Goal: Transaction & Acquisition: Purchase product/service

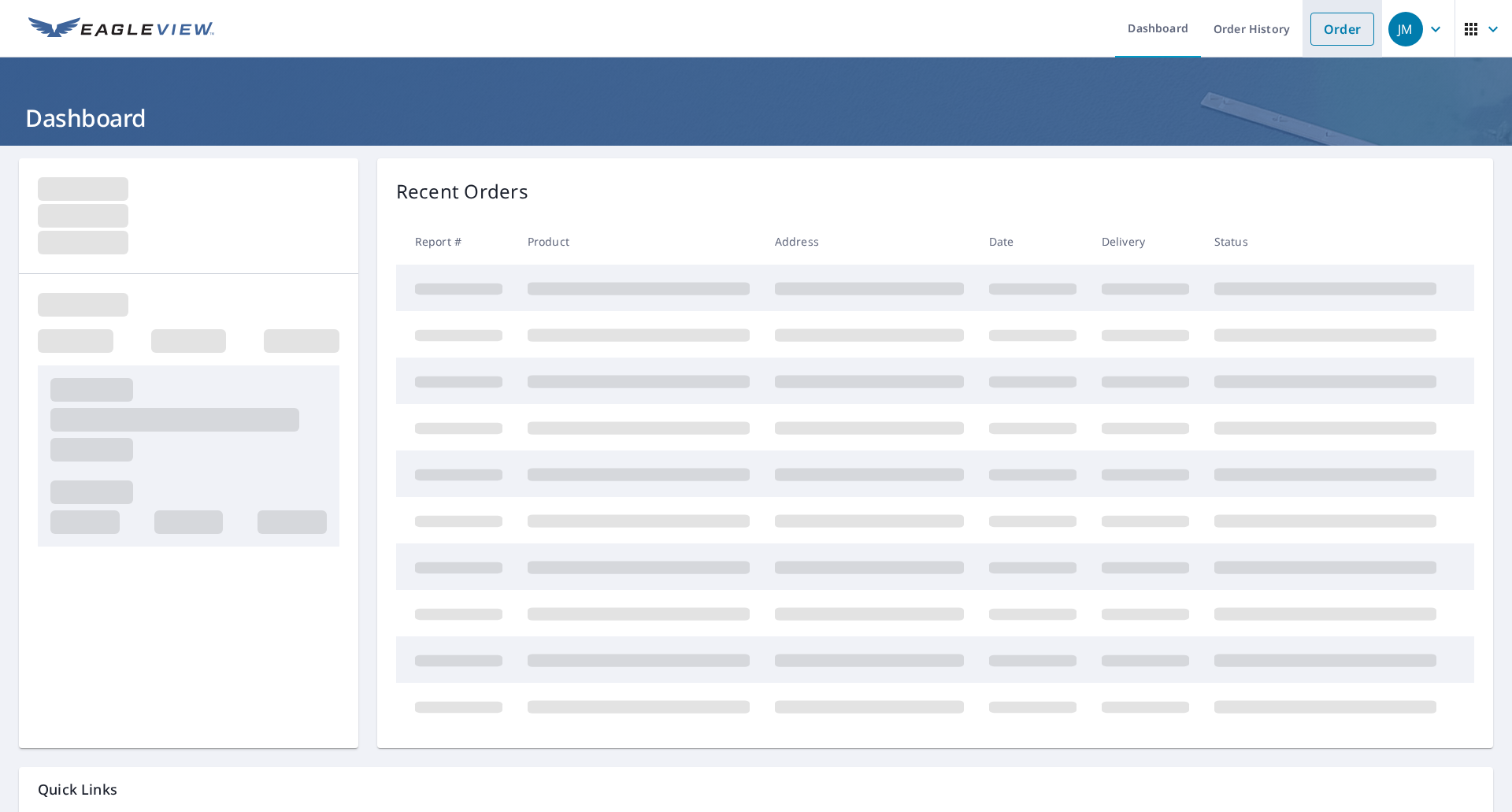
click at [1311, 38] on link "Order" at bounding box center [1342, 29] width 63 height 33
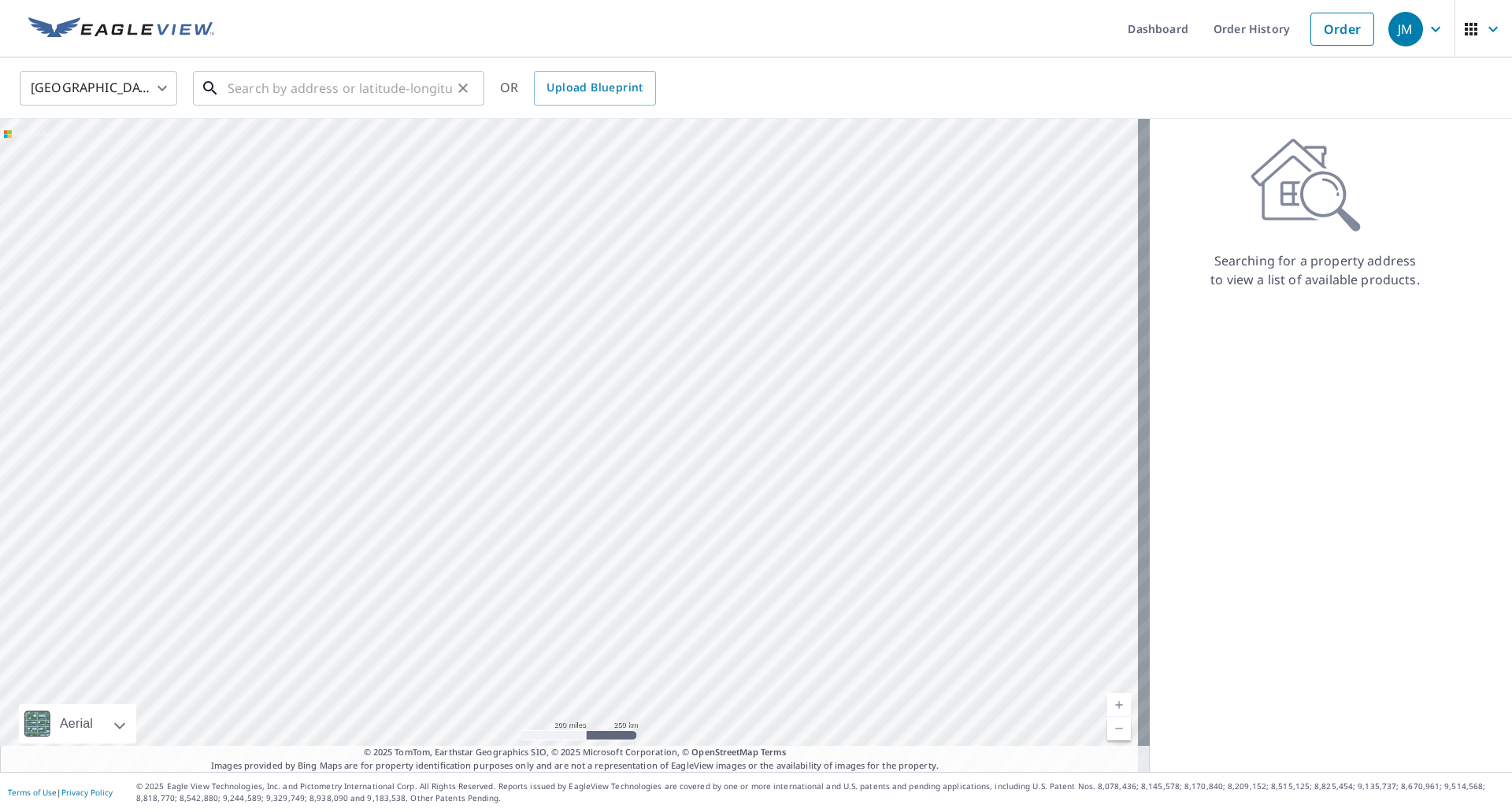
click at [413, 81] on input "text" at bounding box center [340, 88] width 224 height 44
paste input "5378 White Tail Cir, Wadsworth OH, 44281"
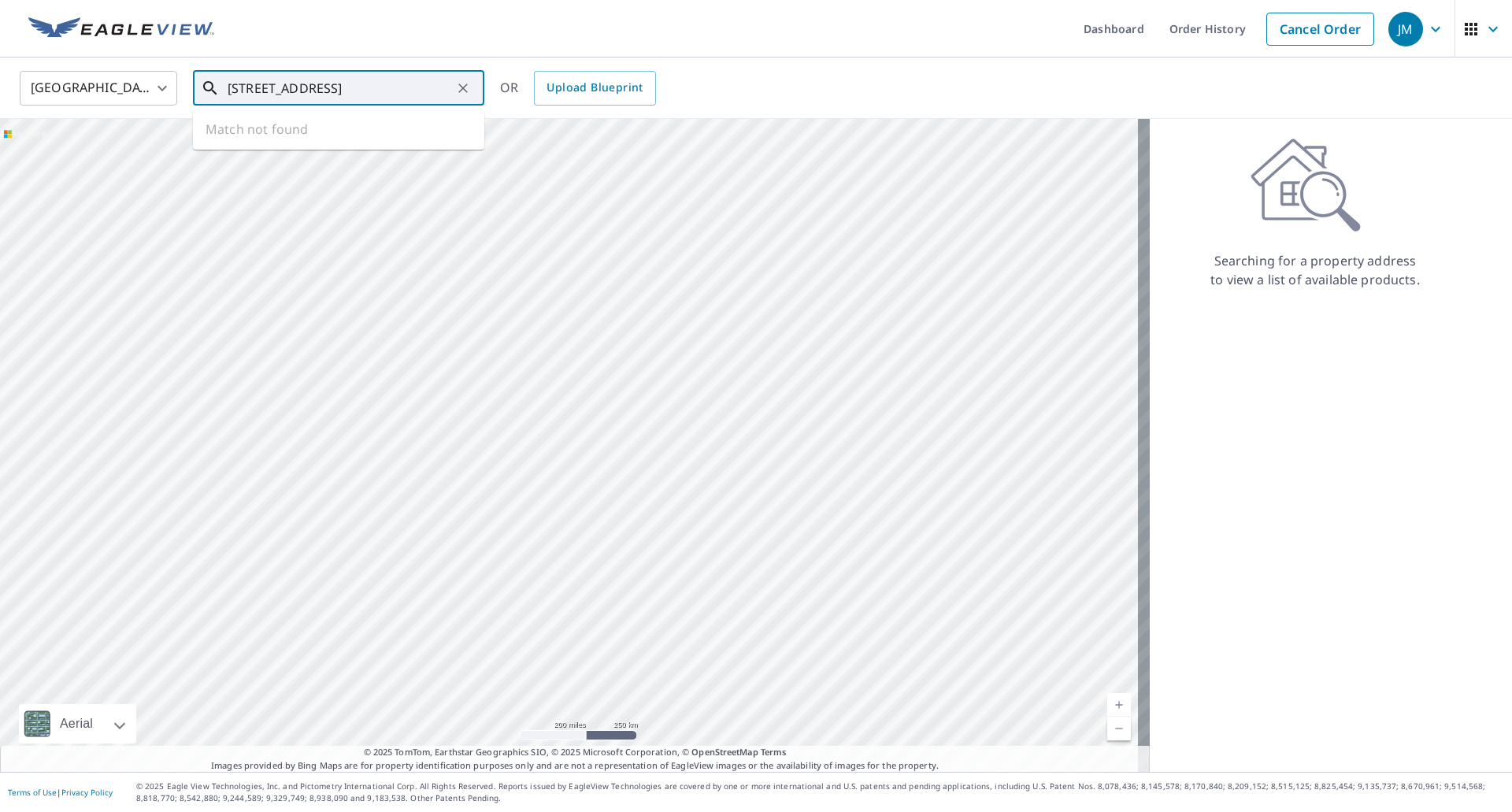
scroll to position [0, 26]
click at [321, 134] on span "5378 White Tail Cir" at bounding box center [347, 134] width 247 height 19
type input "5378 White Tail Cir Wadsworth, OH 44281"
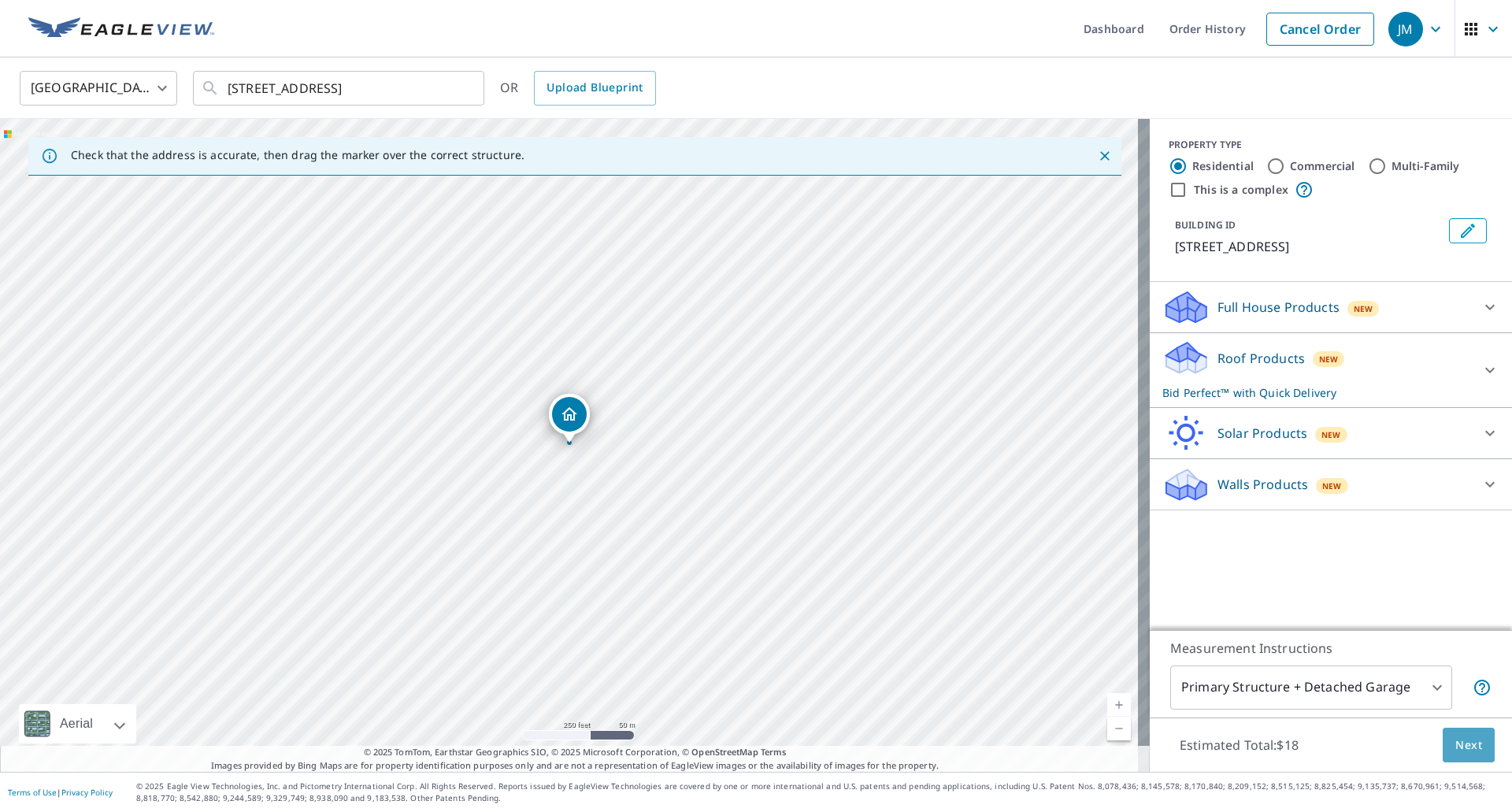
click at [1455, 751] on span "Next" at bounding box center [1468, 745] width 27 height 19
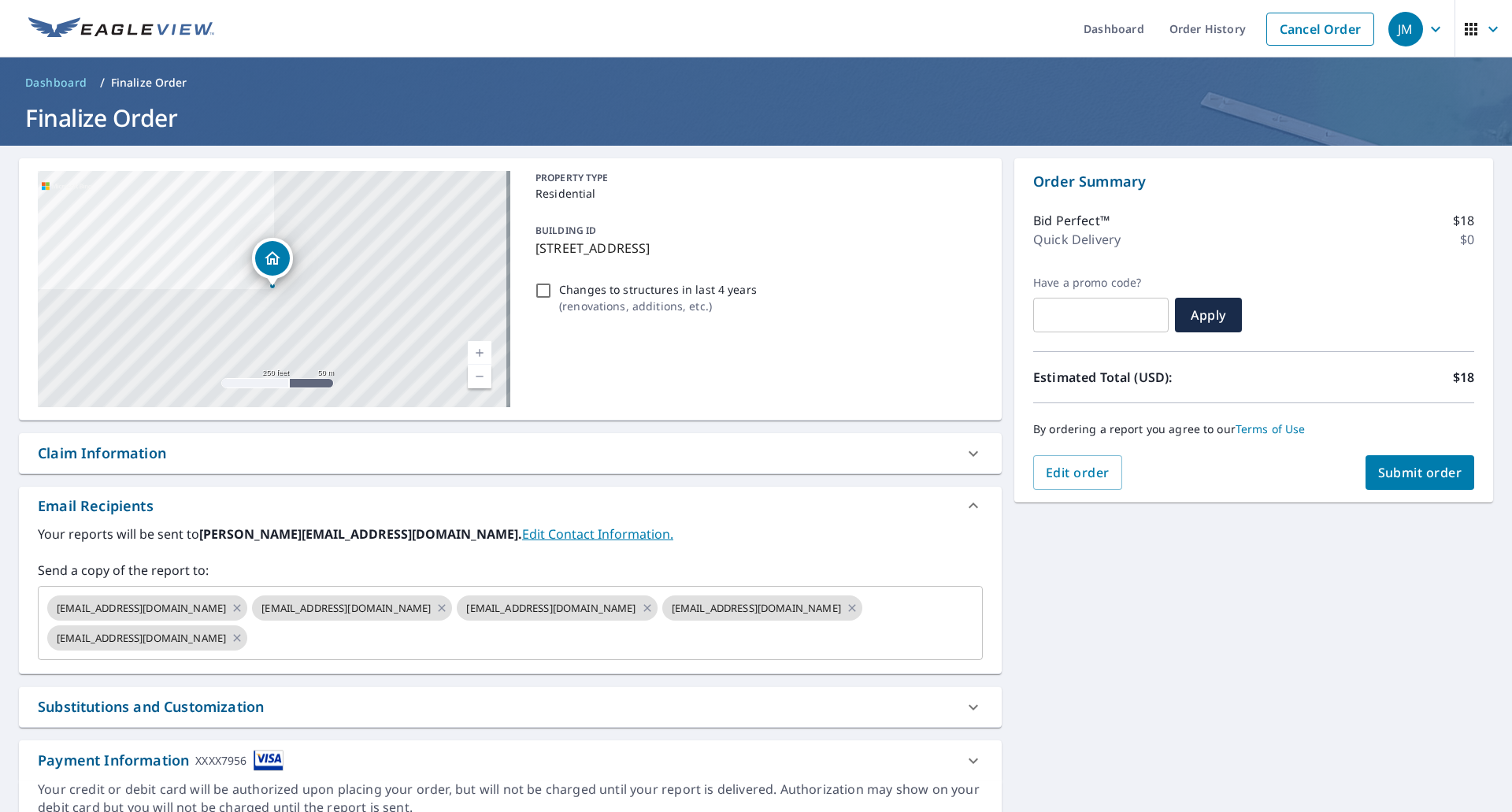
click at [117, 457] on div "Claim Information" at bounding box center [102, 453] width 129 height 21
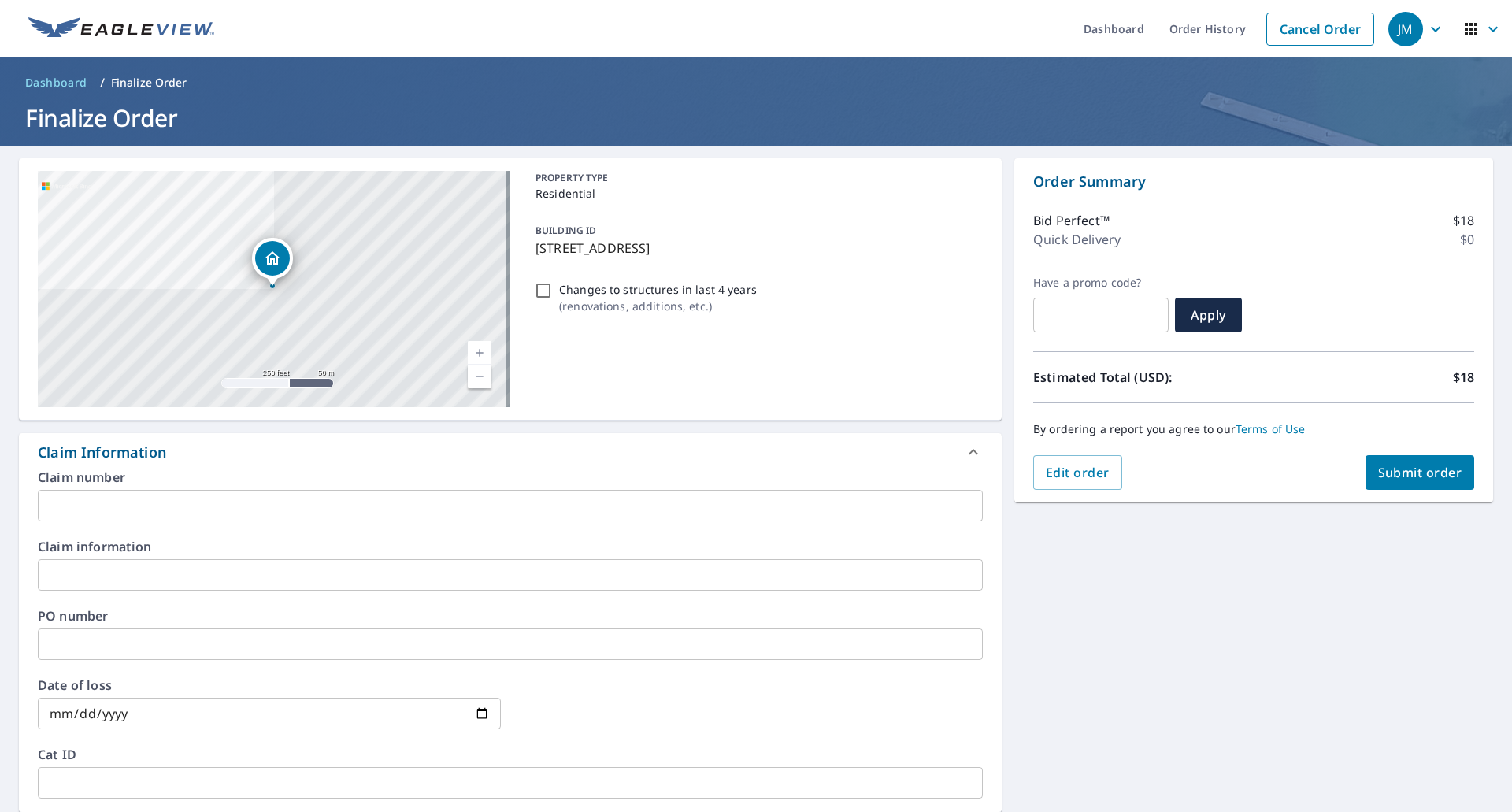
drag, startPoint x: 125, startPoint y: 510, endPoint x: 118, endPoint y: 427, distance: 83.3
click at [125, 507] on input "text" at bounding box center [510, 506] width 945 height 31
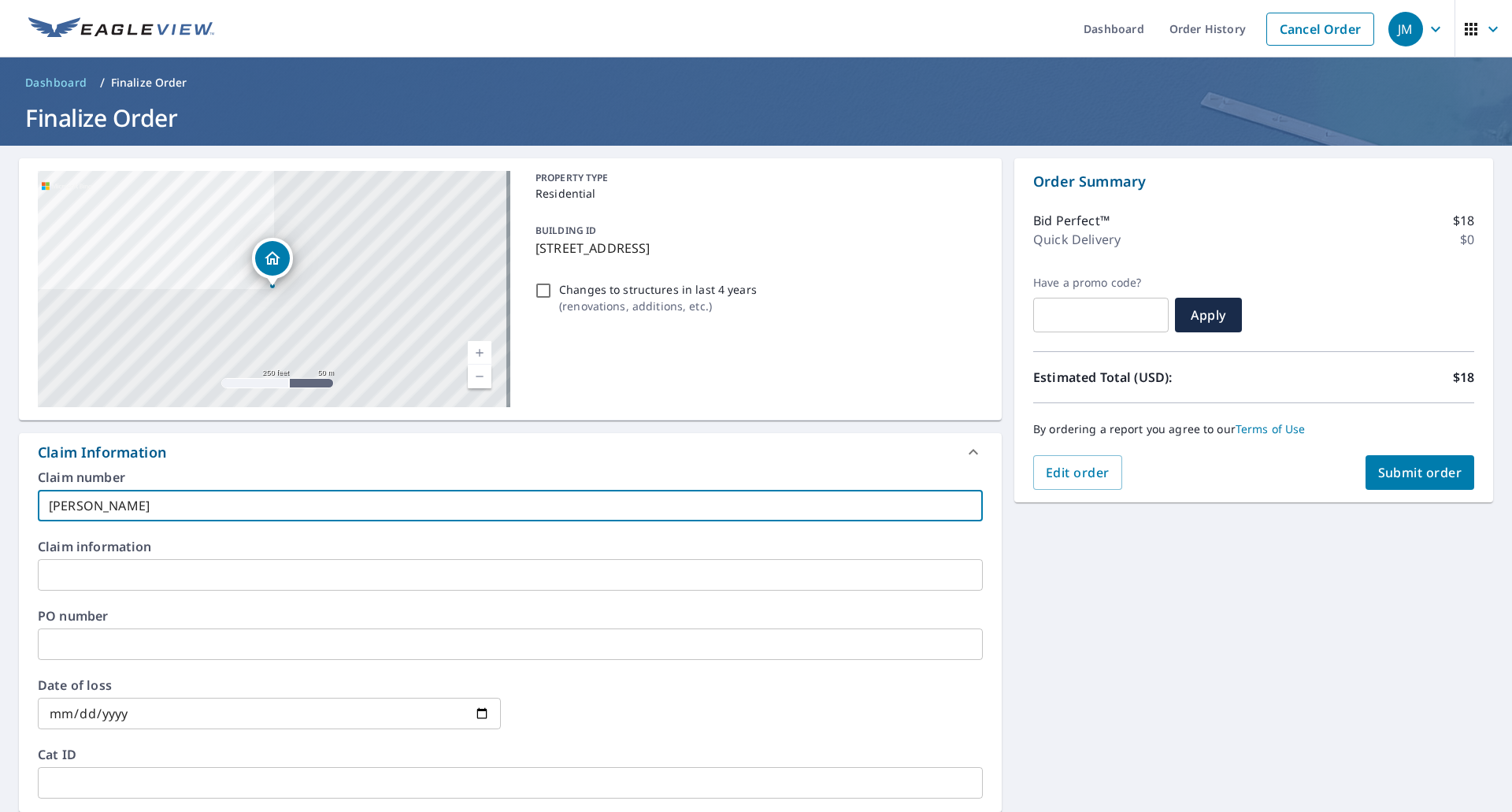
type input "Falasco EV"
click at [1402, 491] on div "Order Summary Bid Perfect™ $18 Quick Delivery $0 Have a promo code? ​ Apply Est…" at bounding box center [1254, 330] width 479 height 344
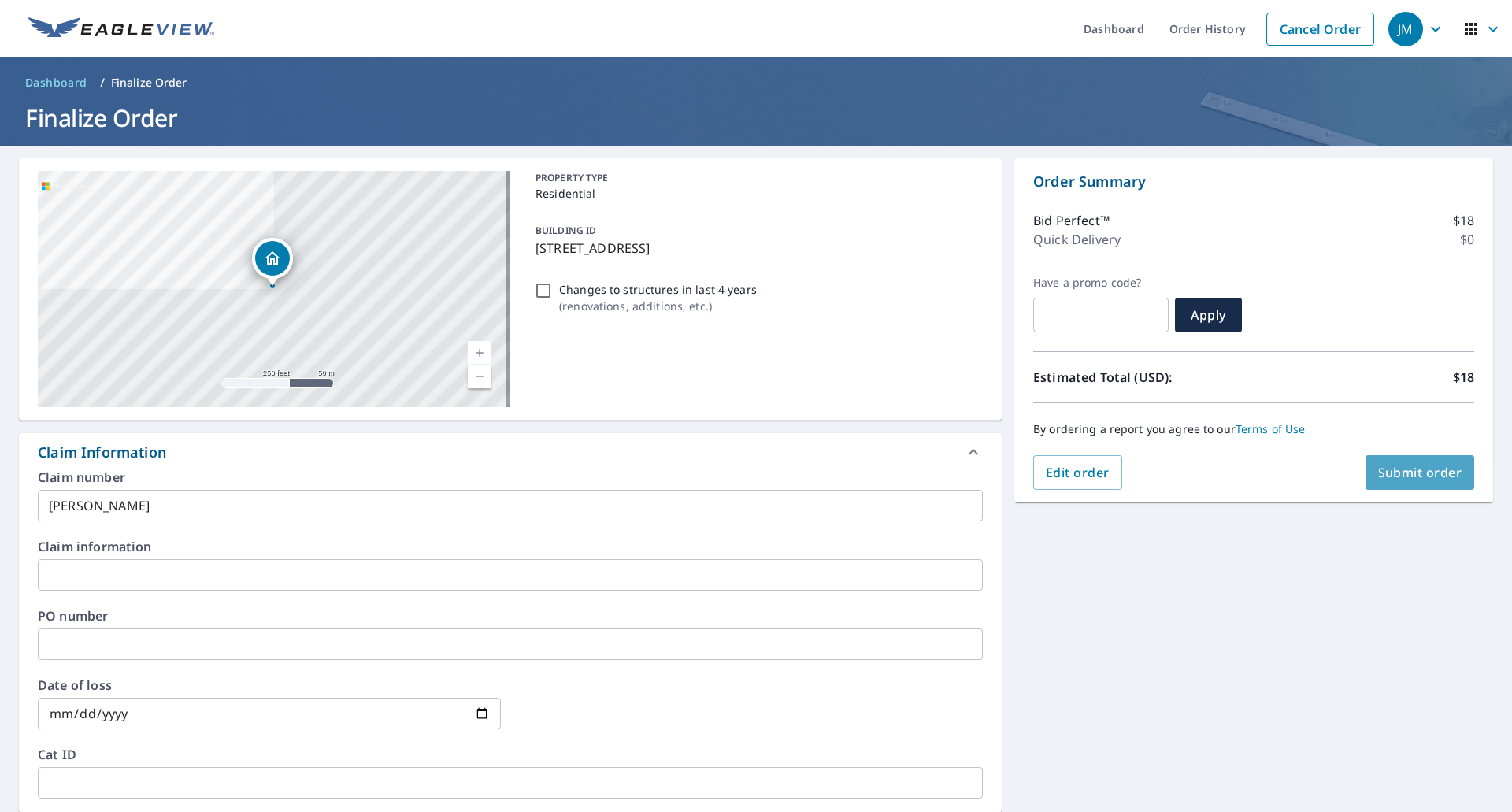
click at [1401, 475] on span "Submit order" at bounding box center [1420, 472] width 84 height 17
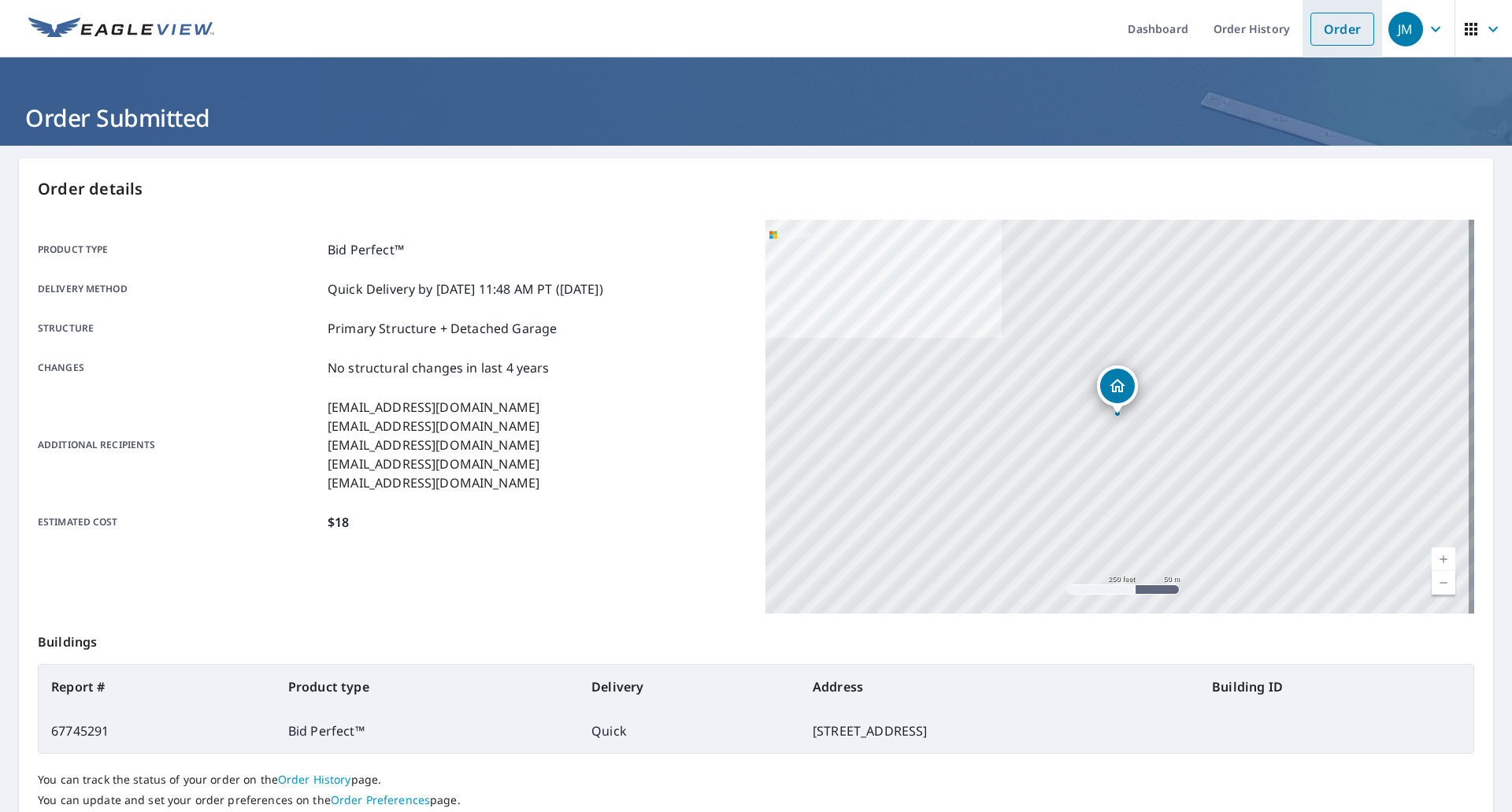
click at [1320, 24] on link "Order" at bounding box center [1342, 29] width 63 height 33
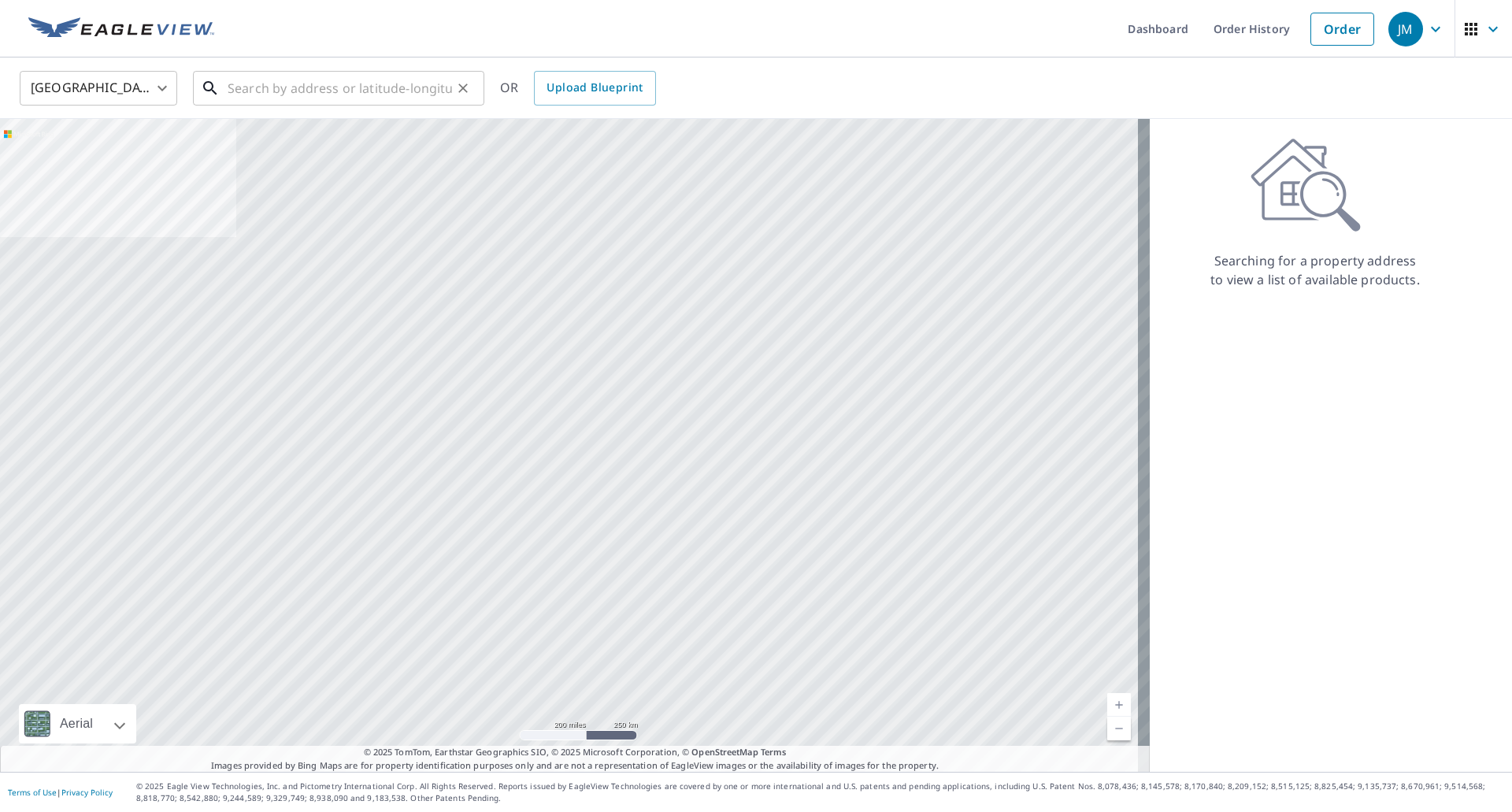
click at [274, 87] on input "text" at bounding box center [340, 88] width 224 height 44
paste input "Carlone Place, South Euclid OH, 44121"
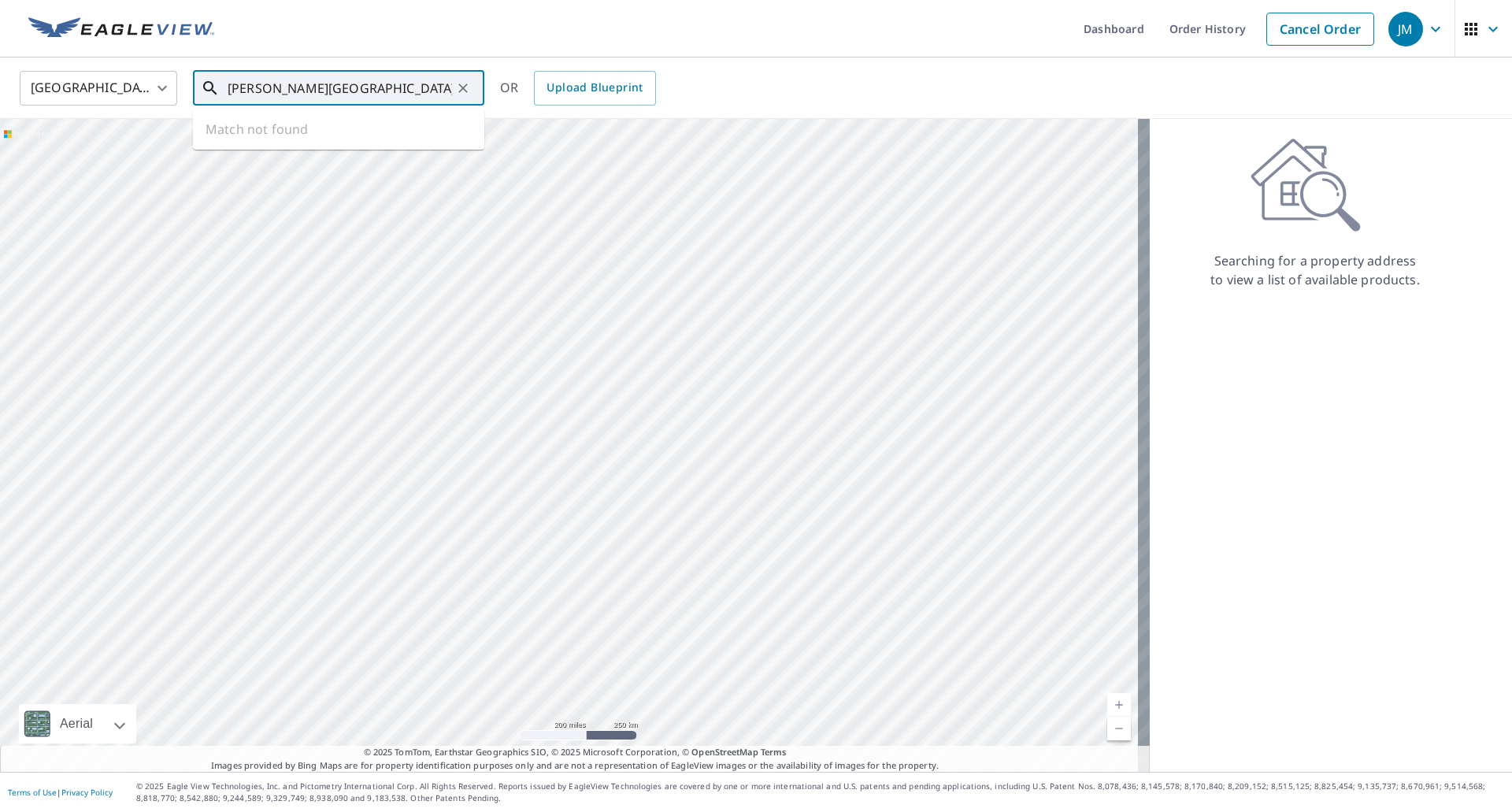
scroll to position [0, 5]
click at [273, 144] on p "Cleveland, OH 44121" at bounding box center [347, 151] width 247 height 16
type input "Carlone Pl Cleveland, OH 44121"
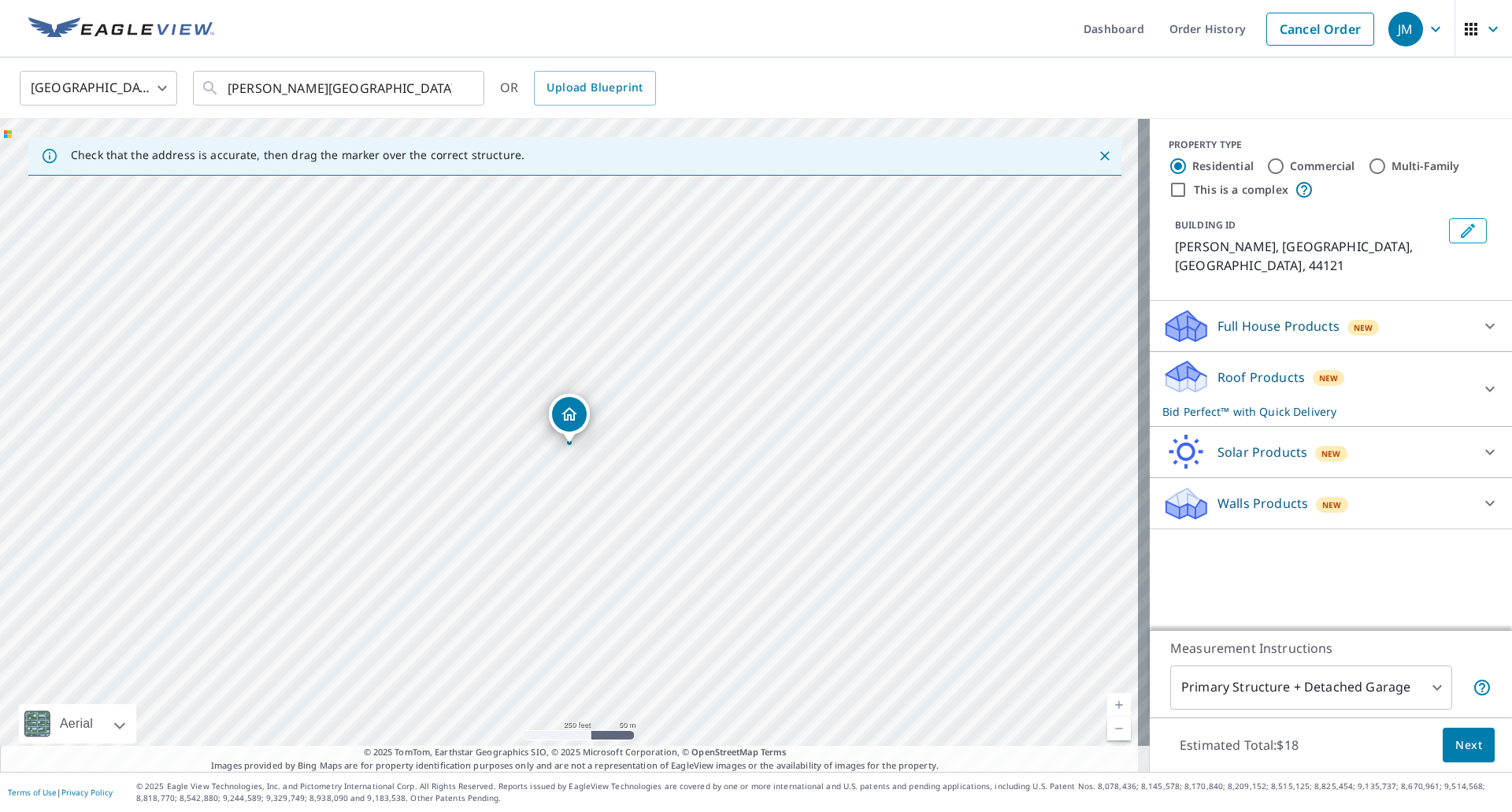
click at [1464, 751] on span "Next" at bounding box center [1468, 745] width 27 height 19
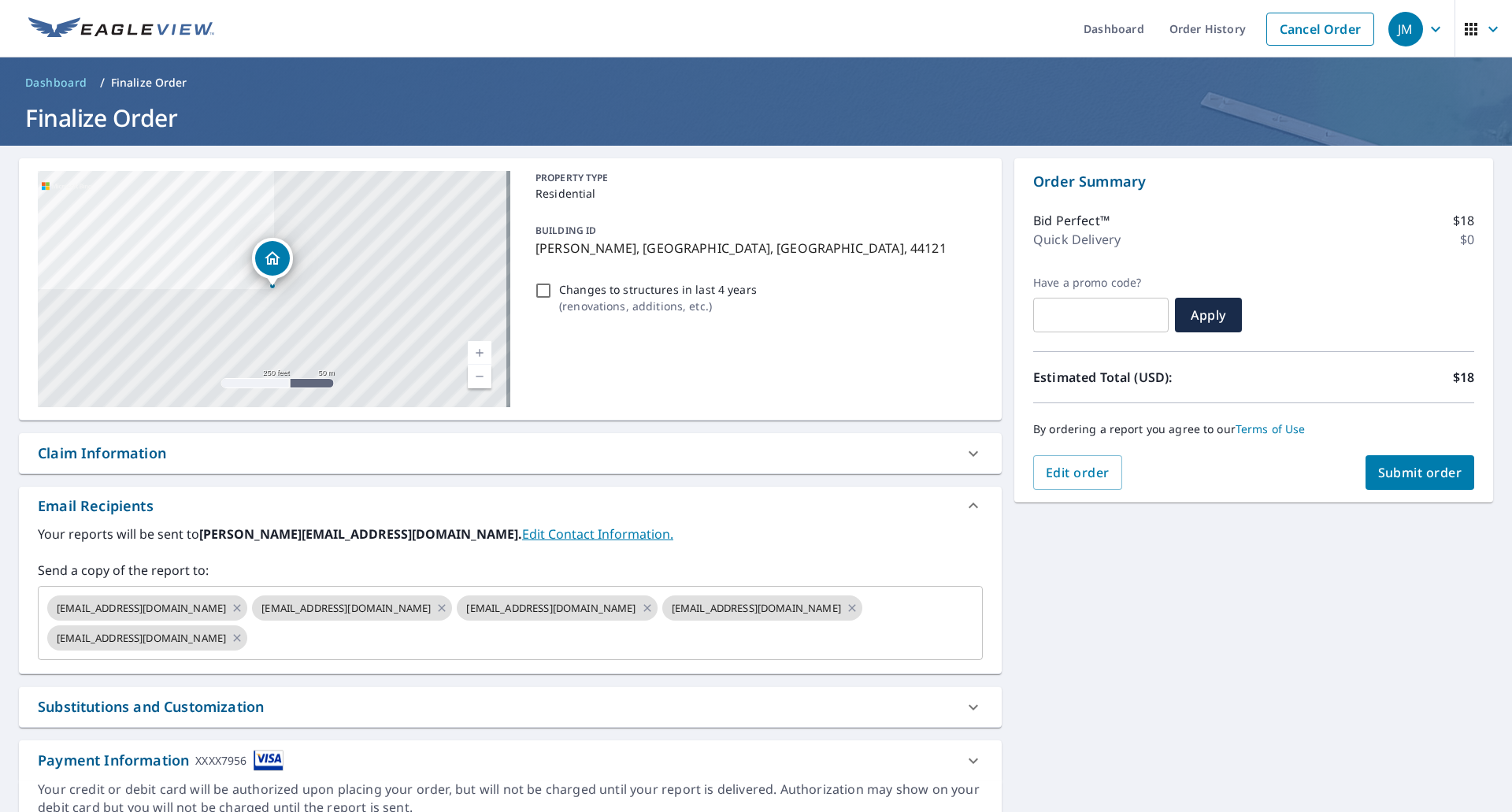
click at [123, 455] on div "Claim Information" at bounding box center [102, 453] width 129 height 21
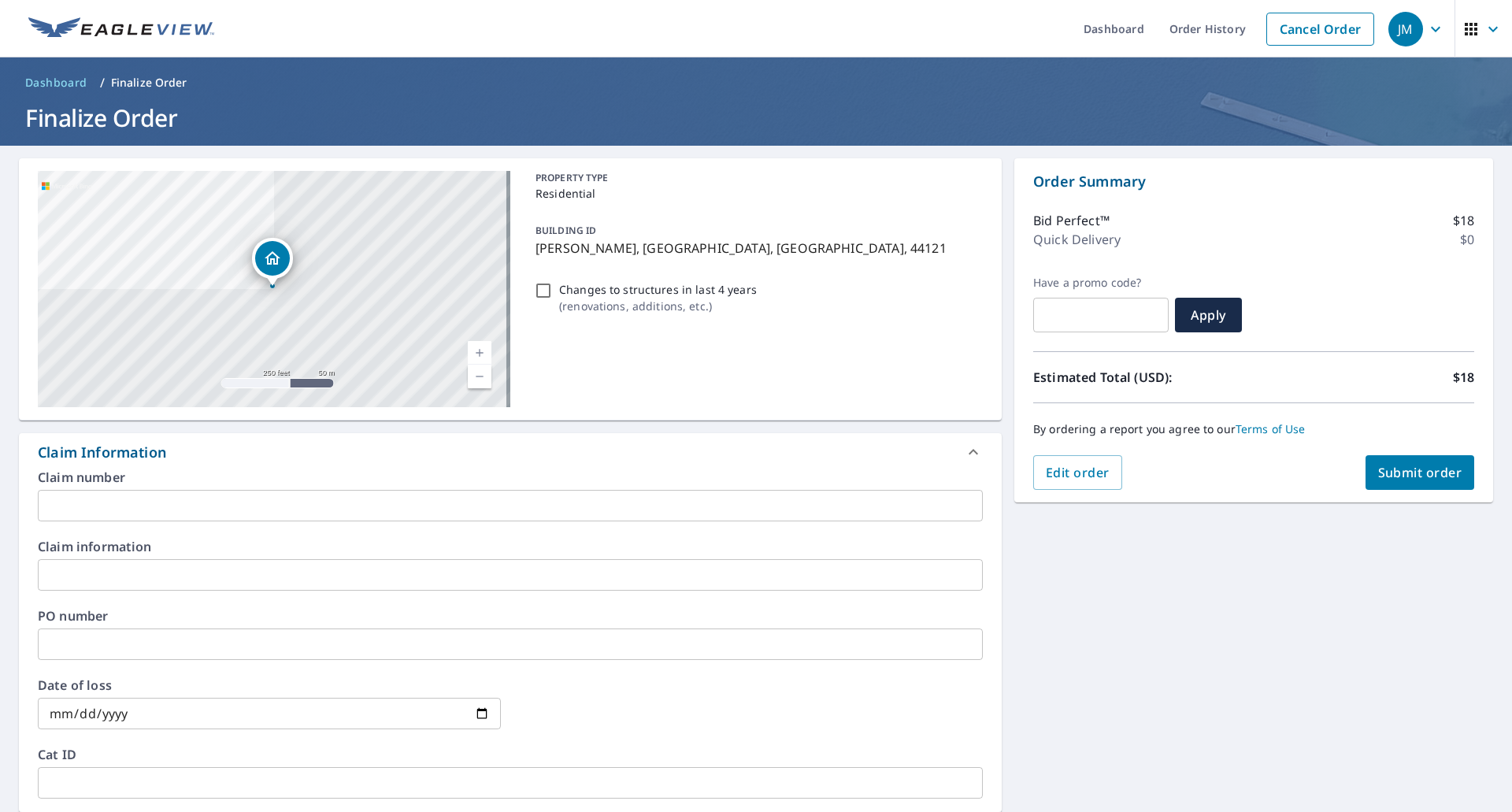
click at [123, 497] on input "text" at bounding box center [510, 506] width 945 height 31
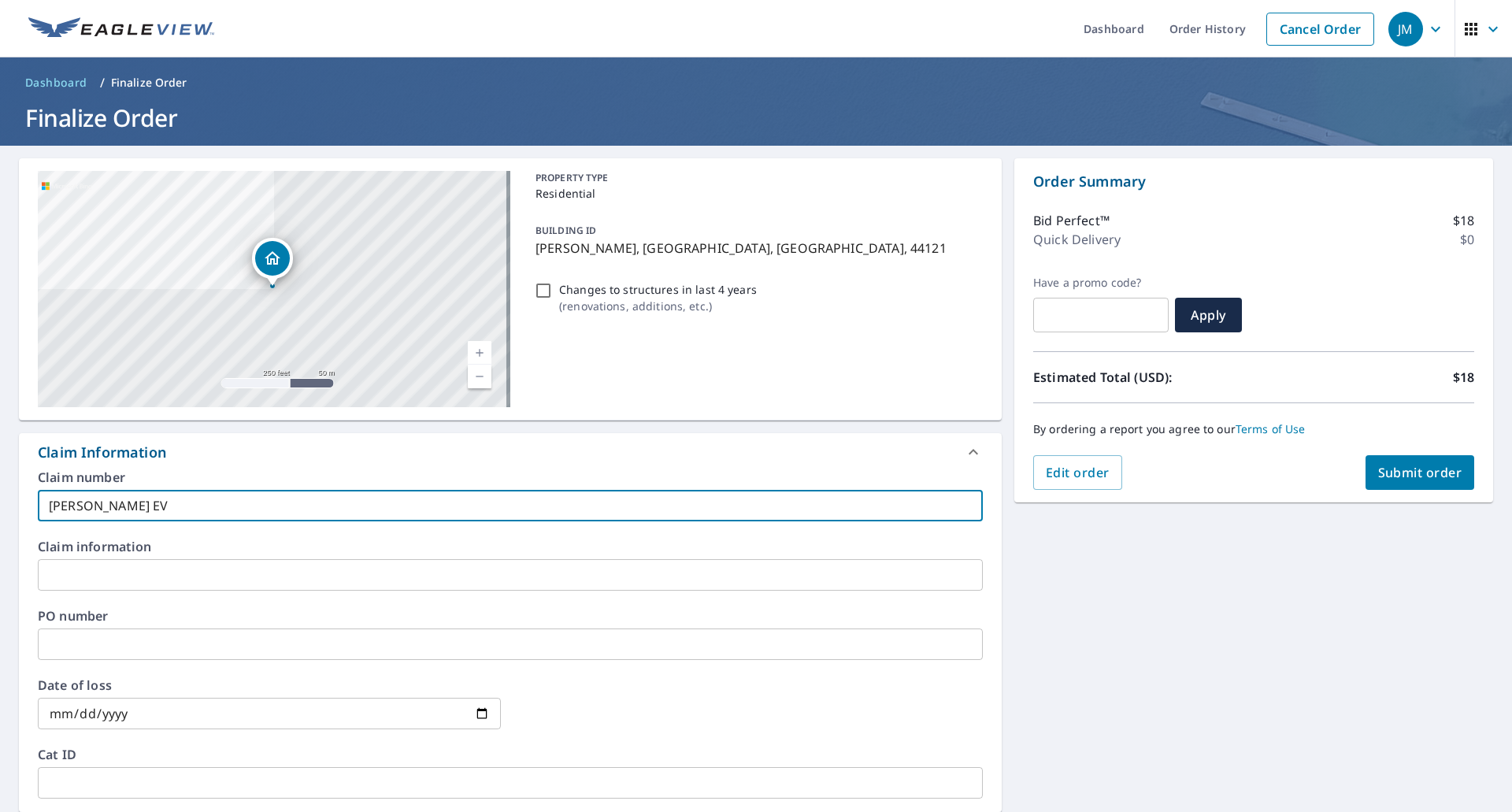
type input "David West EV"
click at [1429, 489] on button "Submit order" at bounding box center [1420, 473] width 109 height 35
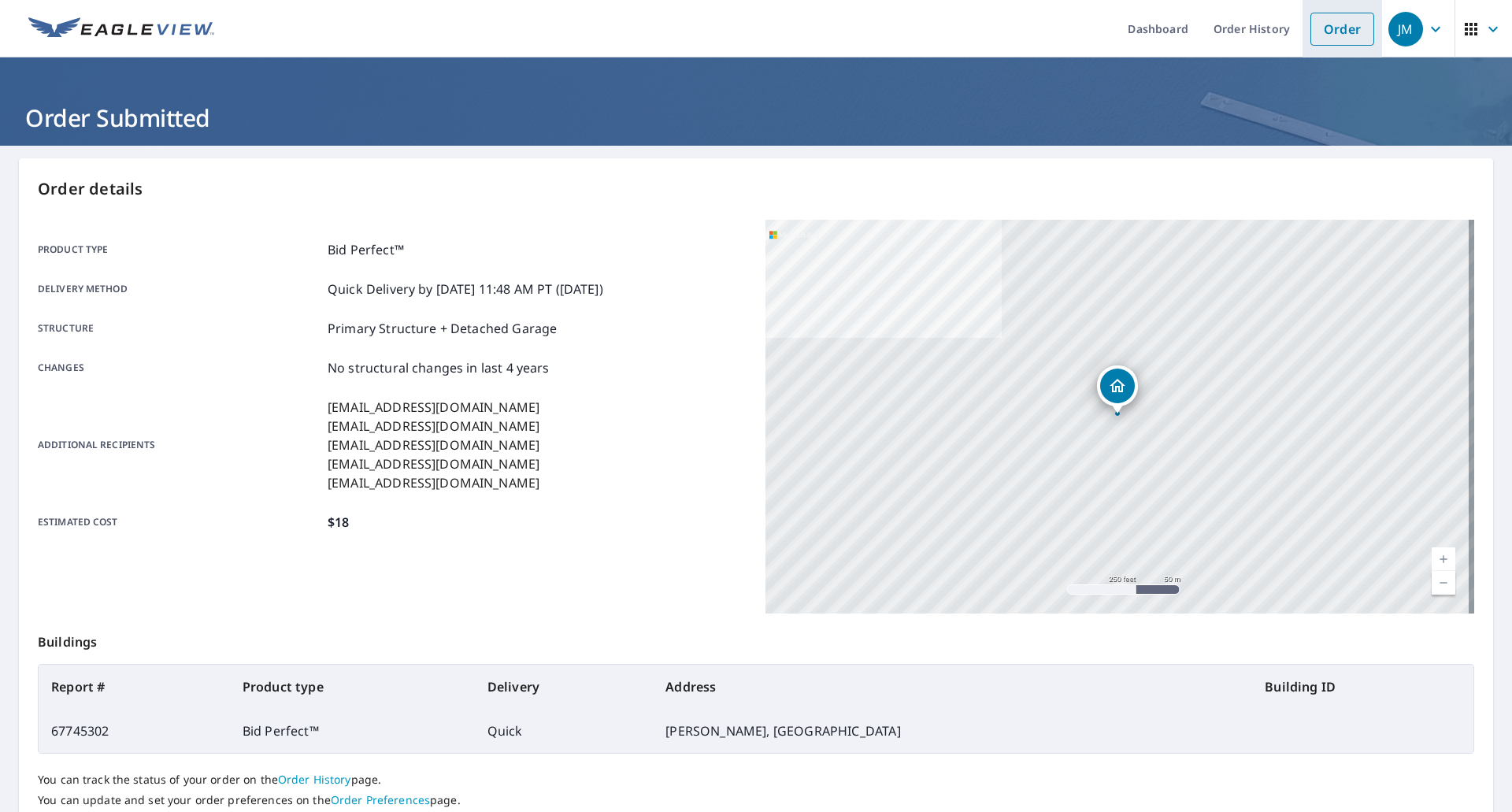
click at [1311, 36] on link "Order" at bounding box center [1342, 29] width 63 height 33
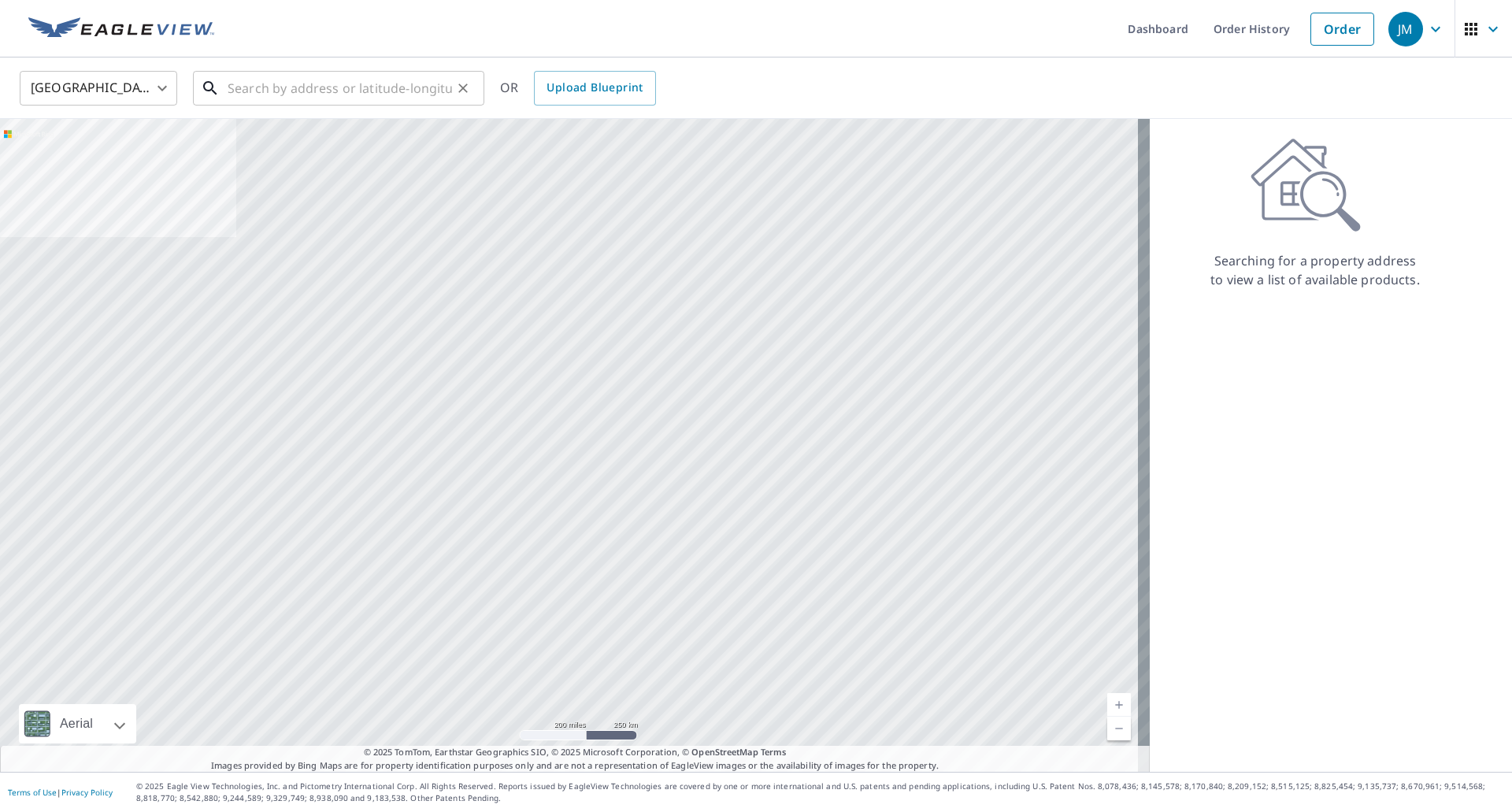
click at [292, 83] on input "text" at bounding box center [340, 88] width 224 height 44
paste input "28625 Spruce Dr, North Olmsted OH, 44070"
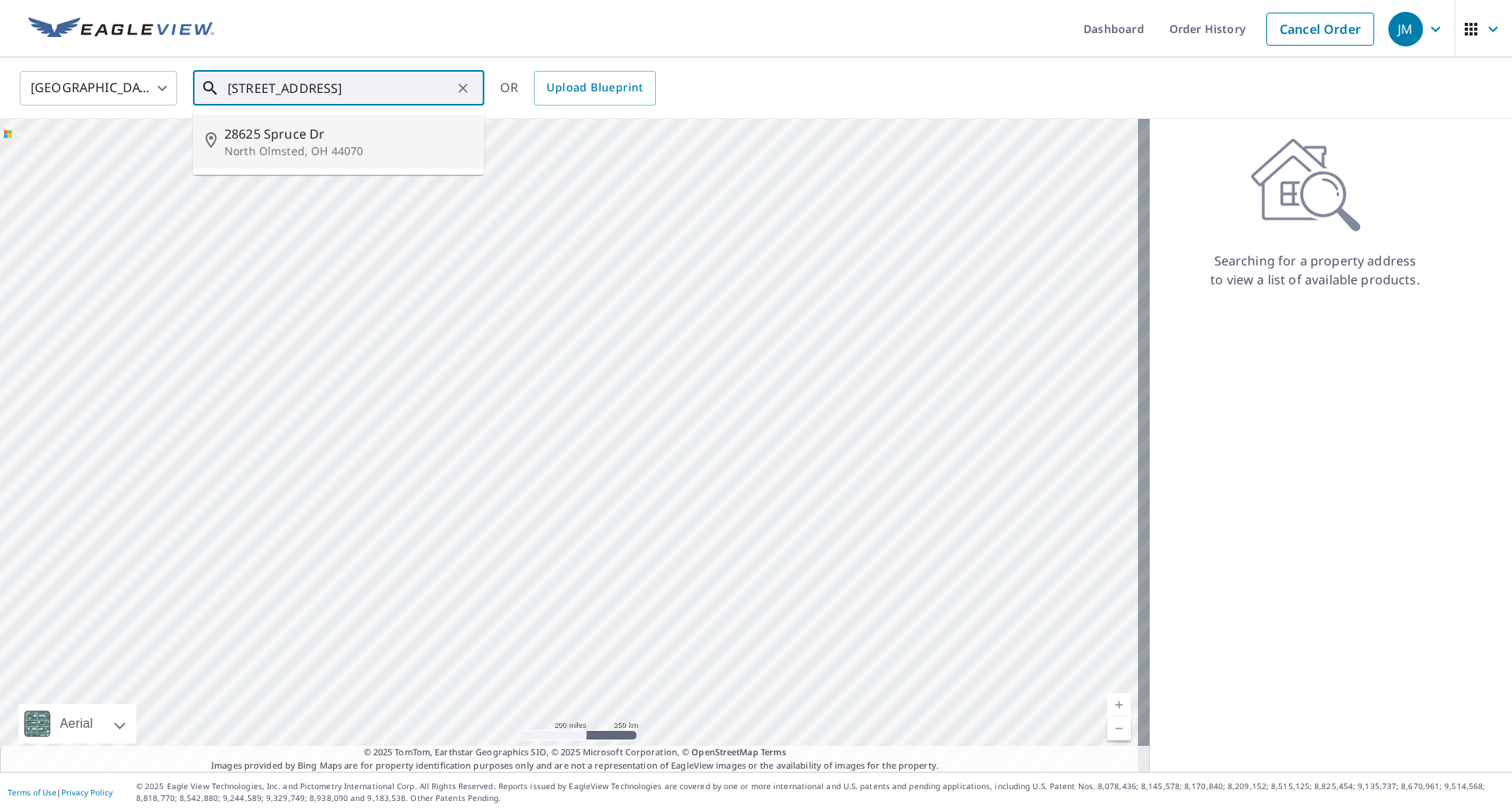
click at [287, 140] on span "28625 Spruce Dr" at bounding box center [347, 134] width 247 height 19
type input "28625 Spruce Dr North Olmsted, OH 44070"
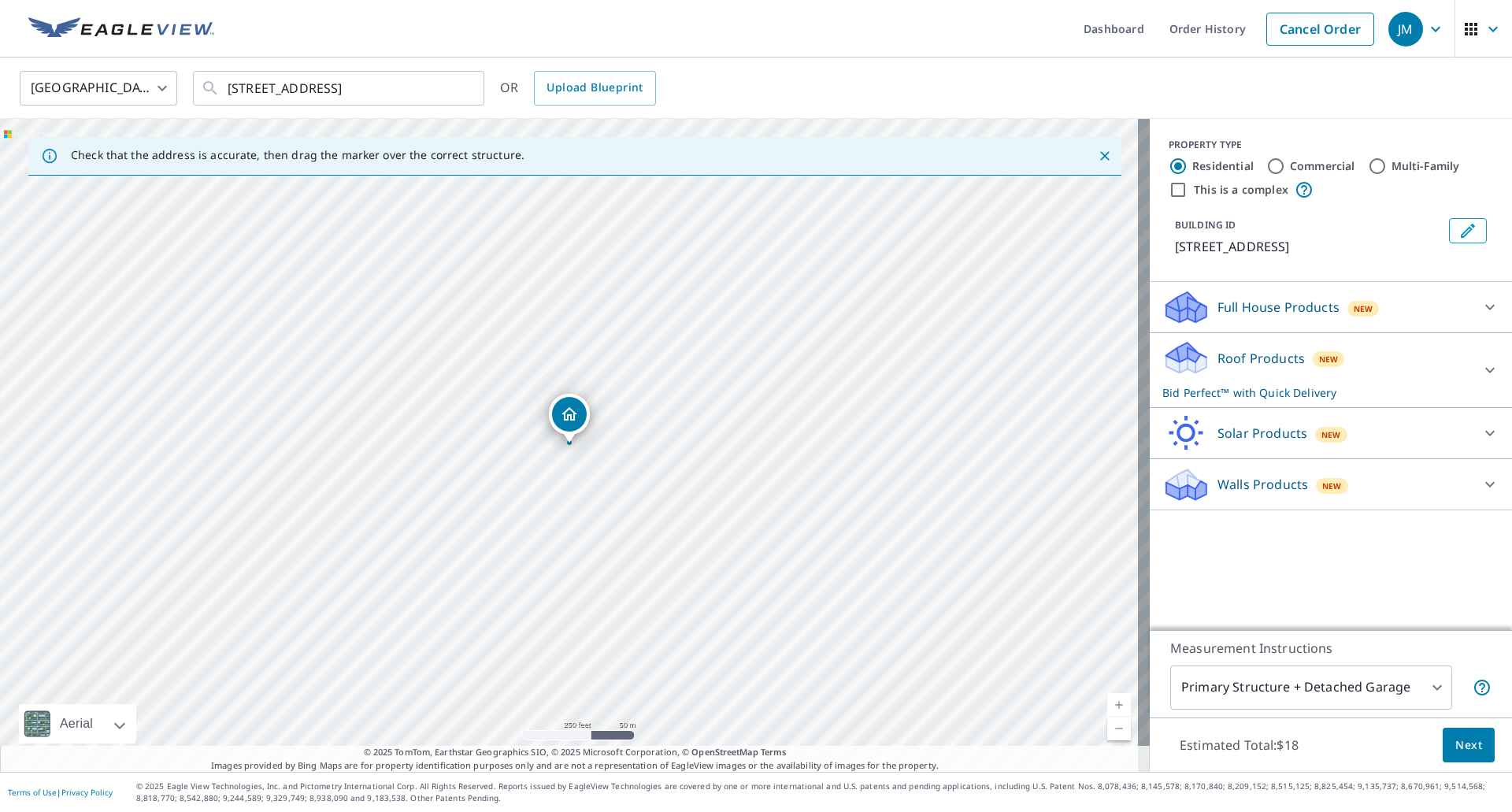
click at [1461, 739] on span "Next" at bounding box center [1468, 745] width 27 height 19
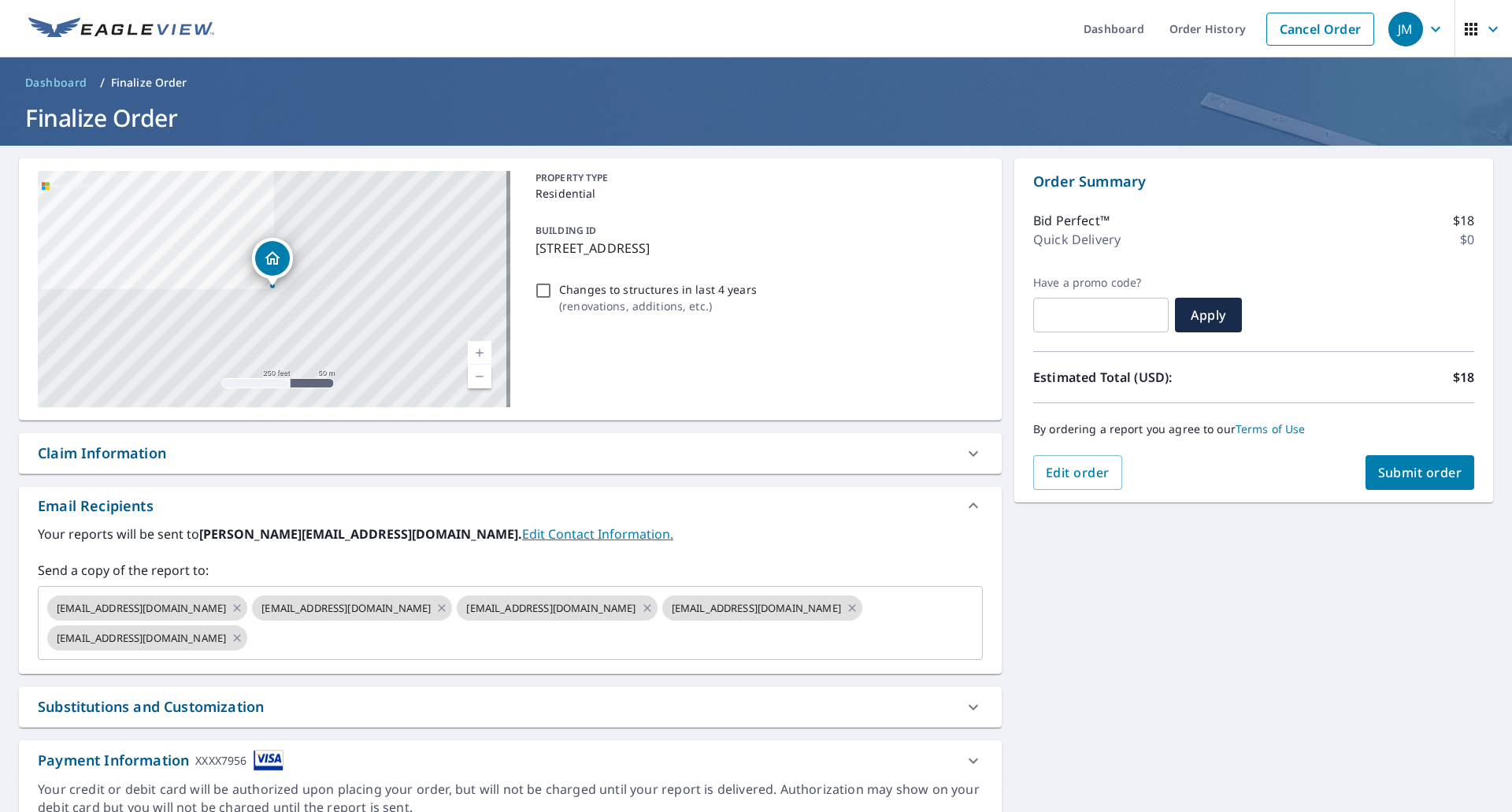
click at [145, 455] on div "Claim Information" at bounding box center [102, 453] width 129 height 21
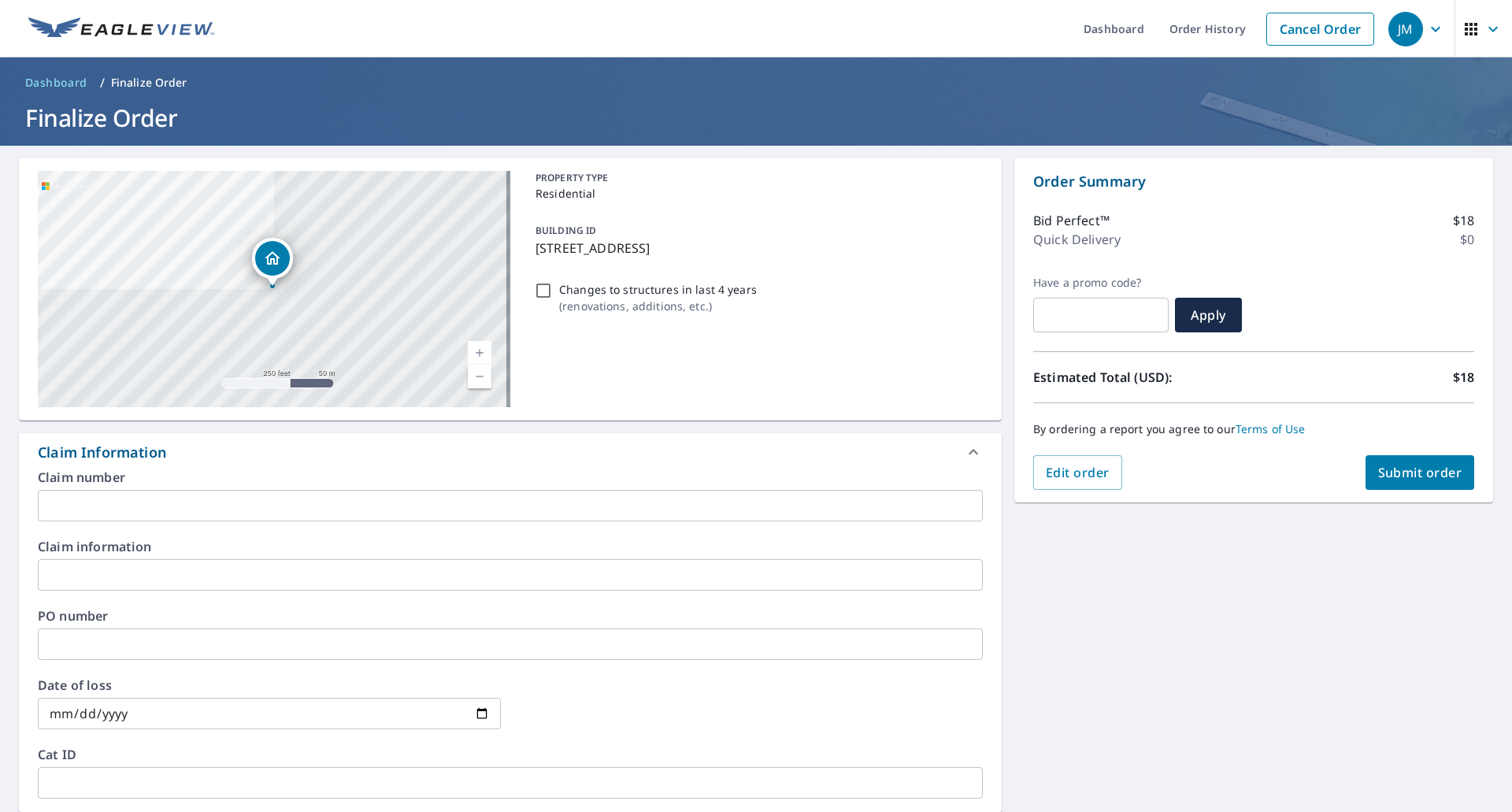
click at [196, 505] on input "text" at bounding box center [510, 506] width 945 height 31
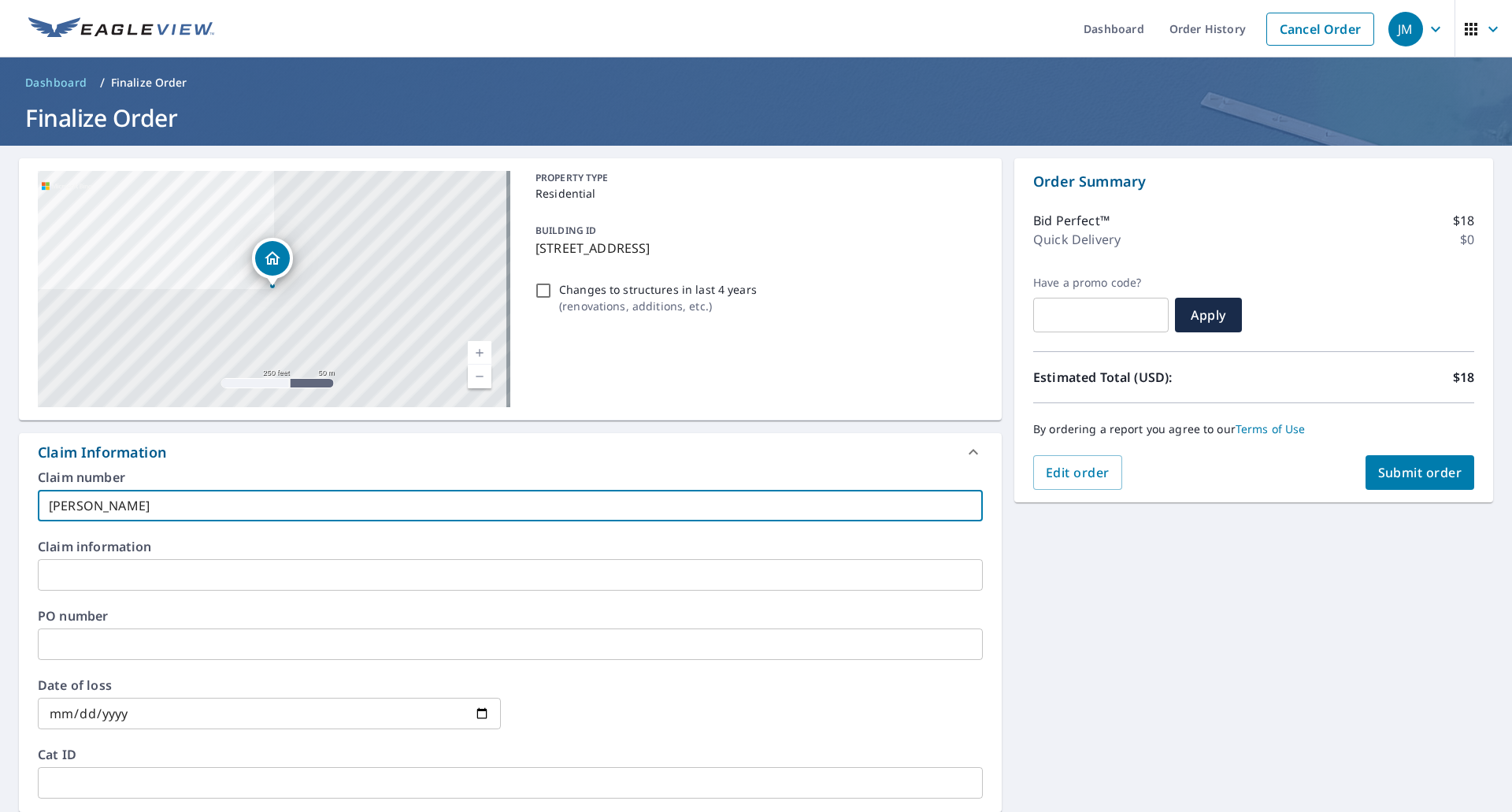
type input "Pease EV"
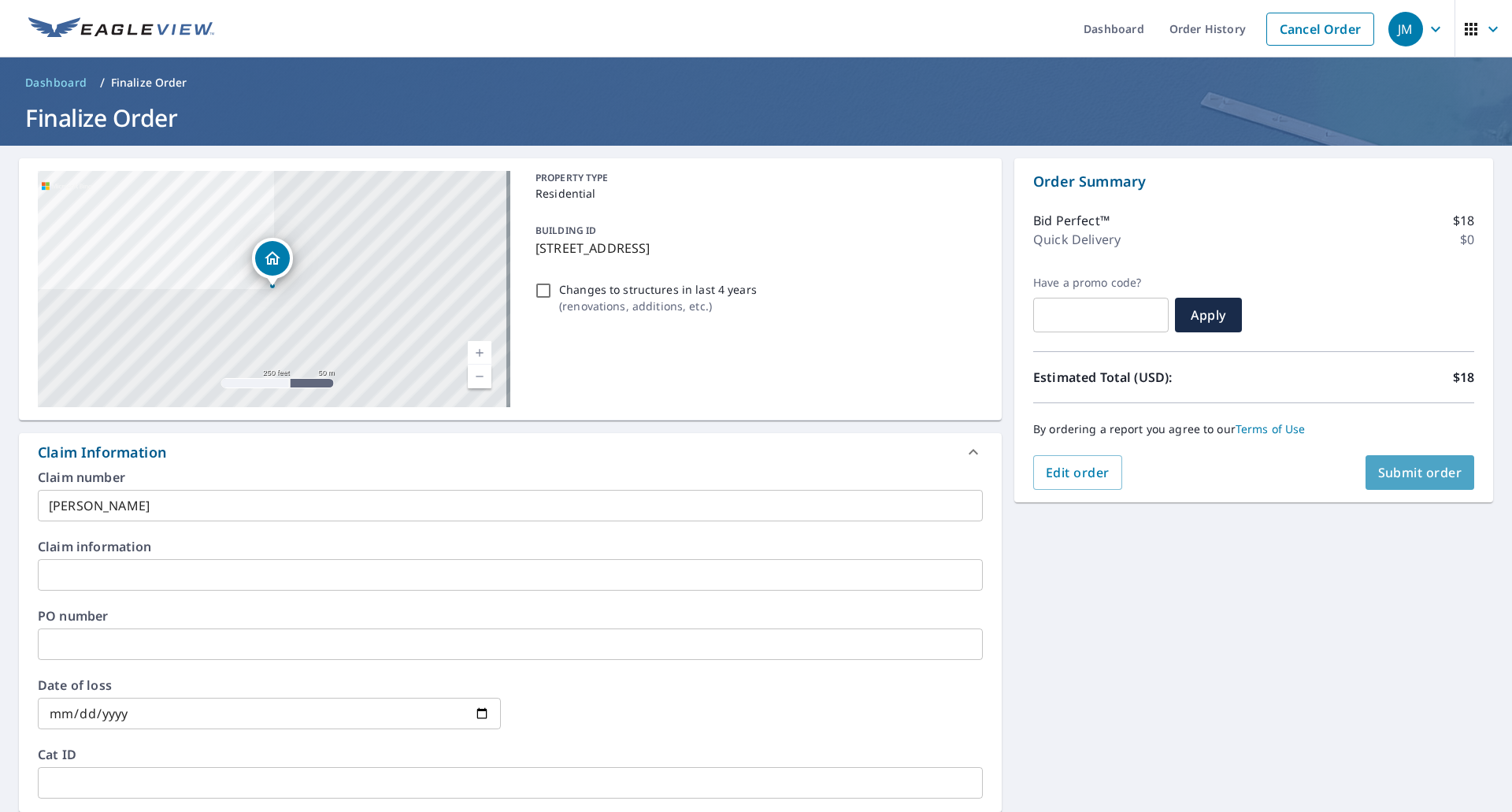
click at [1388, 475] on span "Submit order" at bounding box center [1420, 472] width 84 height 17
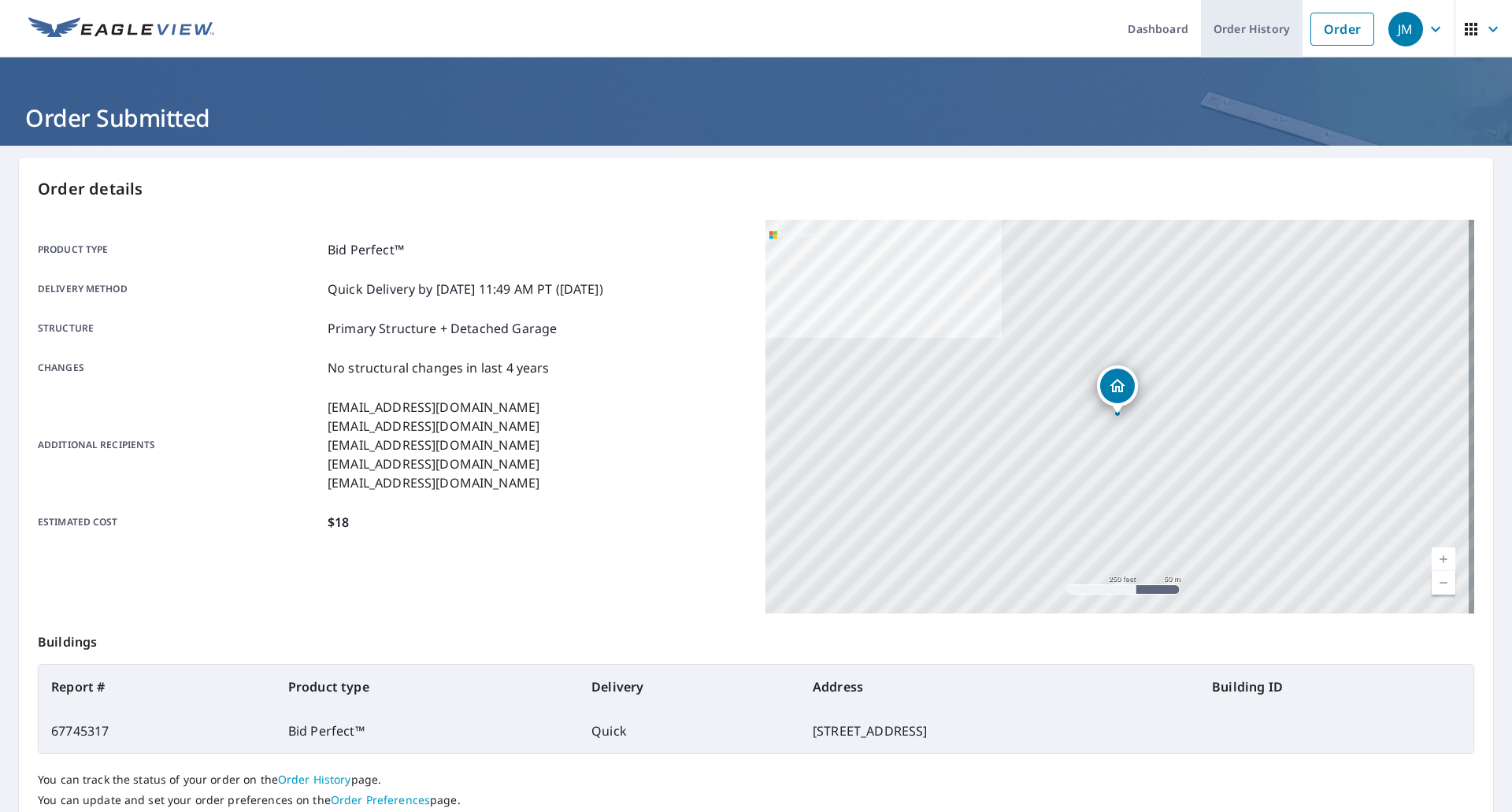
drag, startPoint x: 1318, startPoint y: 38, endPoint x: 1229, endPoint y: 45, distance: 89.3
click at [1318, 38] on link "Order" at bounding box center [1342, 29] width 63 height 33
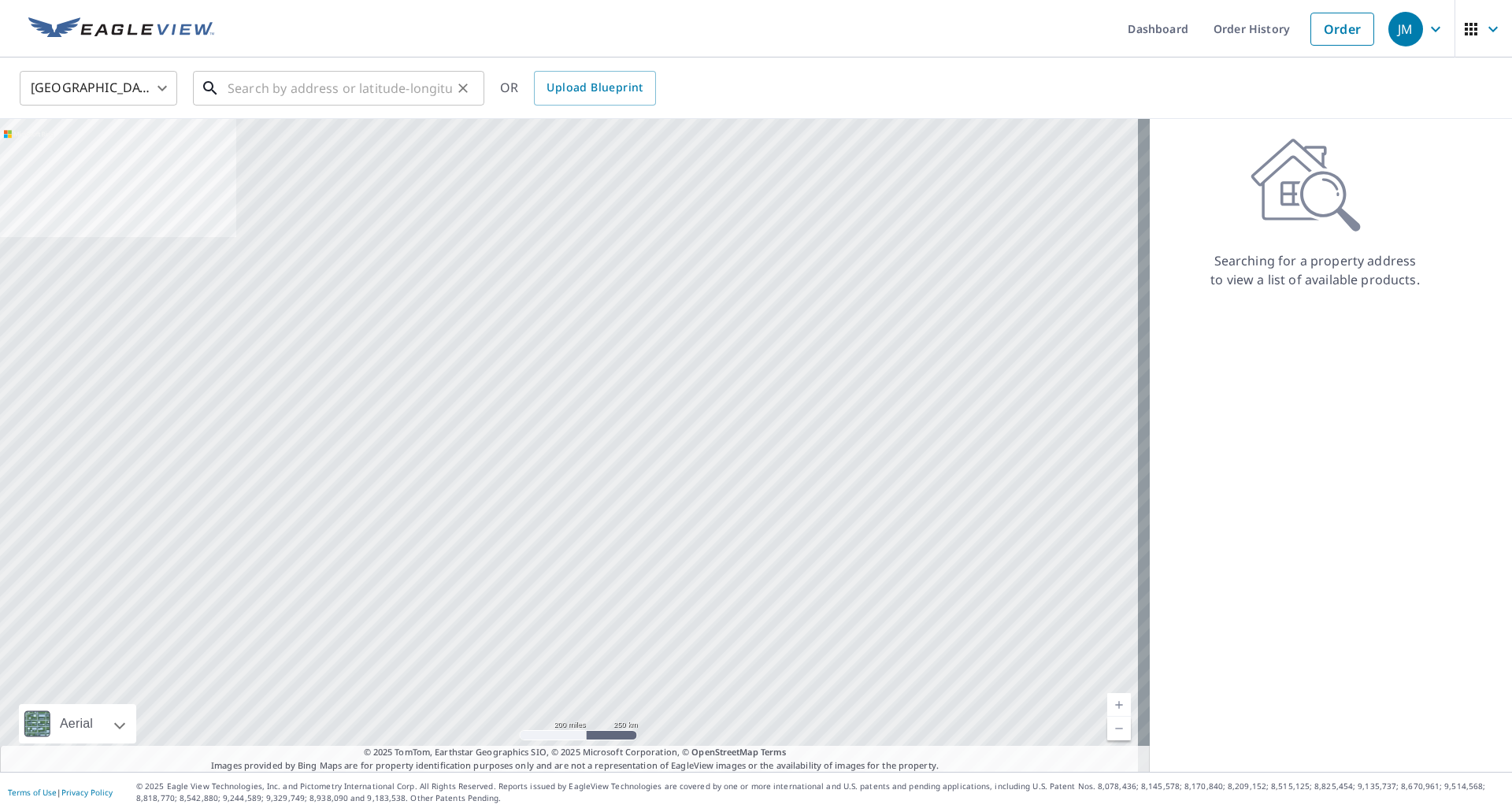
click at [415, 97] on input "text" at bounding box center [340, 88] width 224 height 44
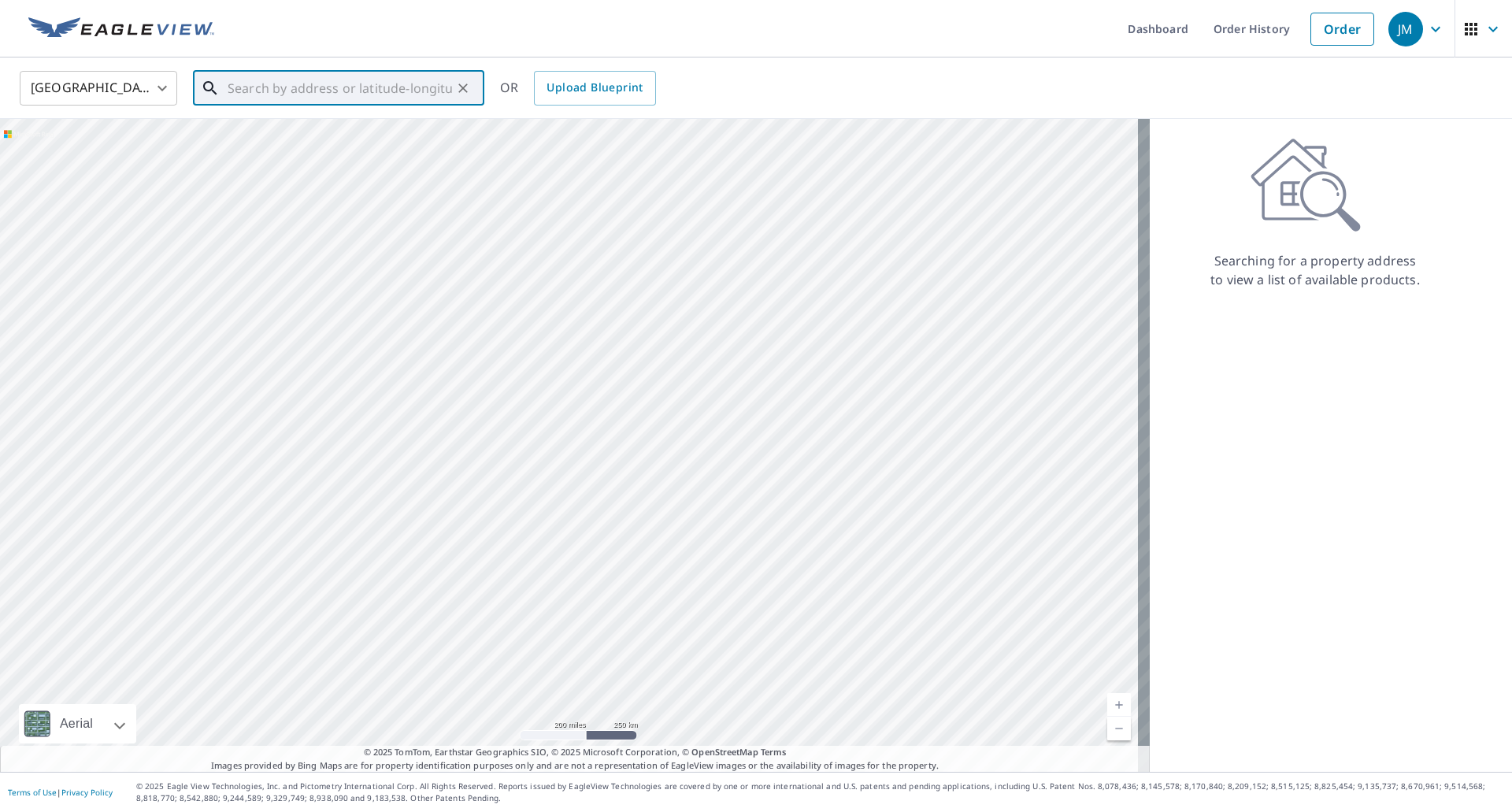
paste input "23525 Detroit Road, Westlake OH, 44145"
click at [319, 151] on p "Westlake, OH 44145" at bounding box center [347, 151] width 247 height 16
type input "23525 Detroit Rd Westlake, OH 44145"
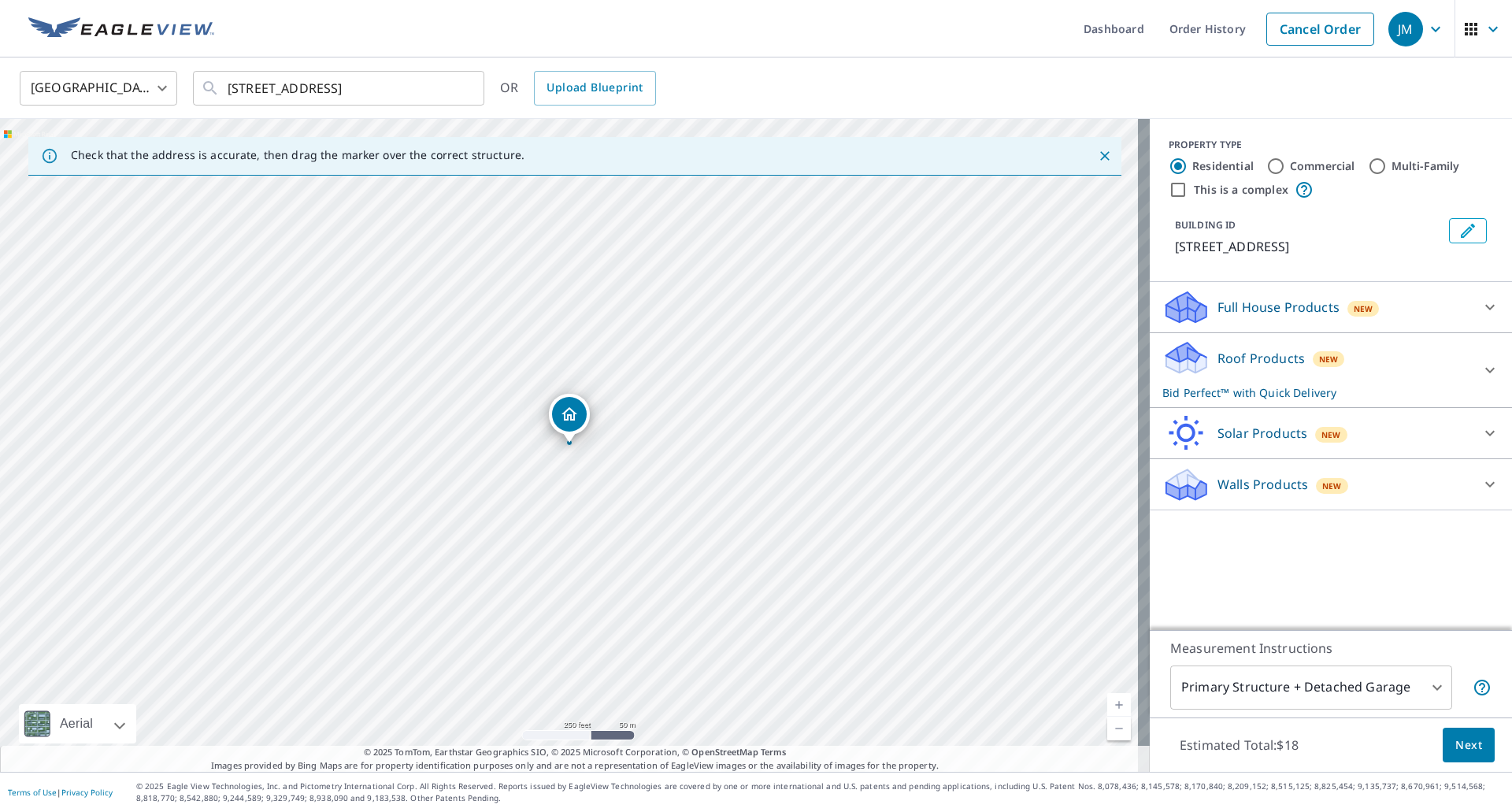
click at [1456, 752] on span "Next" at bounding box center [1468, 745] width 27 height 19
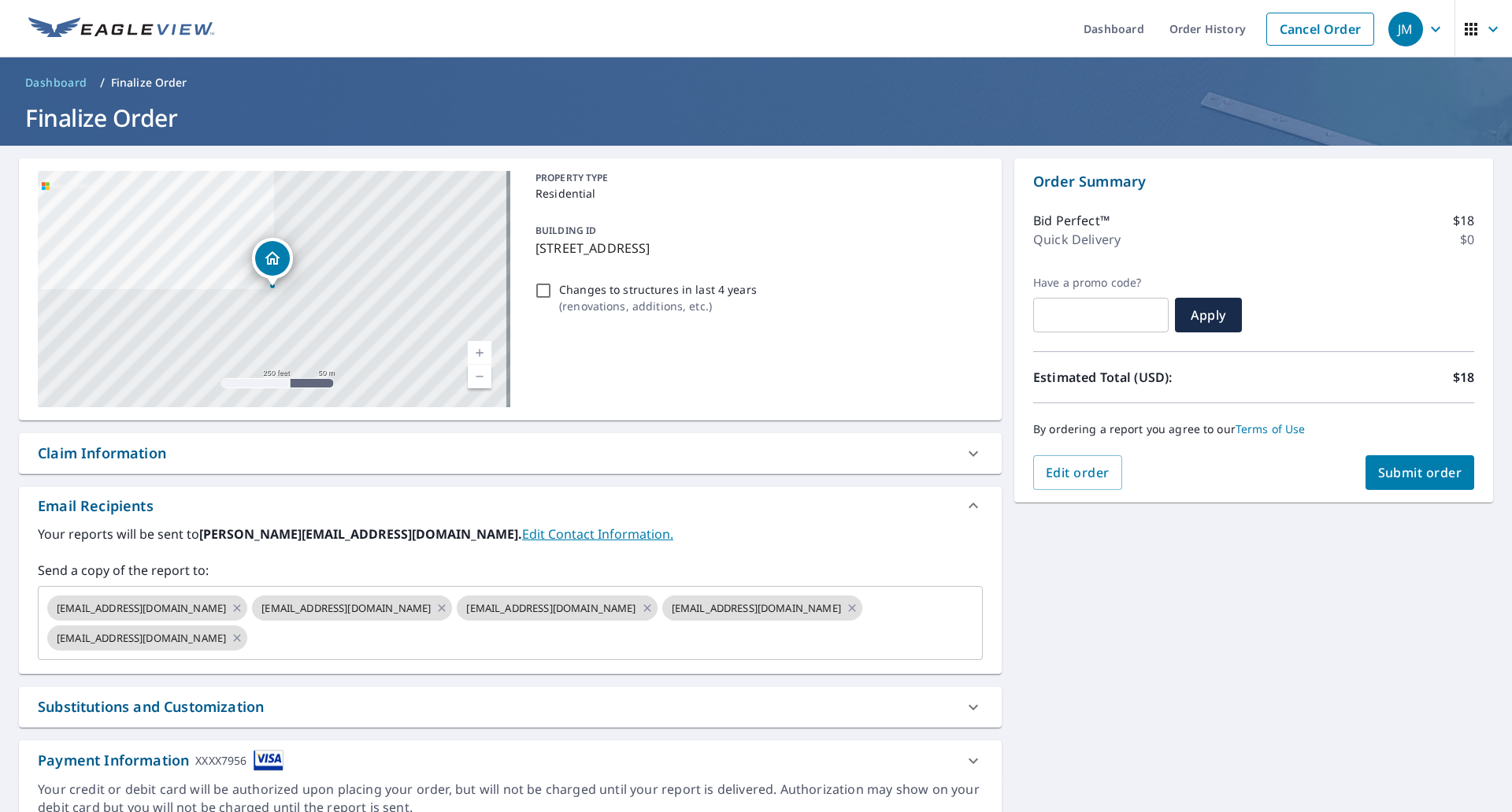
click at [126, 453] on div "Claim Information" at bounding box center [102, 453] width 129 height 21
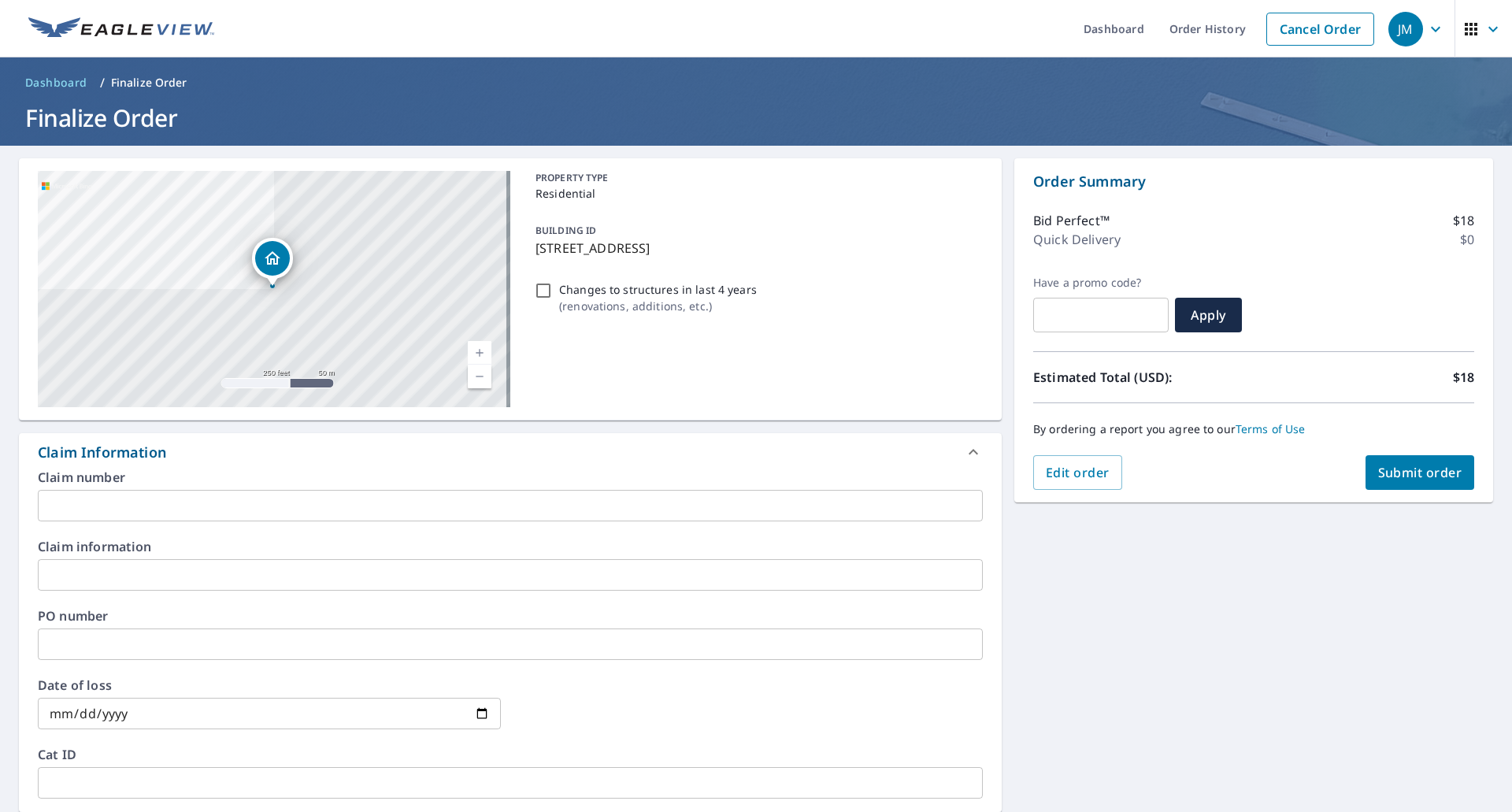
click at [167, 507] on input "text" at bounding box center [510, 506] width 945 height 31
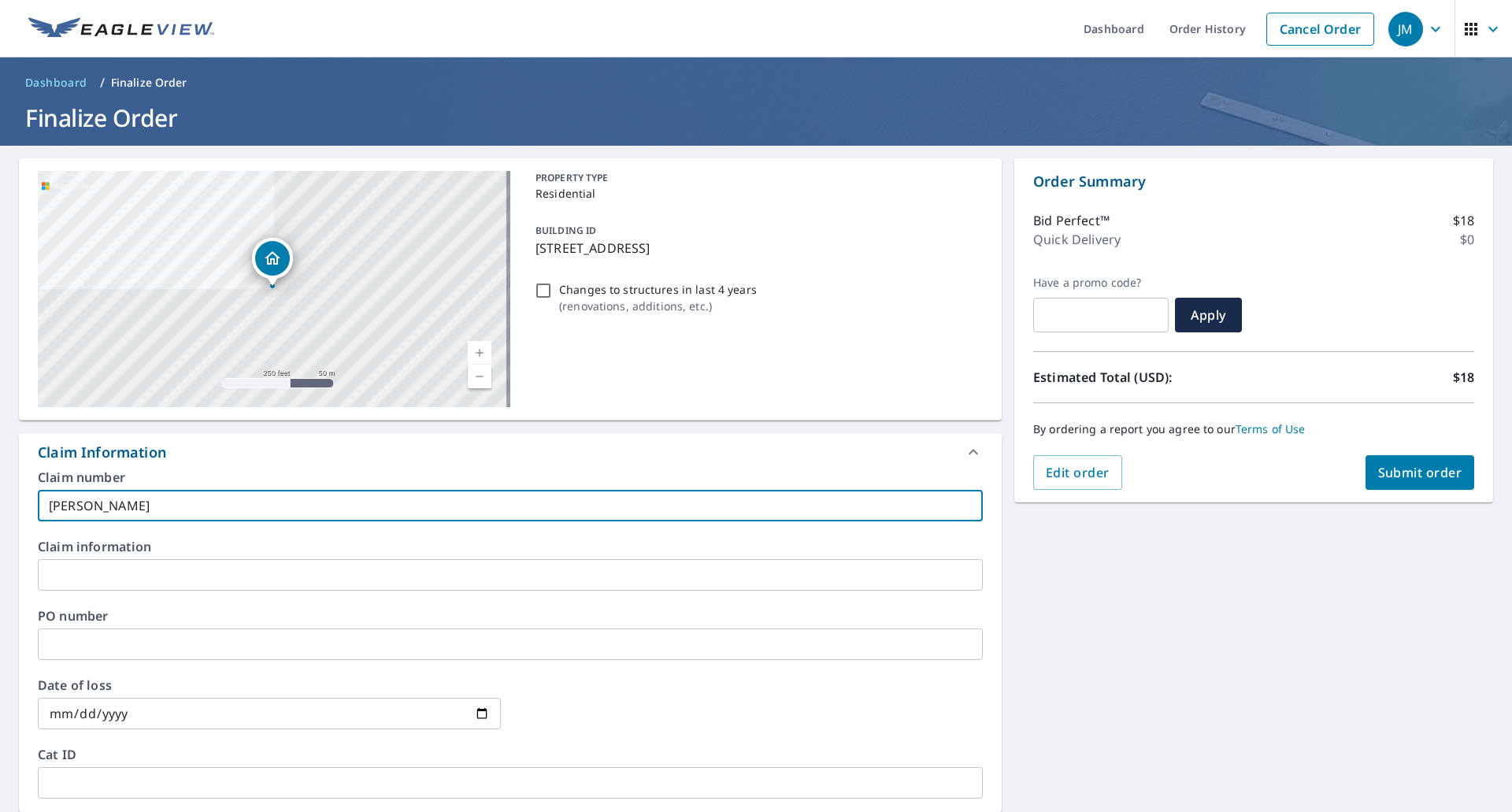
type input "Winslow EV"
click at [1406, 472] on span "Submit order" at bounding box center [1420, 472] width 84 height 17
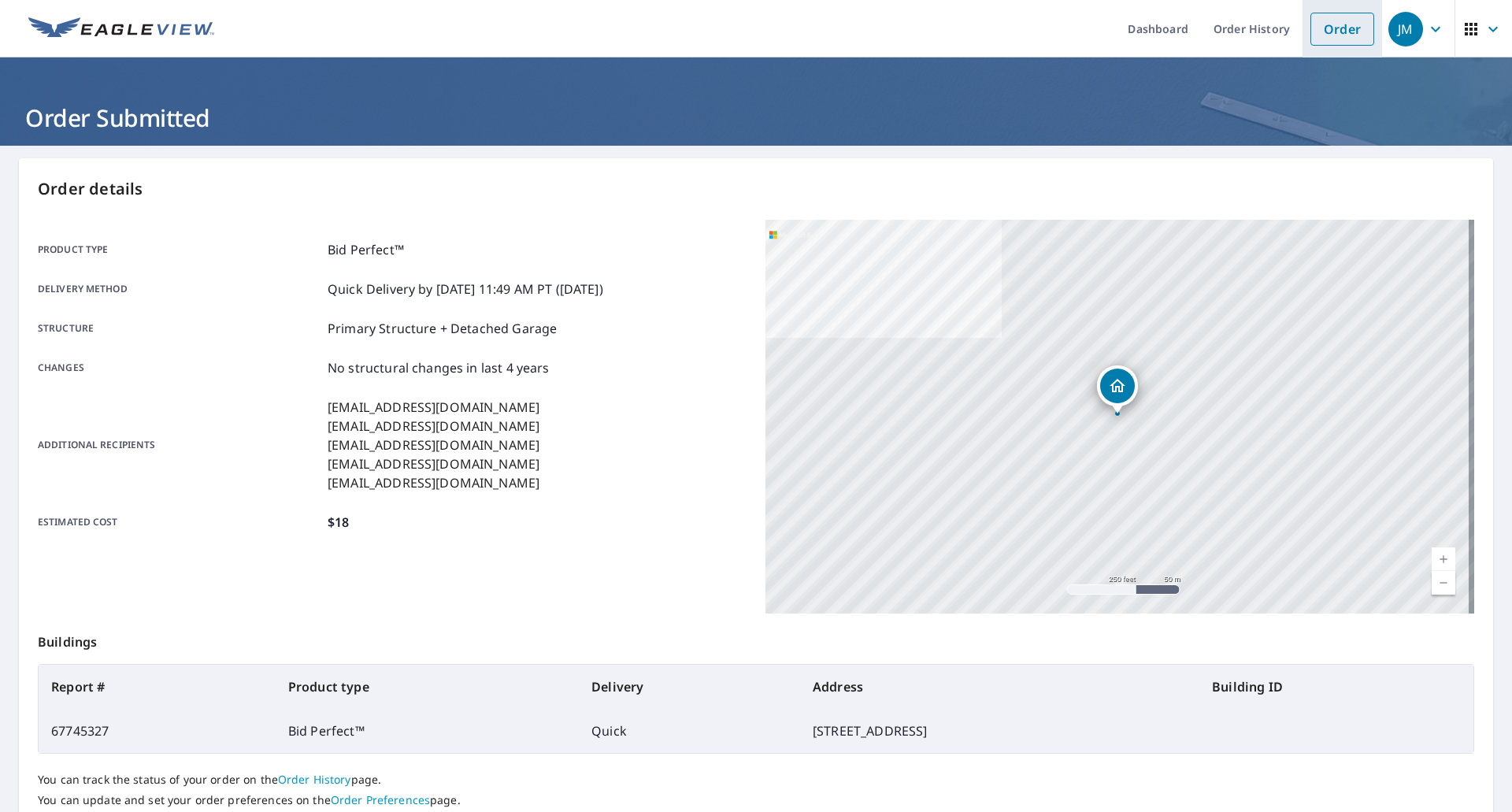
click at [1318, 23] on link "Order" at bounding box center [1342, 29] width 63 height 33
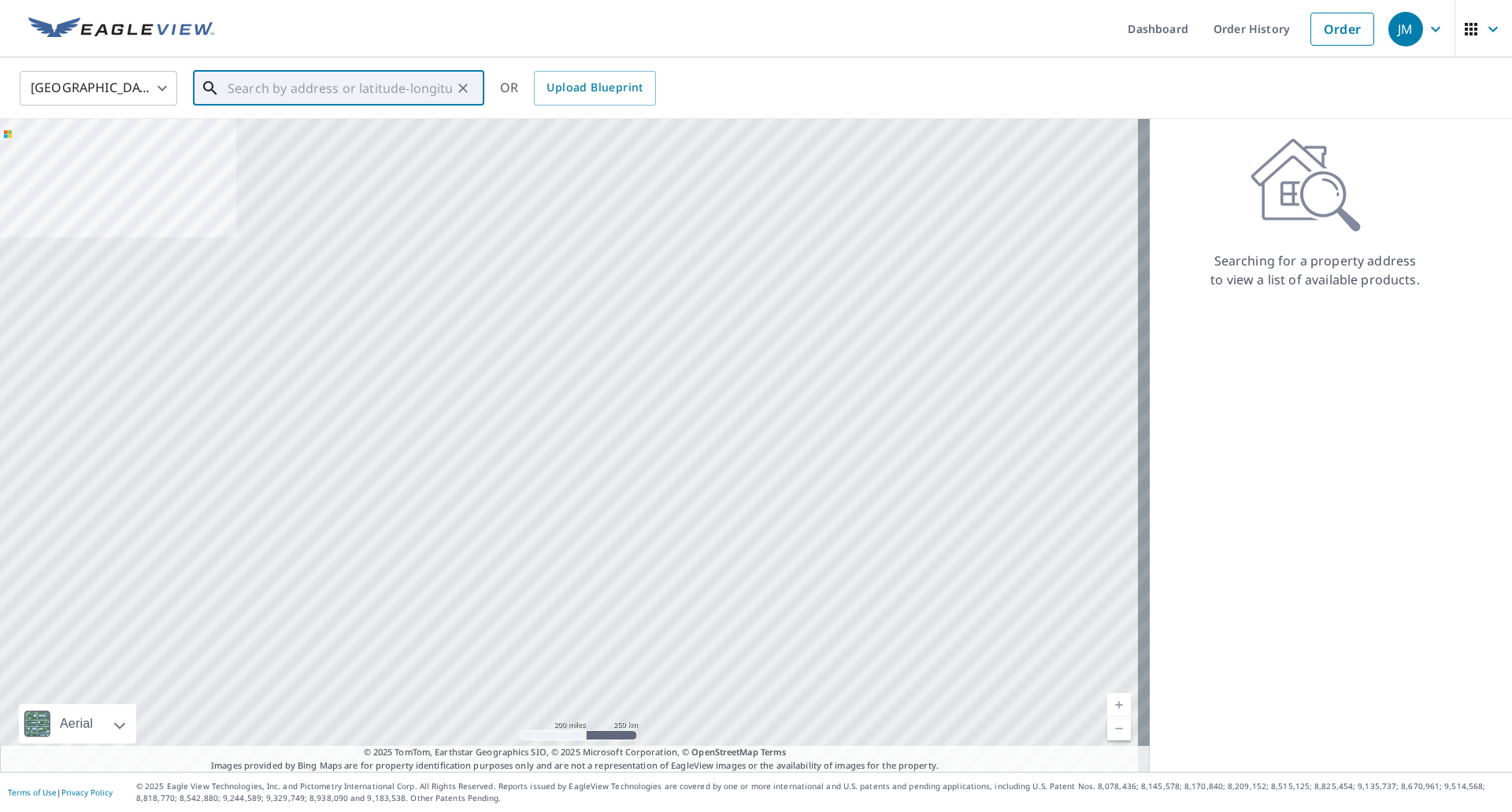
click at [419, 81] on input "text" at bounding box center [340, 88] width 224 height 44
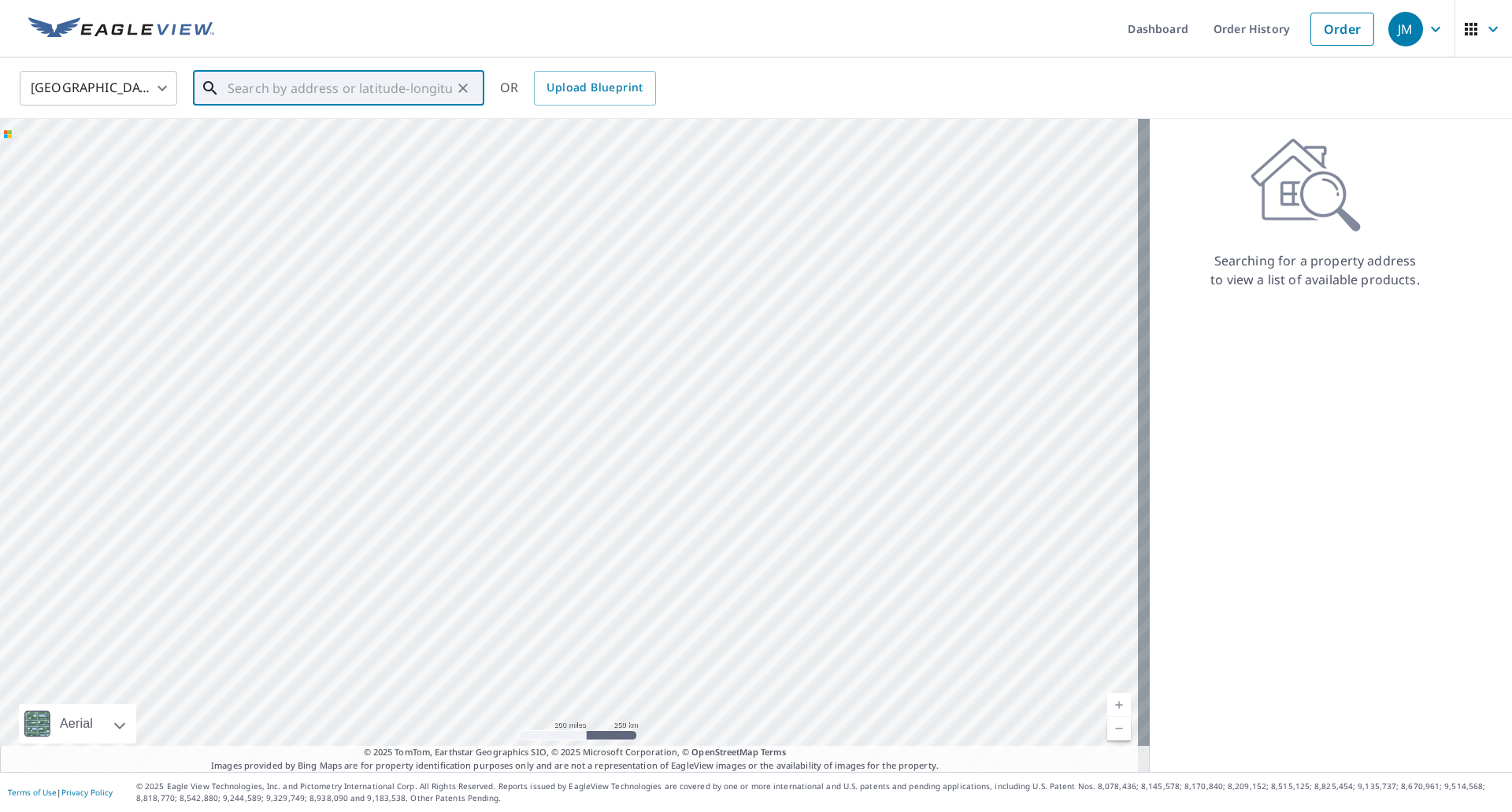
paste input "2719 Paxton Ave, Akron OH, 44312"
click at [350, 148] on p "Akron, OH 44312" at bounding box center [347, 151] width 247 height 16
type input "2719 Paxton Ave Akron, OH 44312"
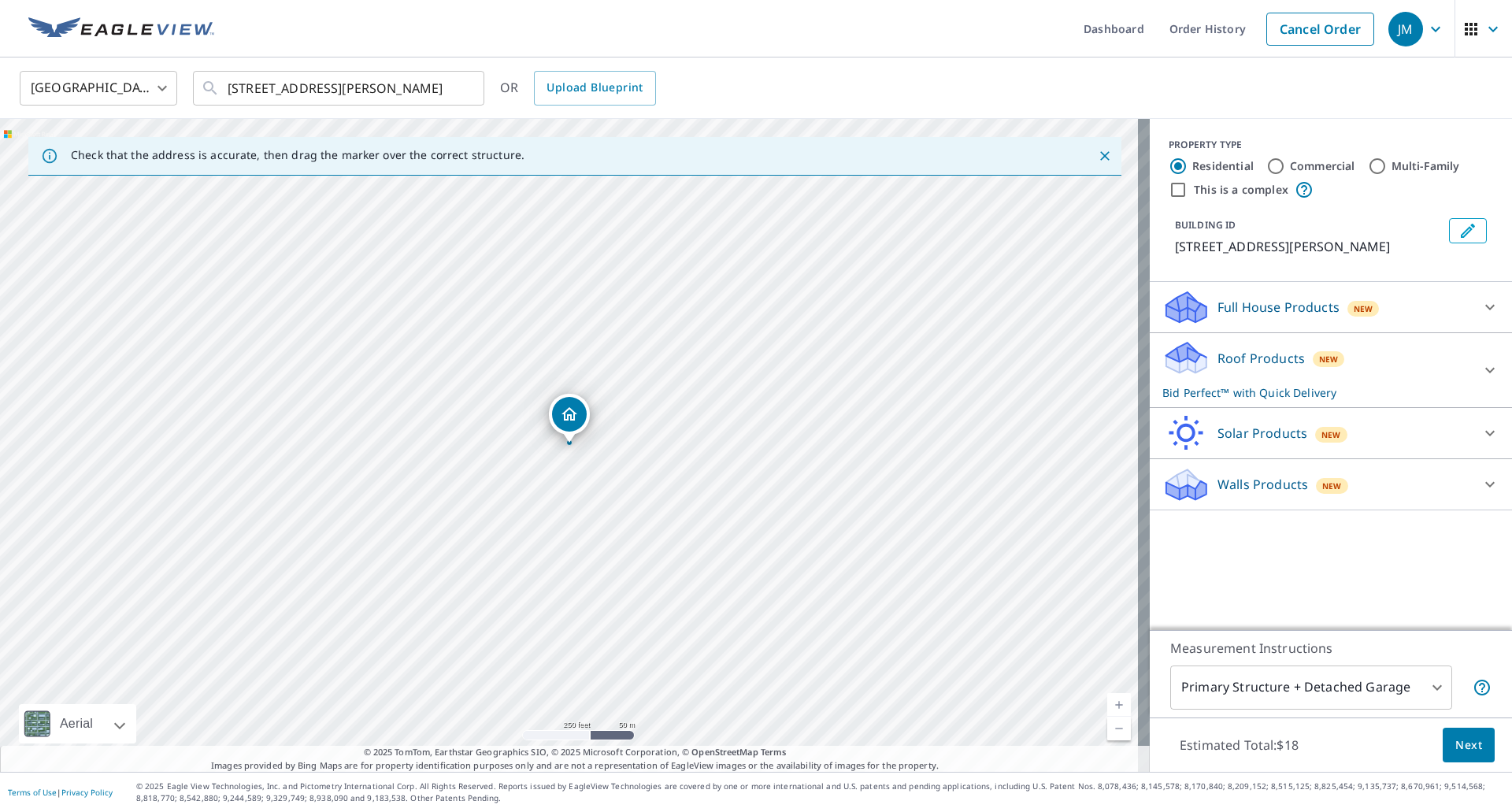
click at [1455, 736] on span "Next" at bounding box center [1468, 745] width 27 height 19
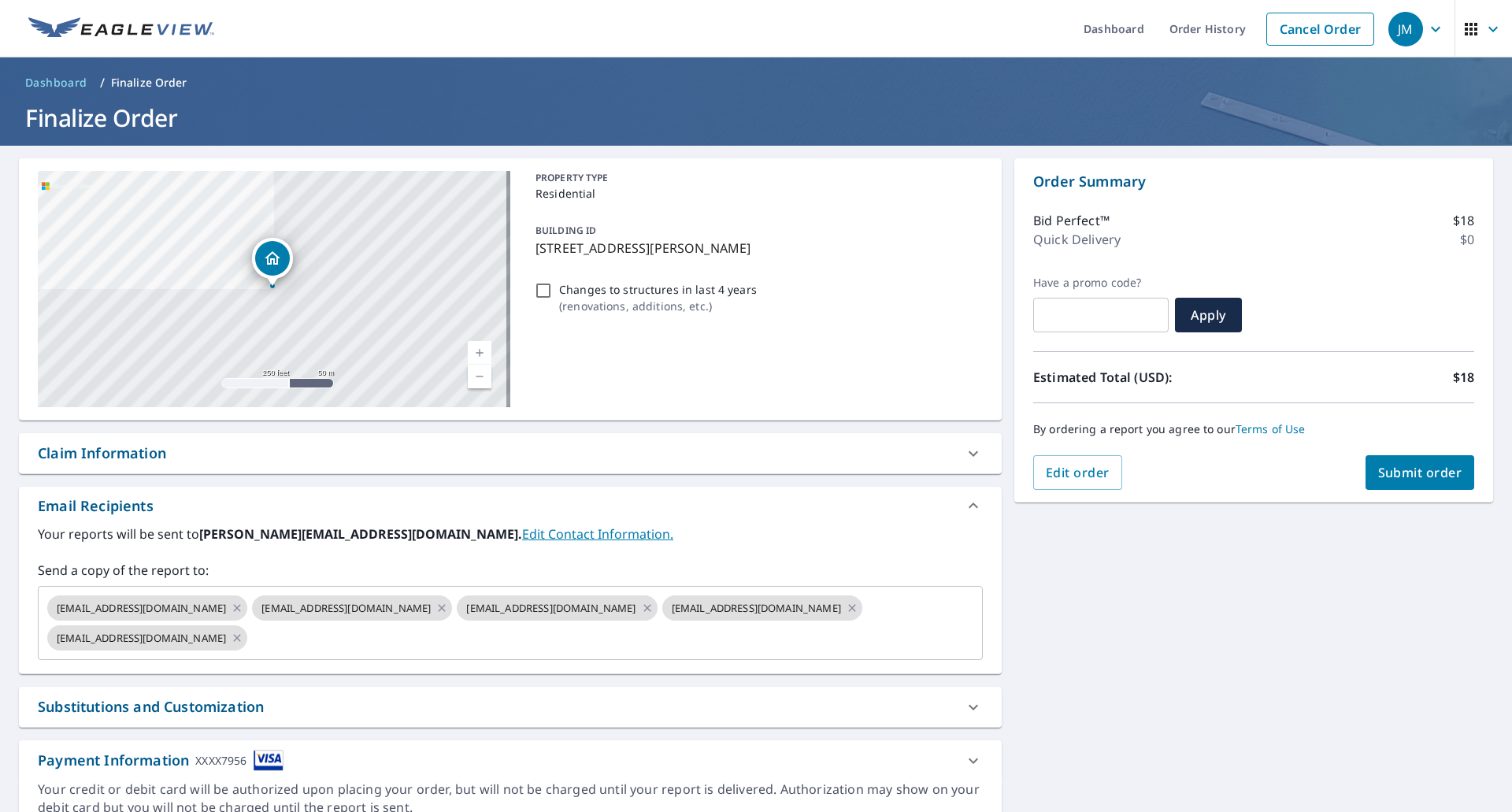
click at [114, 448] on div "Claim Information" at bounding box center [102, 453] width 129 height 21
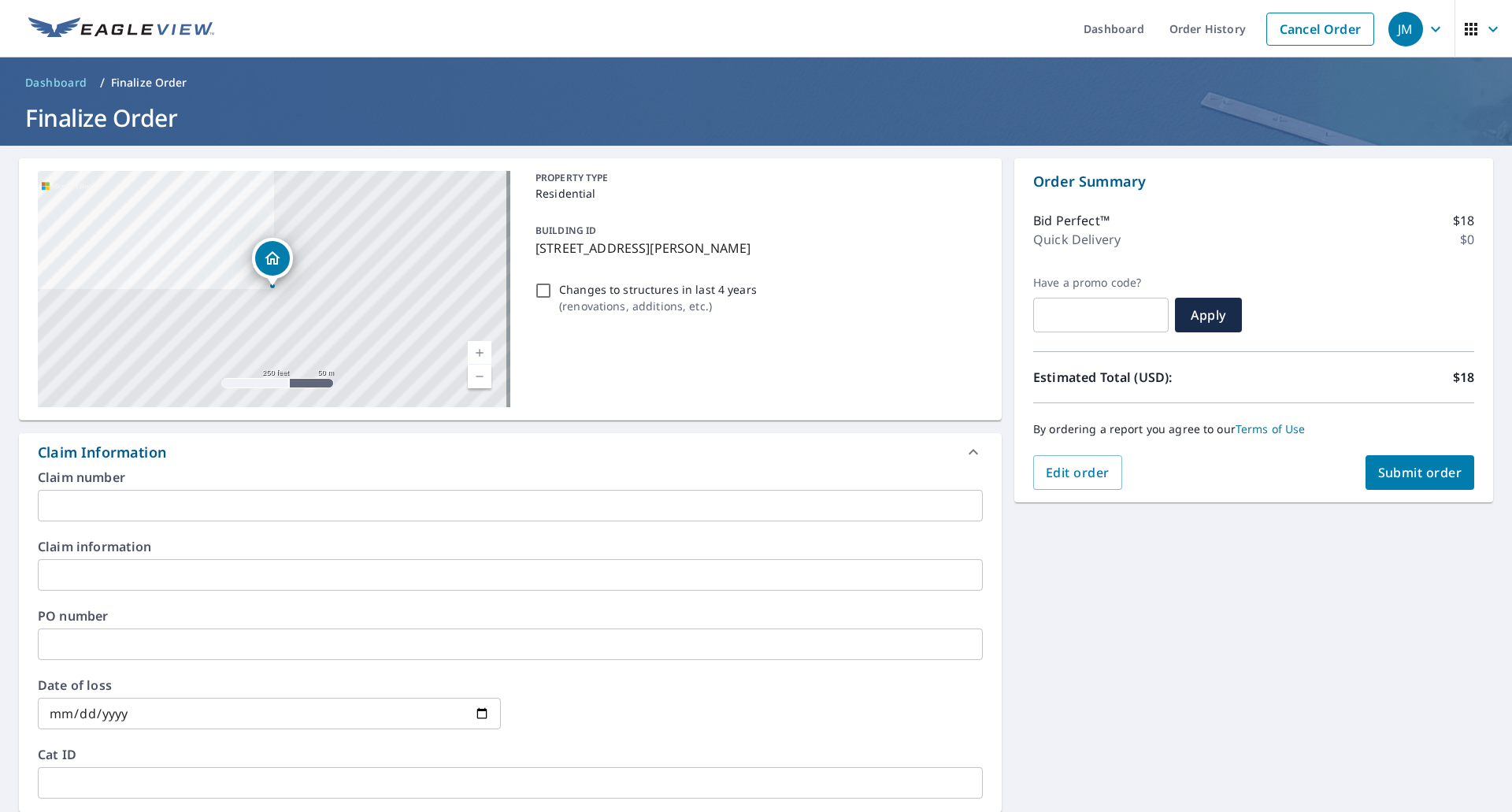
click at [102, 507] on input "text" at bounding box center [510, 506] width 945 height 31
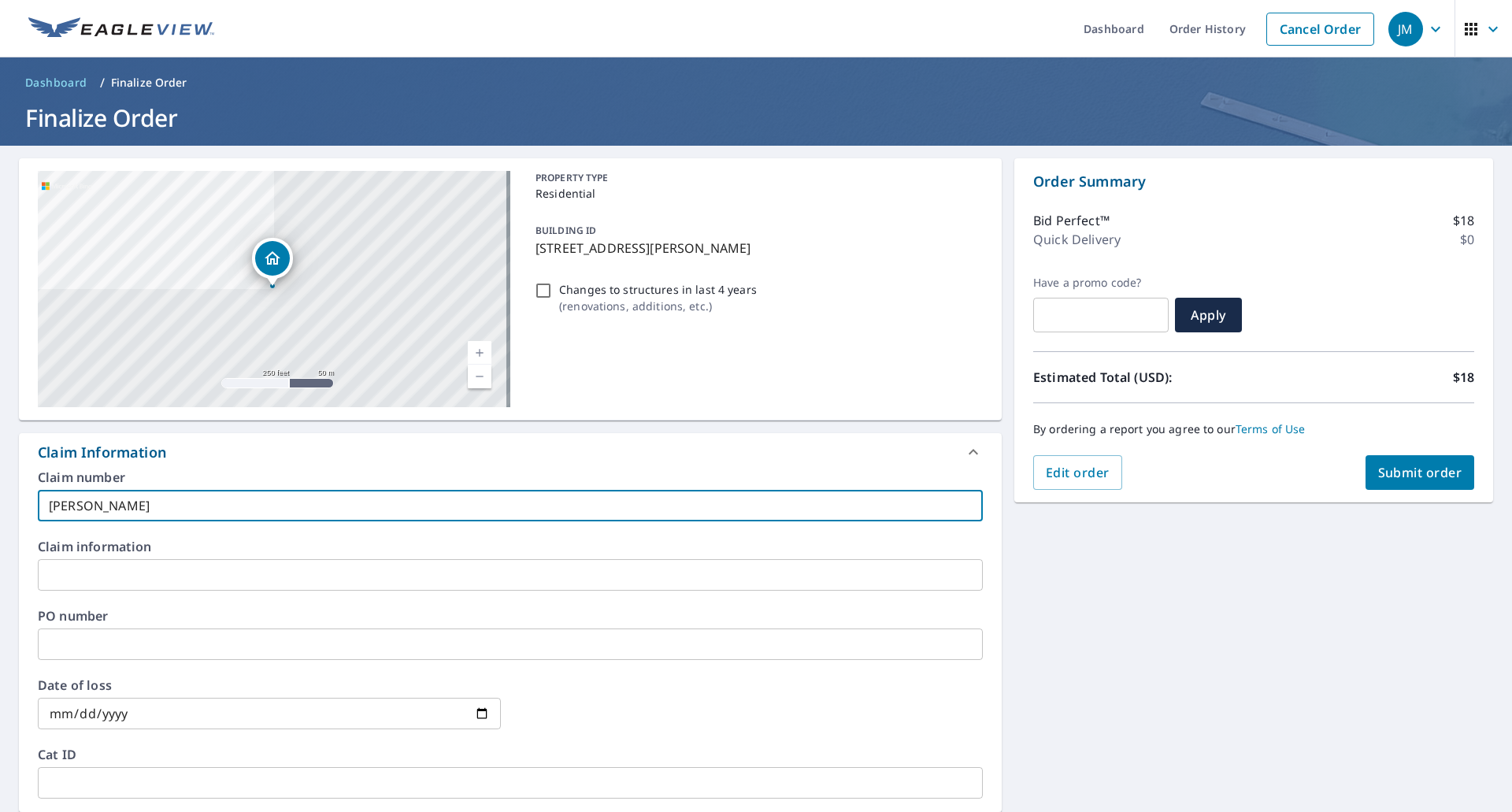
type input "Stewart EV"
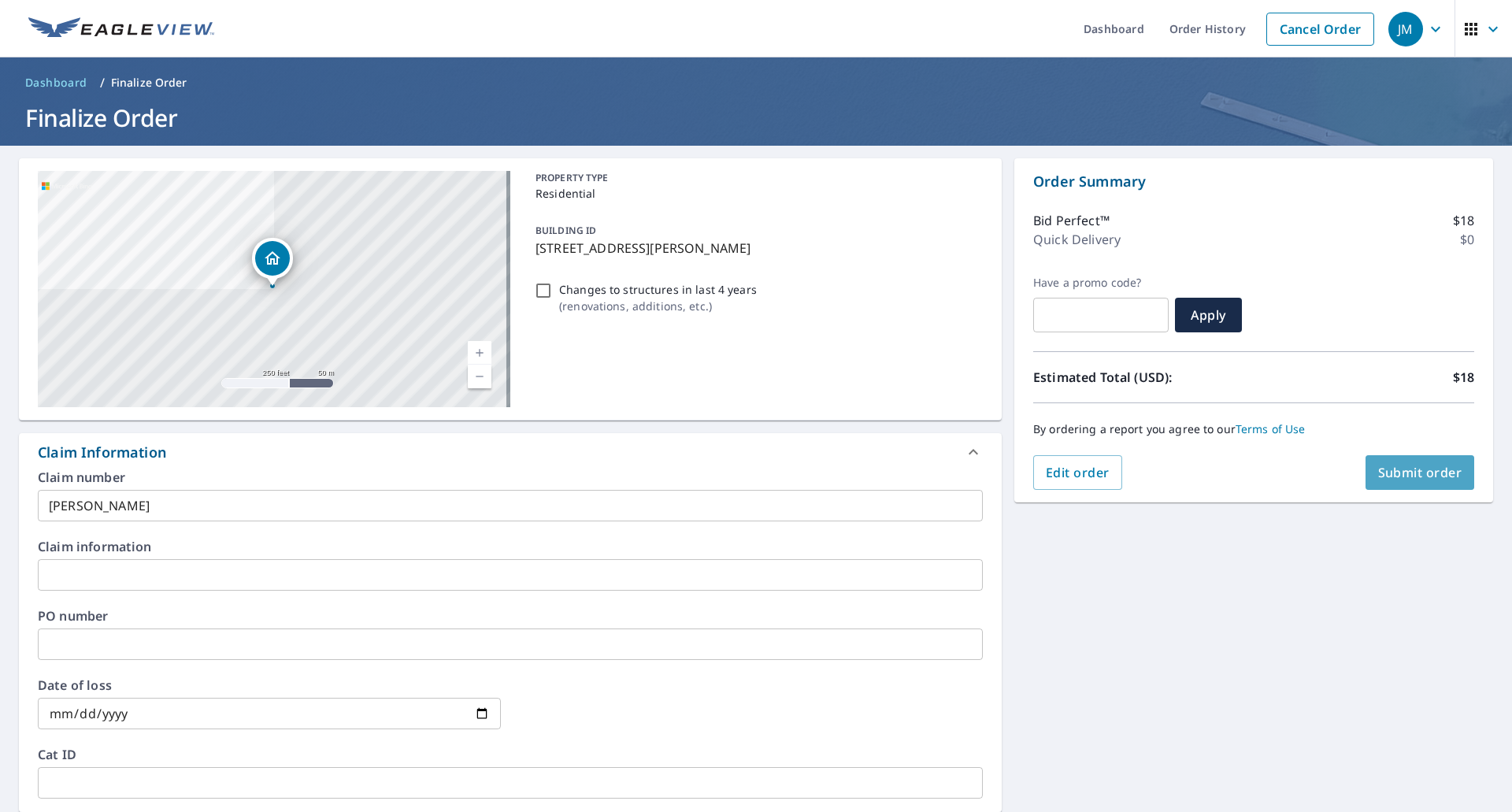
click at [1416, 470] on span "Submit order" at bounding box center [1420, 472] width 84 height 17
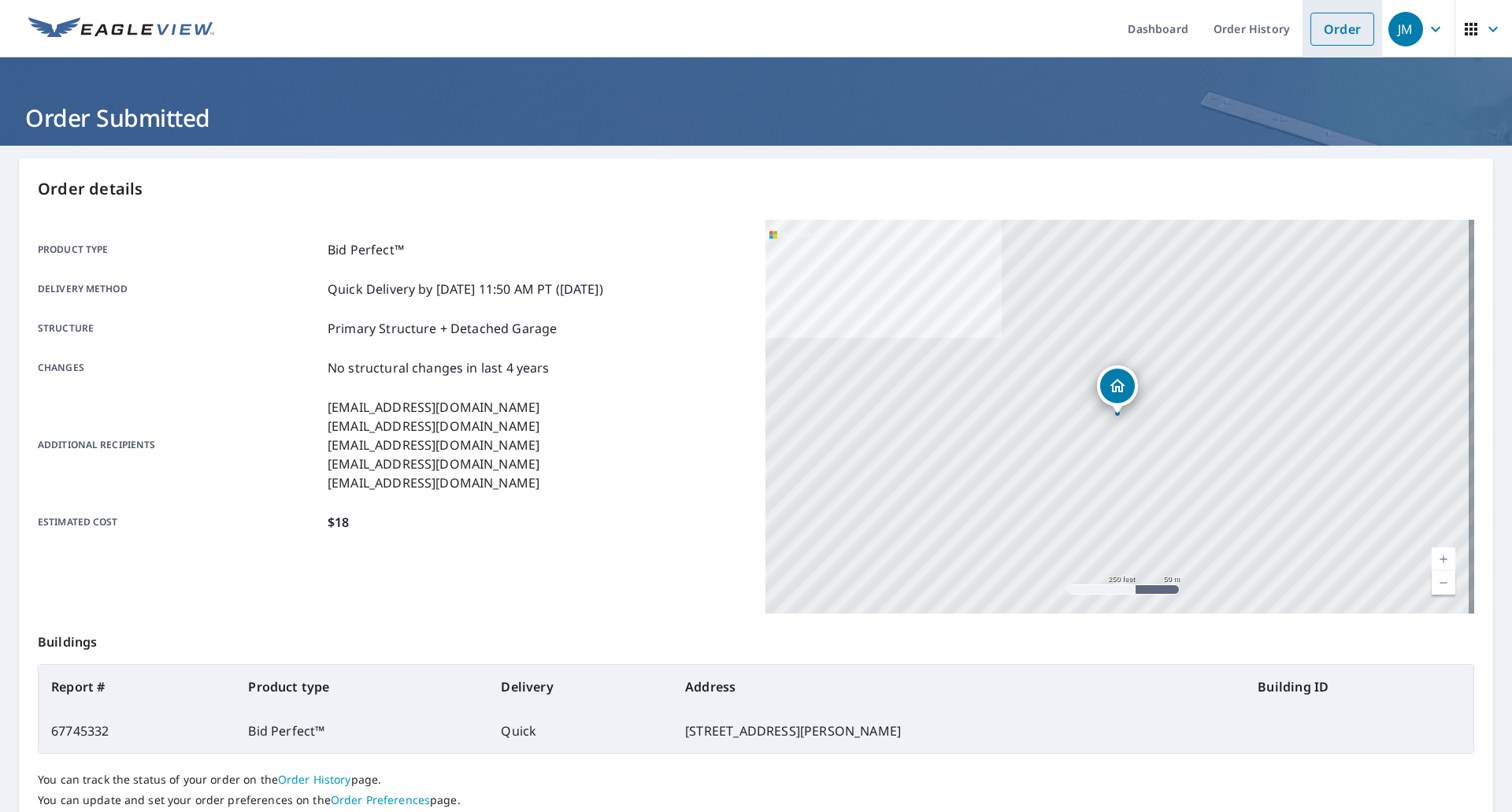
click at [1316, 30] on link "Order" at bounding box center [1342, 29] width 63 height 33
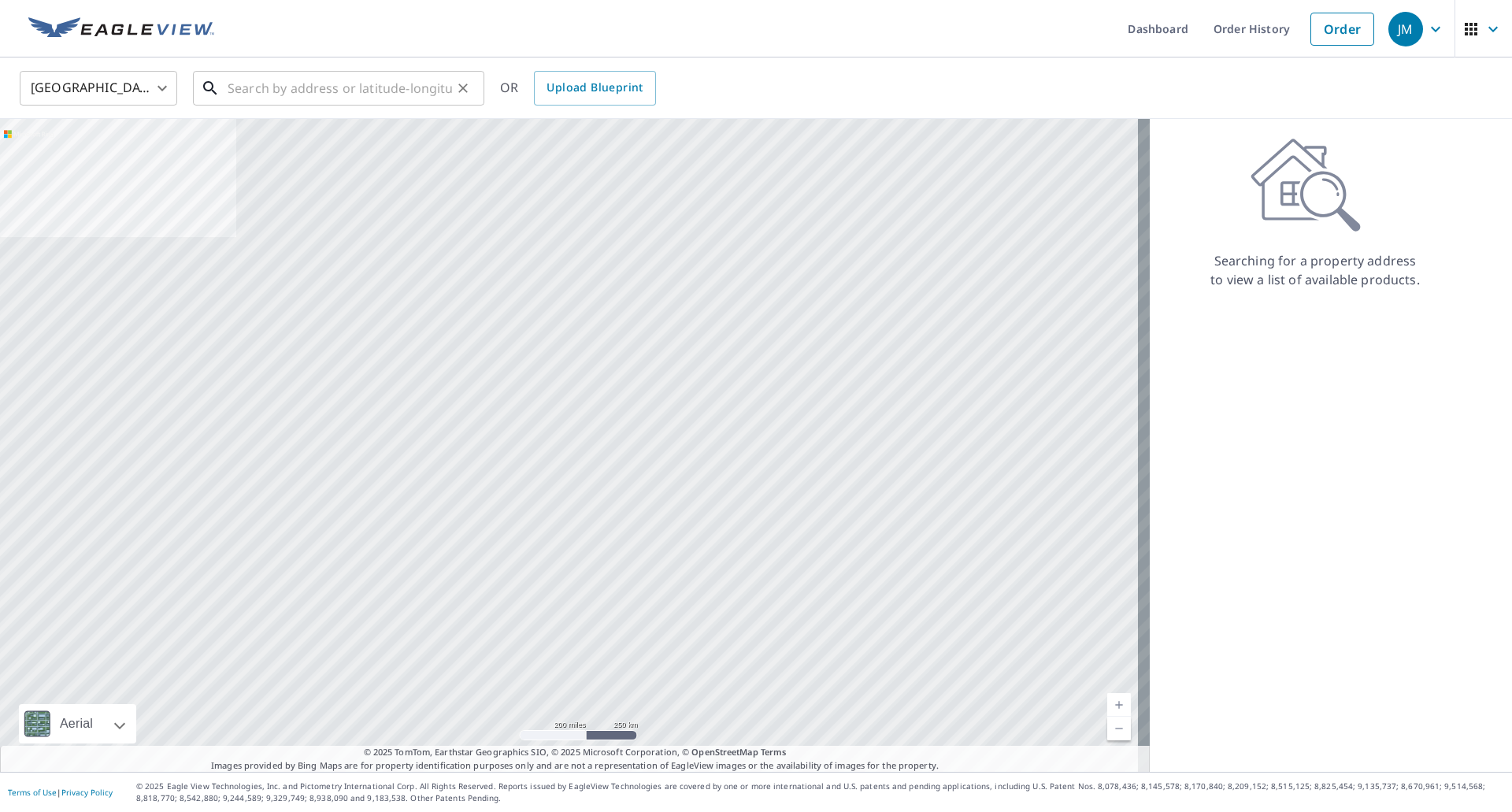
click at [317, 85] on input "text" at bounding box center [340, 88] width 224 height 44
paste input "6204 Mulberry Bend Drive, Medina OH, 44256"
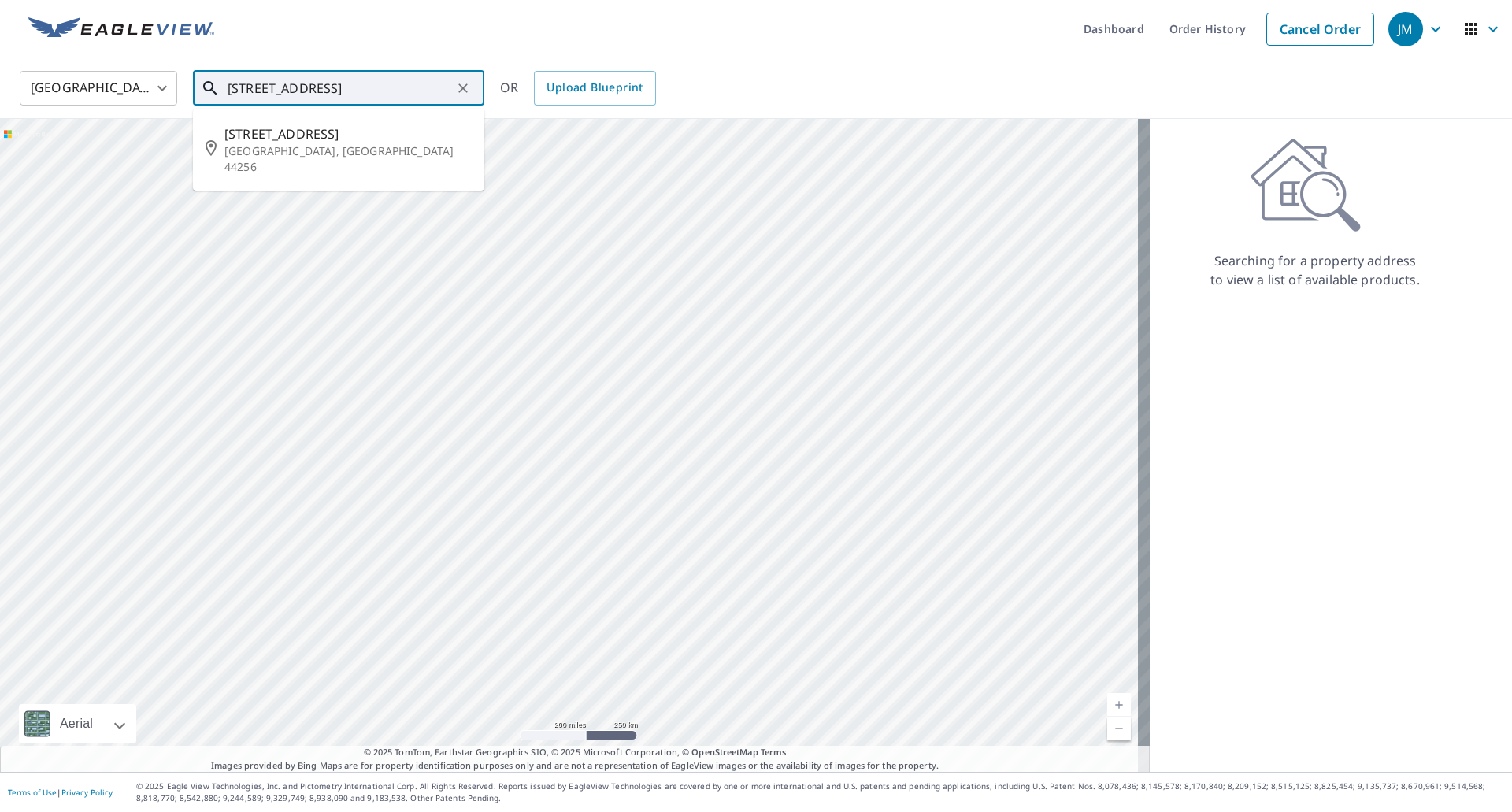
type input "6204 Mulberry Bend Drive, Medina OH, 44256"
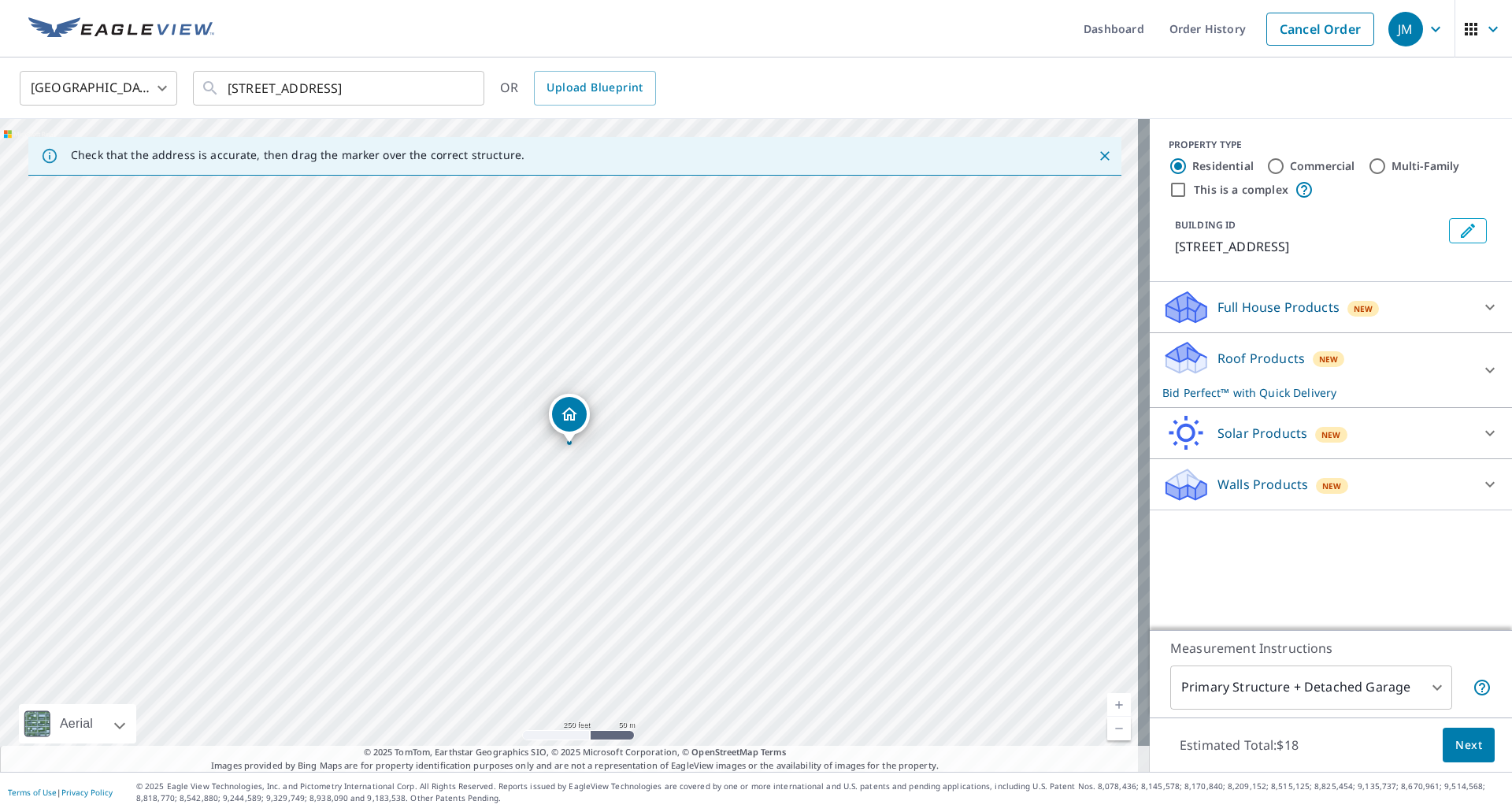
click at [1455, 754] on span "Next" at bounding box center [1468, 745] width 27 height 19
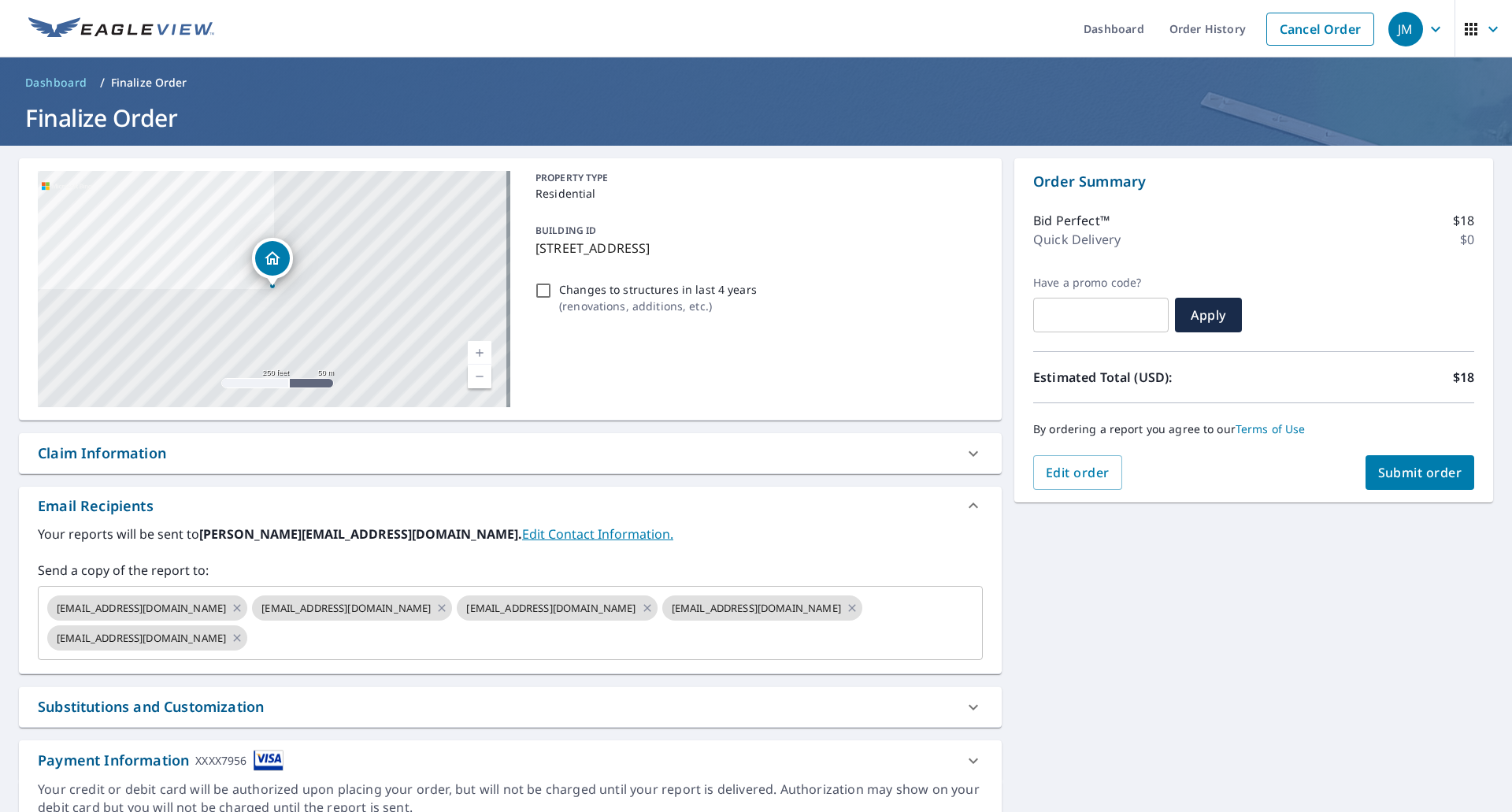
drag, startPoint x: 140, startPoint y: 448, endPoint x: 130, endPoint y: 349, distance: 99.5
click at [140, 448] on div "Claim Information" at bounding box center [102, 453] width 129 height 21
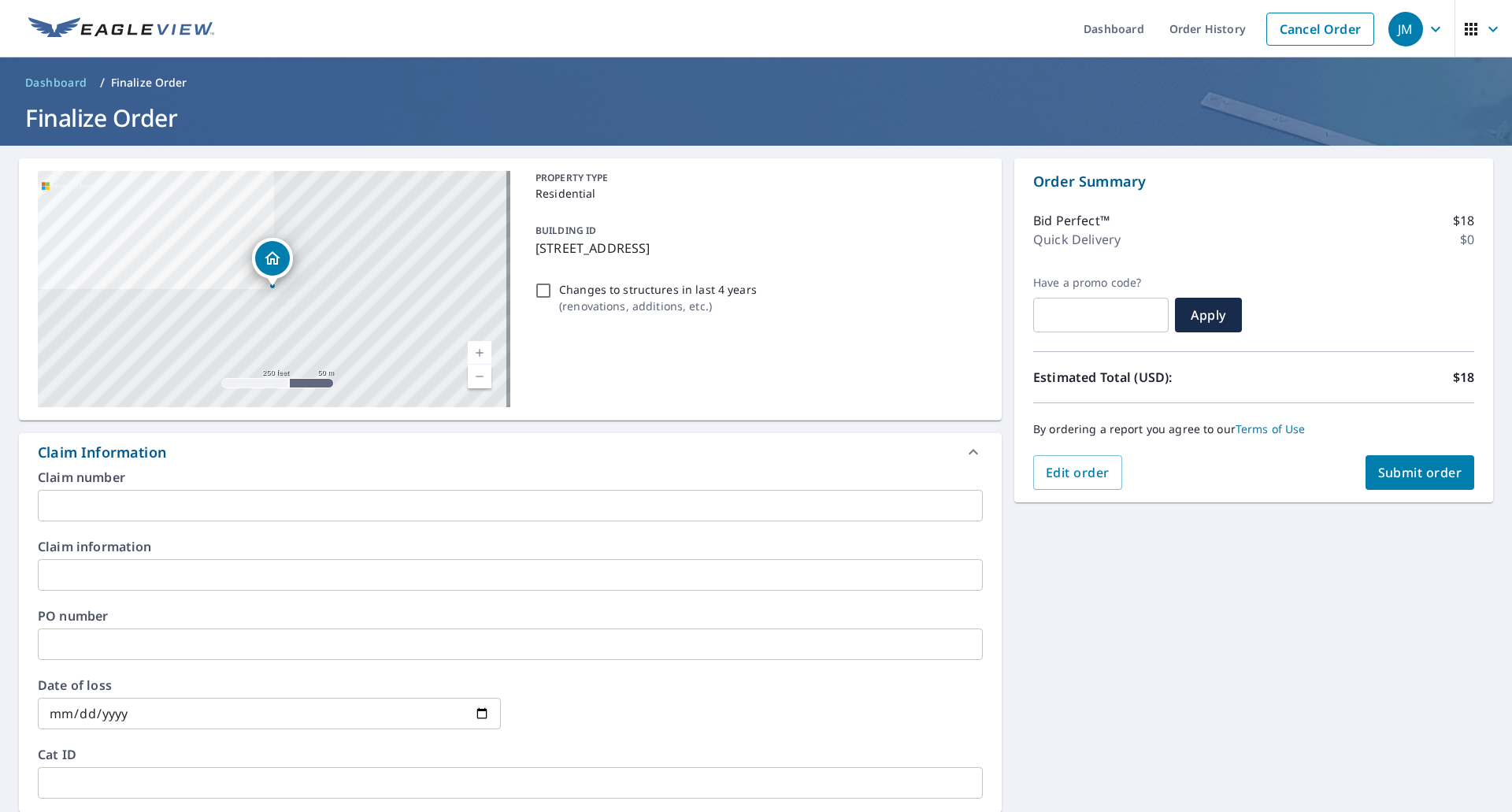
click at [165, 497] on input "text" at bounding box center [510, 506] width 945 height 31
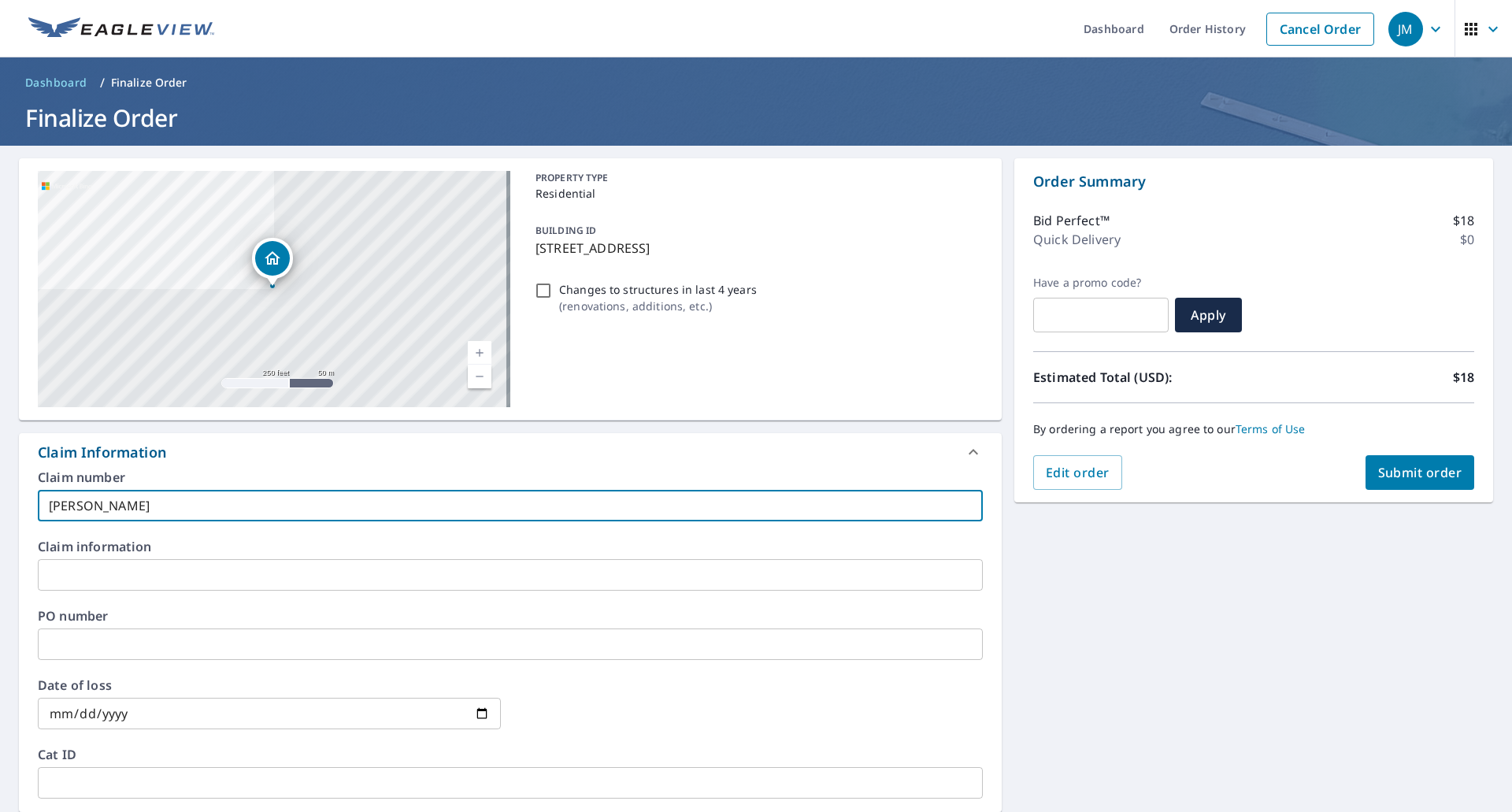
type input "Korpusik EV"
click at [1459, 474] on button "Submit order" at bounding box center [1420, 473] width 109 height 35
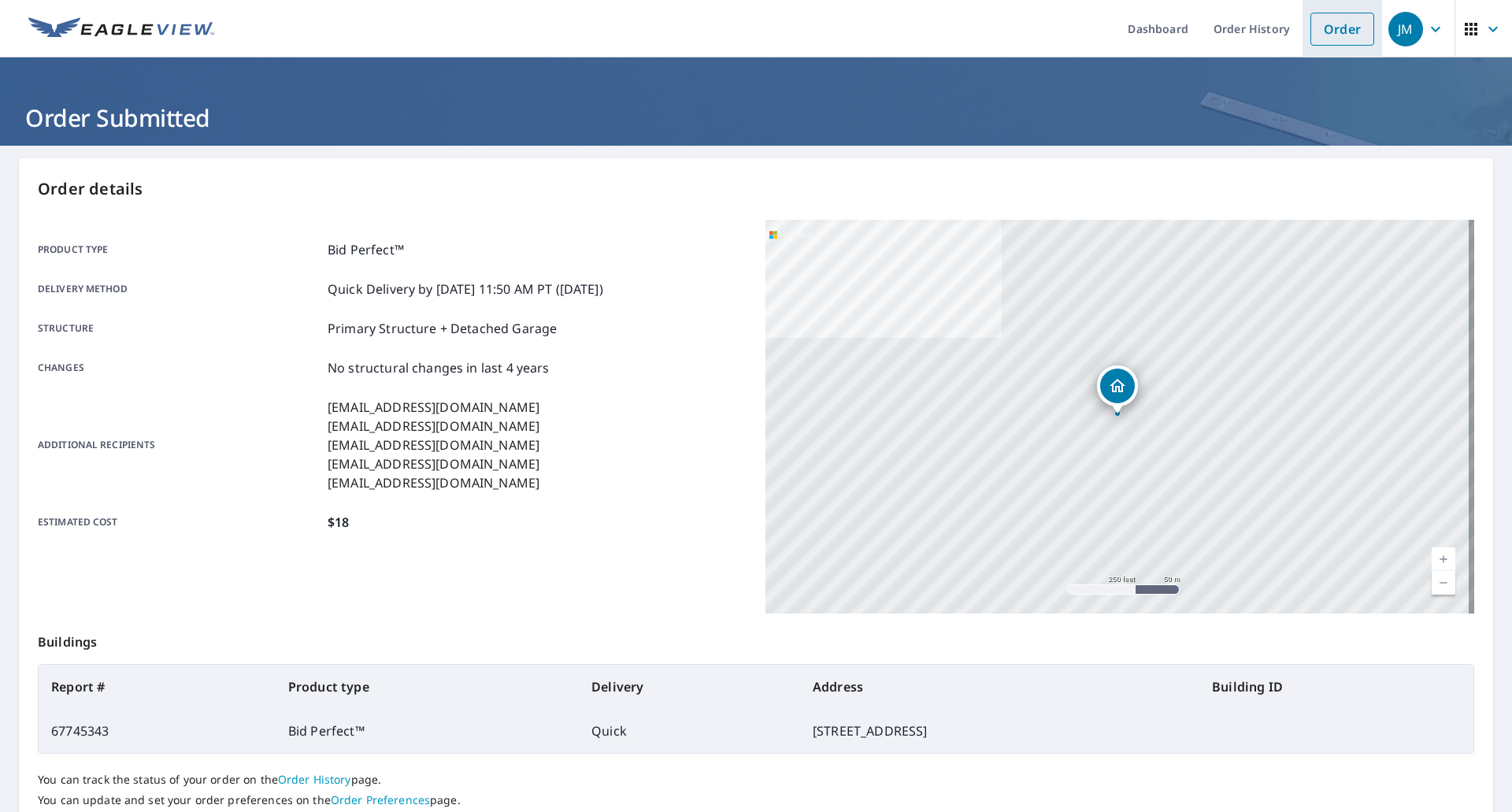
click at [1346, 19] on link "Order" at bounding box center [1342, 29] width 63 height 33
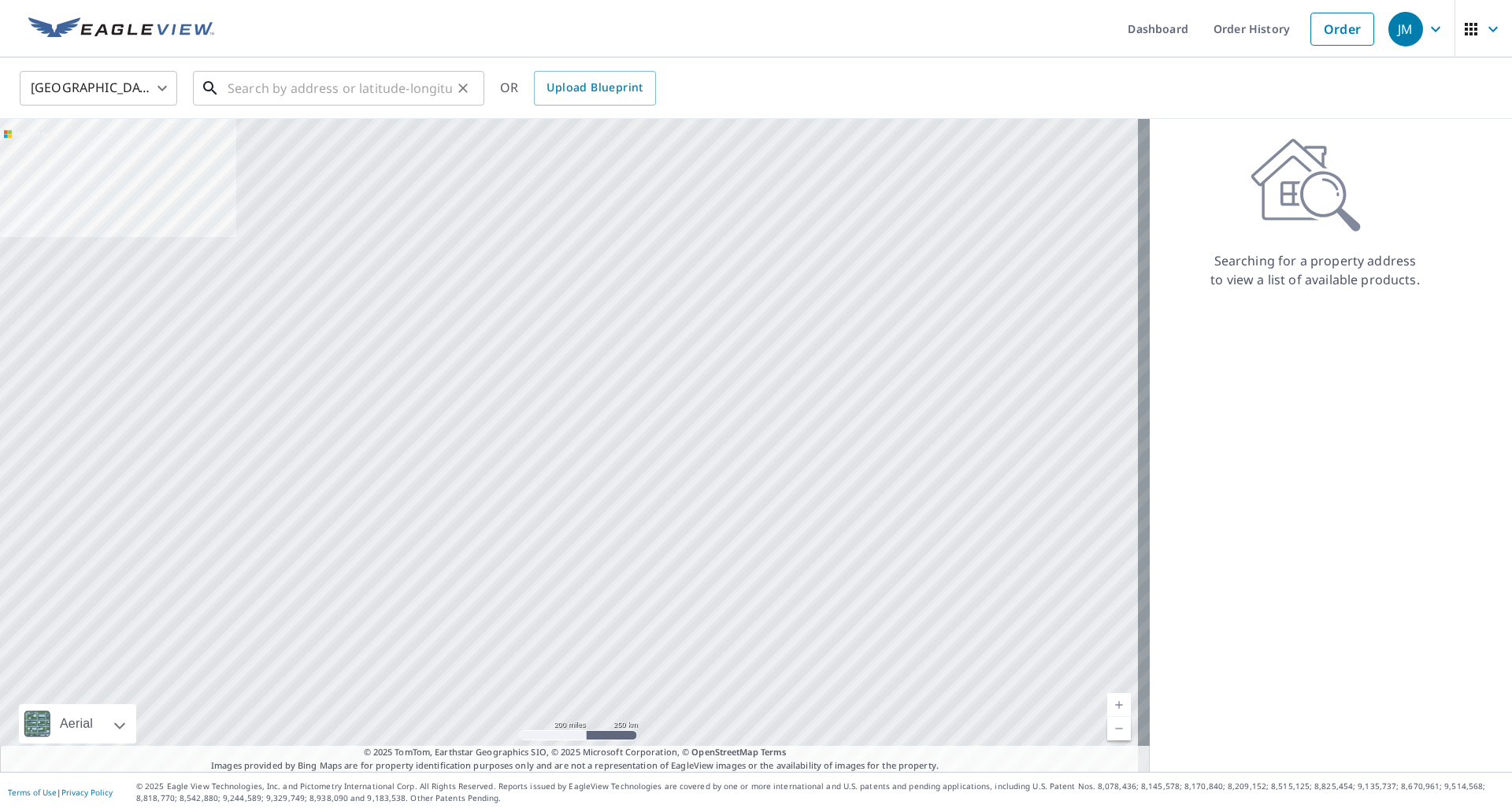
click at [386, 77] on input "text" at bounding box center [340, 88] width 224 height 44
paste input "4307 Bayard Rd, South Euclid OH, 44121"
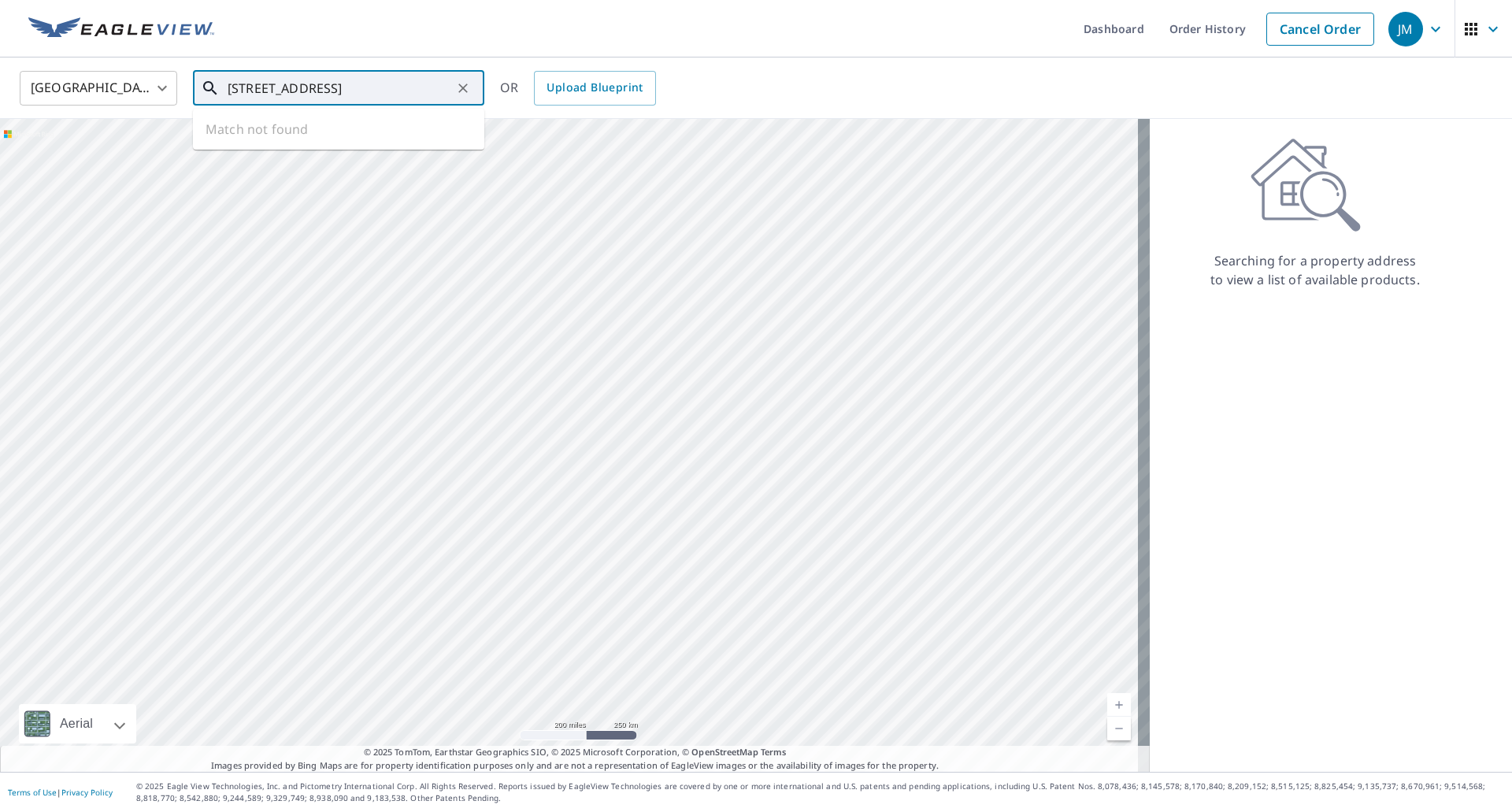
scroll to position [0, 17]
click at [330, 135] on span "4307 Bayard Rd" at bounding box center [347, 134] width 247 height 19
type input "4307 Bayard Rd Cleveland, OH 44121"
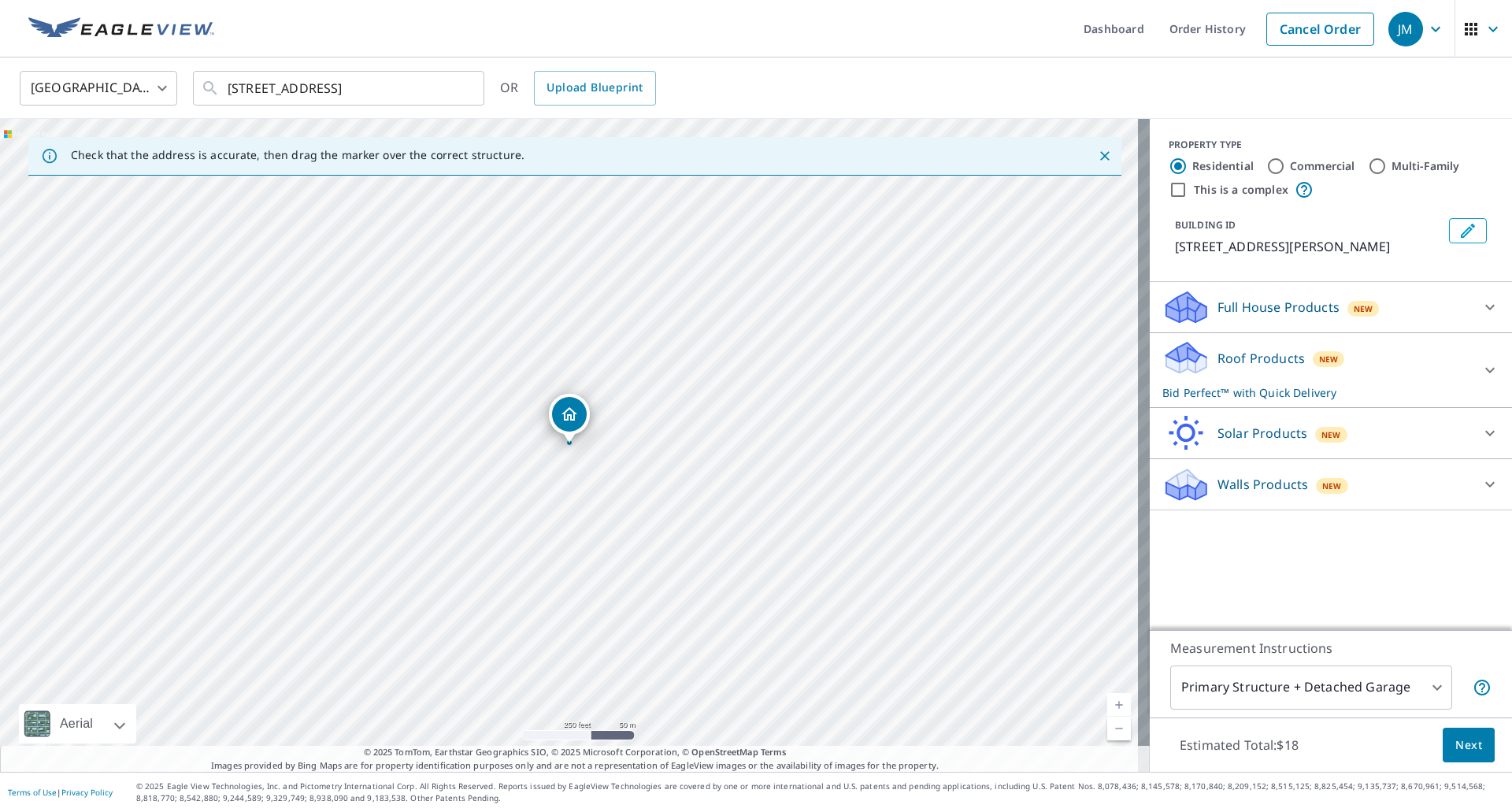
click at [1454, 734] on button "Next" at bounding box center [1469, 746] width 52 height 36
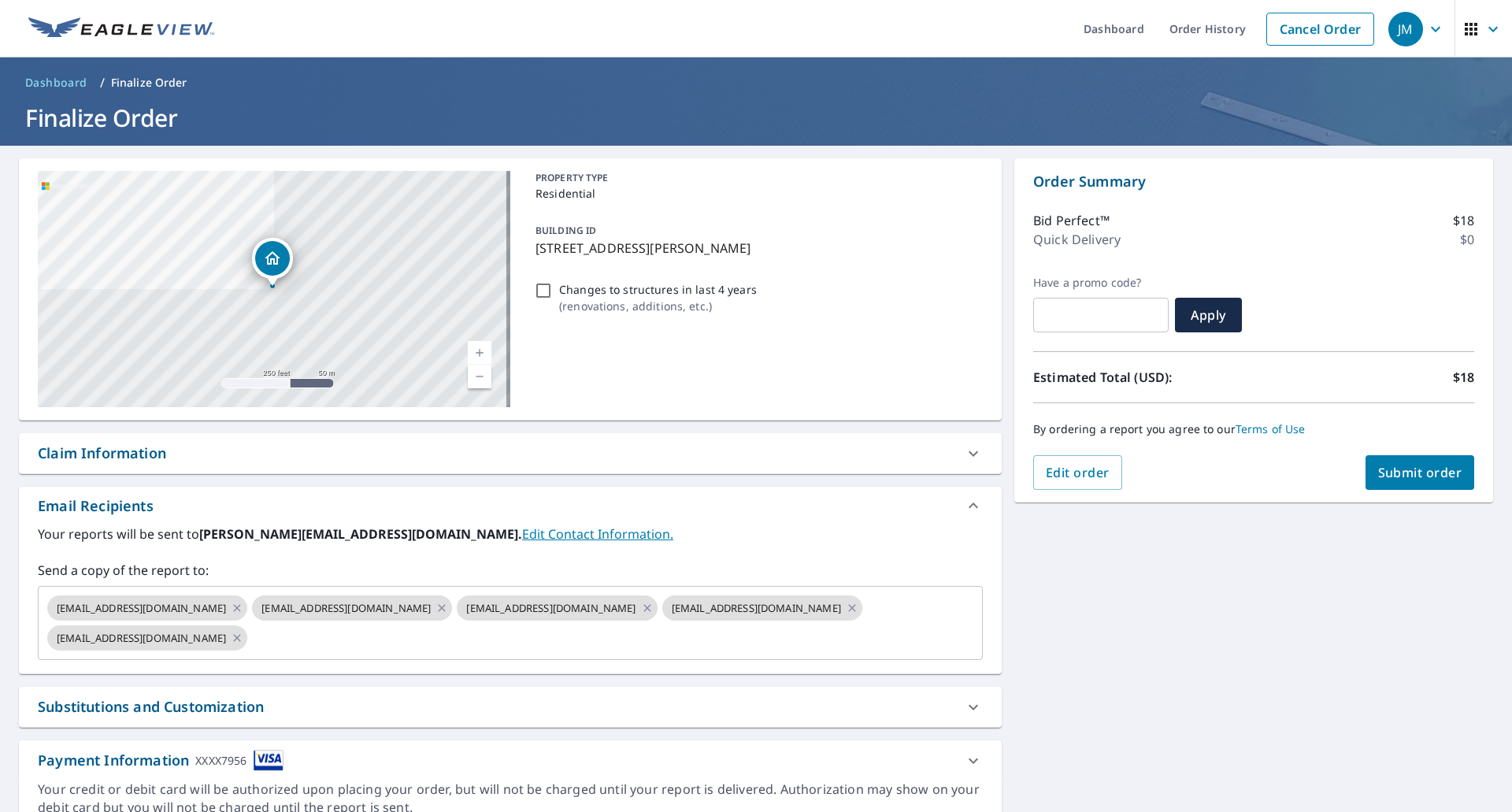
click at [125, 455] on div "Claim Information" at bounding box center [102, 453] width 129 height 21
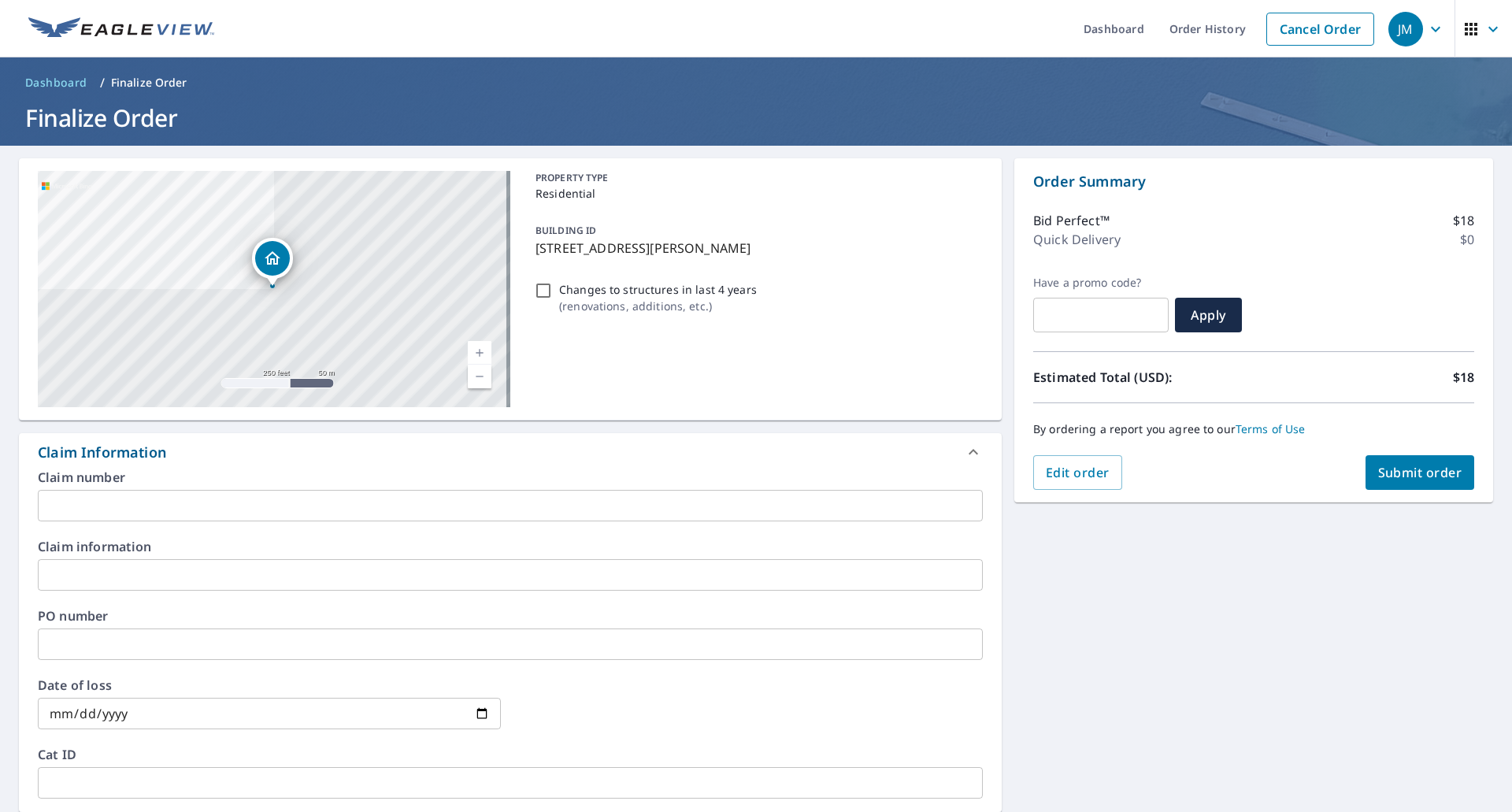
click at [130, 494] on input "text" at bounding box center [510, 506] width 945 height 31
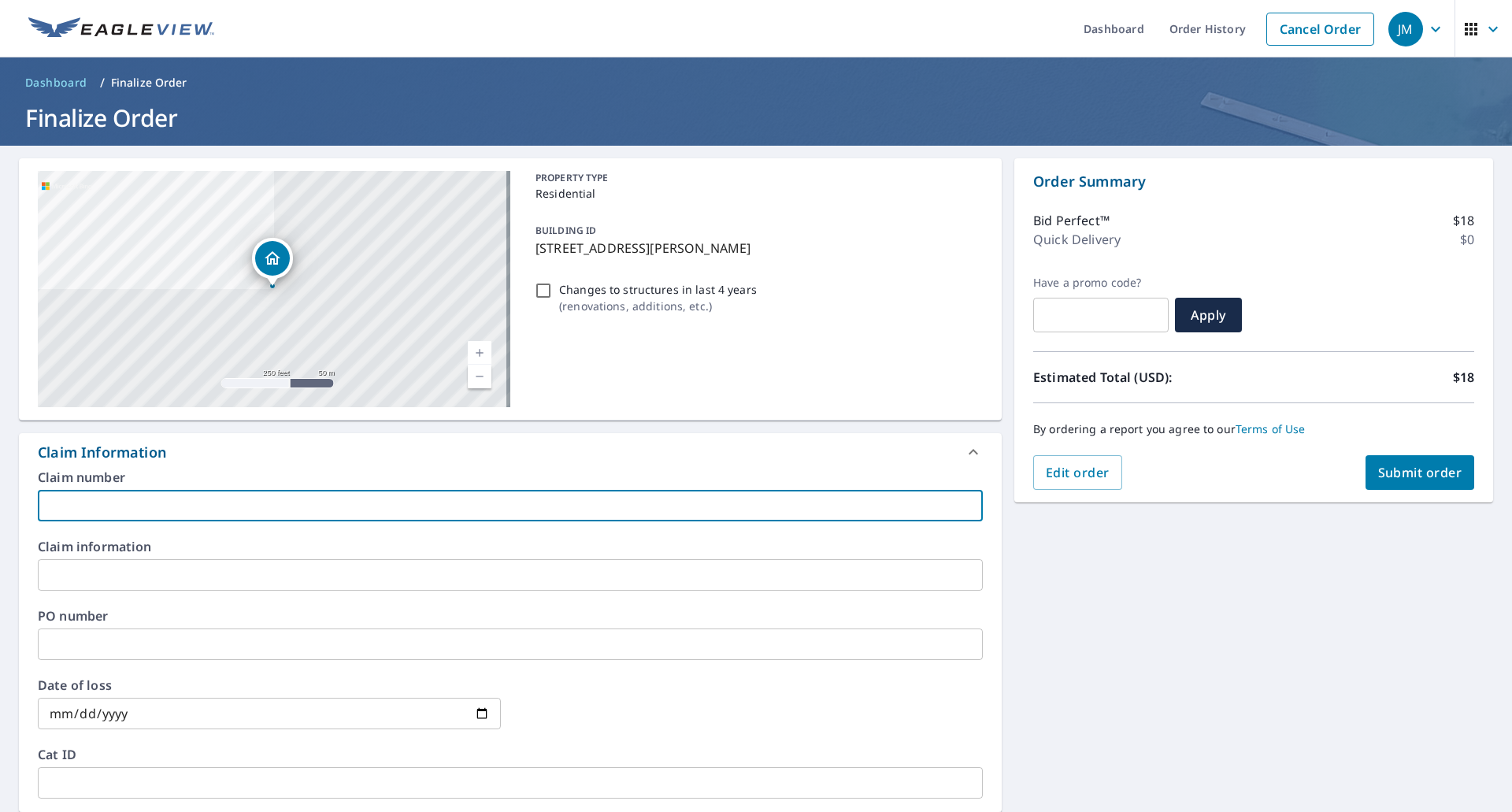
click at [105, 494] on input "text" at bounding box center [510, 506] width 945 height 31
type input "Gibson EV"
click at [1378, 479] on span "Submit order" at bounding box center [1420, 472] width 84 height 17
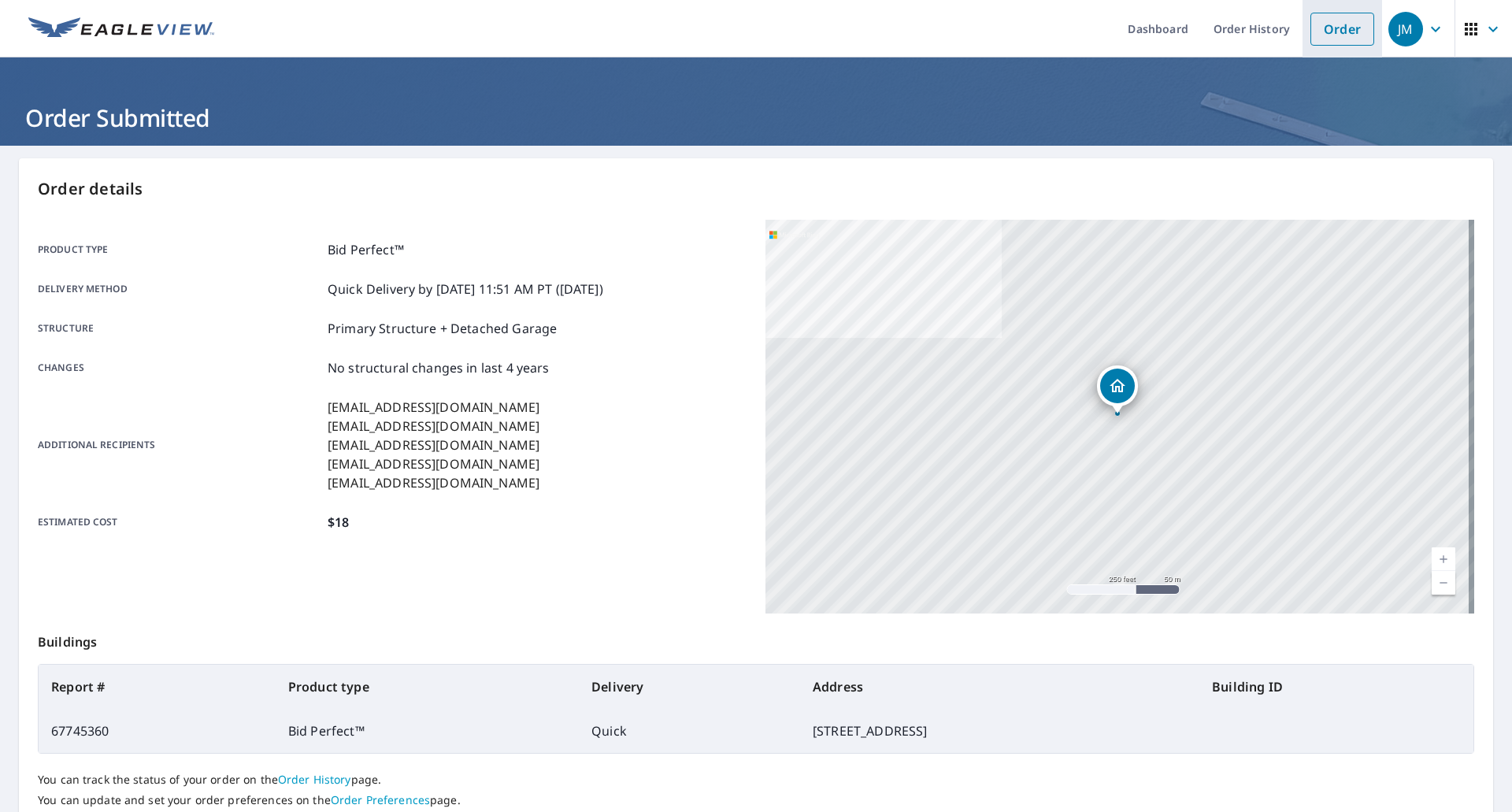
drag, startPoint x: 1340, startPoint y: 39, endPoint x: 1292, endPoint y: 38, distance: 48.0
click at [1340, 39] on link "Order" at bounding box center [1342, 29] width 63 height 33
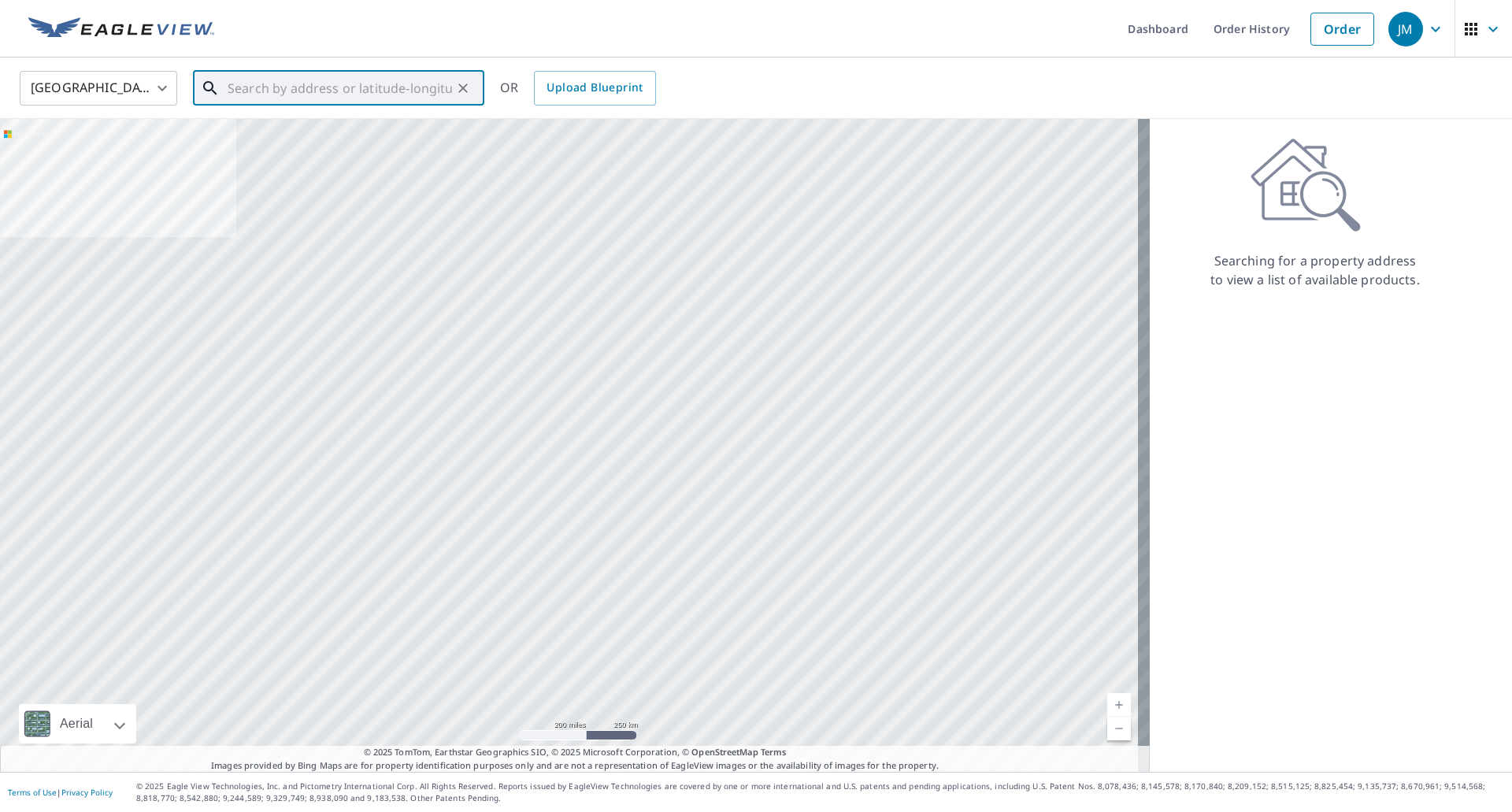
click at [292, 96] on input "text" at bounding box center [340, 88] width 224 height 44
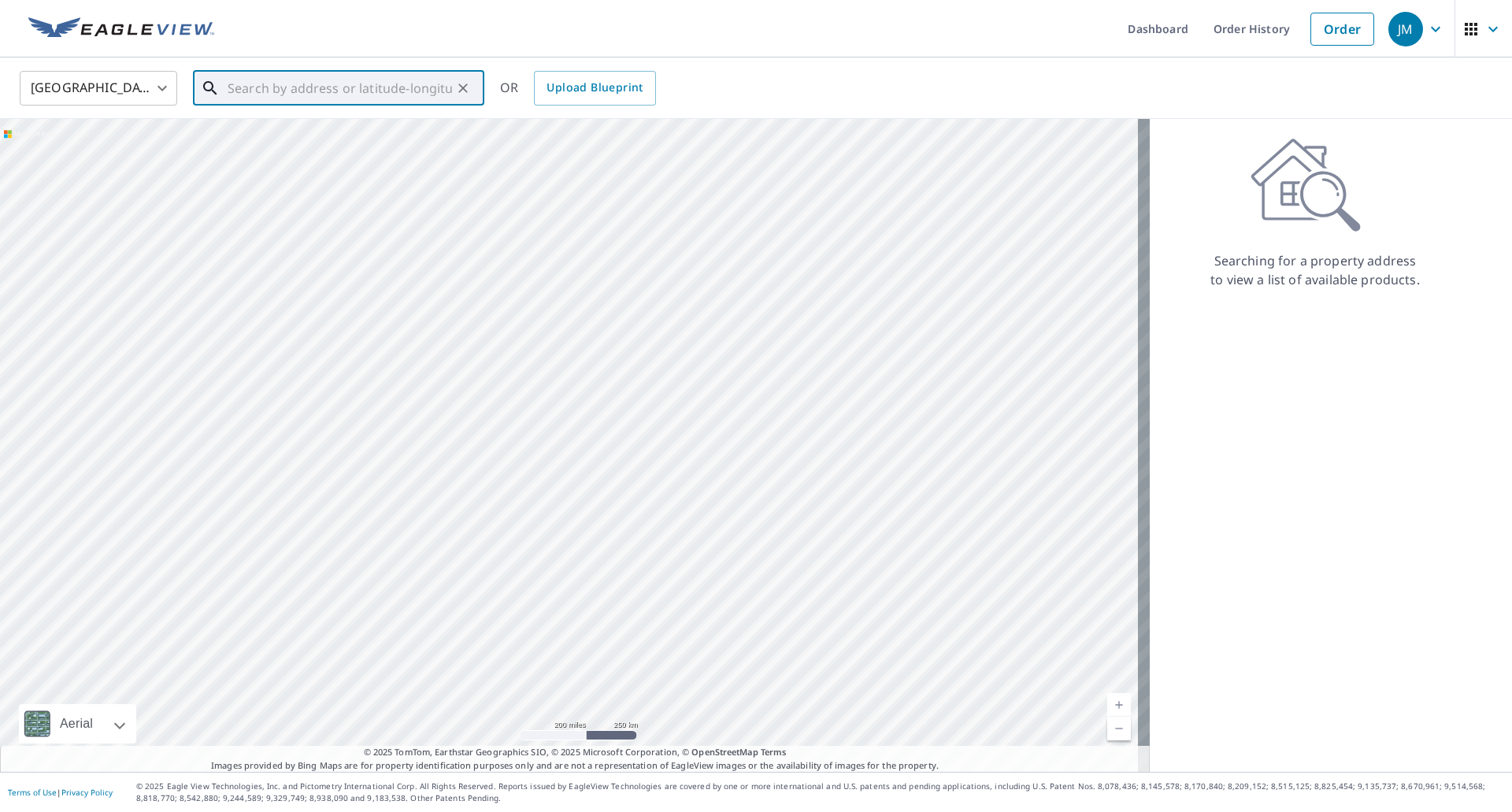
paste input "4307 Bayard Rd, South Euclid OH, 44121"
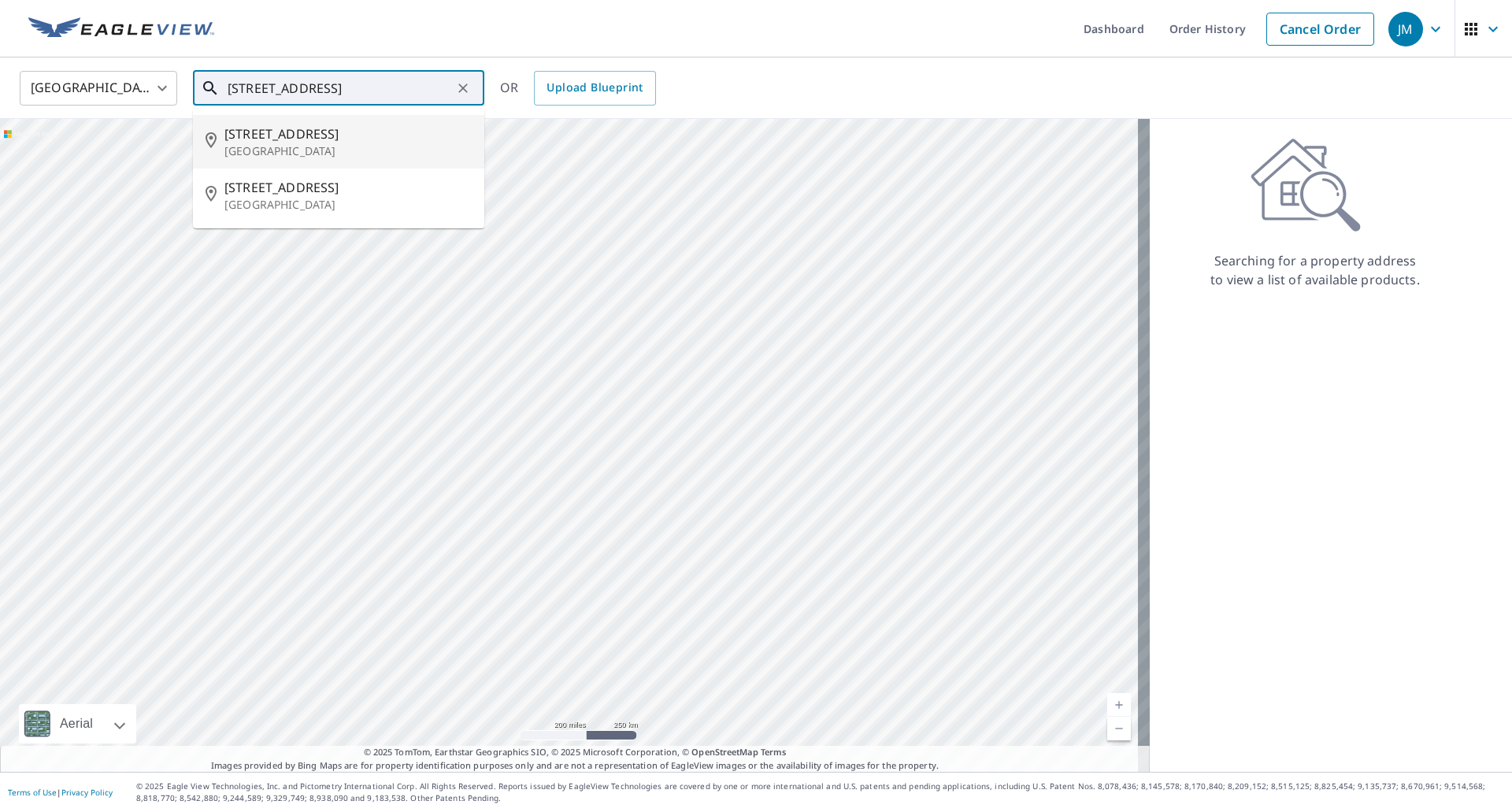
click at [289, 127] on span "4307 Bayard Rd" at bounding box center [347, 134] width 247 height 19
type input "4307 Bayard Rd Cleveland, OH 44121"
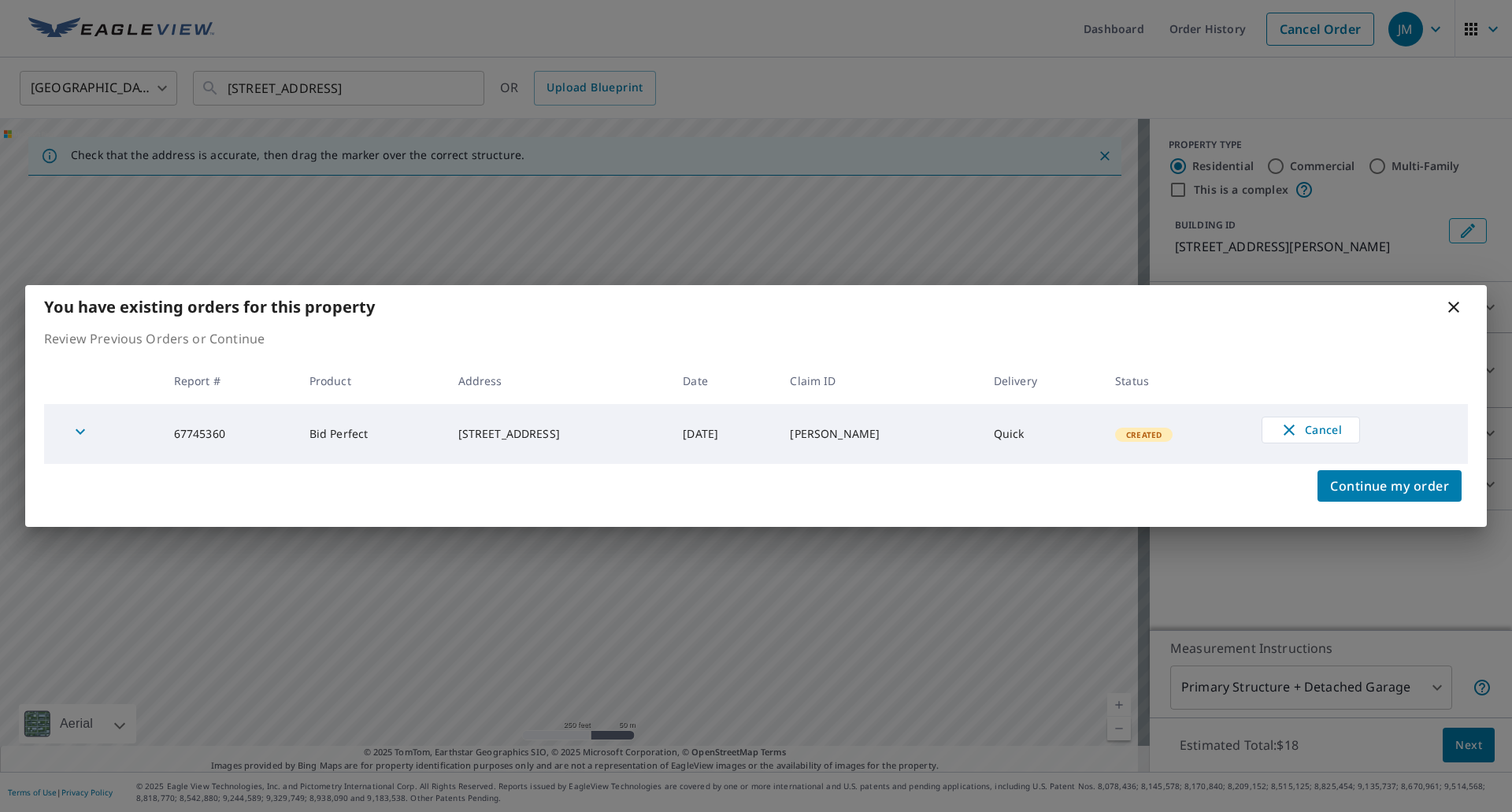
click at [1448, 309] on icon at bounding box center [1453, 307] width 19 height 19
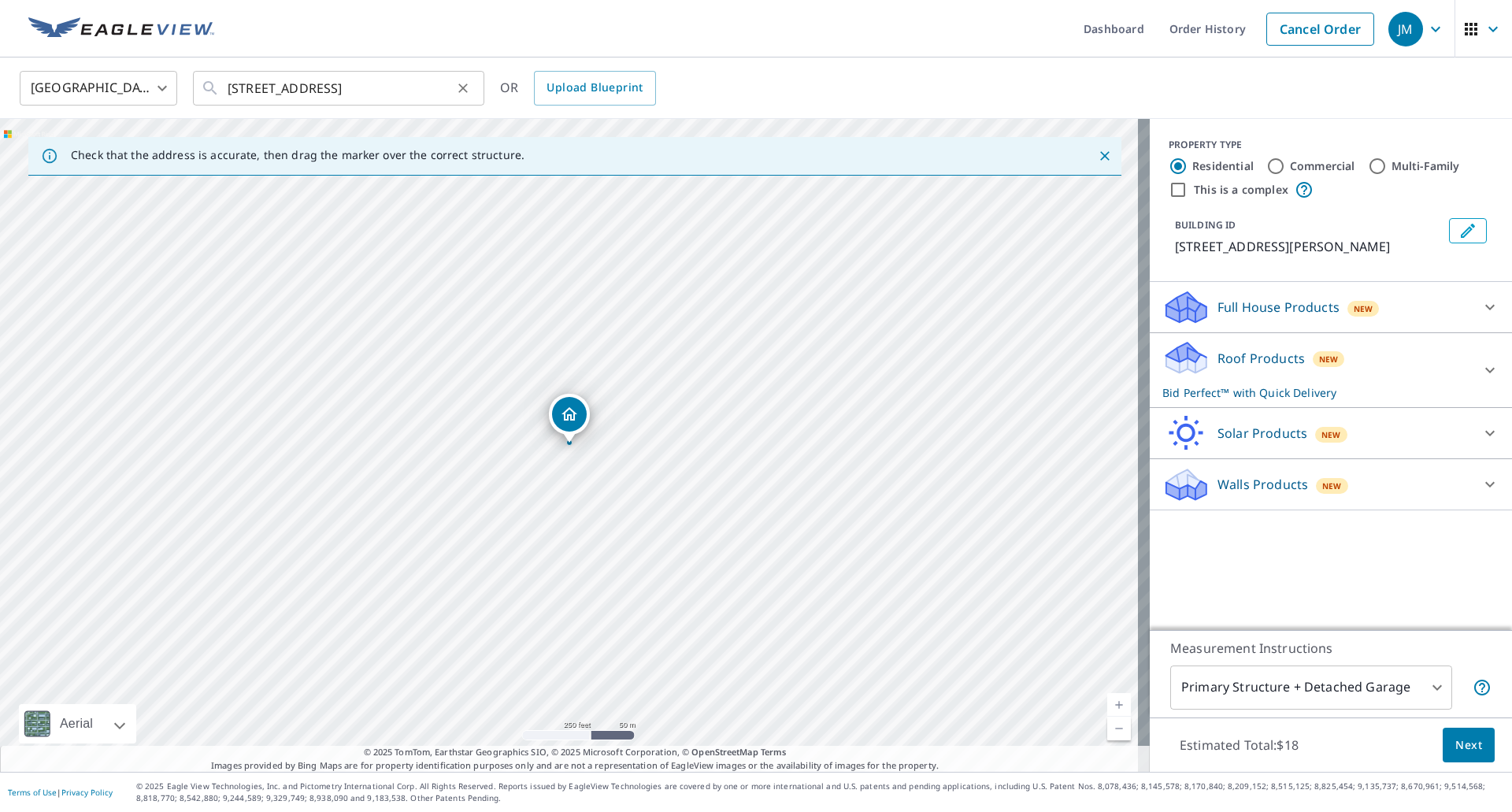
click at [459, 85] on icon "Clear" at bounding box center [463, 88] width 16 height 16
click at [339, 93] on input "text" at bounding box center [340, 88] width 224 height 44
paste input "1345 Red Bush Ln, Macedonia OH, 44056"
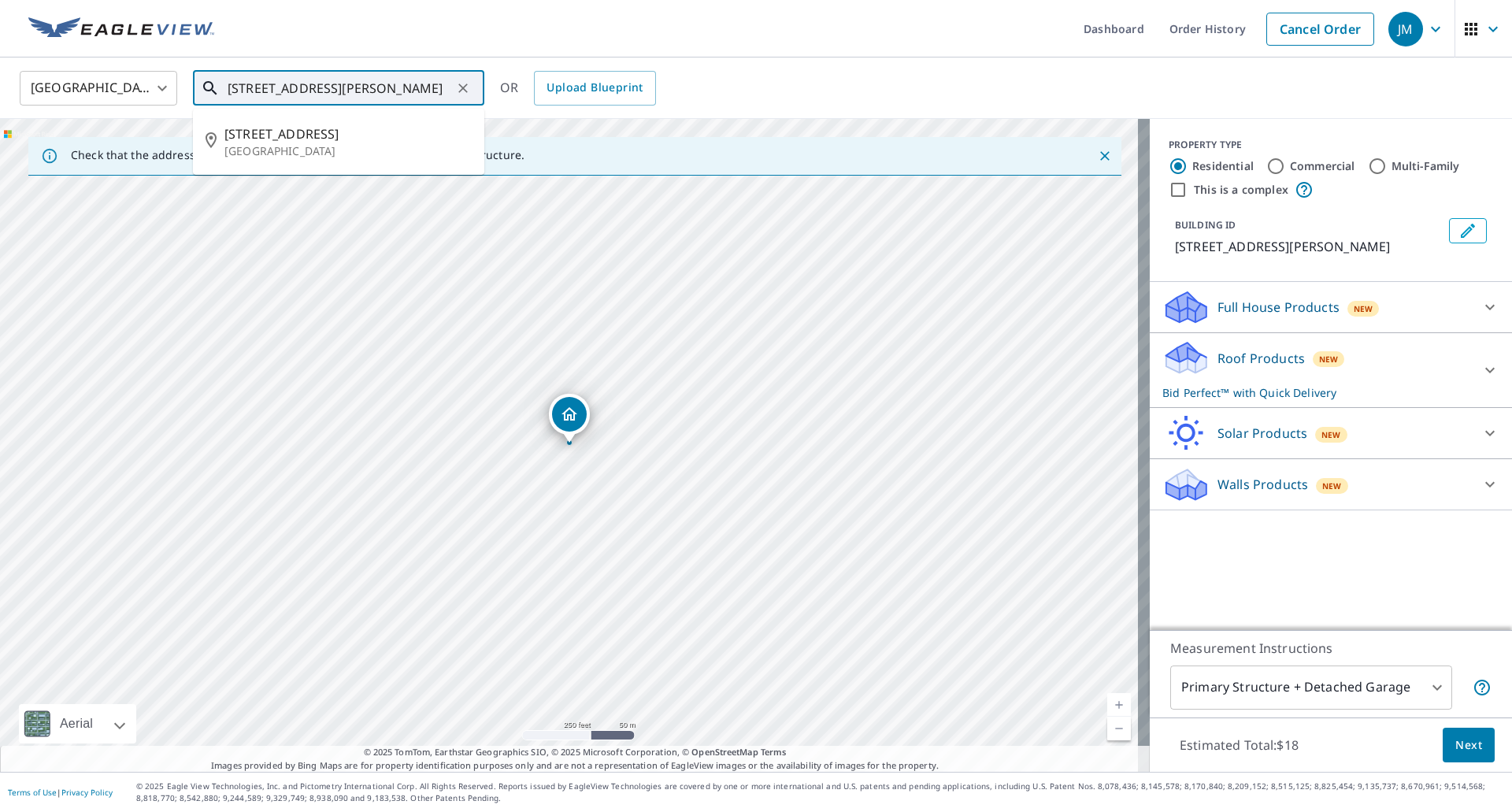
scroll to position [0, 22]
click at [296, 146] on p "Macedonia, OH 44056" at bounding box center [347, 151] width 247 height 16
type input "1345 Red Bush Ln Macedonia, OH 44056"
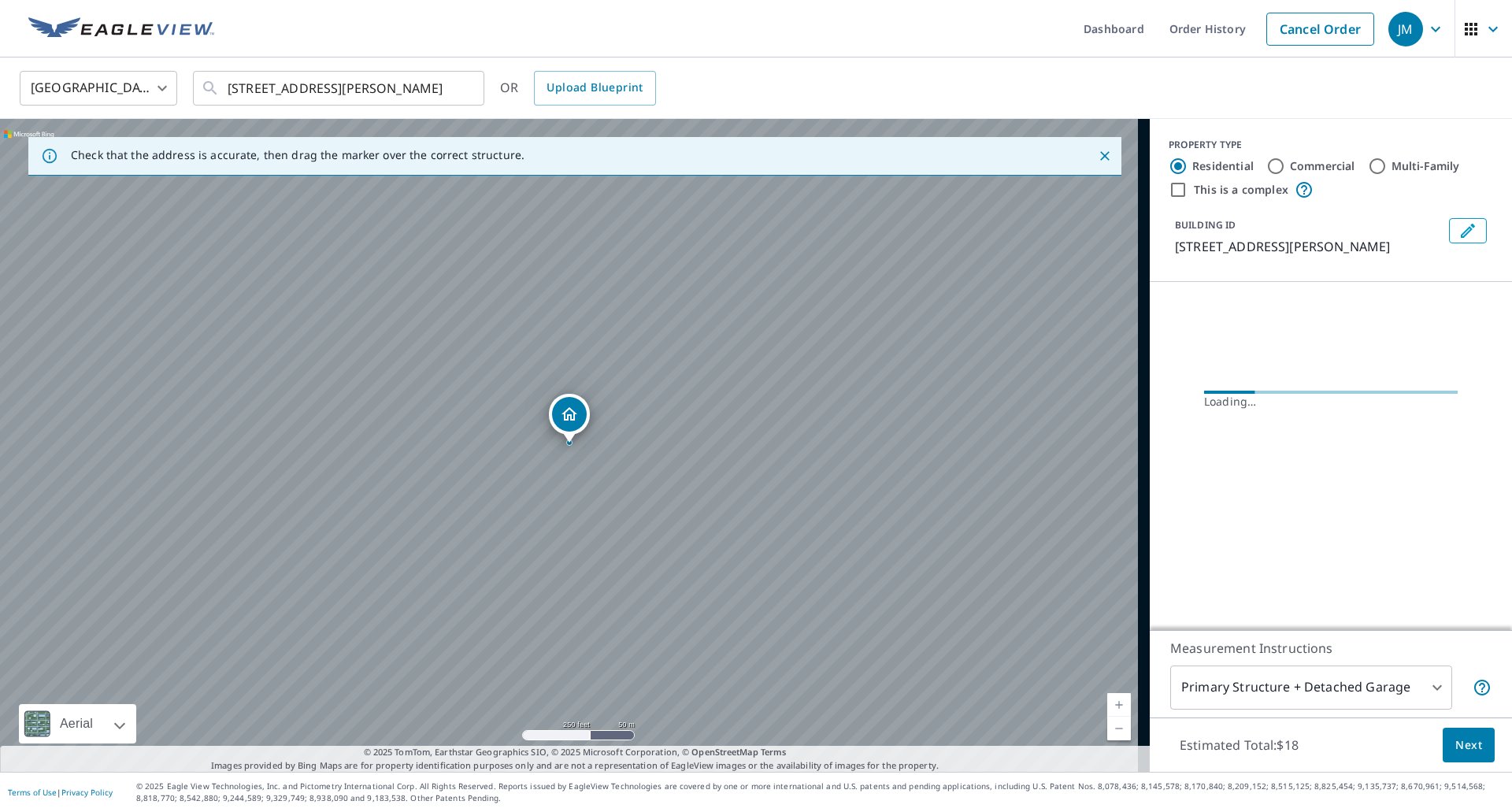
scroll to position [0, 0]
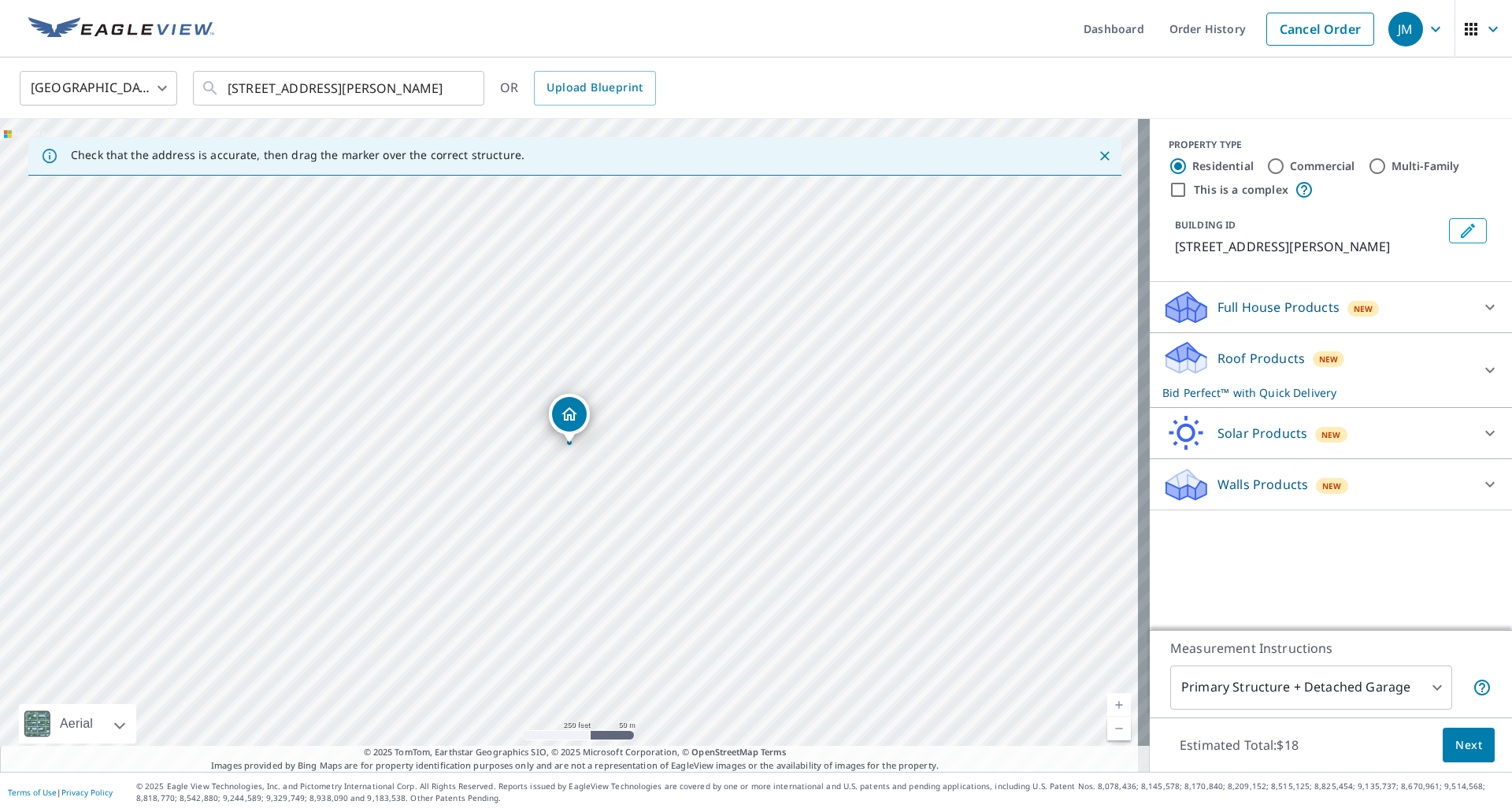
click at [1462, 740] on span "Next" at bounding box center [1468, 745] width 27 height 19
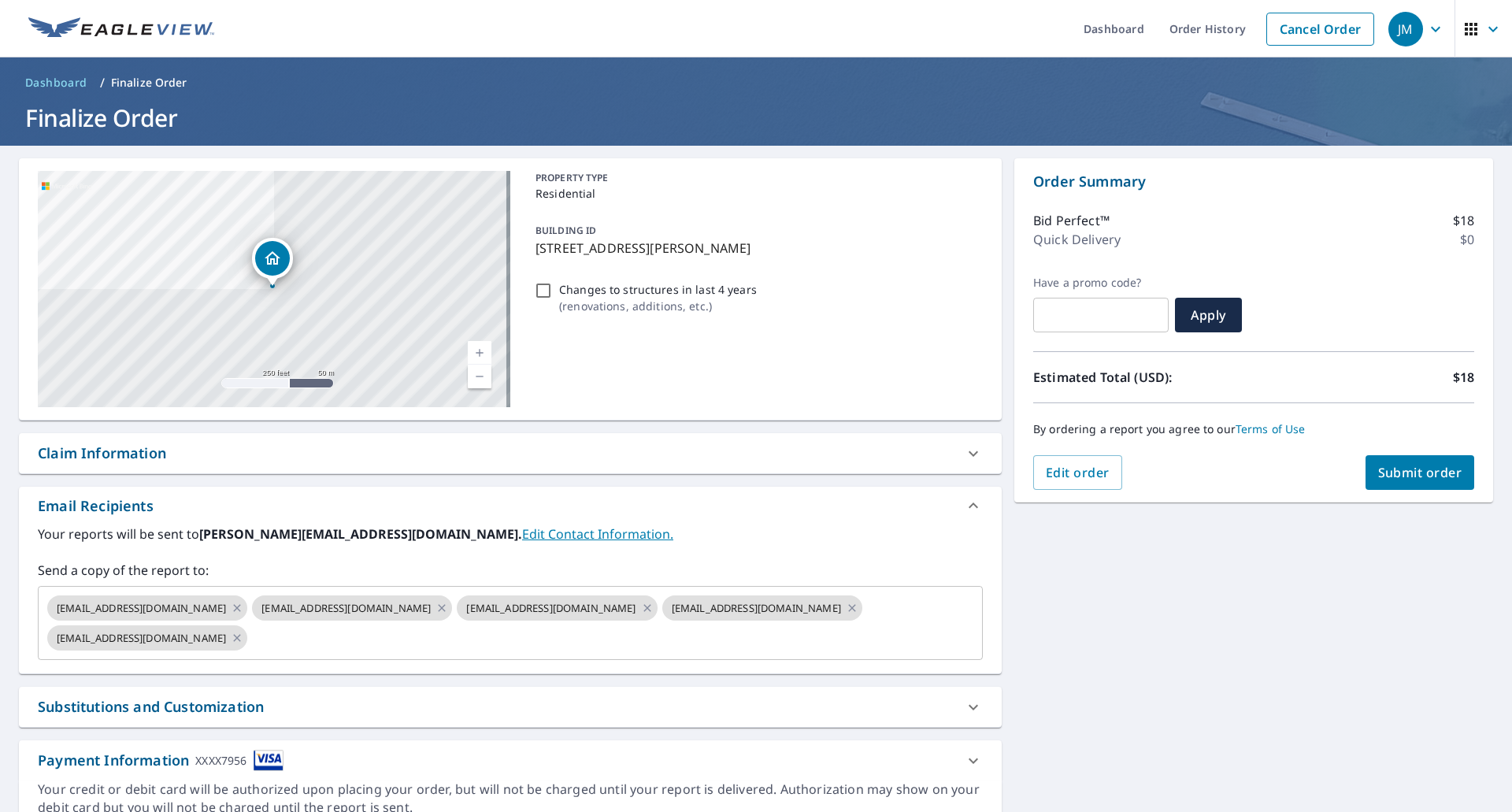
click at [122, 458] on div "Claim Information" at bounding box center [102, 453] width 129 height 21
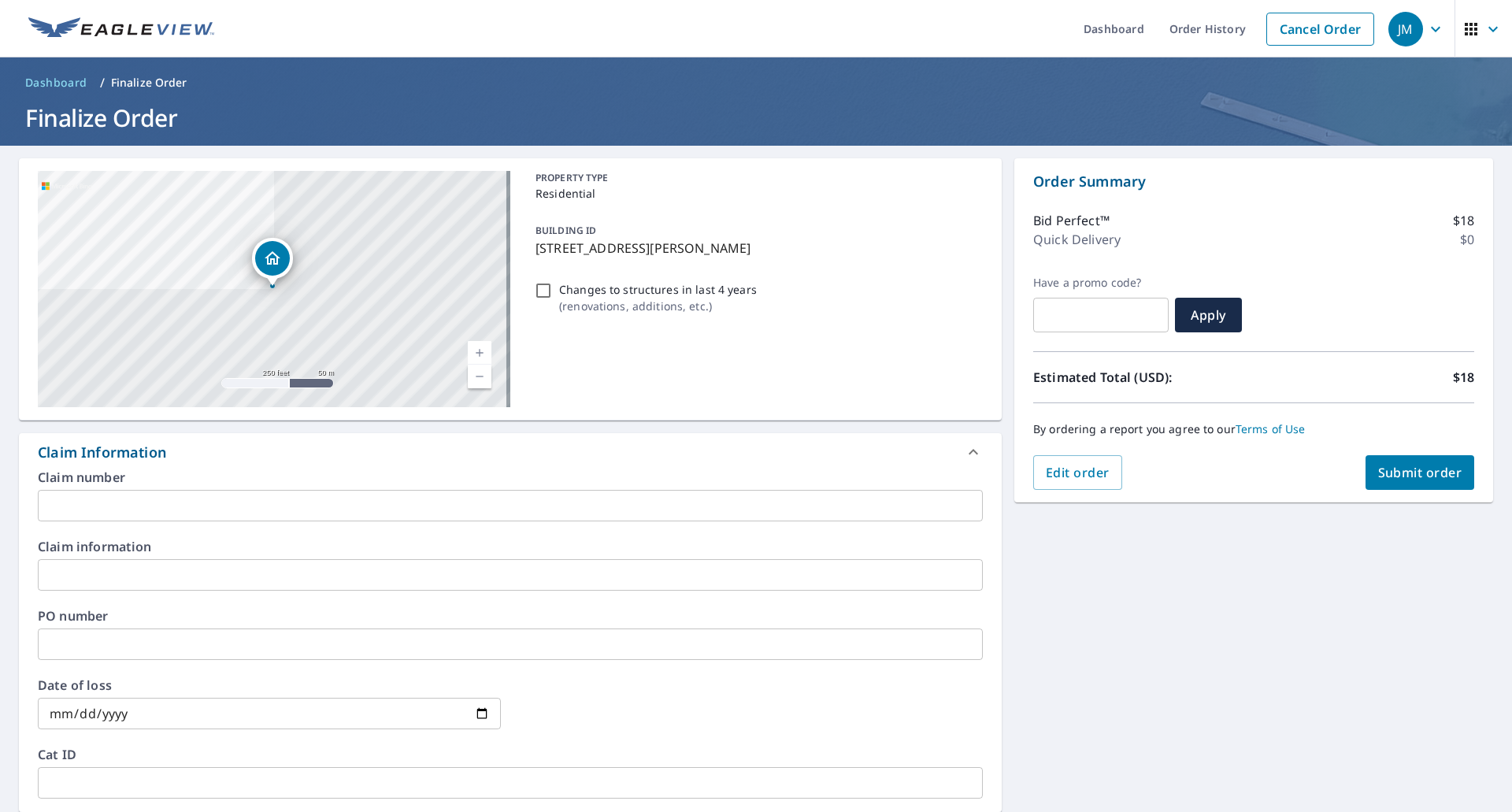
click at [139, 491] on input "text" at bounding box center [510, 506] width 945 height 31
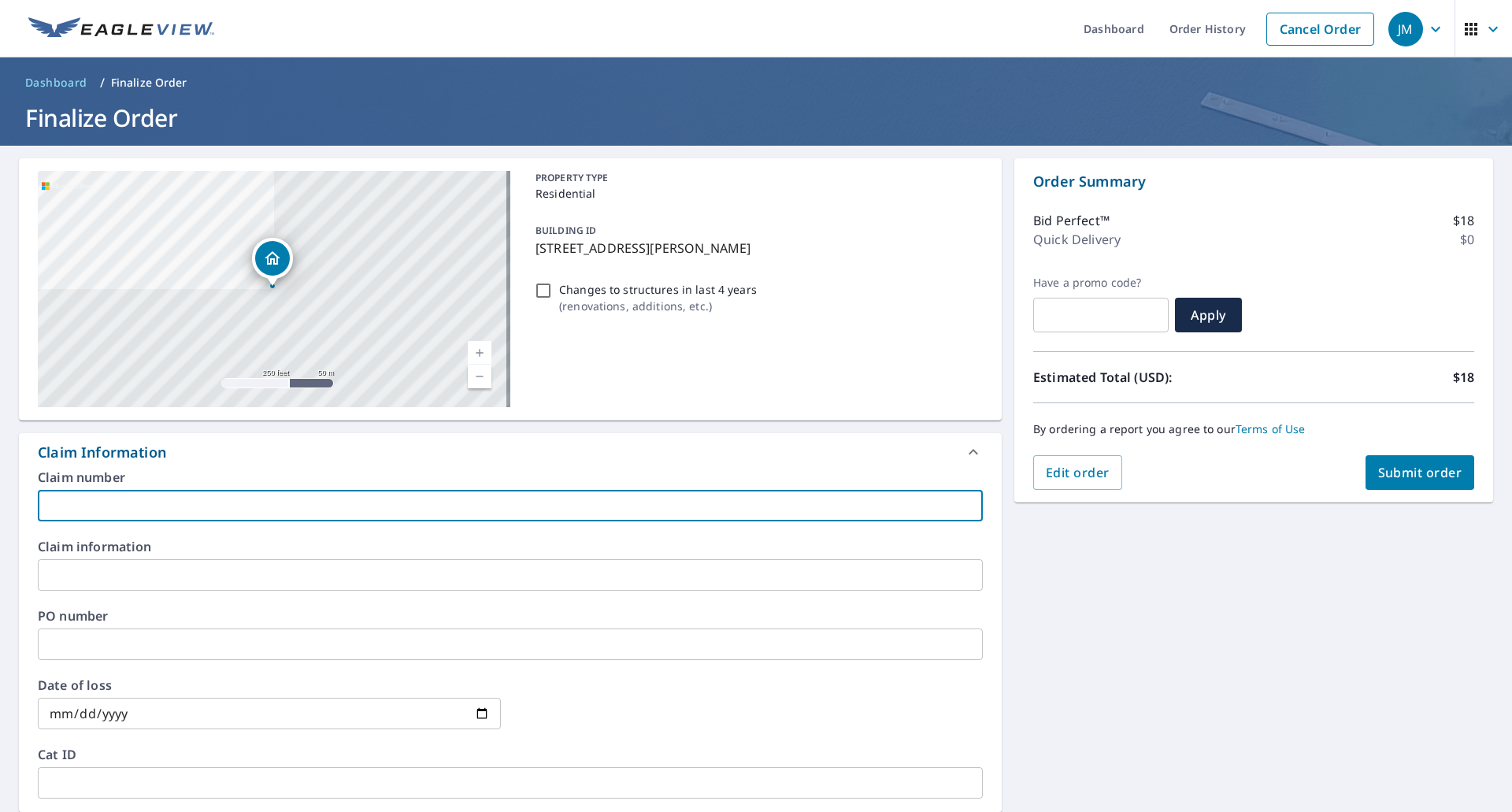
paste input "1345 Red Bush Ln, Macedonia OH, 44056"
type input "1345 Red Bush Ln, Macedonia OH, 44056"
drag, startPoint x: 309, startPoint y: 505, endPoint x: 0, endPoint y: 490, distance: 309.4
click at [0, 490] on div "1345 Red Bush Ln Macedonia, OH 44056 Aerial Road A standard road map Aerial A d…" at bounding box center [756, 664] width 1512 height 1036
click at [165, 508] on input "text" at bounding box center [510, 506] width 945 height 31
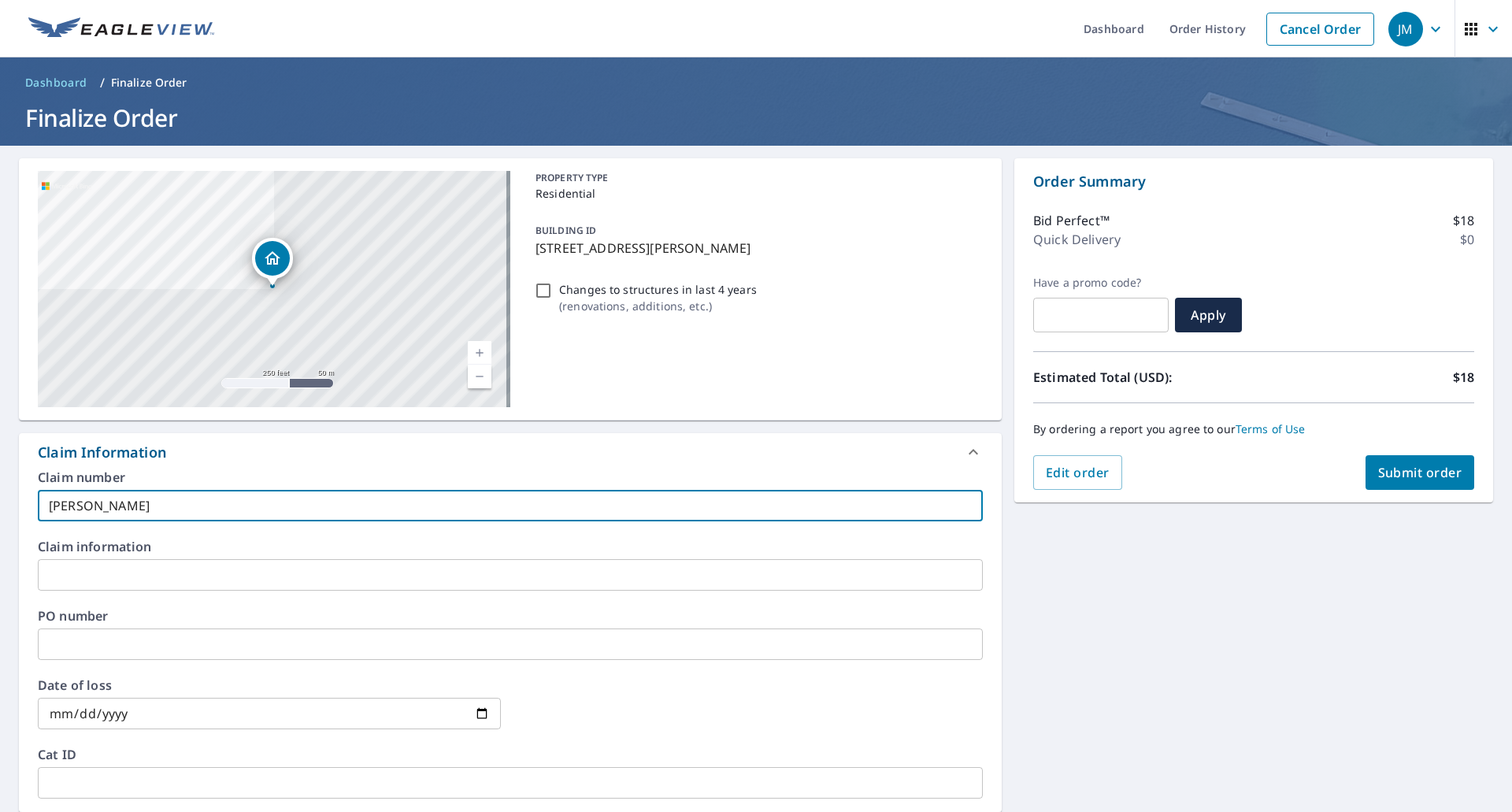
type input "Byrd EV"
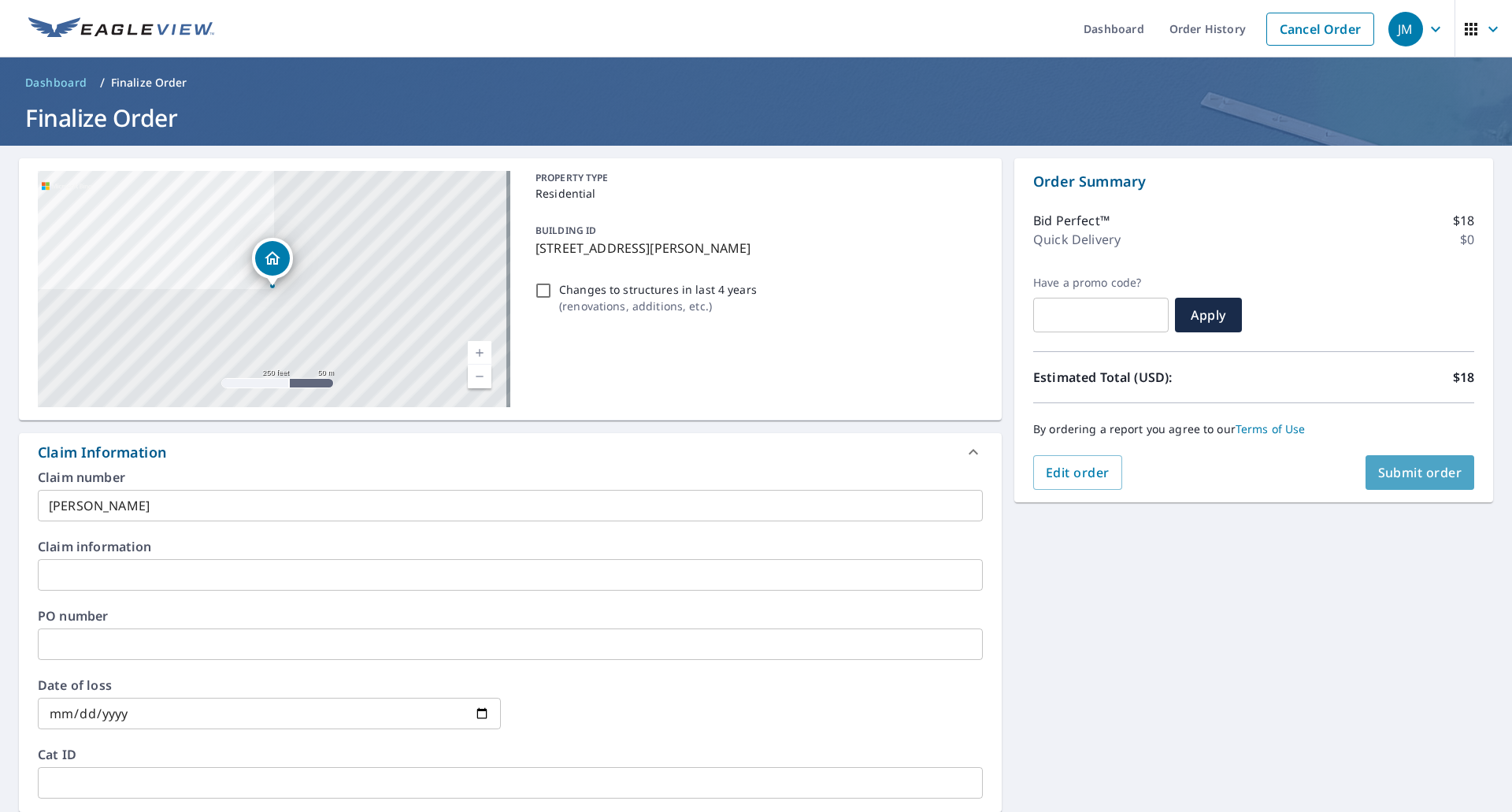
click at [1388, 460] on button "Submit order" at bounding box center [1420, 473] width 109 height 35
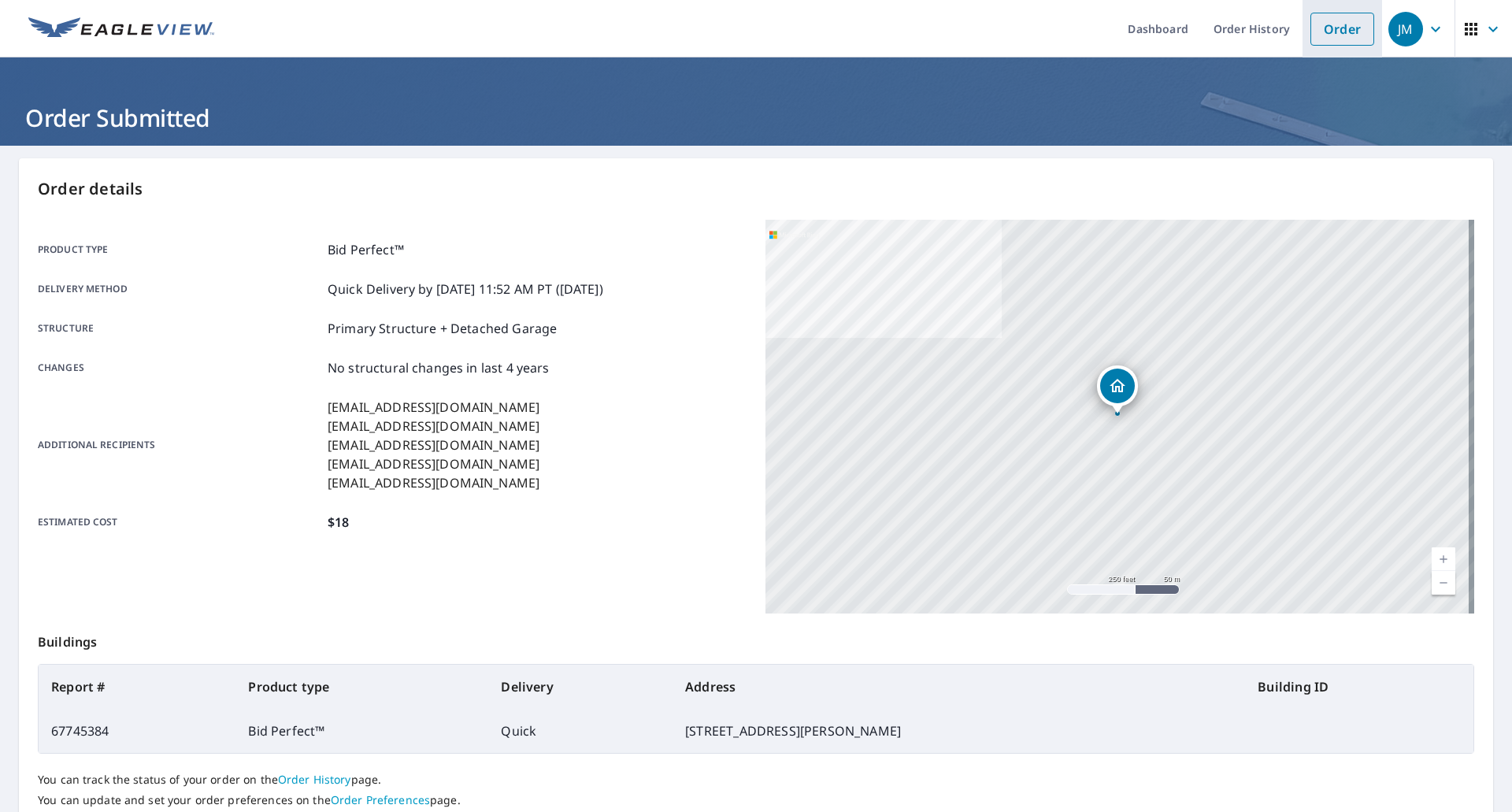
drag, startPoint x: 1328, startPoint y: 31, endPoint x: 1316, endPoint y: 33, distance: 12.2
click at [1328, 31] on link "Order" at bounding box center [1342, 29] width 63 height 33
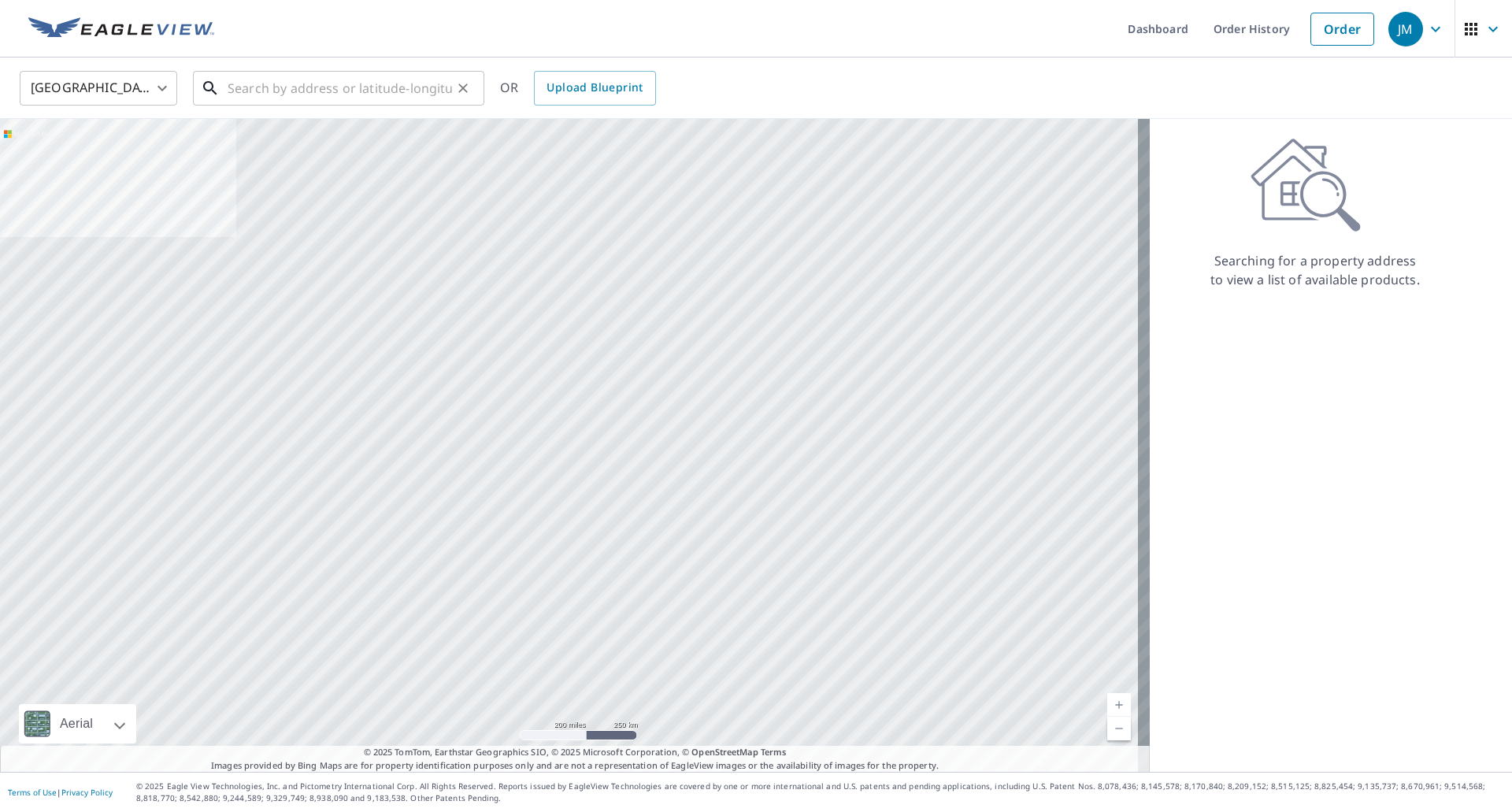
click at [340, 87] on input "text" at bounding box center [340, 88] width 224 height 44
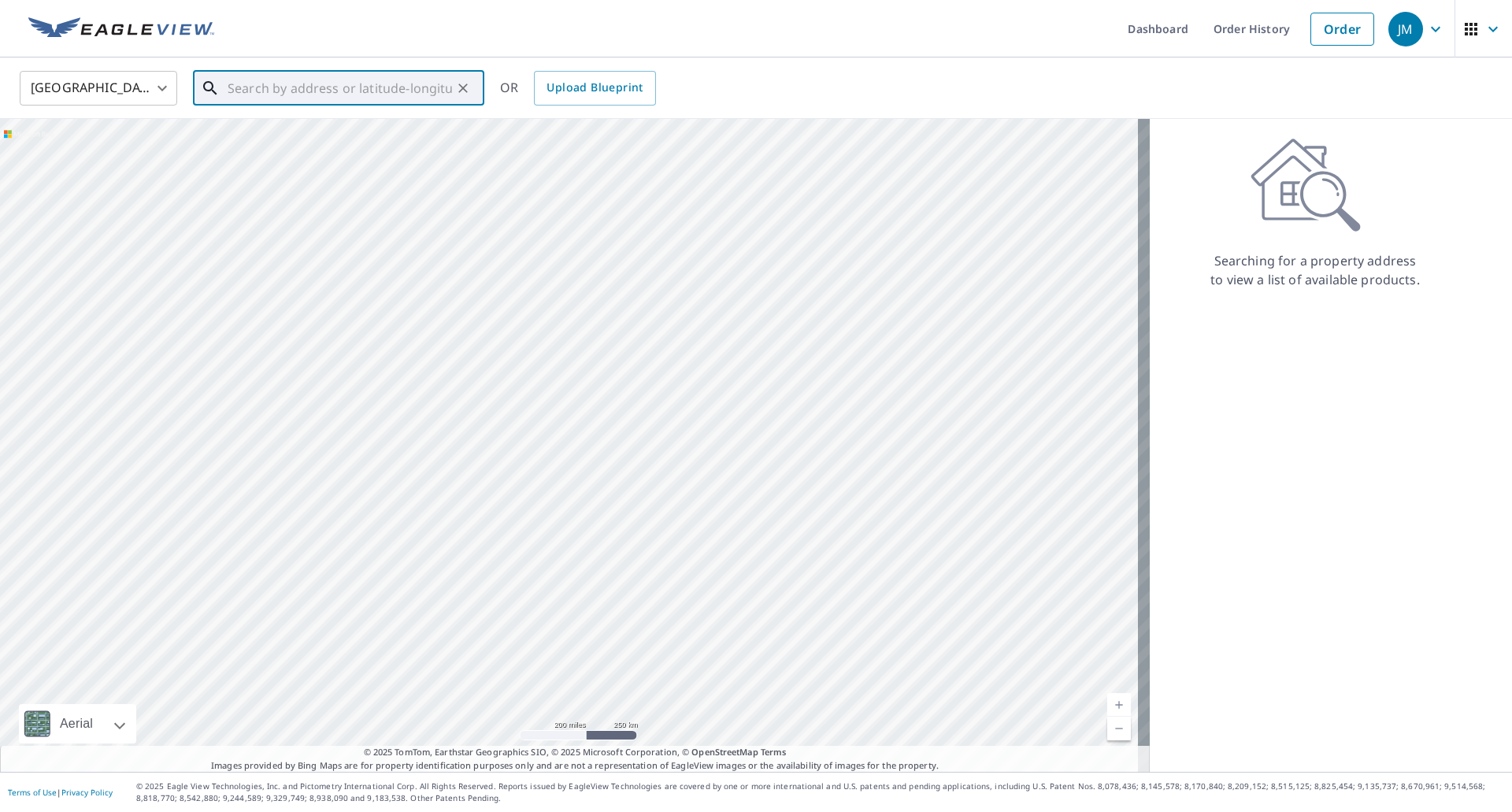
paste input "69025 Clearview Acres Rd, Bridgeport OH, 43912"
click at [313, 134] on span "69025 Clearview Acres Rd" at bounding box center [347, 134] width 247 height 19
type input "69025 Clearview Acres Rd Bridgeport, OH 43912"
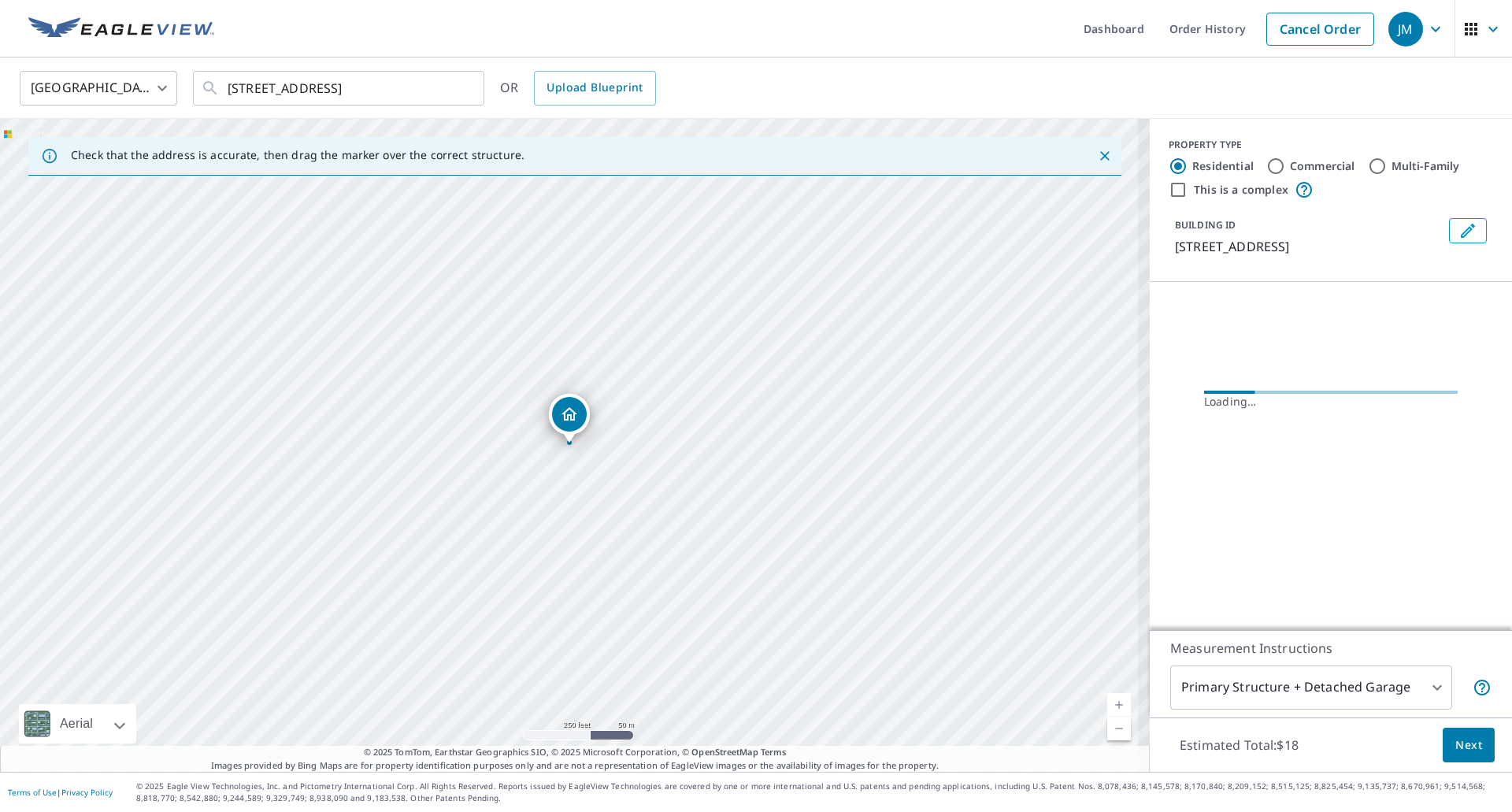
scroll to position [0, 0]
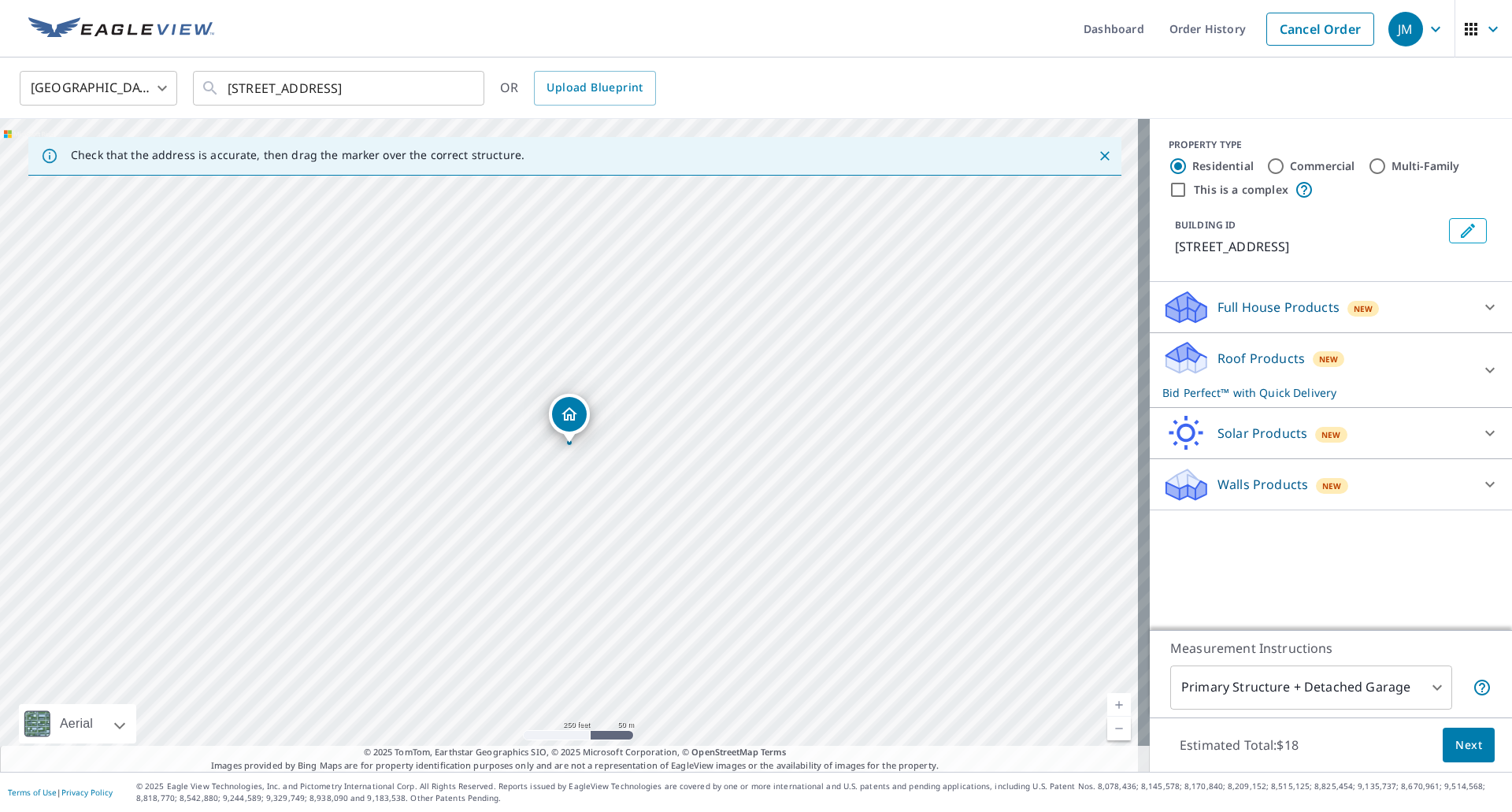
click at [1458, 746] on span "Next" at bounding box center [1468, 745] width 27 height 19
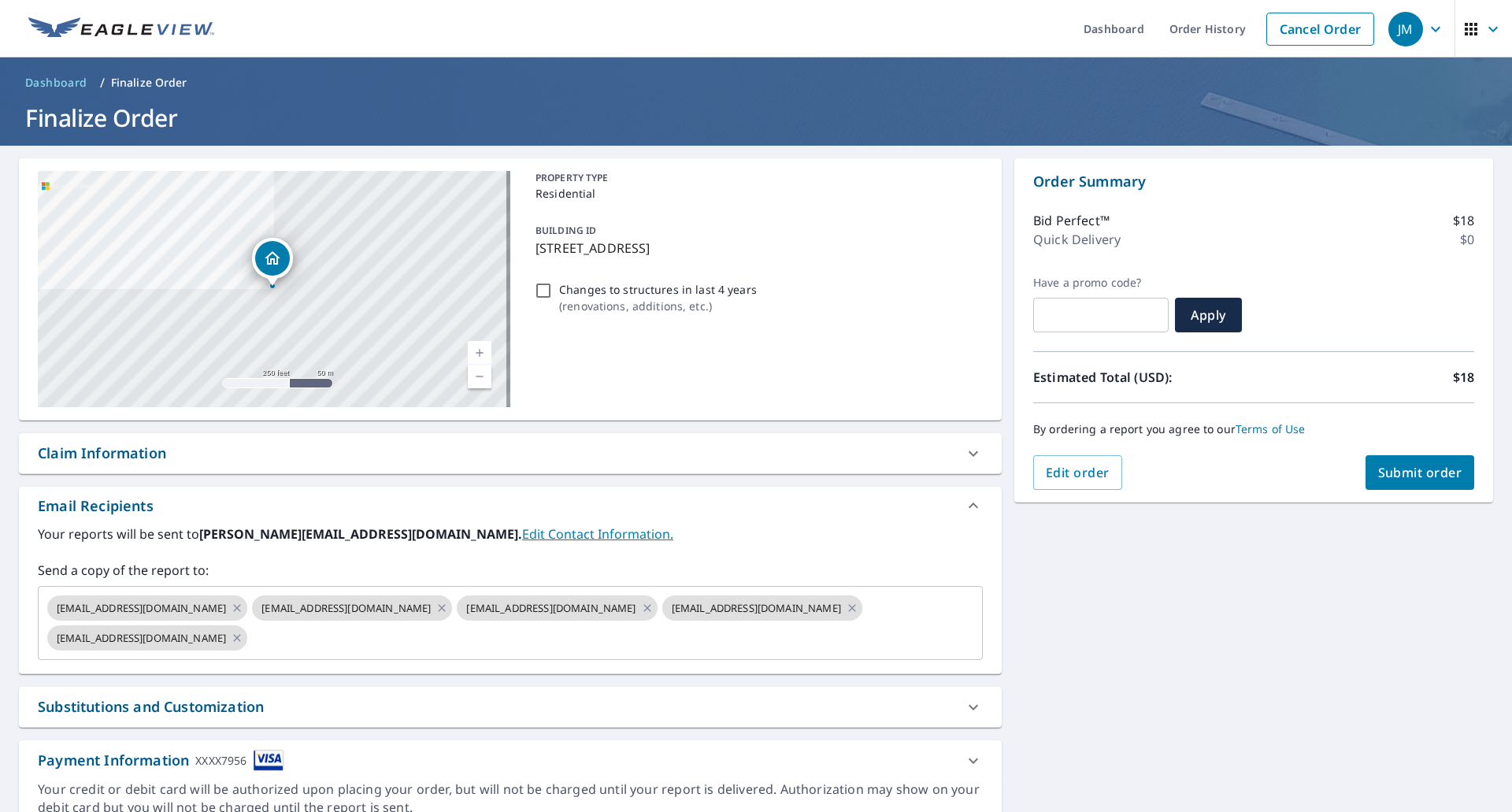
click at [136, 459] on div "Claim Information" at bounding box center [102, 453] width 129 height 21
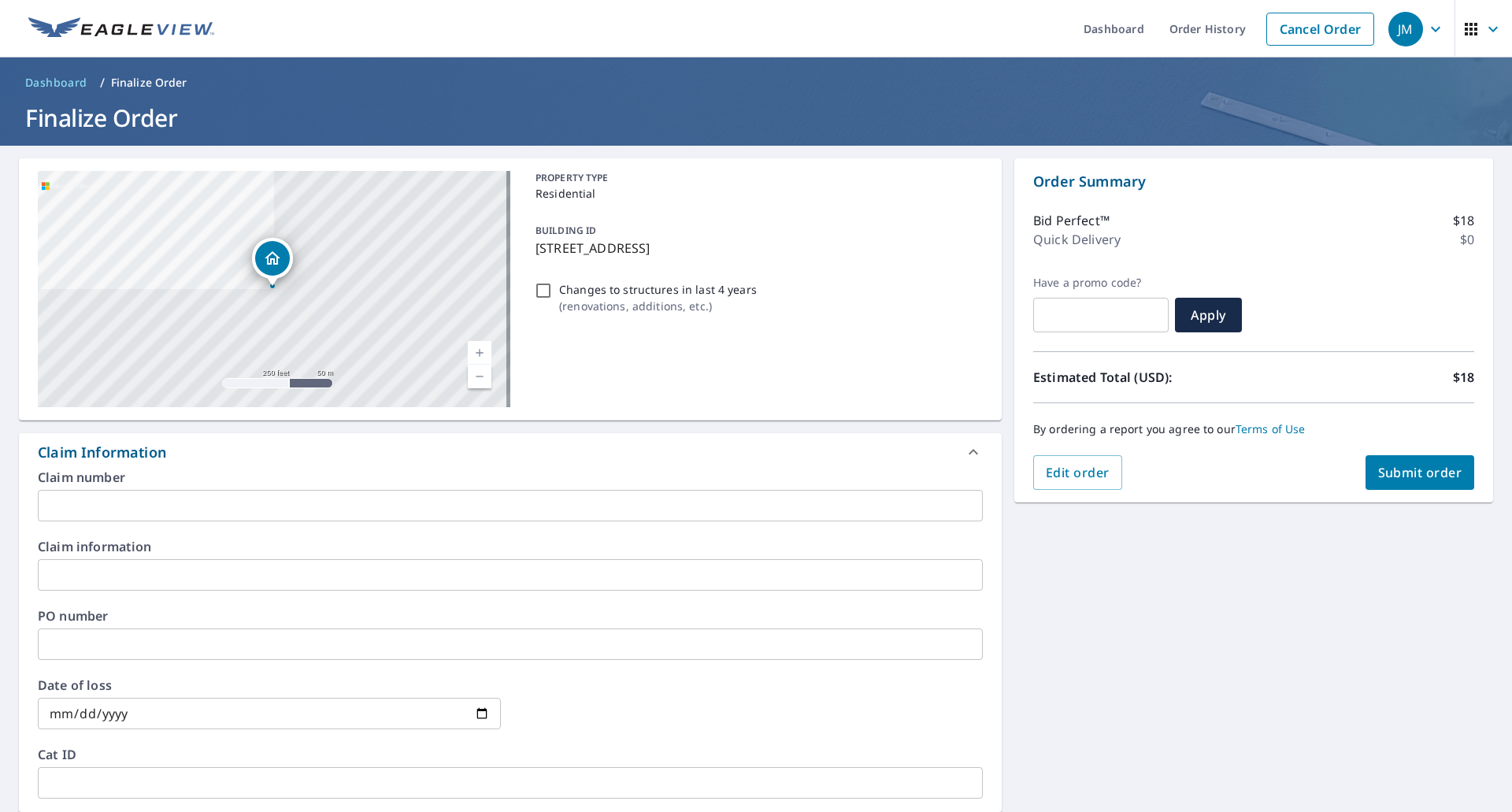
click at [131, 513] on input "text" at bounding box center [510, 506] width 945 height 31
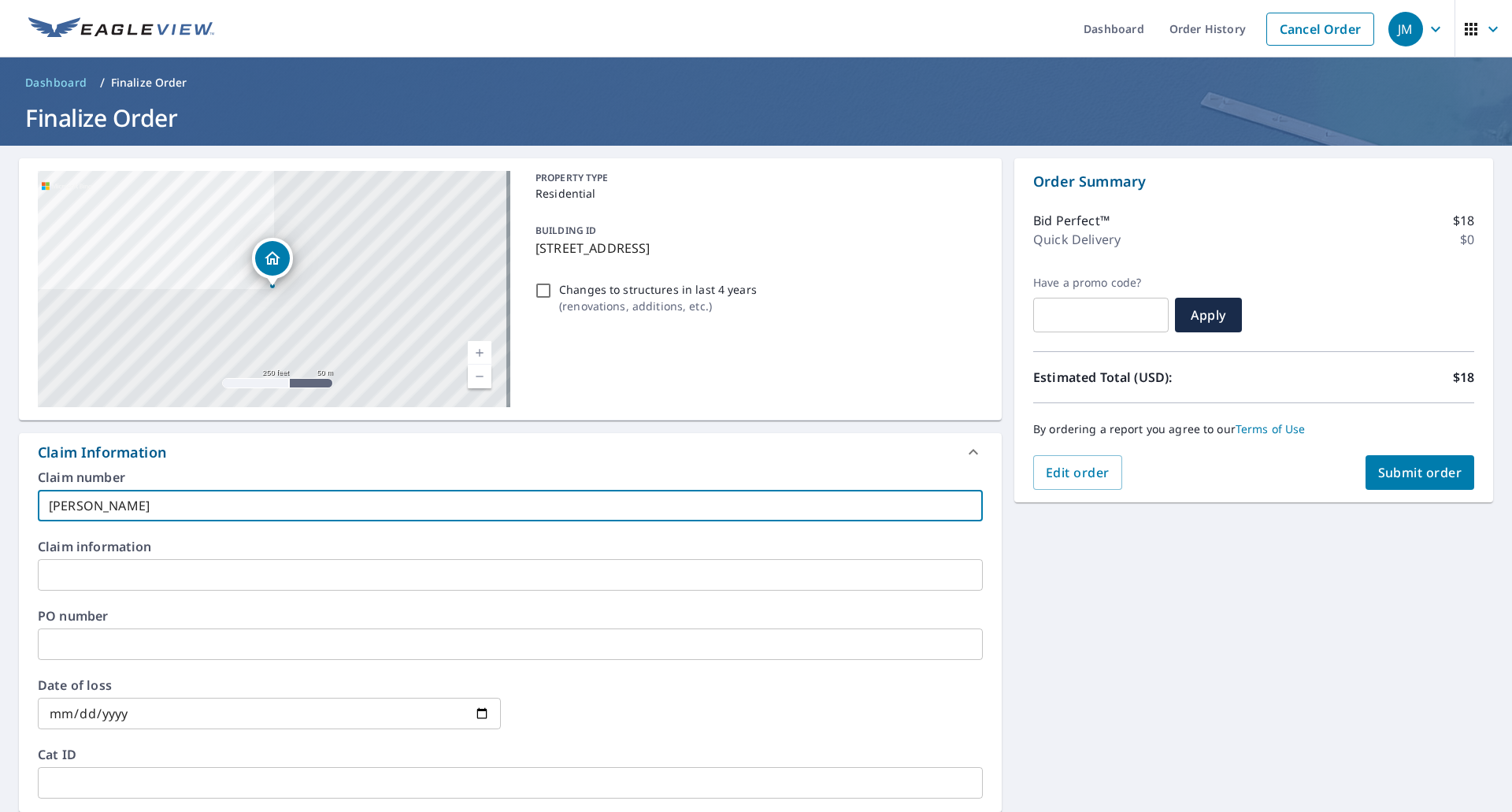
type input "Persang EV"
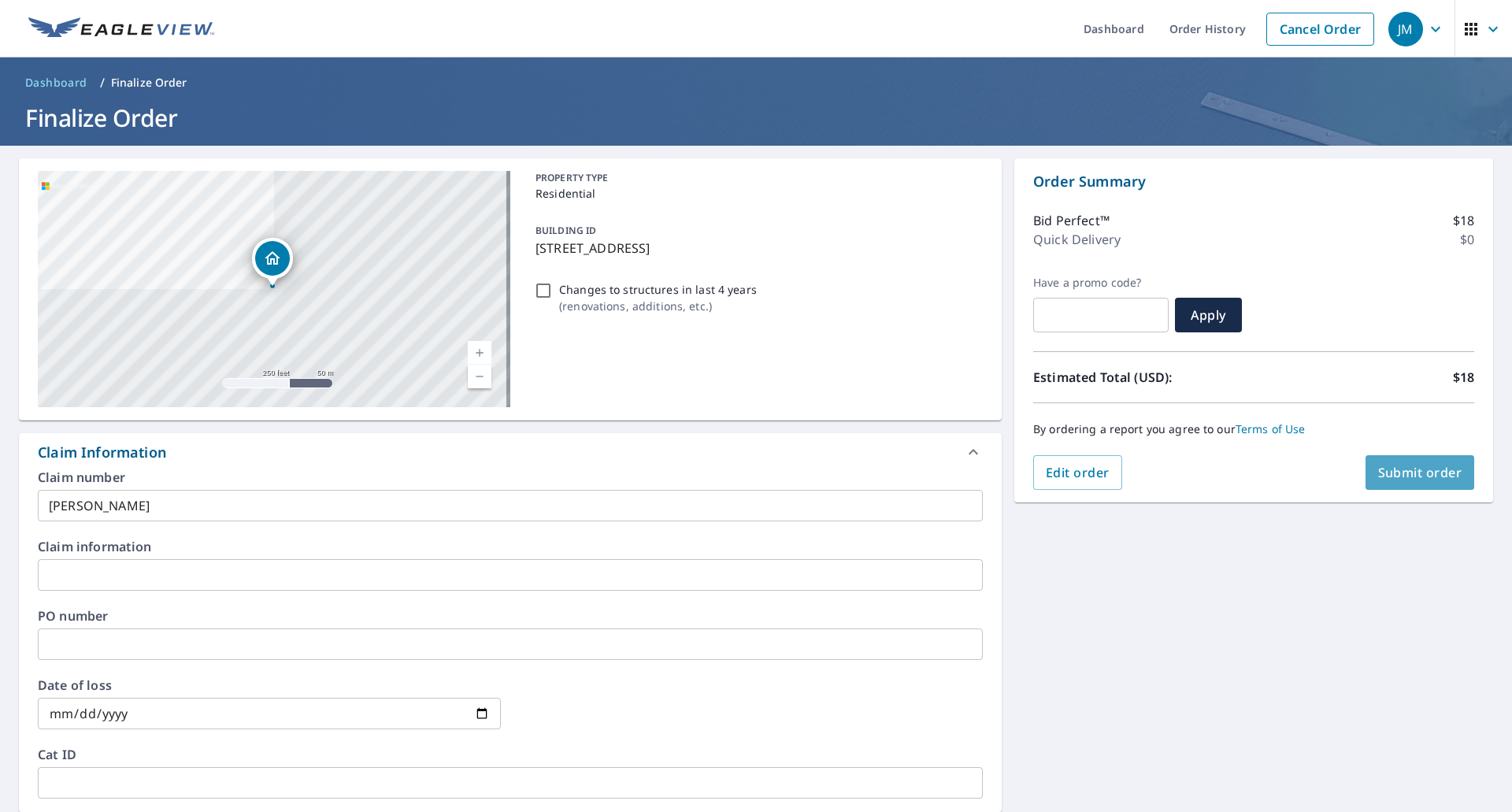
click at [1387, 460] on button "Submit order" at bounding box center [1420, 473] width 109 height 35
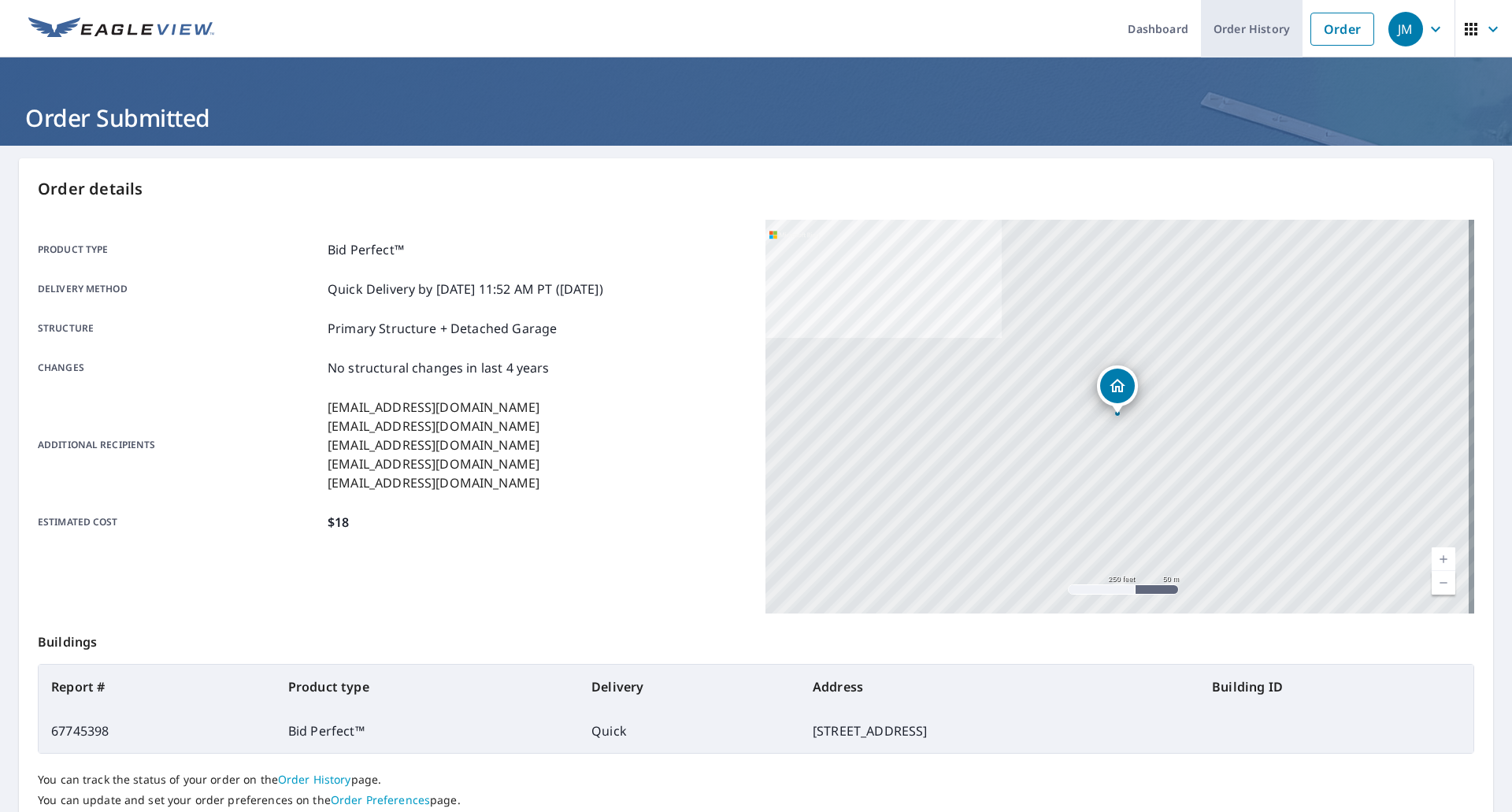
drag, startPoint x: 1323, startPoint y: 17, endPoint x: 1289, endPoint y: 16, distance: 34.0
click at [1323, 17] on link "Order" at bounding box center [1342, 29] width 63 height 33
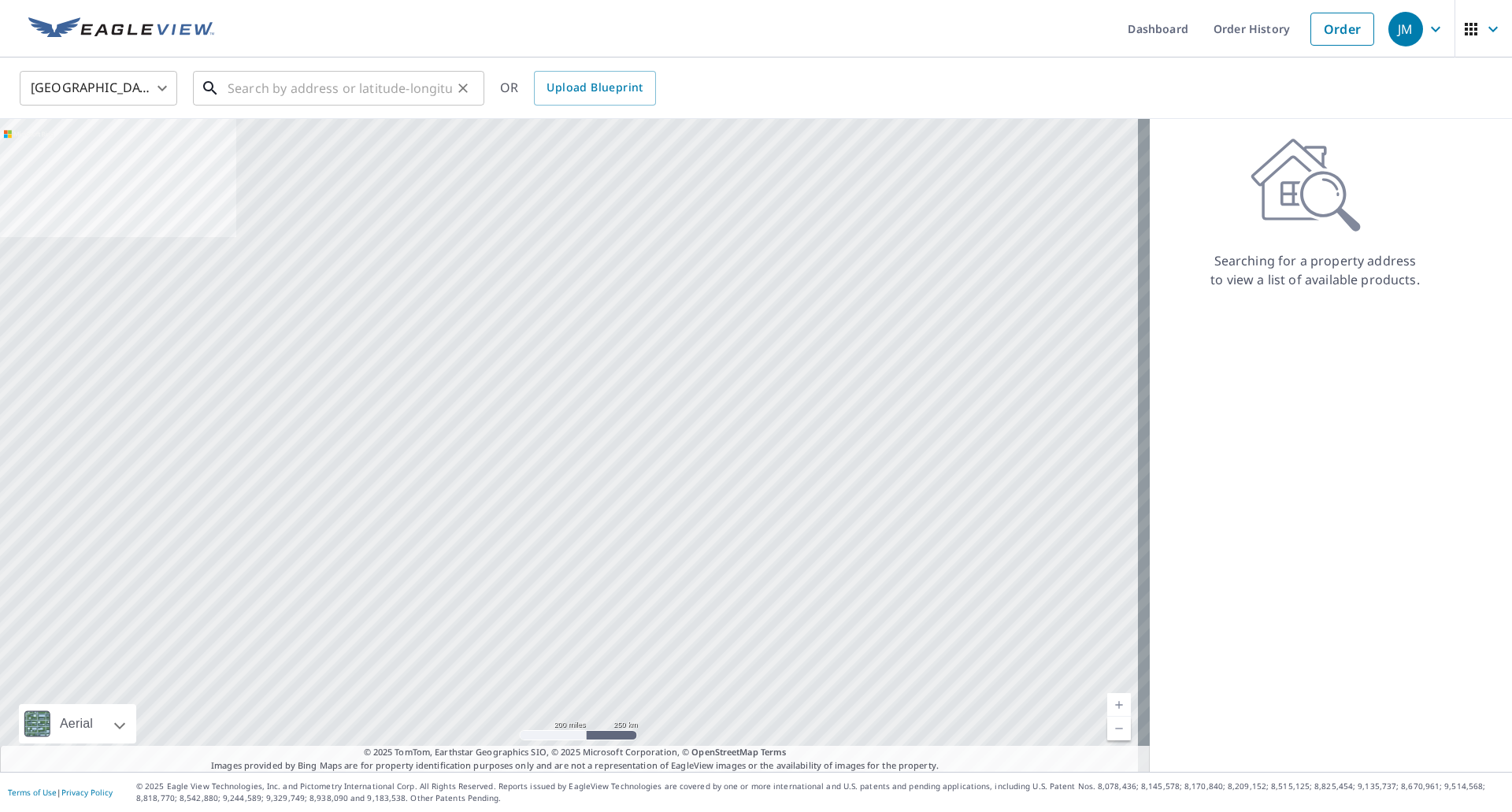
click at [368, 88] on input "text" at bounding box center [340, 88] width 224 height 44
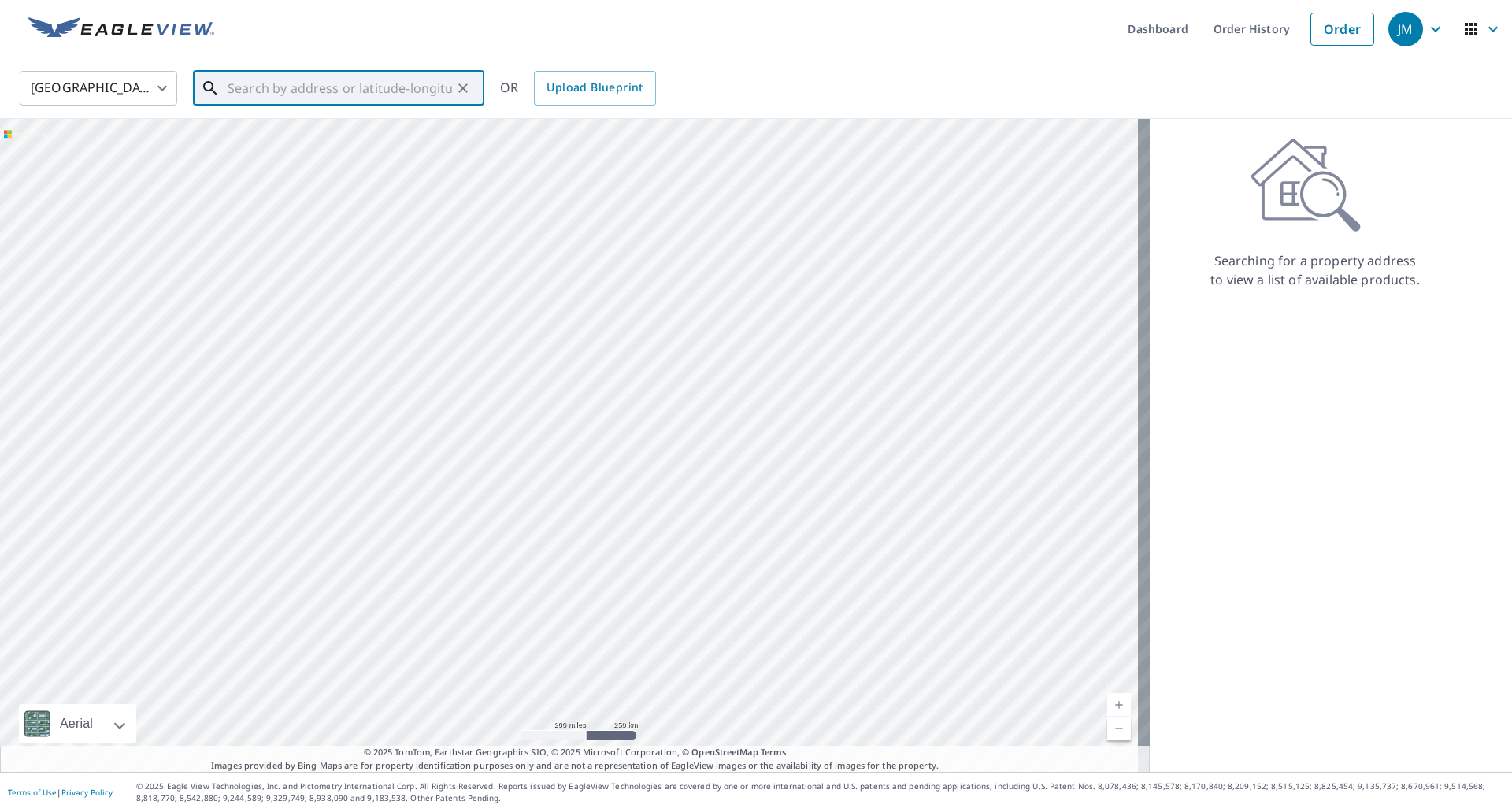
paste input "64675 Mount Olivett Road, Barnesville OH, 43713"
click at [318, 143] on p "Barnesville, OH 43713" at bounding box center [347, 151] width 247 height 16
type input "64675 Mount Olivett Rd Barnesville, OH 43713"
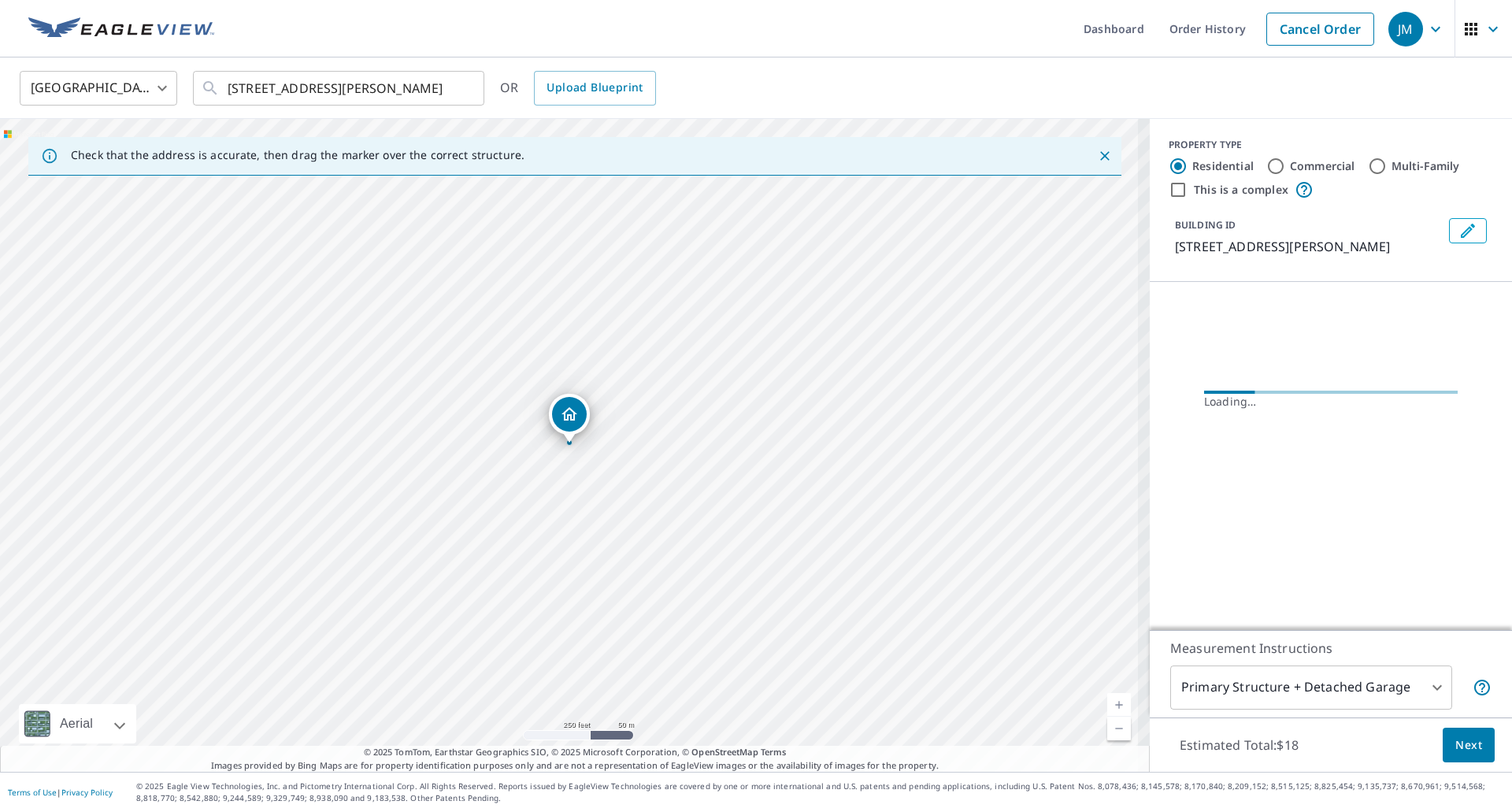
scroll to position [0, 0]
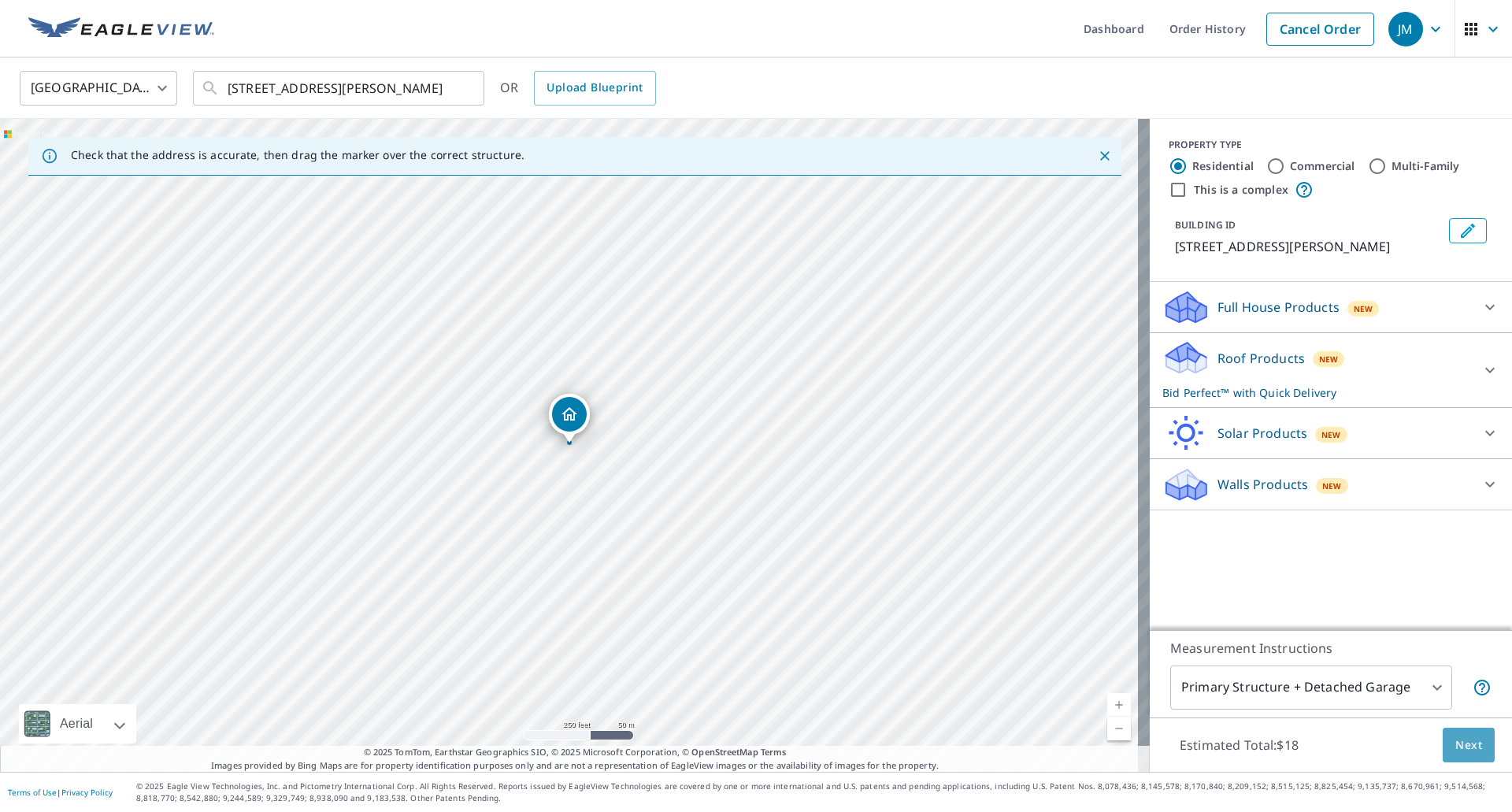
click at [1456, 741] on span "Next" at bounding box center [1468, 745] width 27 height 19
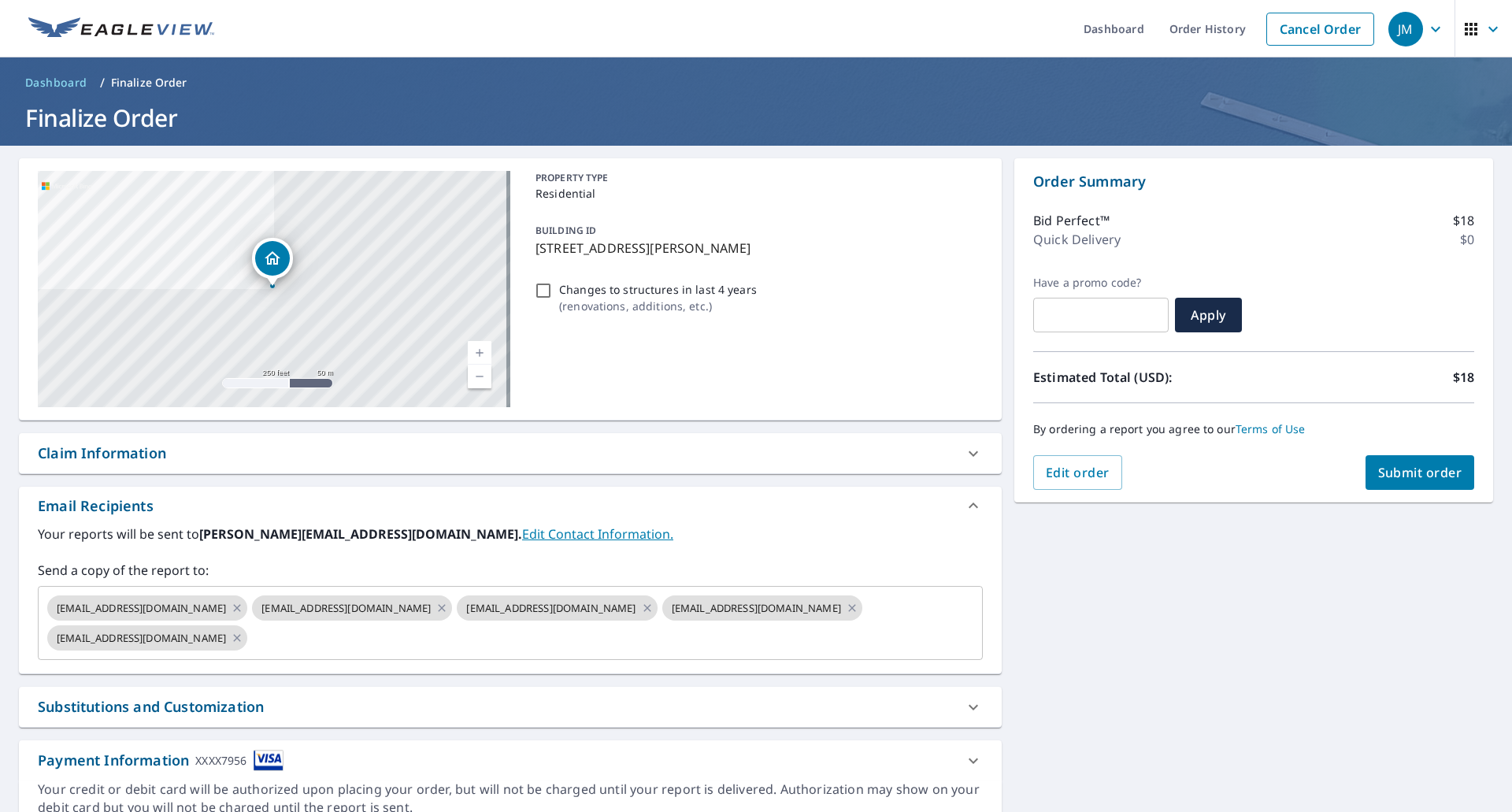
click at [92, 454] on div "Claim Information" at bounding box center [102, 453] width 129 height 21
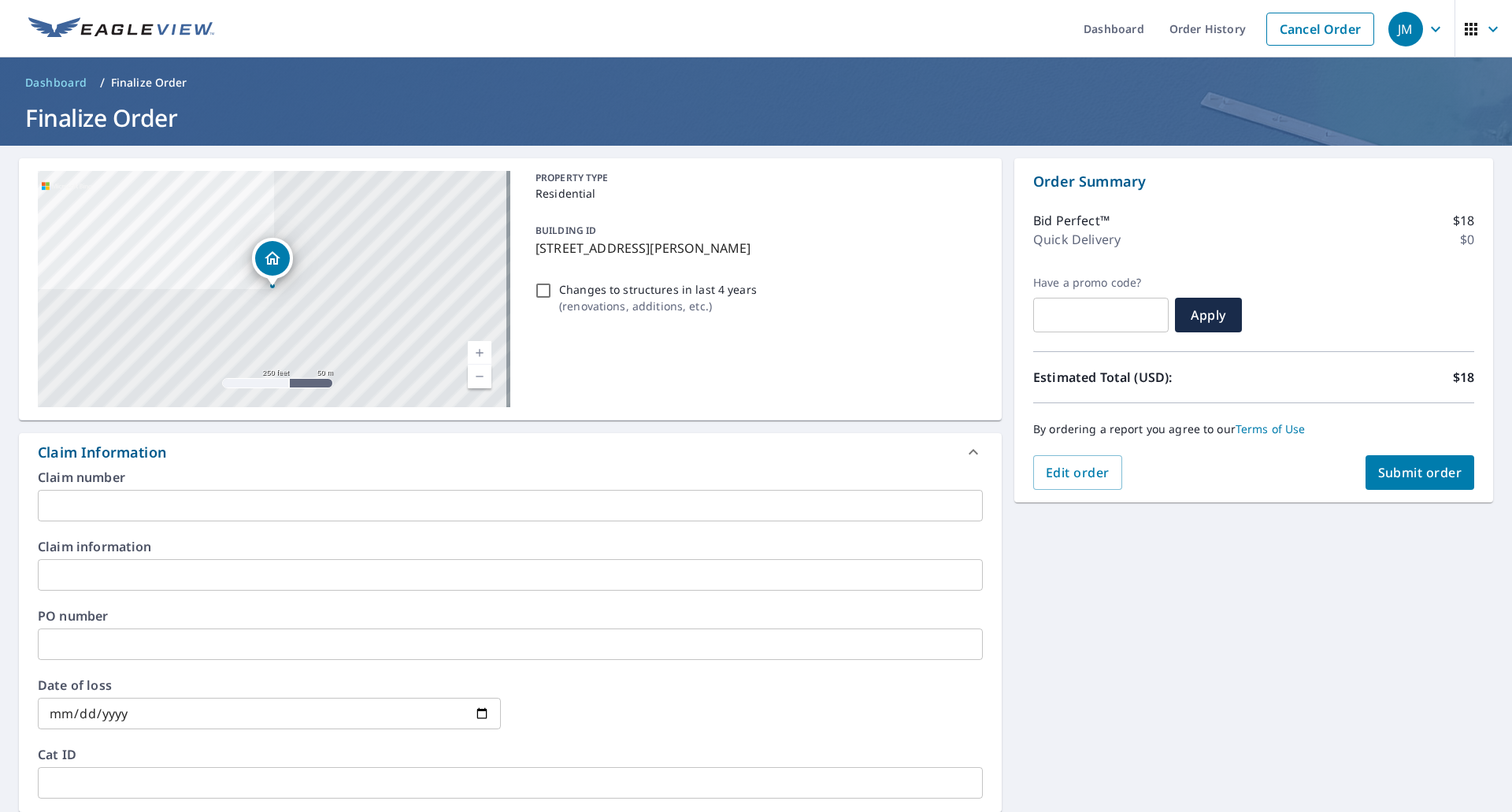
click at [131, 510] on input "text" at bounding box center [510, 506] width 945 height 31
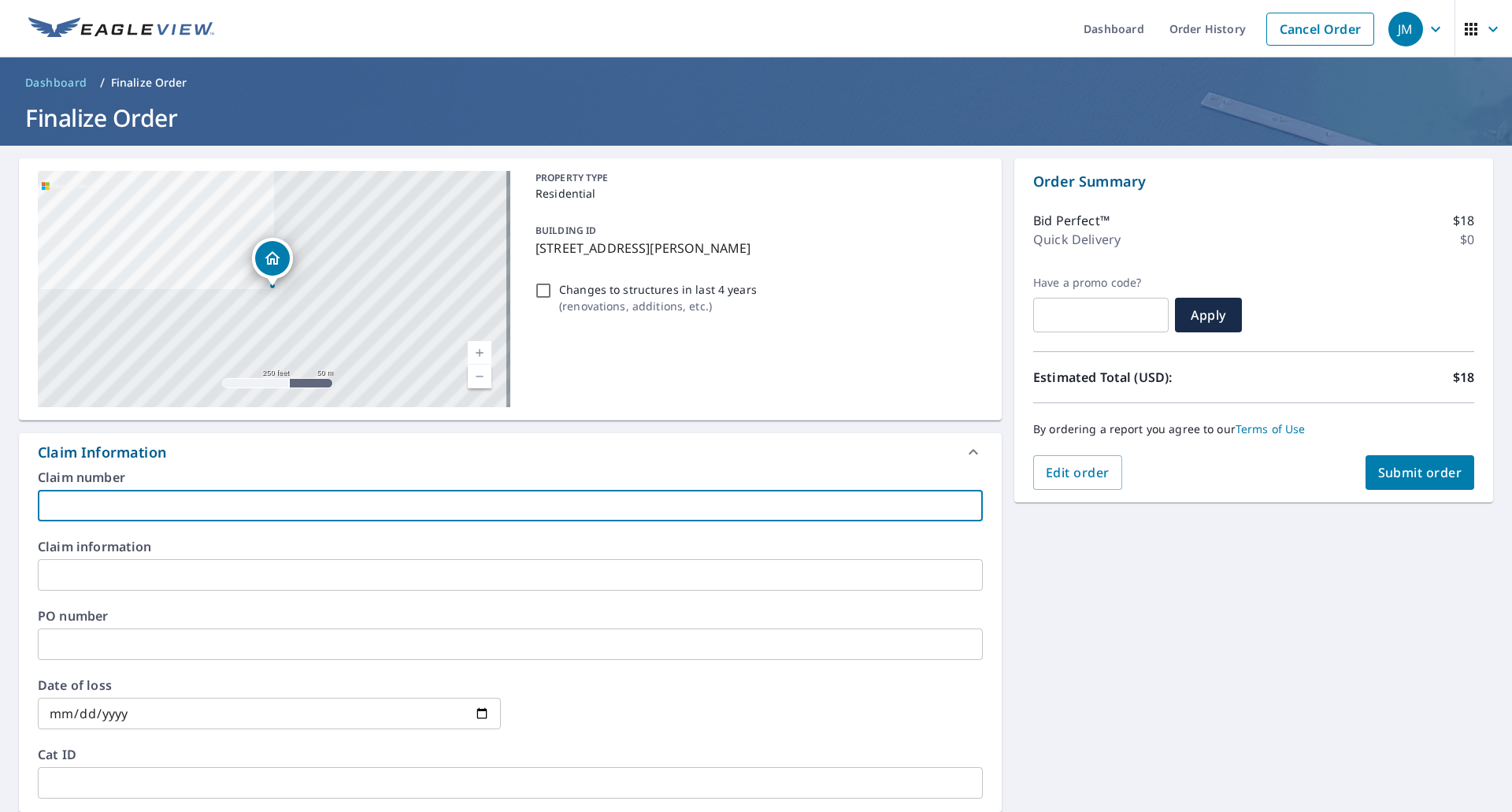
paste input "64675 Mount Olivett Road, Barnesville OH, 43713"
type input "64675 Mount Olivett Road, Barnesville OH, 43713"
drag, startPoint x: 381, startPoint y: 508, endPoint x: 0, endPoint y: 495, distance: 381.2
click at [0, 495] on div "64675 Mount Olivett Rd Barnesville, OH 43713 Aerial Road A standard road map Ae…" at bounding box center [756, 664] width 1512 height 1036
click at [145, 513] on input "text" at bounding box center [510, 506] width 945 height 31
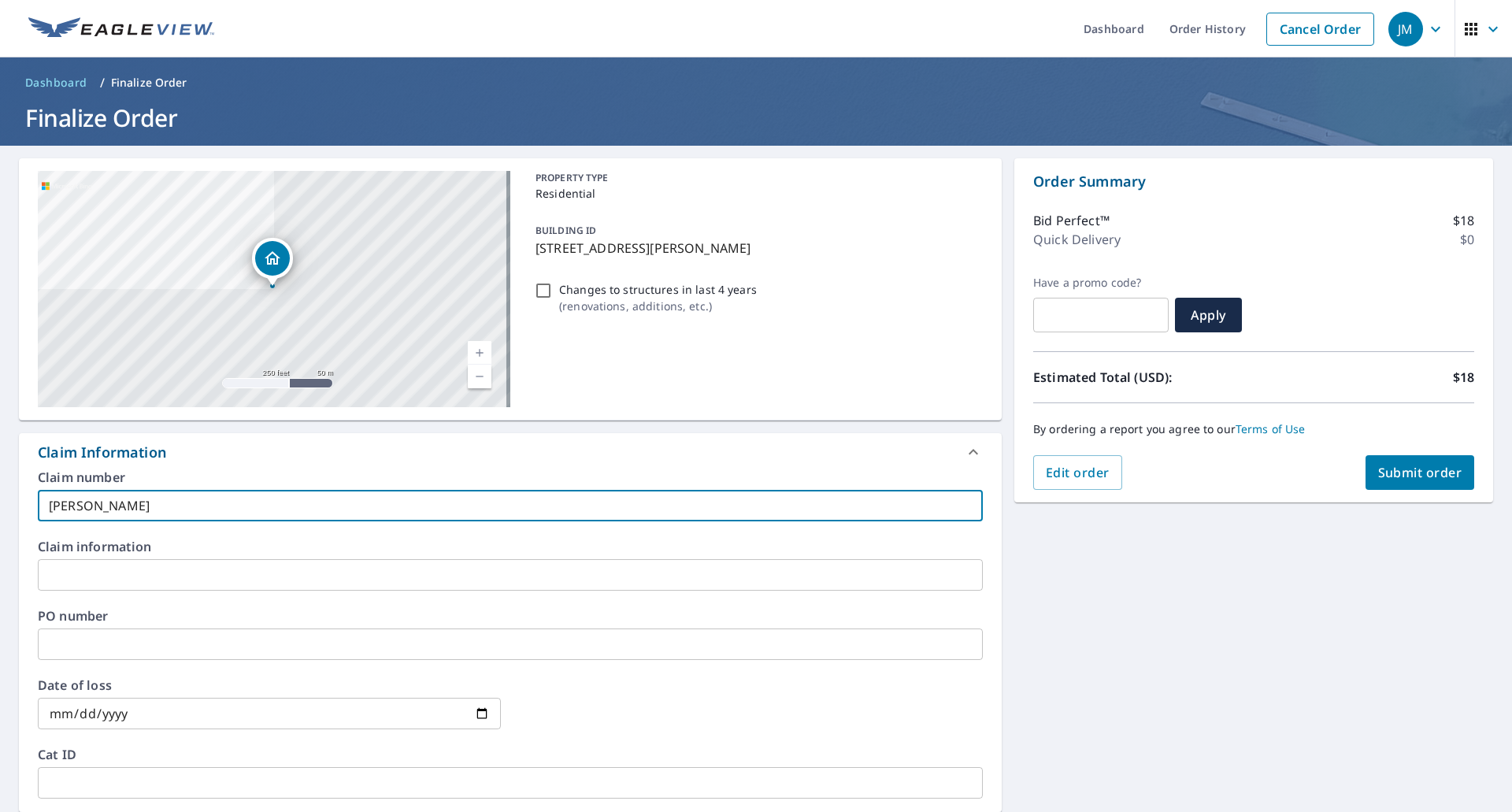
type input "Kieser EV"
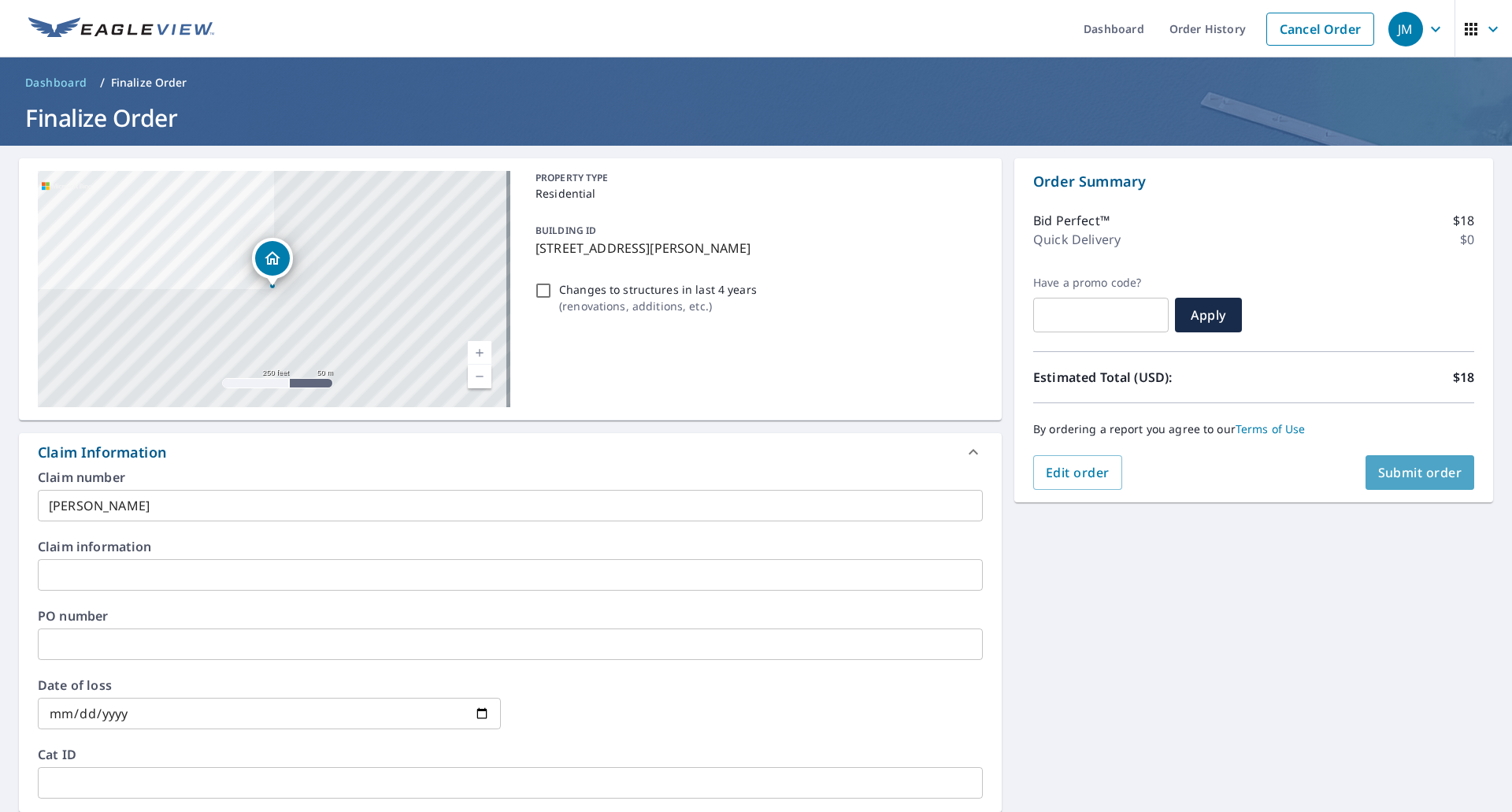
click at [1378, 479] on span "Submit order" at bounding box center [1420, 472] width 84 height 17
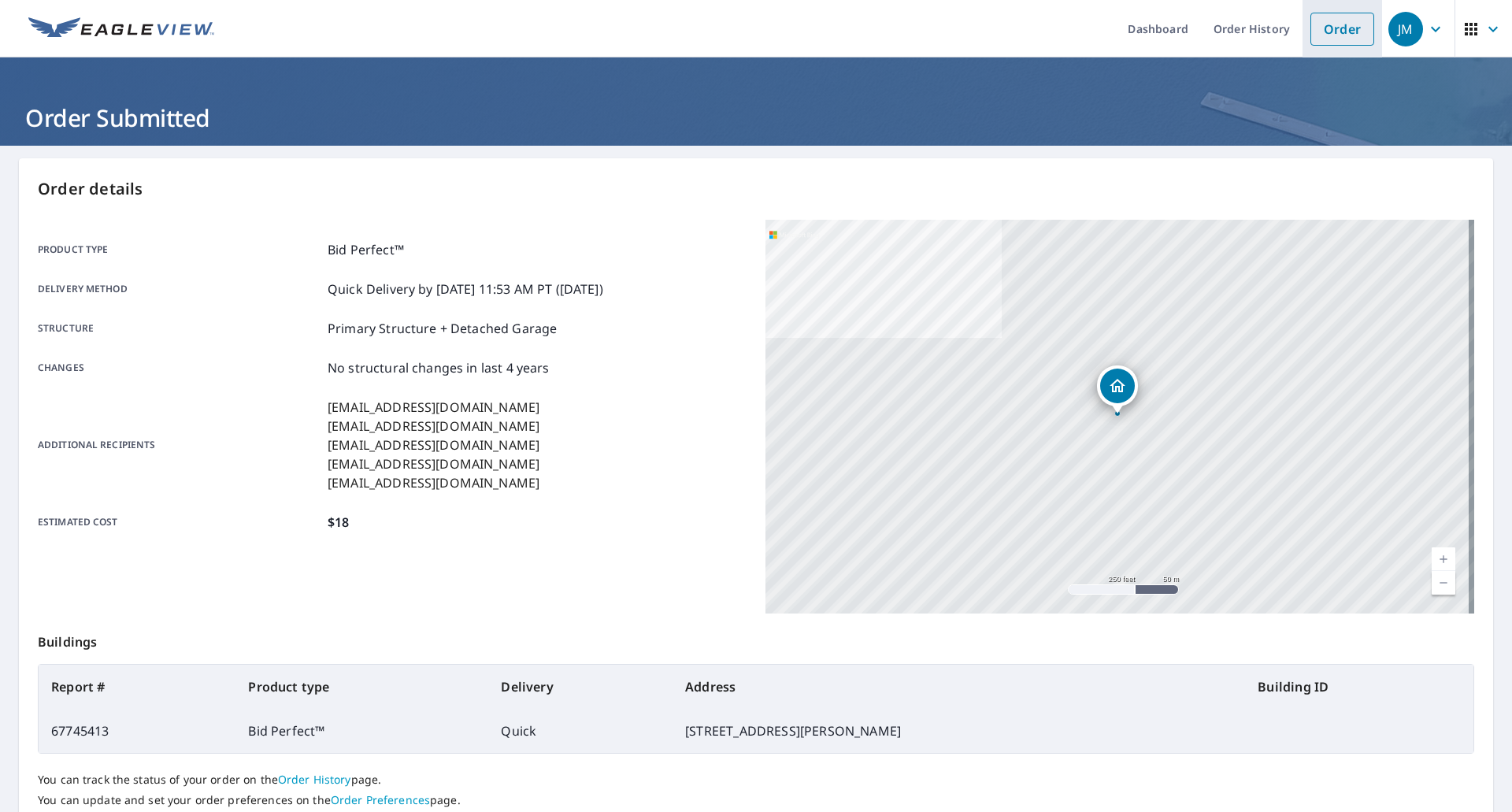
drag, startPoint x: 1341, startPoint y: 37, endPoint x: 1124, endPoint y: 38, distance: 217.0
click at [1340, 37] on link "Order" at bounding box center [1342, 29] width 63 height 33
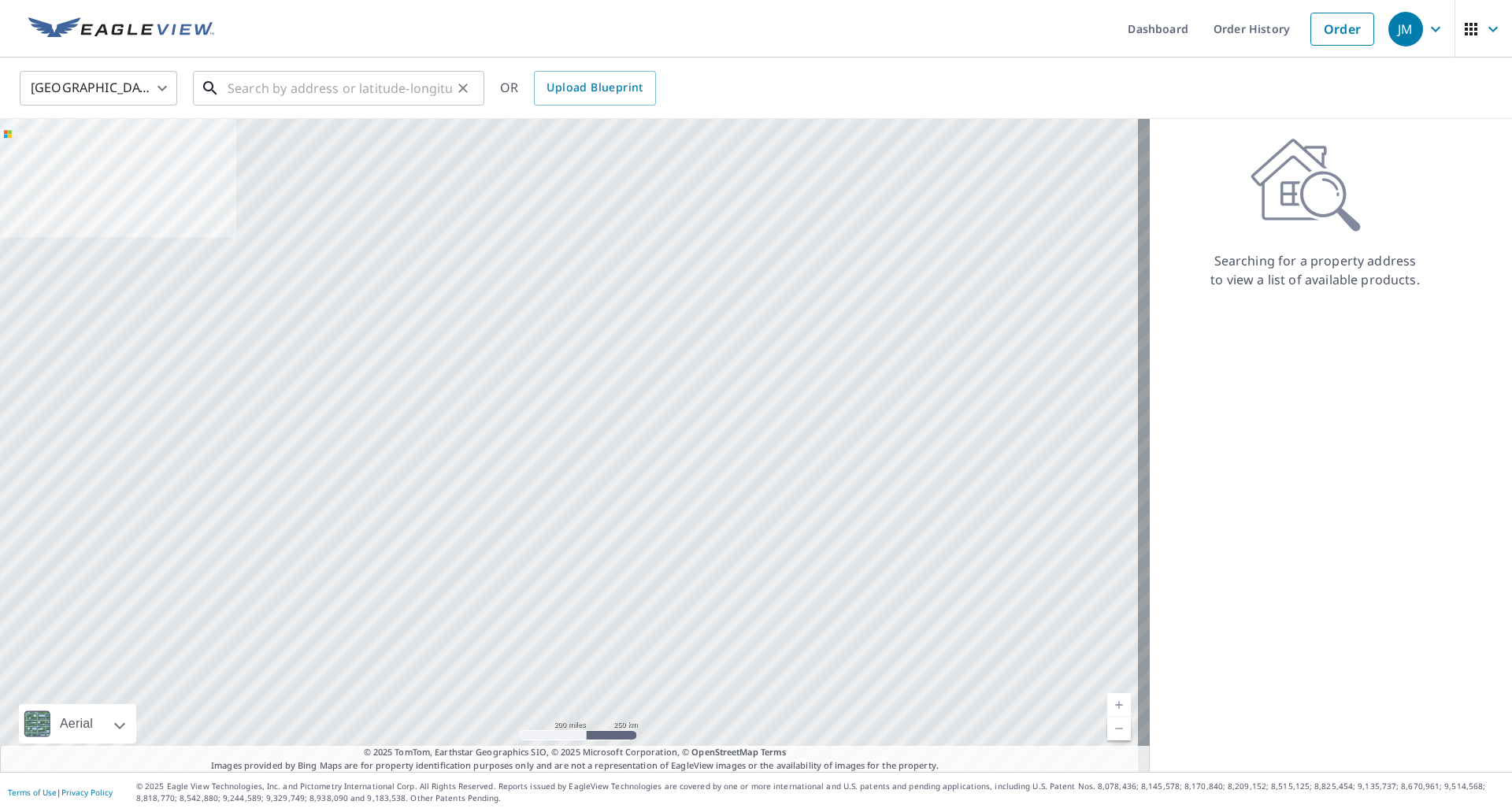
click at [355, 89] on input "text" at bounding box center [340, 88] width 224 height 44
paste input "18001 Anderson Road, Kimbolton OH, 43749"
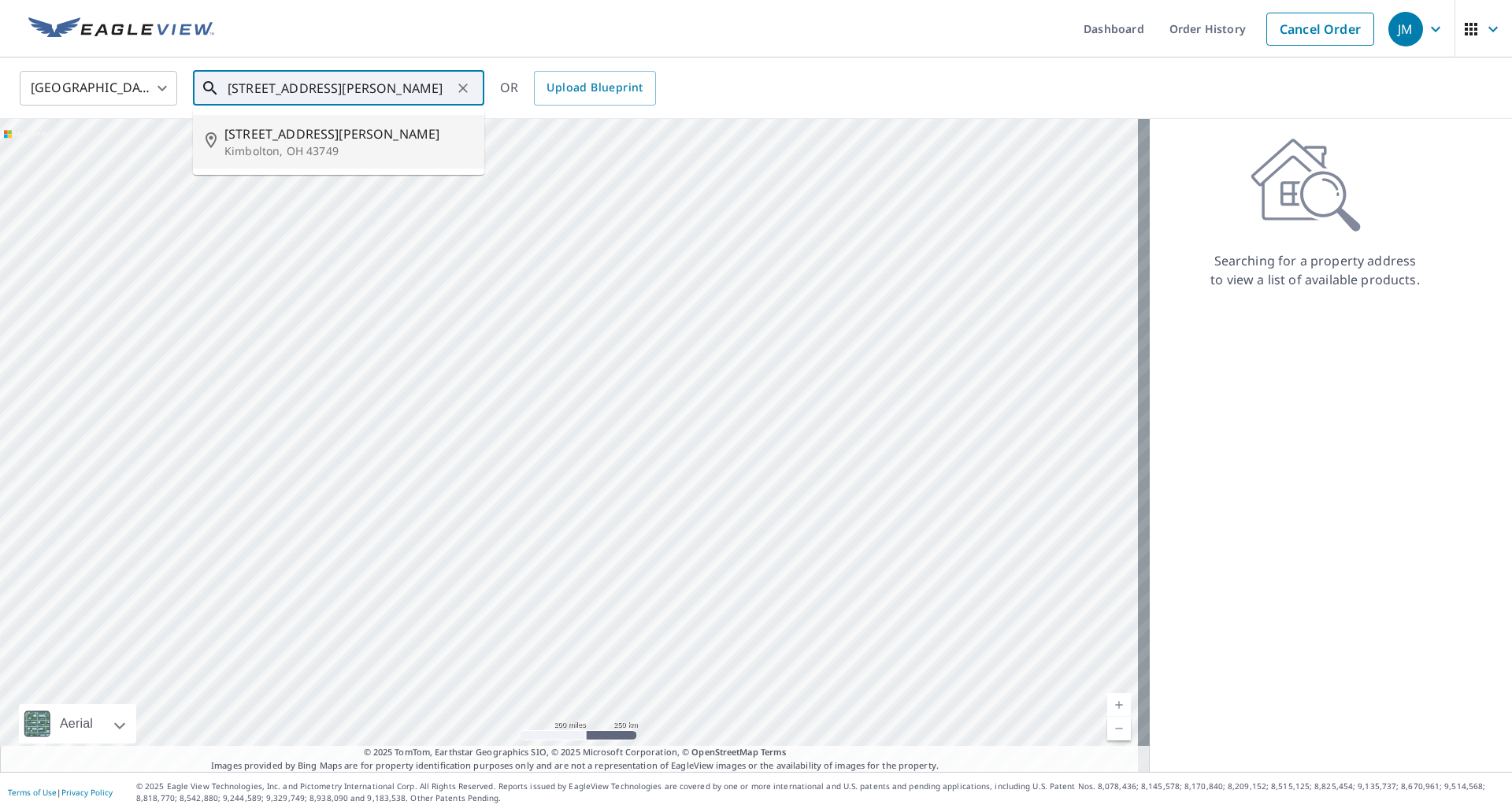
click at [288, 131] on span "18001 Anderson Rd" at bounding box center [347, 134] width 247 height 19
type input "18001 Anderson Rd Kimbolton, OH 43749"
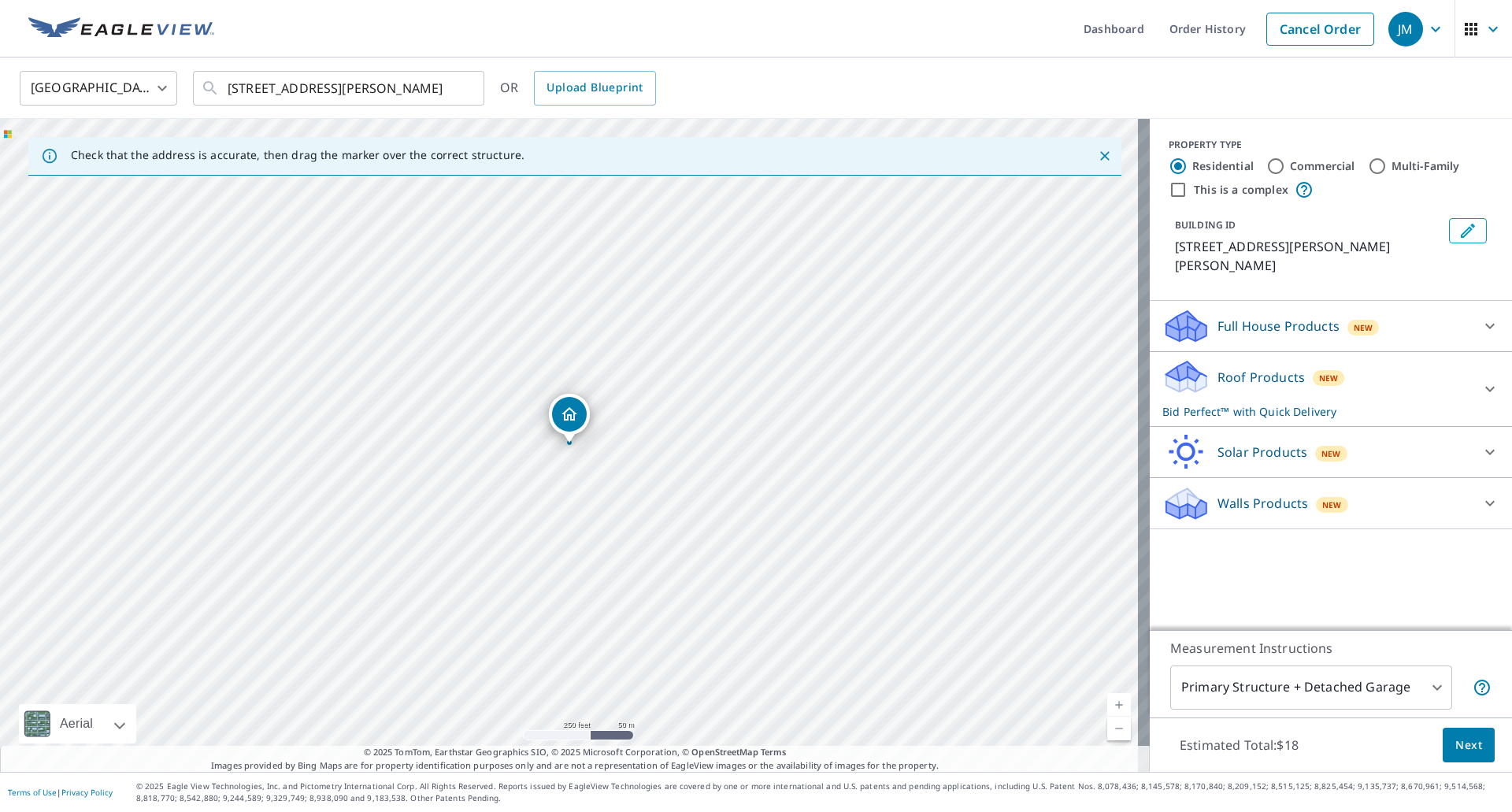
click at [1459, 746] on span "Next" at bounding box center [1468, 745] width 27 height 19
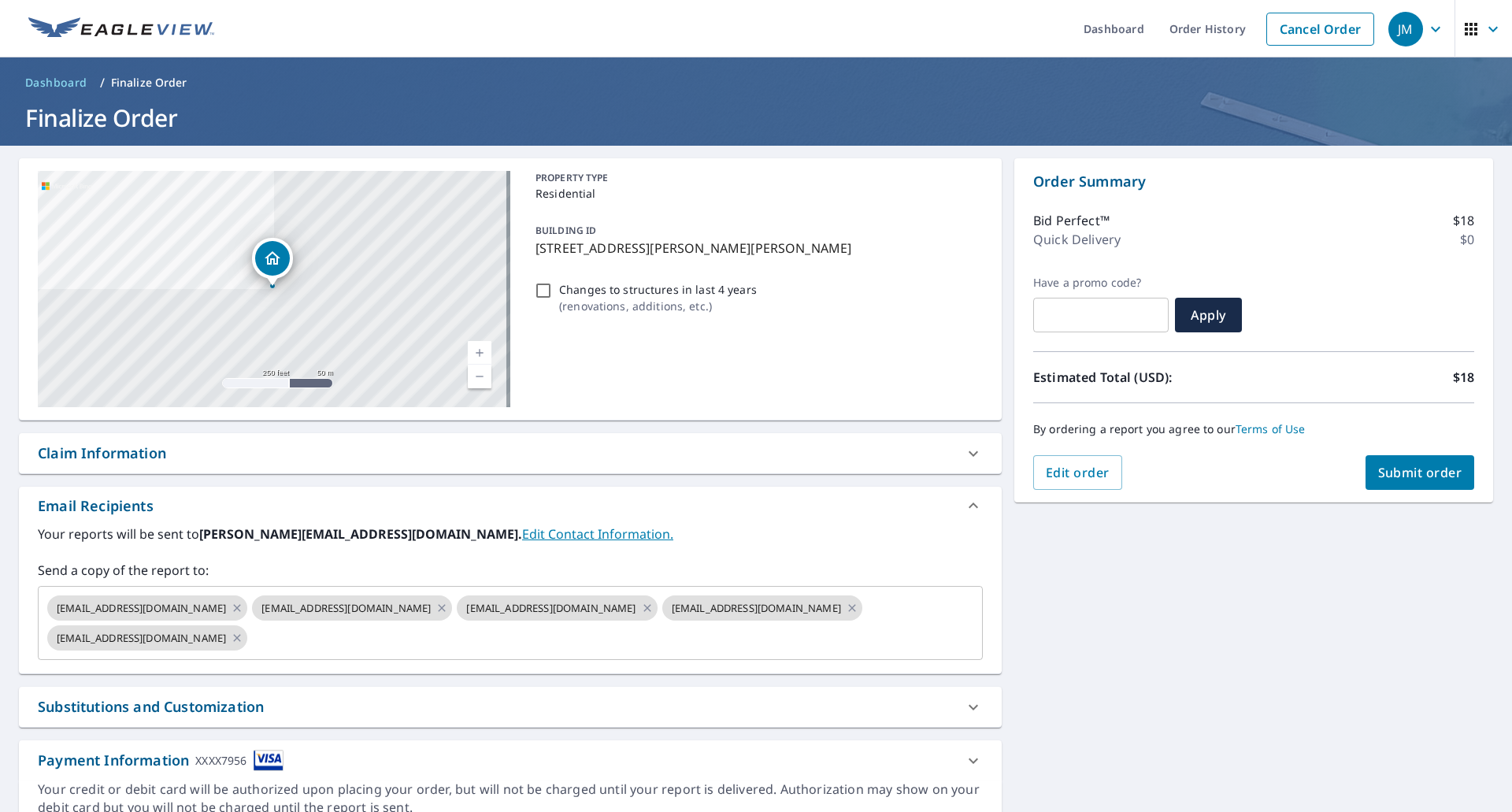
click at [109, 450] on div "Claim Information" at bounding box center [102, 453] width 129 height 21
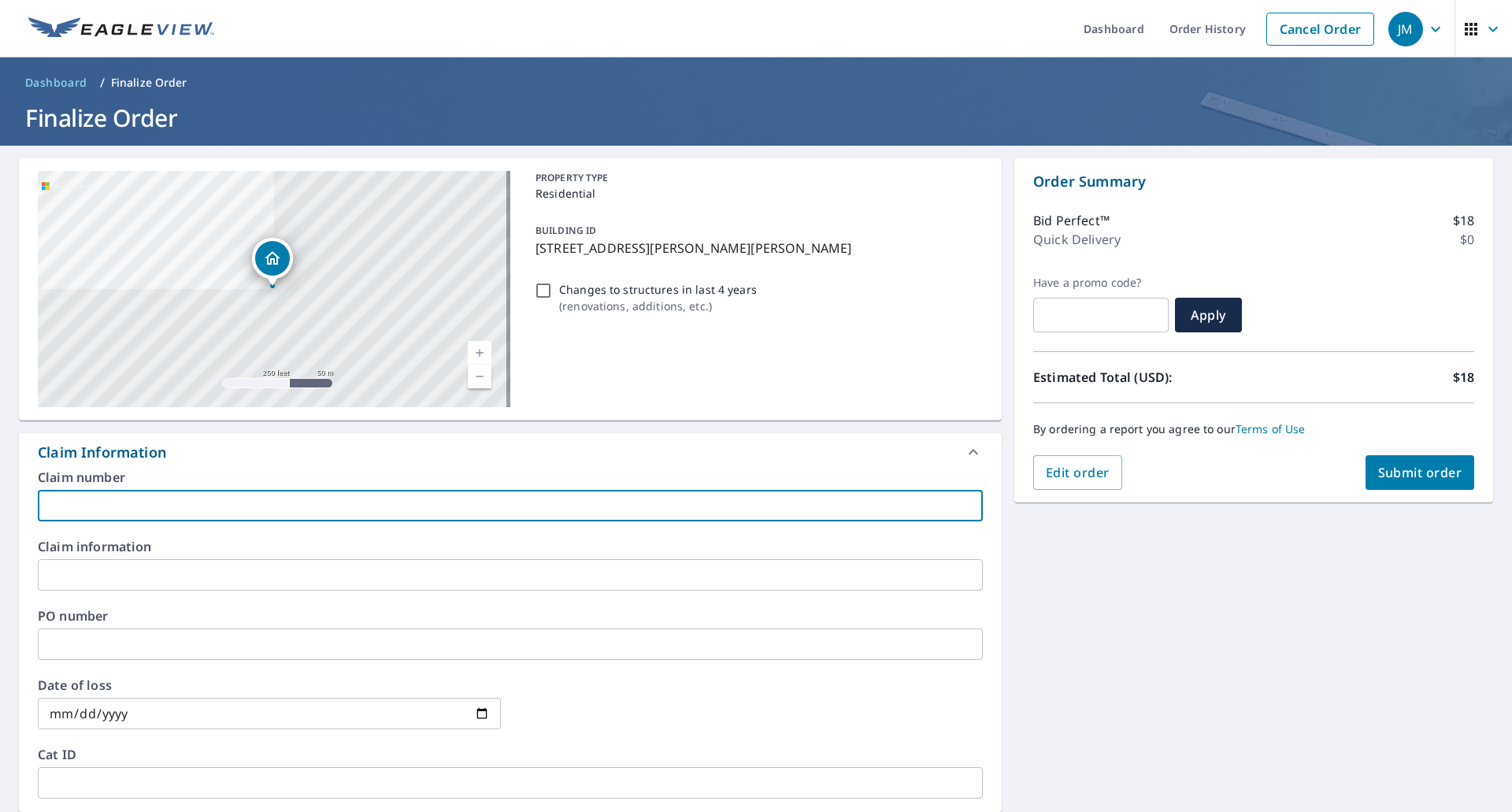
click at [136, 502] on input "text" at bounding box center [510, 506] width 945 height 31
paste input "18001 Anderson Road, Kimbolton OH, 43749"
type input "18001 Anderson Road, Kimbolton OH, 43749"
drag, startPoint x: 326, startPoint y: 508, endPoint x: 0, endPoint y: 482, distance: 327.0
click at [0, 482] on div "18001 Anderson Rd Kimbolton, OH 43749 Aerial Road A standard road map Aerial A …" at bounding box center [756, 664] width 1512 height 1036
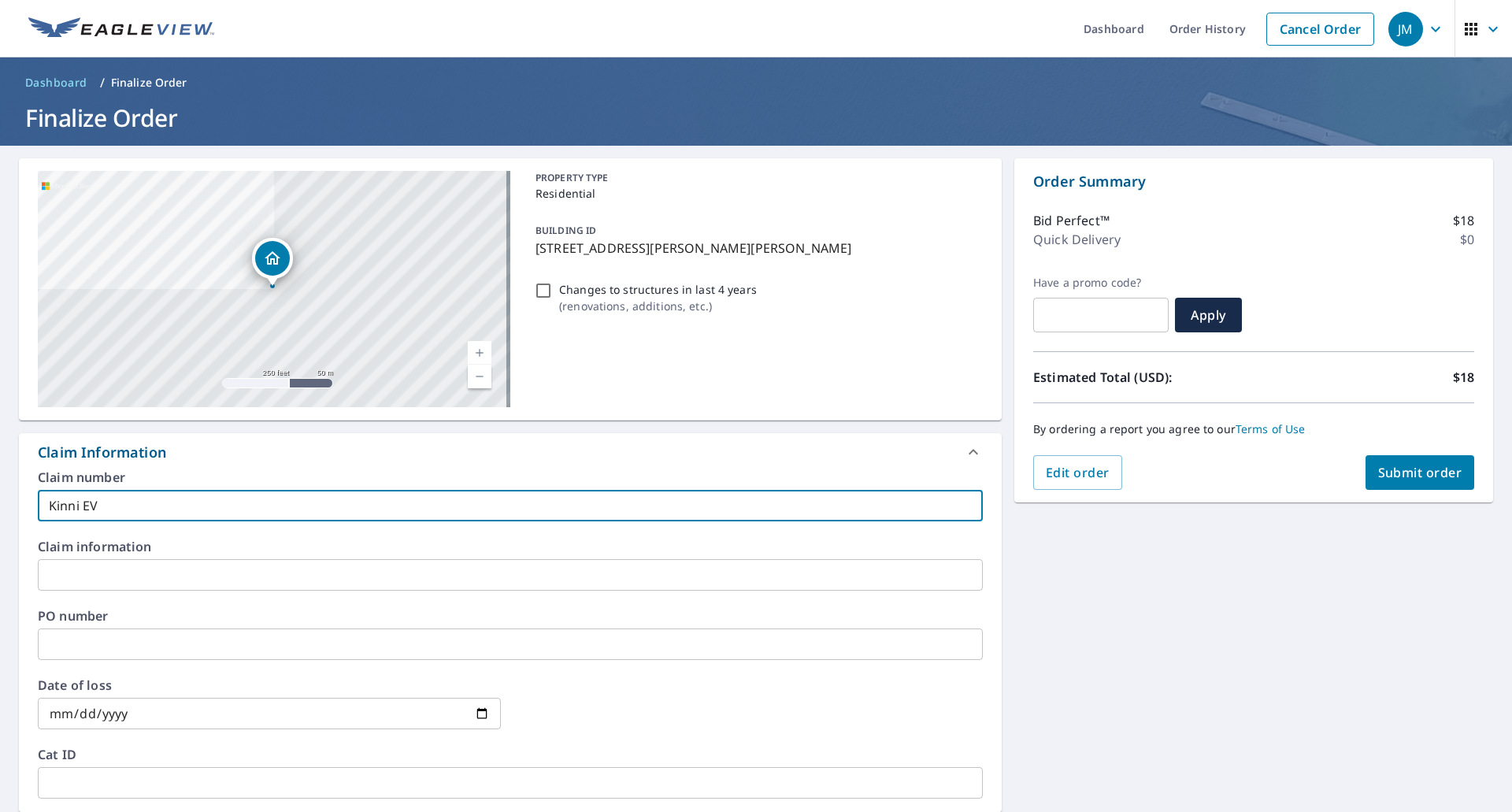
type input "Kinni EV"
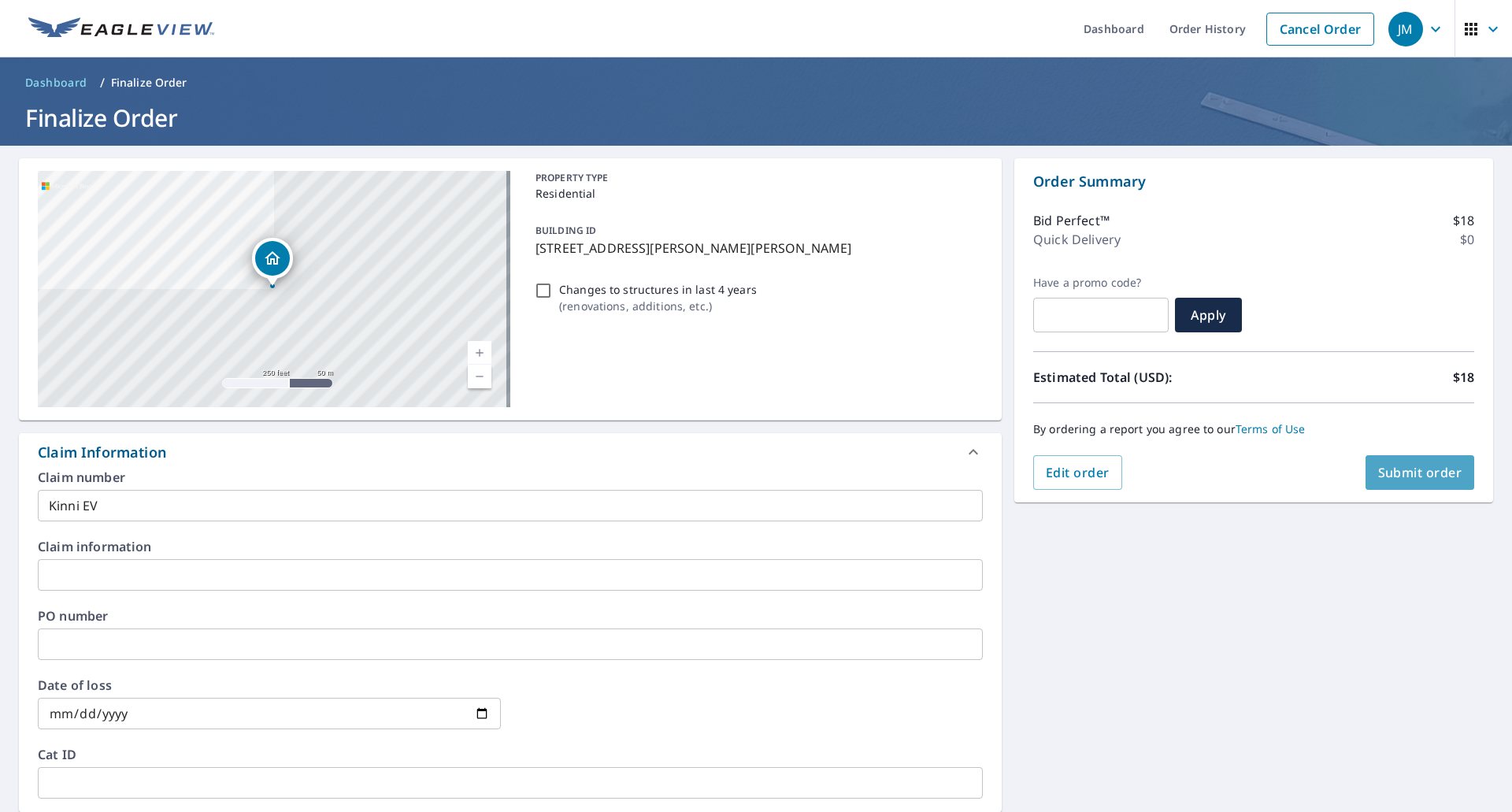
click at [1378, 473] on span "Submit order" at bounding box center [1420, 472] width 84 height 17
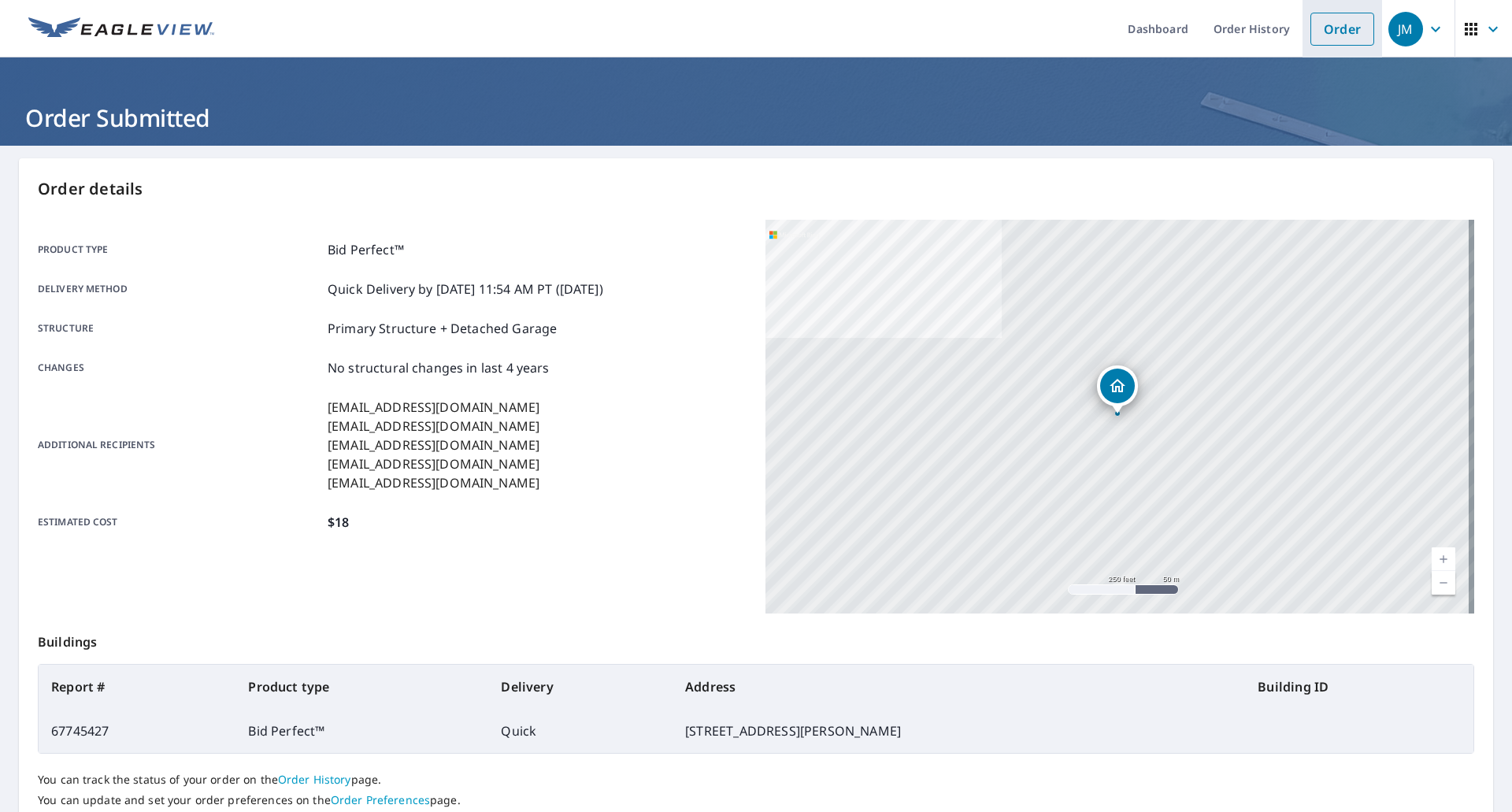
click at [1315, 19] on link "Order" at bounding box center [1342, 29] width 63 height 33
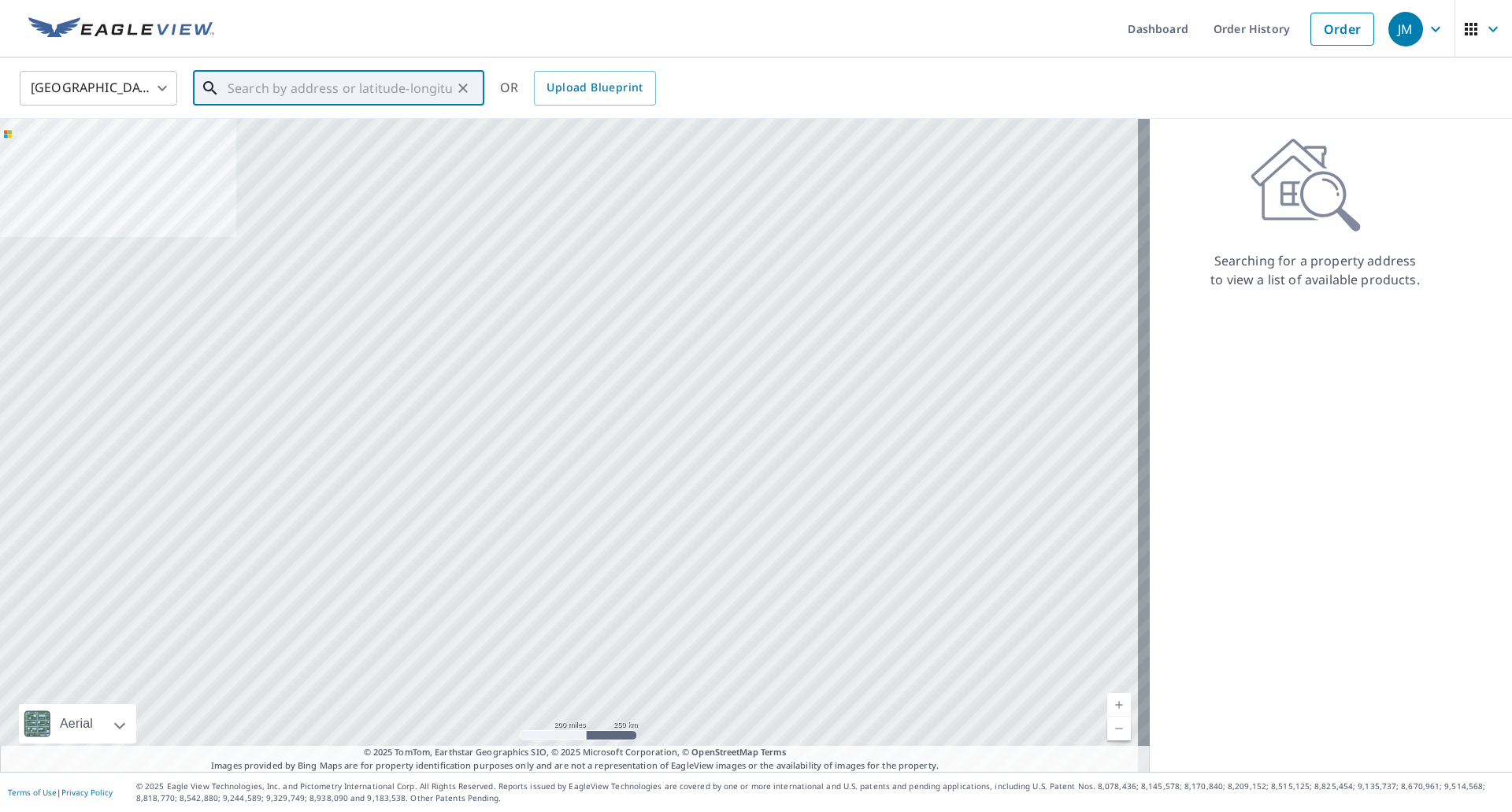
click at [356, 91] on input "text" at bounding box center [340, 88] width 224 height 44
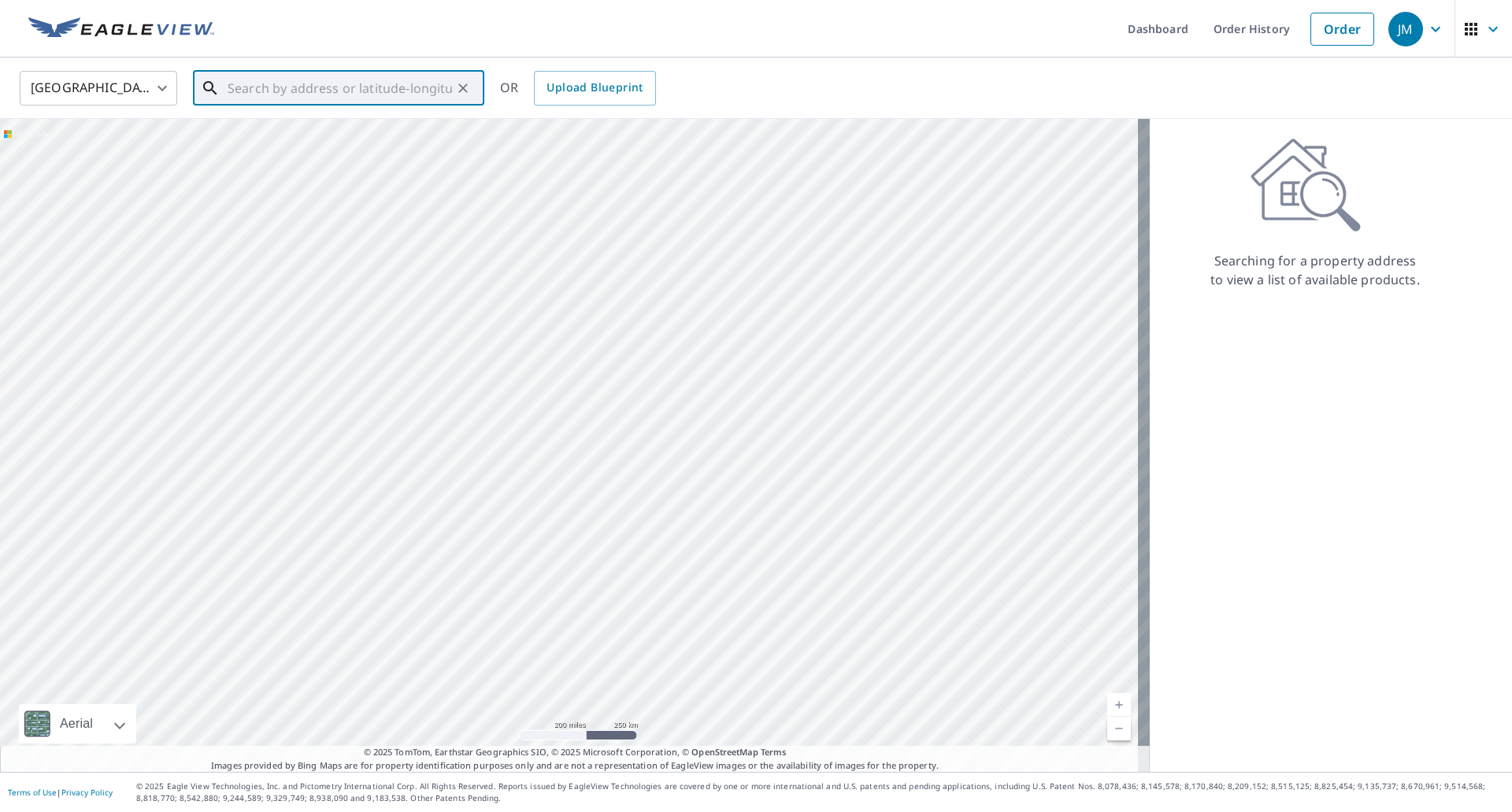
paste input "4017 W Streetsboro Rd, Richfield OH, 44286"
click at [335, 137] on span "4017 W Streetsboro Rd" at bounding box center [347, 134] width 247 height 19
type input "4017 W Streetsboro Rd Richfield, OH 44286"
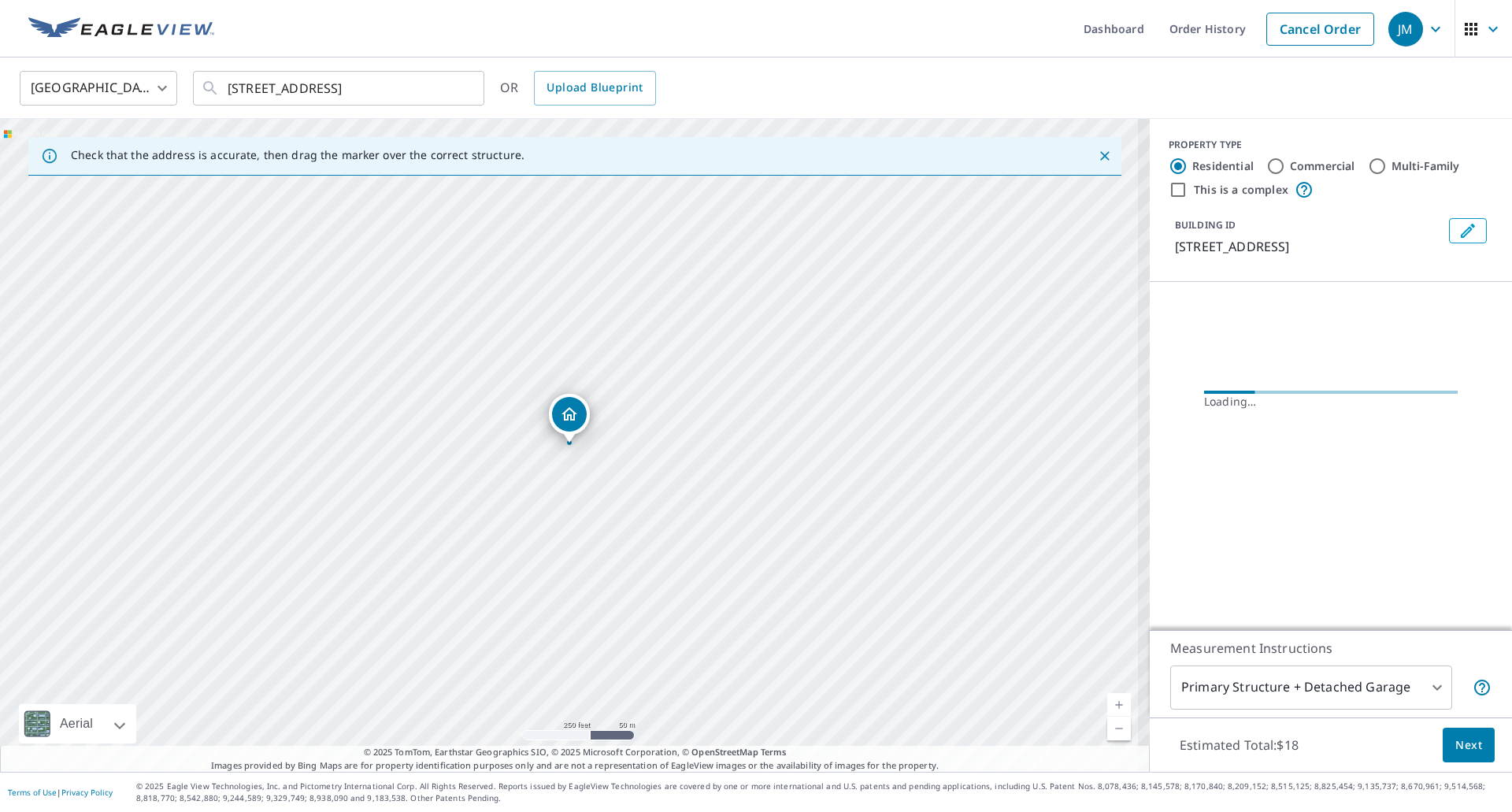
scroll to position [0, 0]
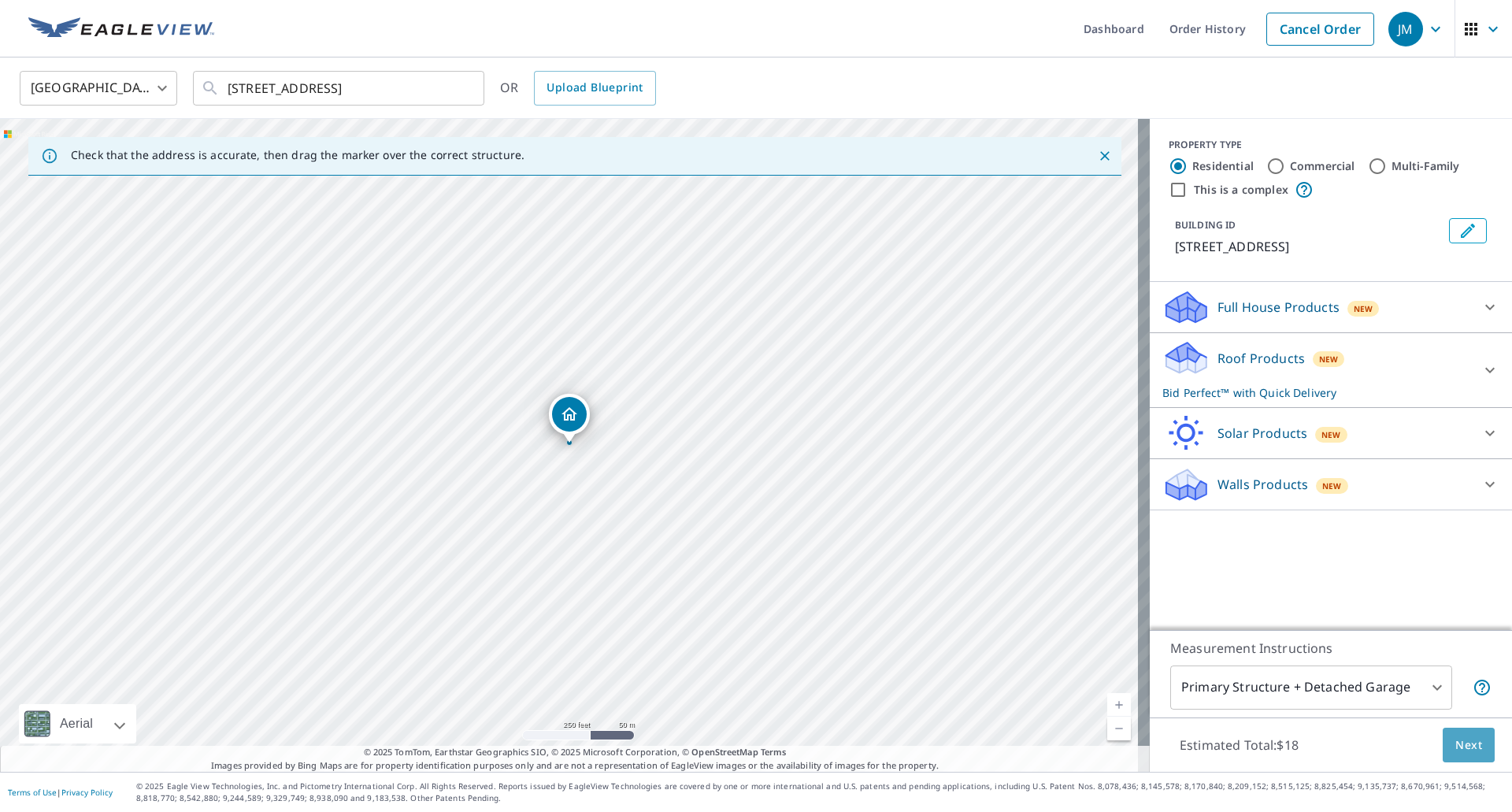
click at [1465, 751] on span "Next" at bounding box center [1468, 745] width 27 height 19
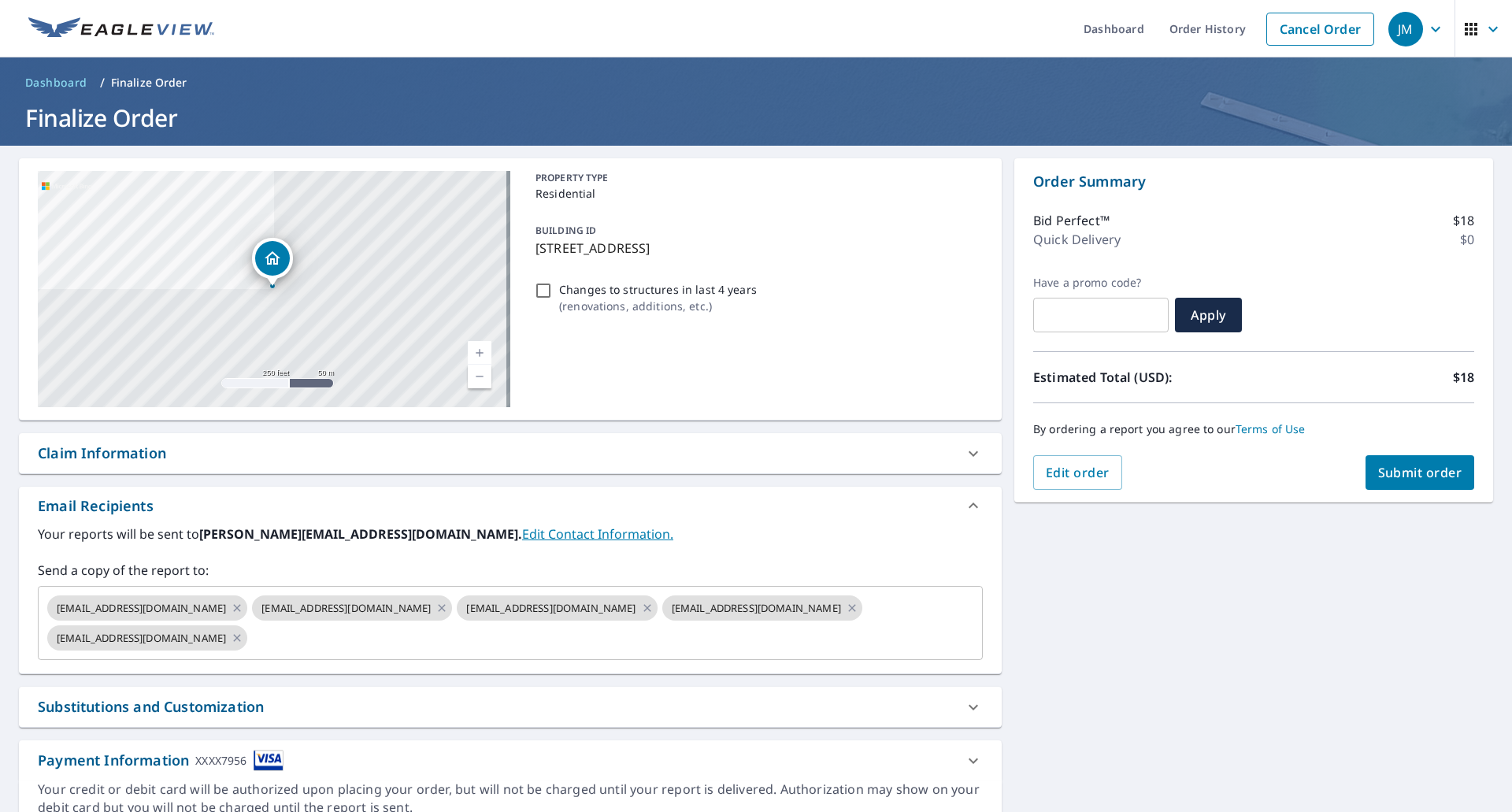
click at [114, 461] on div "Claim Information" at bounding box center [102, 453] width 129 height 21
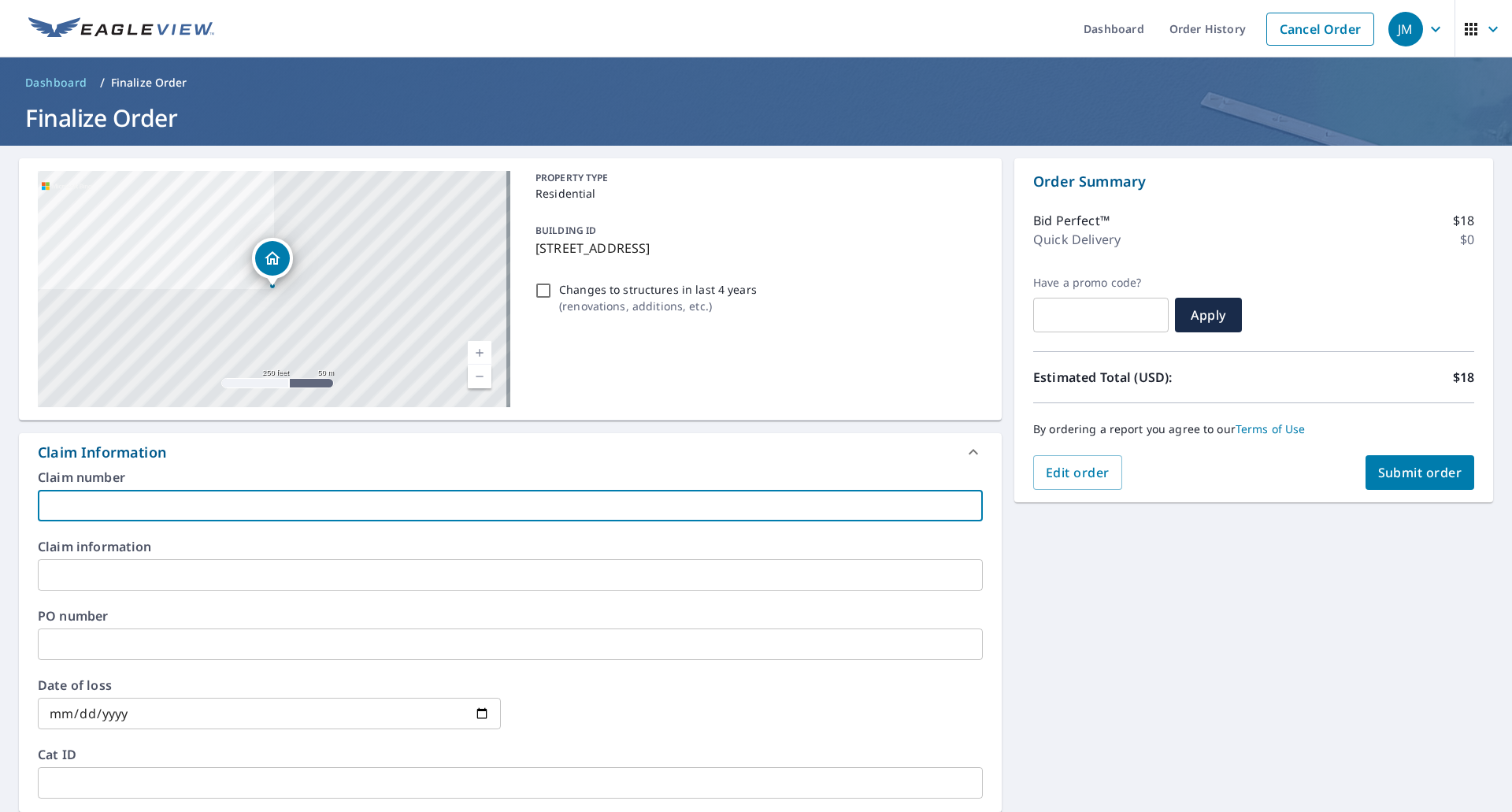
click at [118, 506] on input "text" at bounding box center [510, 506] width 945 height 31
paste input "Rzotkiewicz"
type input "Rzotkiewicz EV"
click at [1425, 472] on span "Submit order" at bounding box center [1420, 472] width 84 height 17
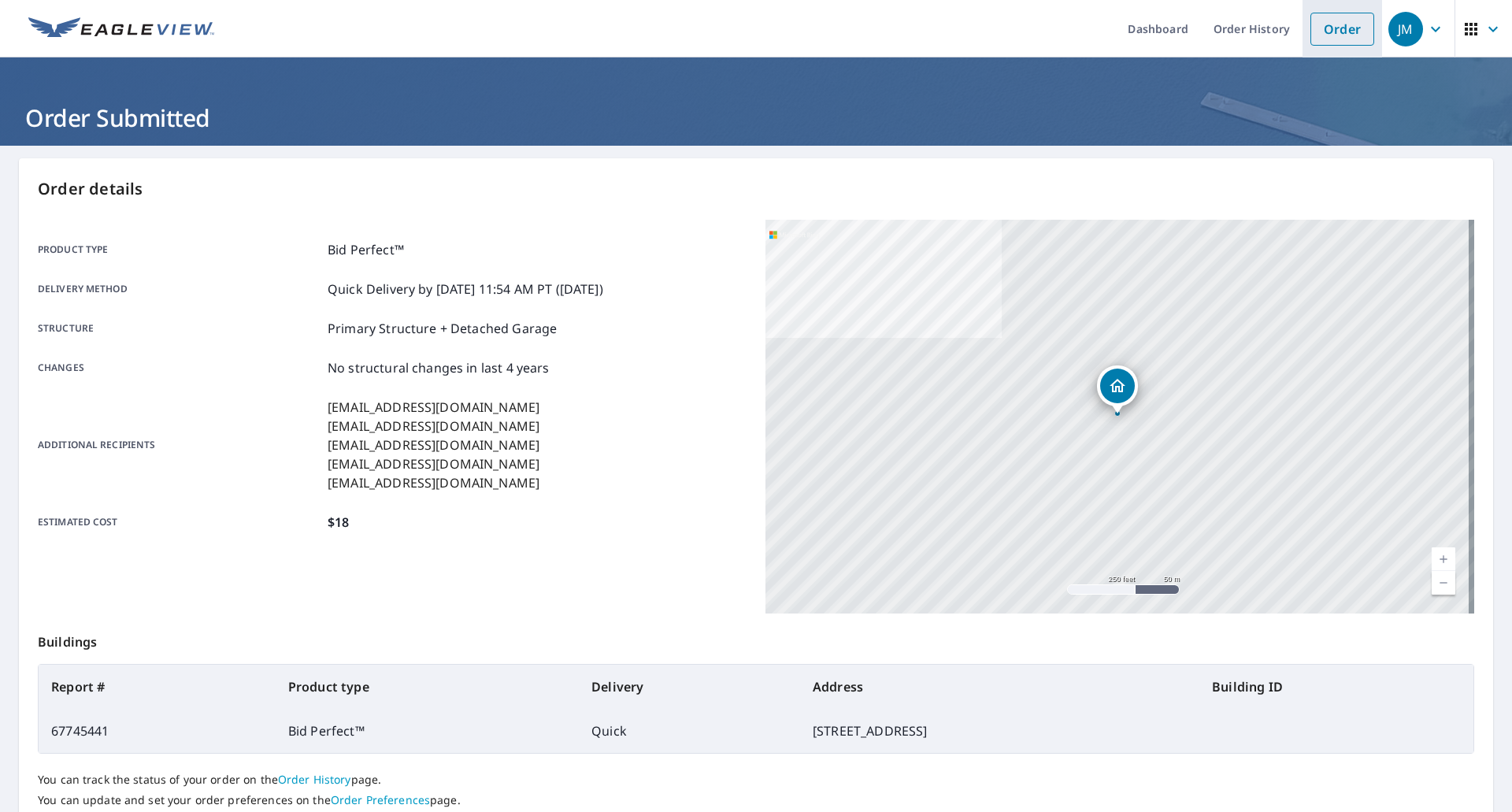
click at [1329, 19] on link "Order" at bounding box center [1342, 29] width 63 height 33
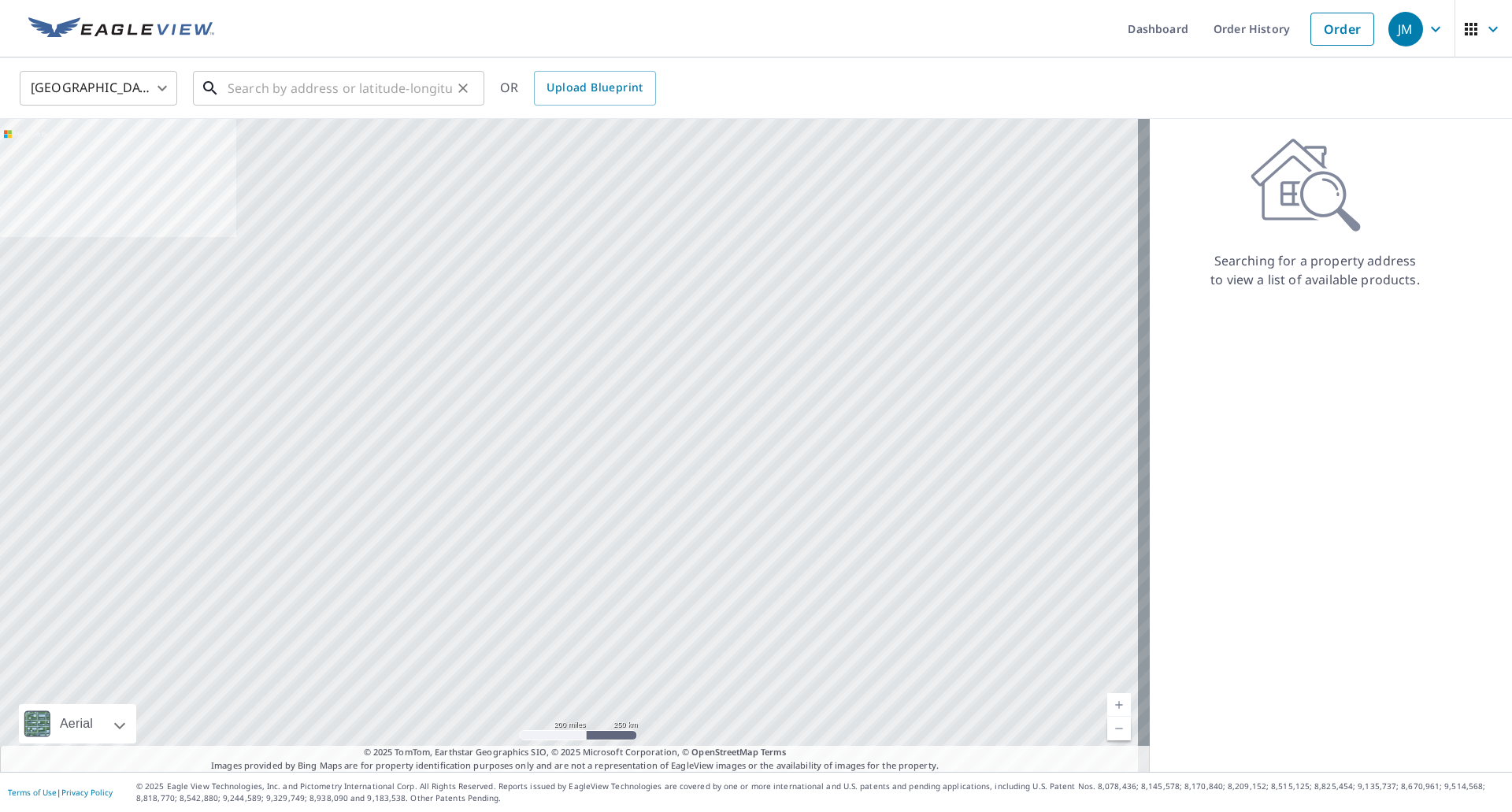
click at [304, 87] on input "text" at bounding box center [340, 88] width 224 height 44
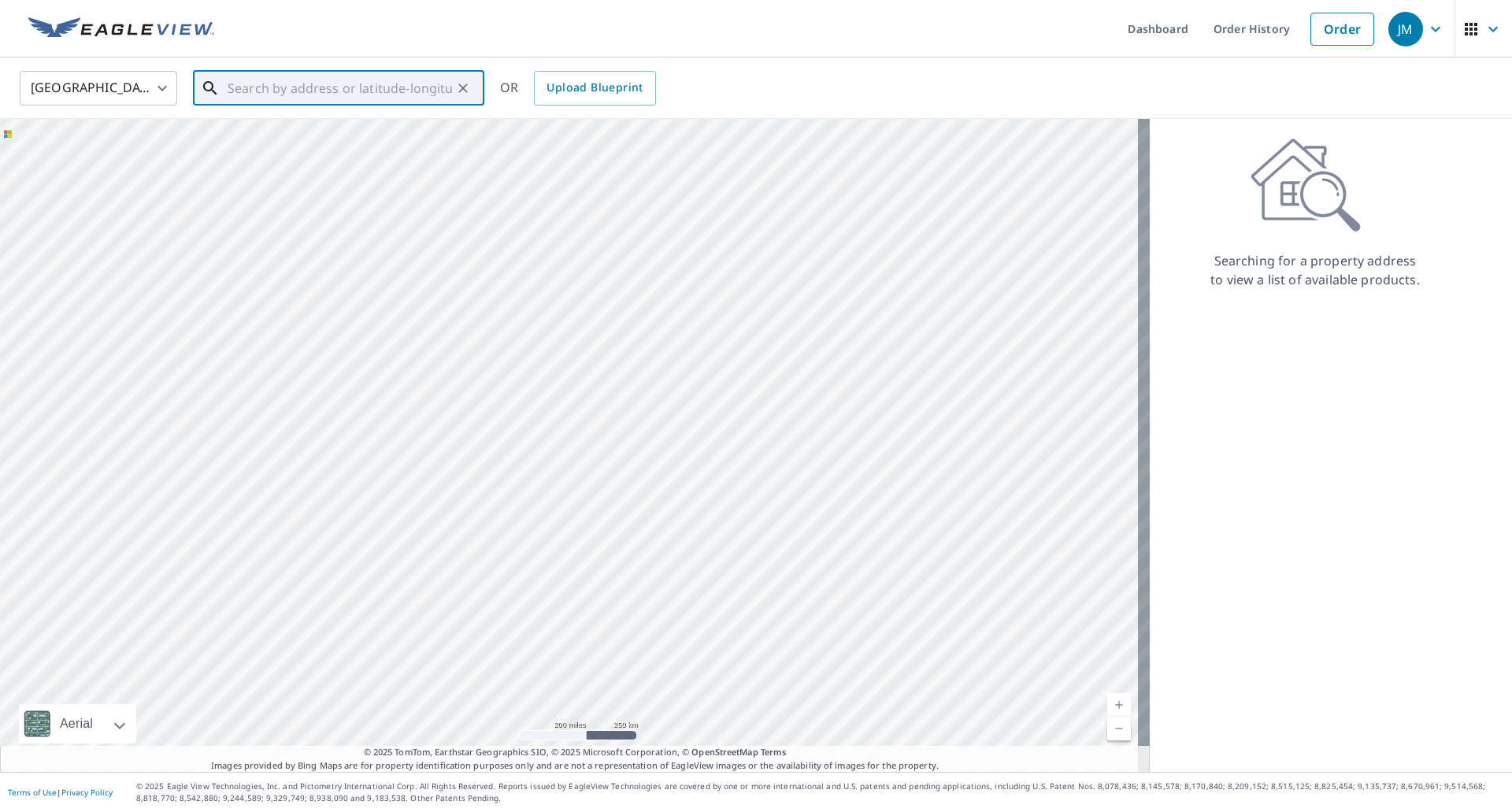
paste input "17103 Judson Drive, Cleveland OH, 44128"
click at [257, 134] on span "17103 Judson Dr" at bounding box center [347, 134] width 247 height 19
type input "17103 Judson Dr Cleveland, OH 44128"
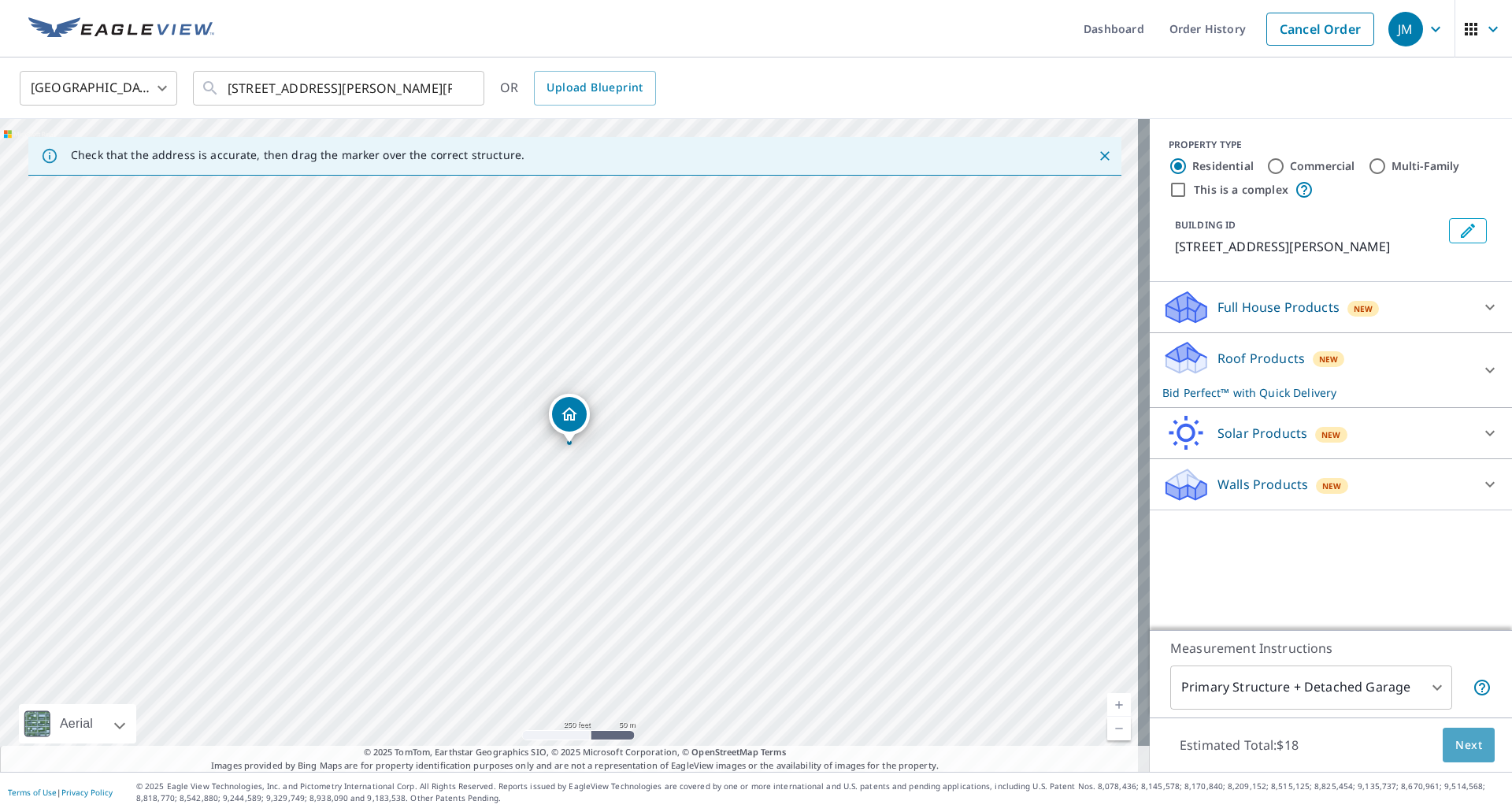
click at [1443, 738] on button "Next" at bounding box center [1469, 746] width 52 height 36
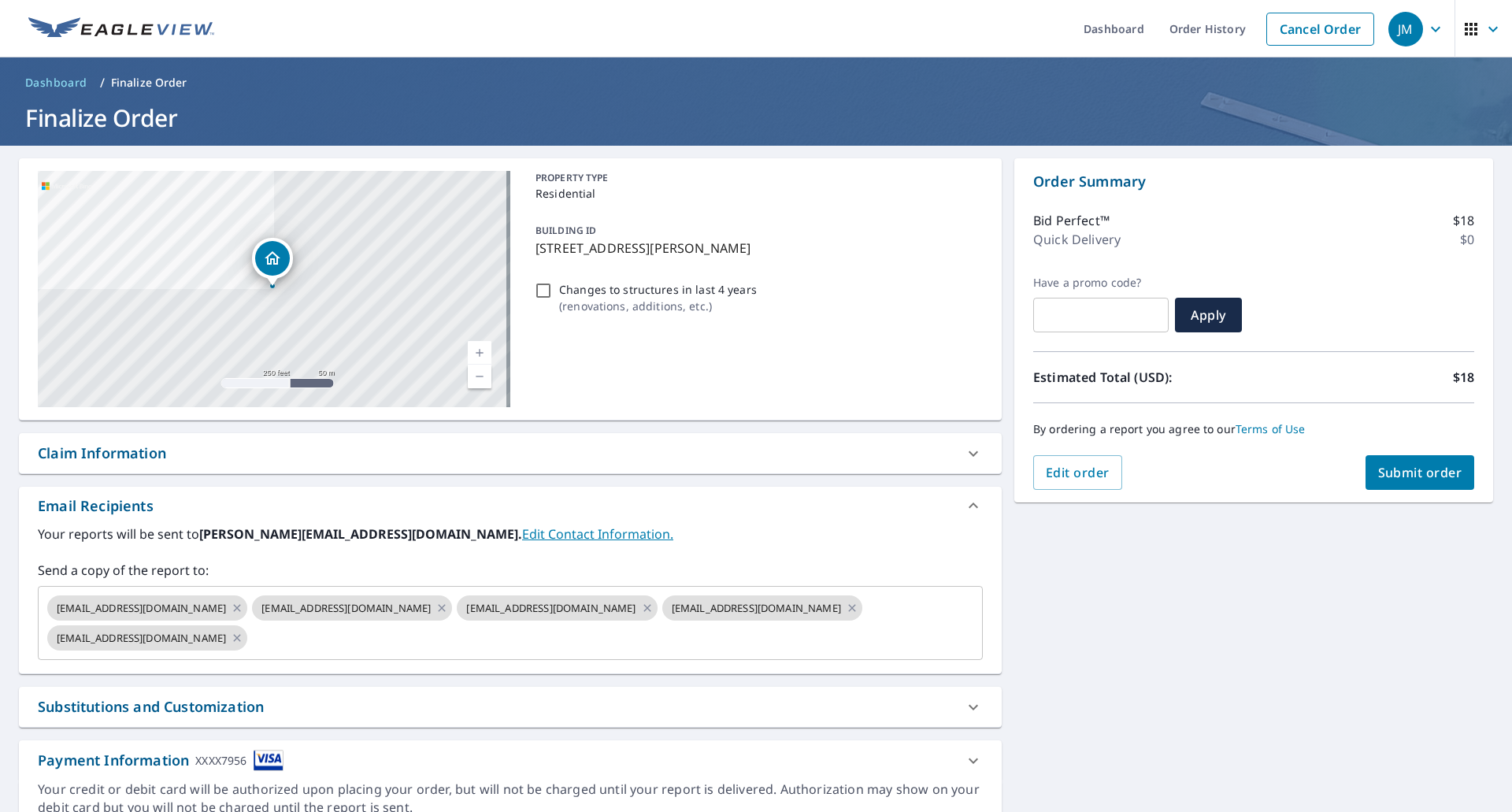
click at [108, 446] on div "Claim Information" at bounding box center [102, 453] width 129 height 21
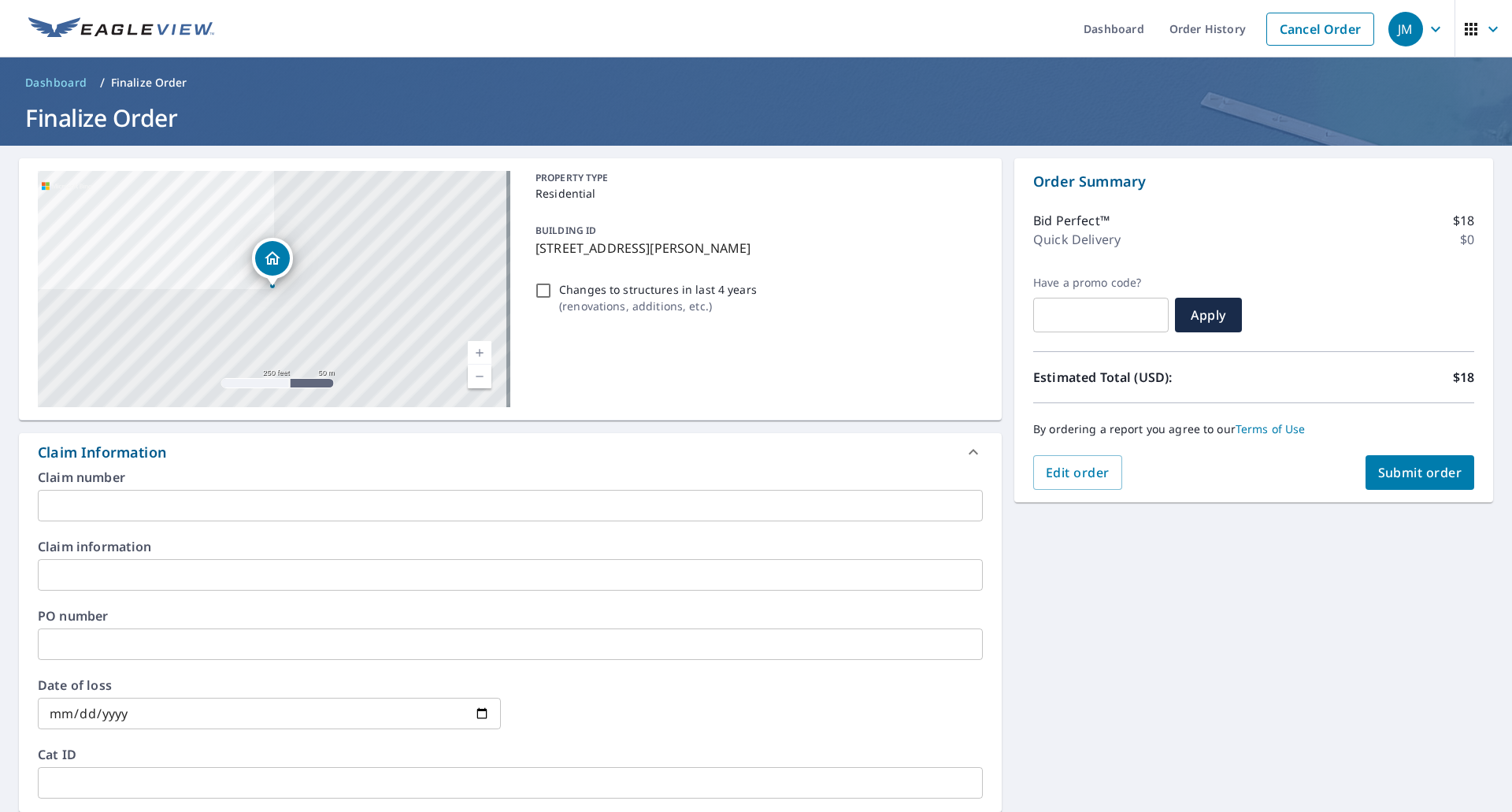
click at [102, 506] on input "text" at bounding box center [510, 506] width 945 height 31
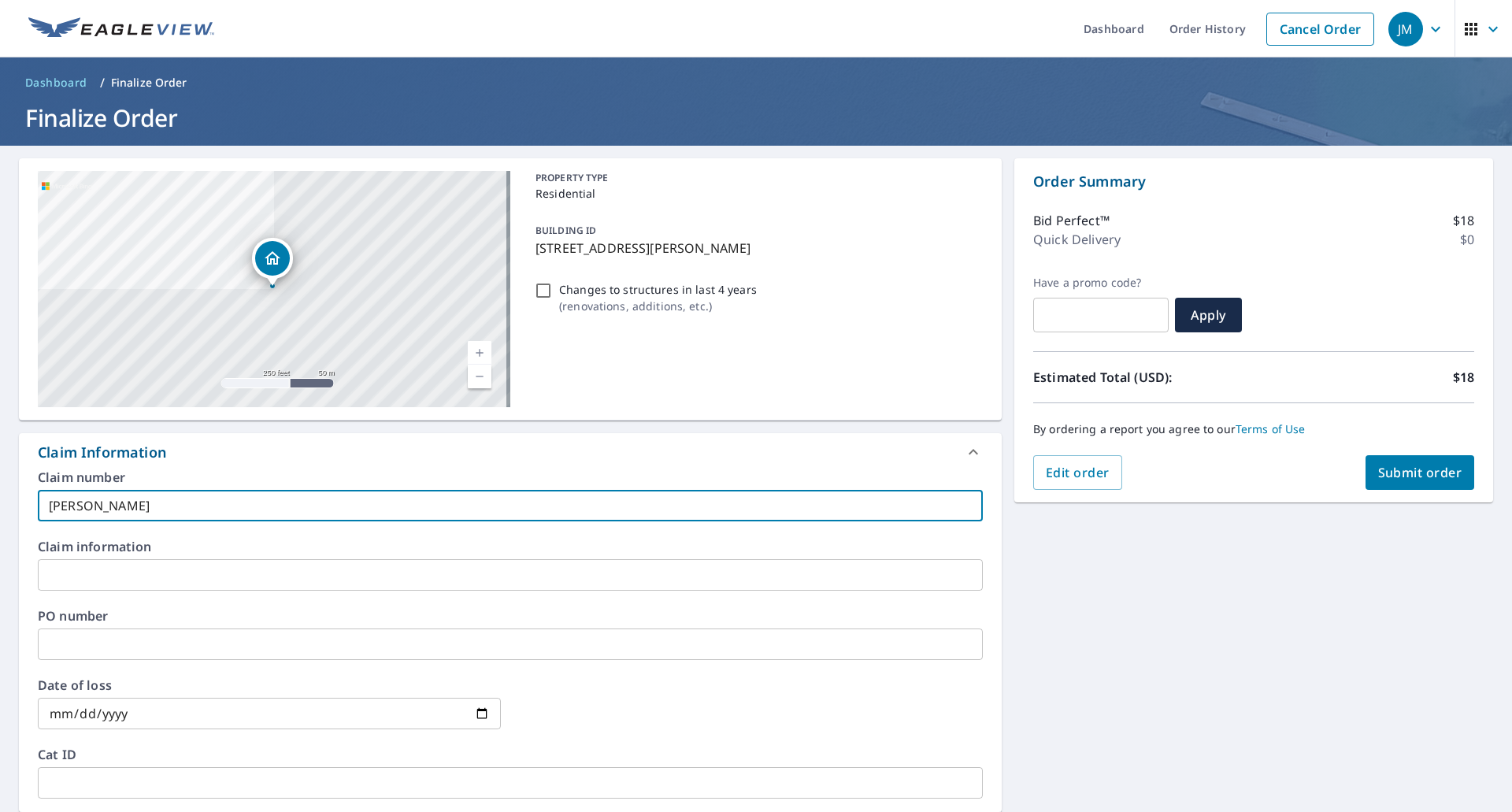
type input "Audrick EV"
click at [1378, 471] on span "Submit order" at bounding box center [1420, 472] width 84 height 17
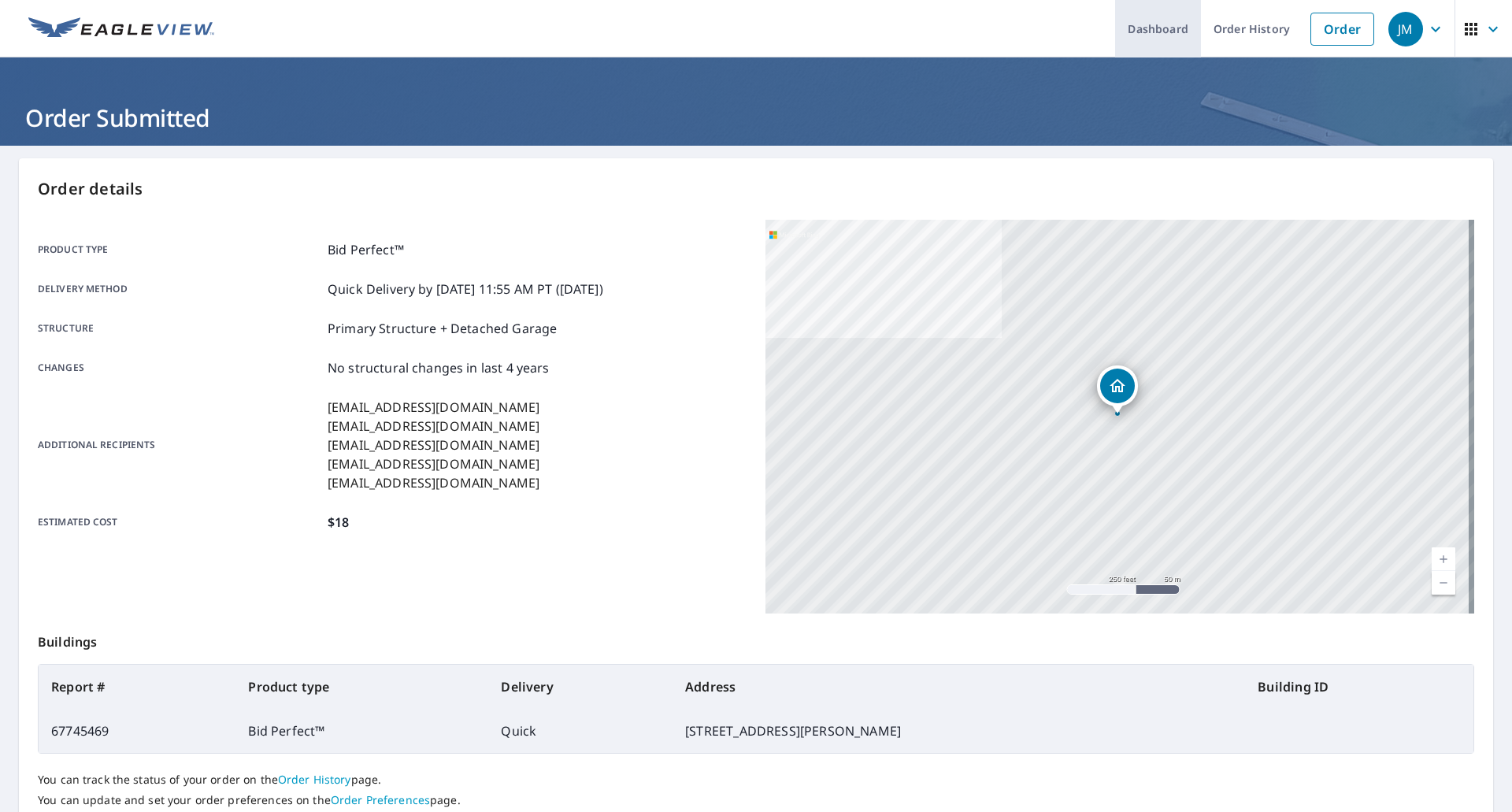
drag, startPoint x: 1329, startPoint y: 28, endPoint x: 1151, endPoint y: 44, distance: 178.7
click at [1329, 28] on link "Order" at bounding box center [1342, 29] width 63 height 33
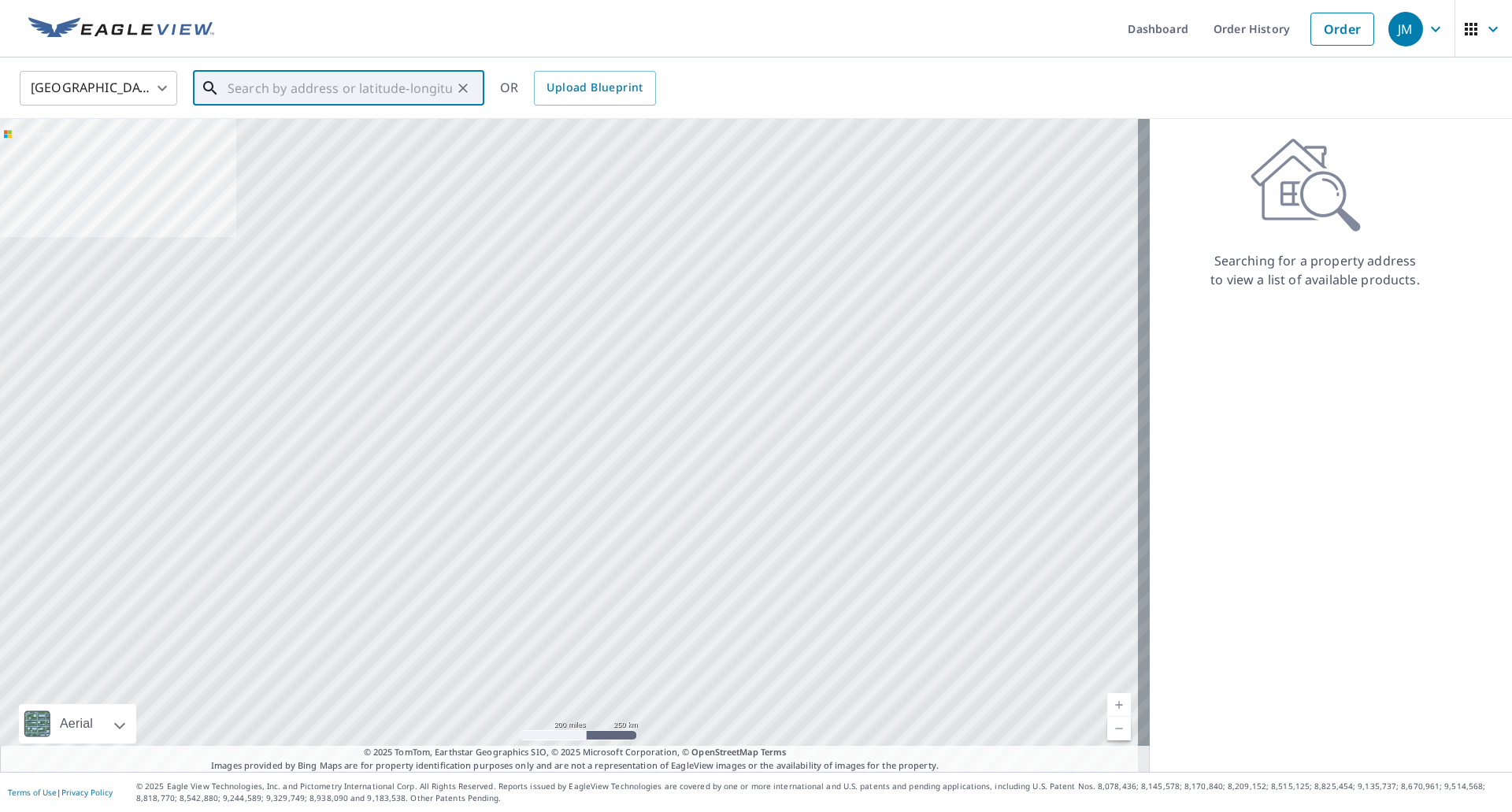
click at [339, 85] on input "text" at bounding box center [340, 88] width 224 height 44
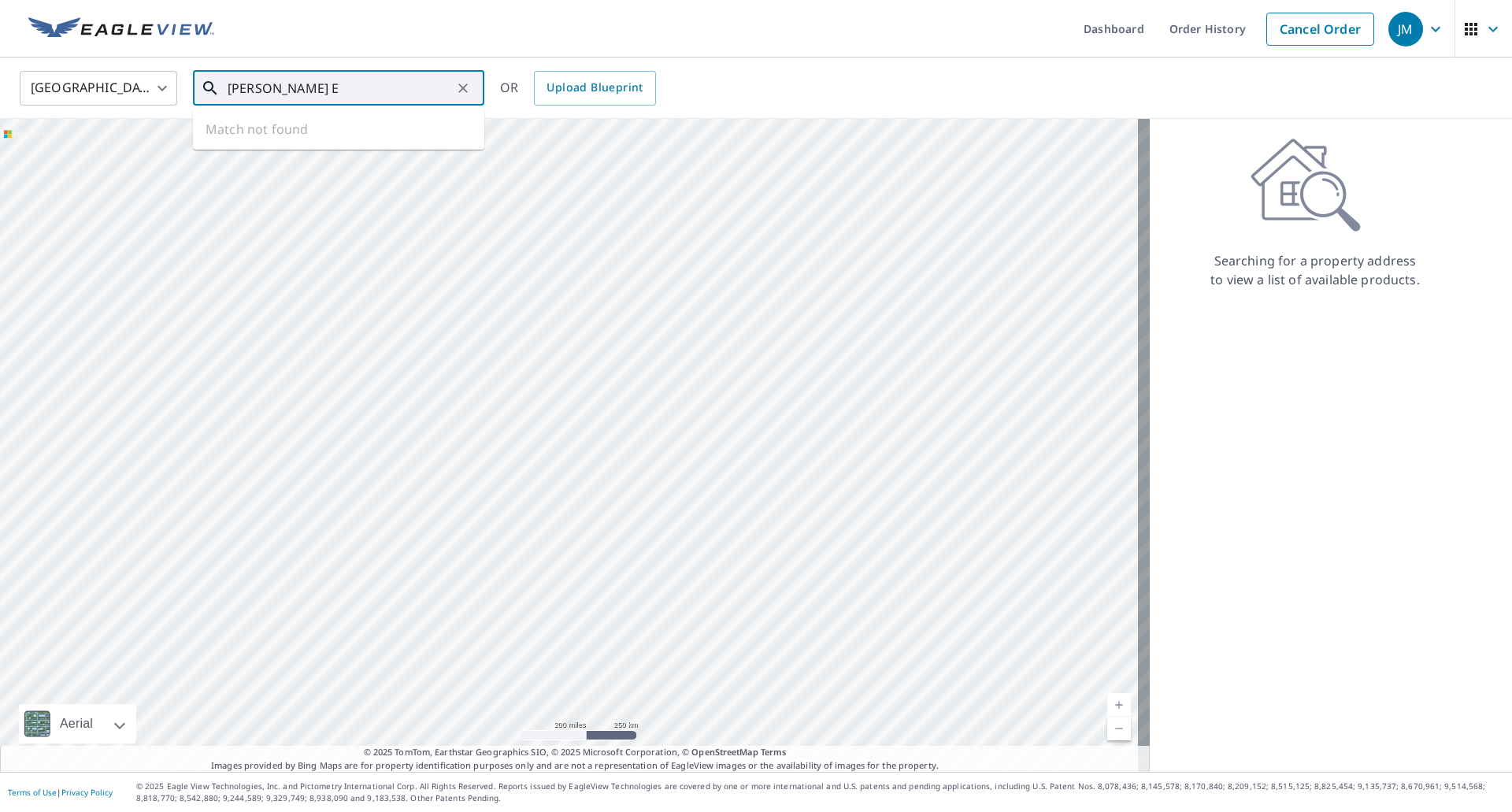
type input "Kuschner EV"
drag, startPoint x: 346, startPoint y: 92, endPoint x: 128, endPoint y: 76, distance: 218.6
click at [128, 76] on div "United States US ​ Kuschner EV ​ Match not found OR Upload Blueprint" at bounding box center [751, 87] width 1485 height 37
paste input "1952 Hunter's Point Ln, Westlake OH, 44145"
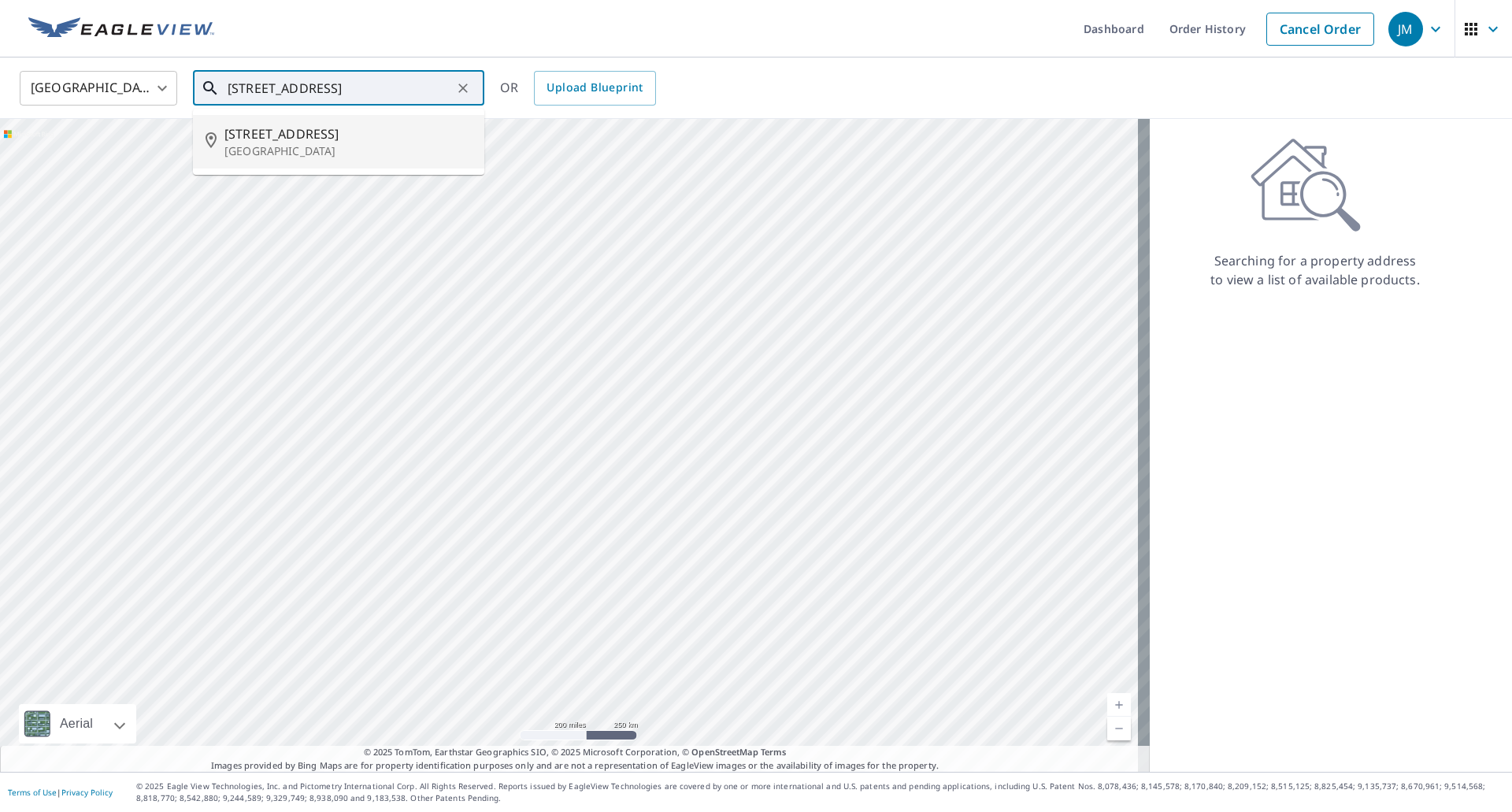
click at [274, 149] on p "Westlake, OH 44145" at bounding box center [347, 151] width 247 height 16
type input "1952 Hunters Point Ln Westlake, OH 44145"
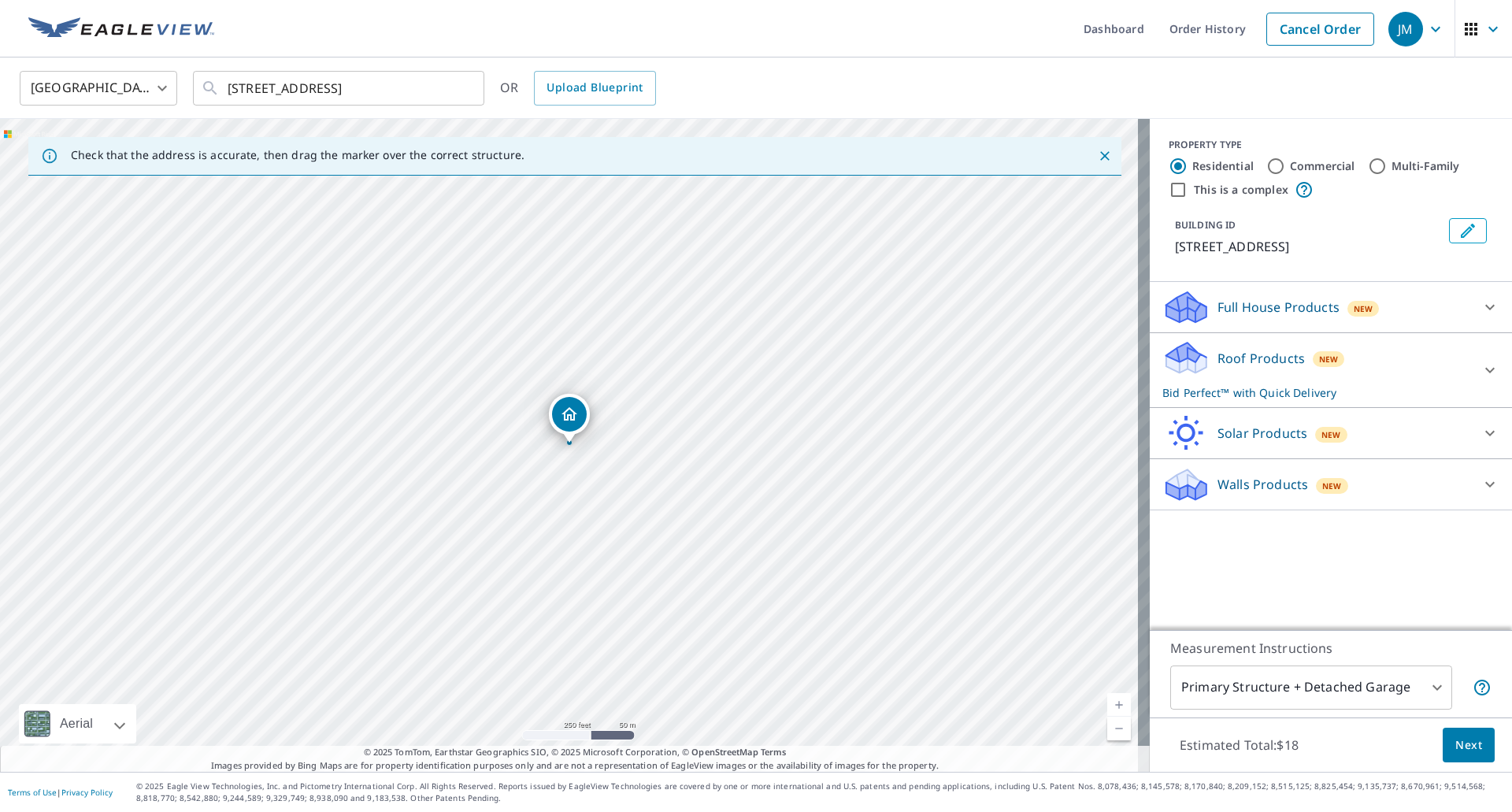
click at [1455, 739] on span "Next" at bounding box center [1468, 745] width 27 height 19
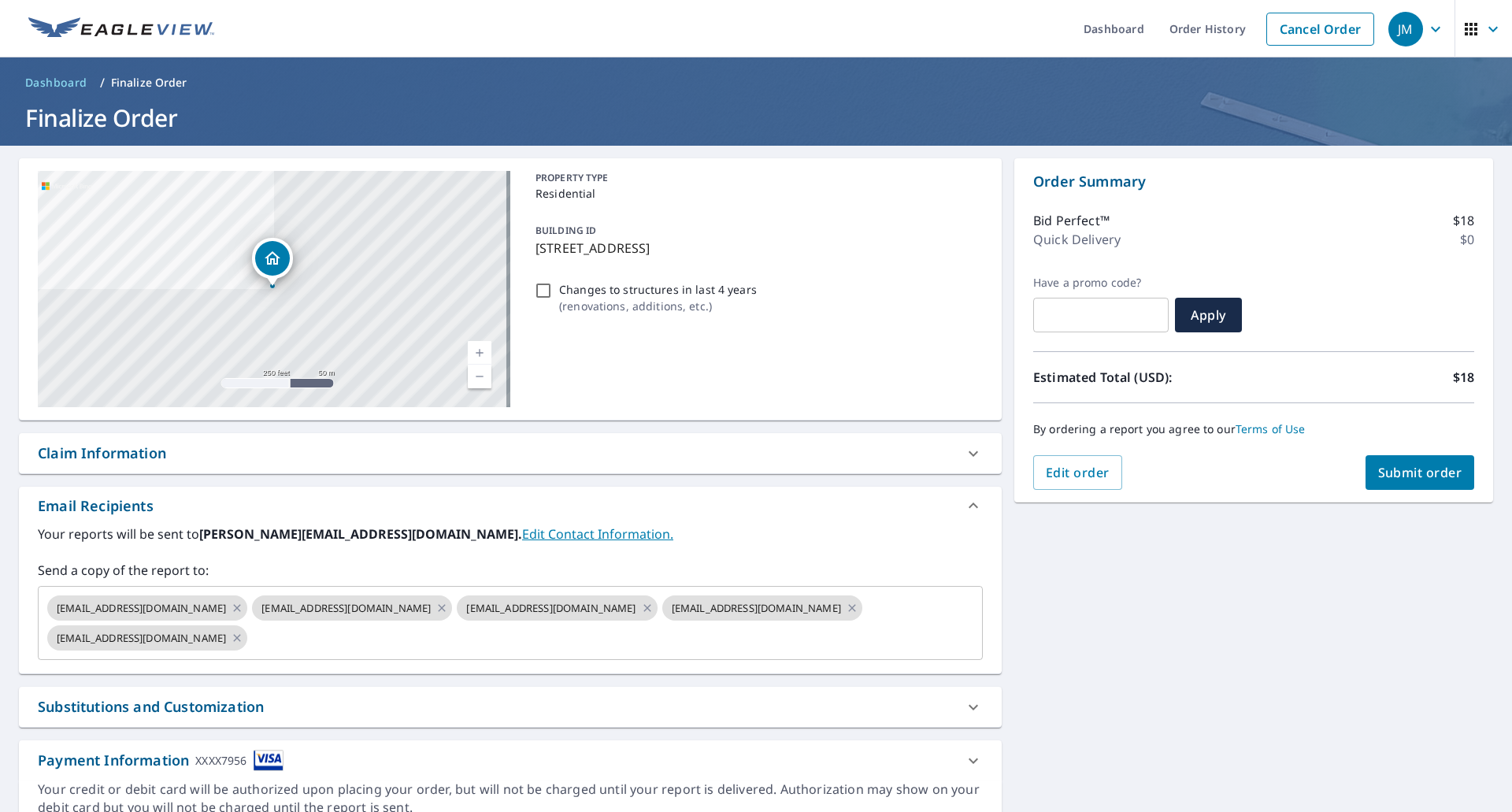
click at [107, 448] on div "Claim Information" at bounding box center [102, 453] width 129 height 21
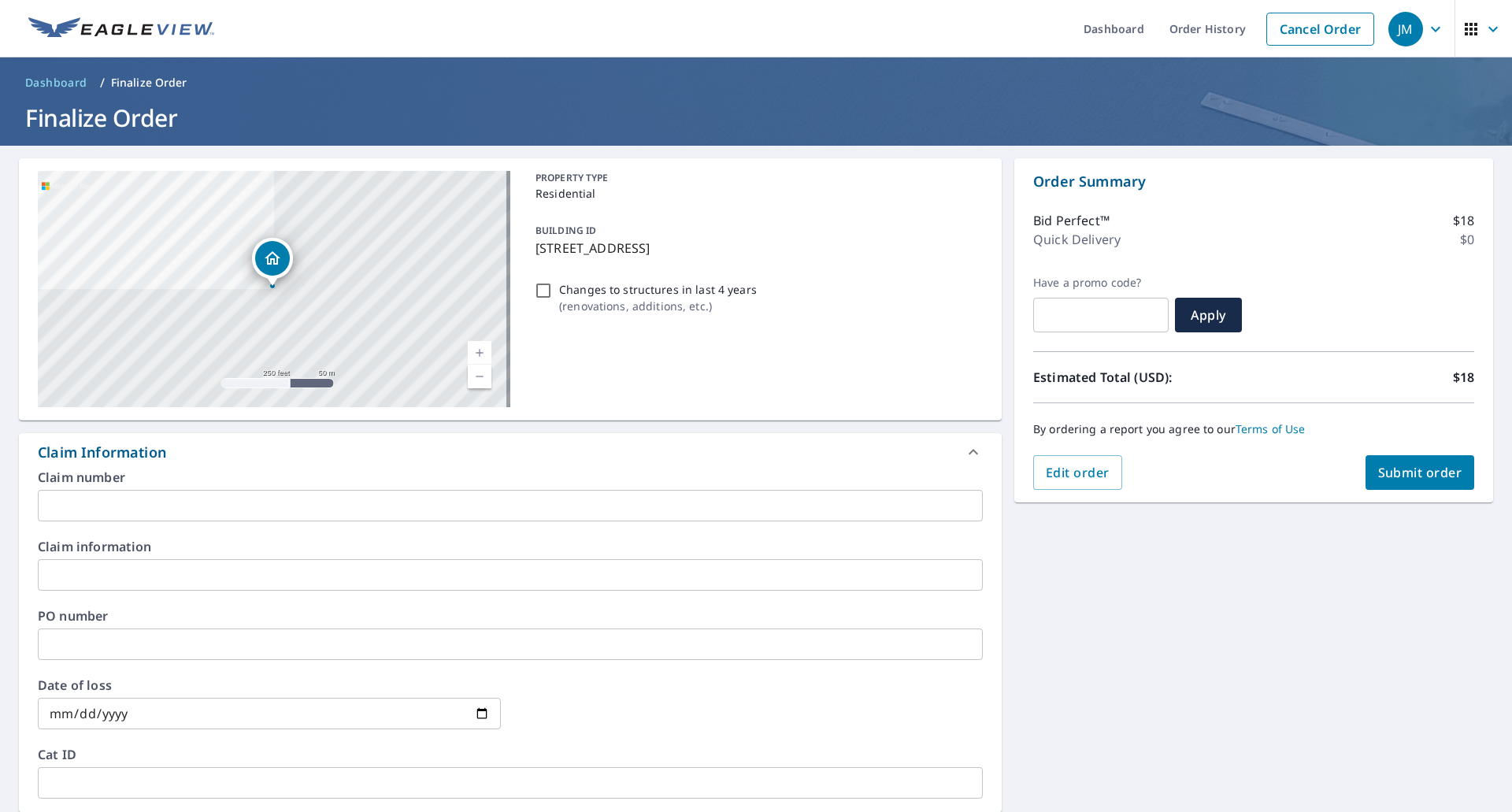
click at [138, 512] on input "text" at bounding box center [510, 506] width 945 height 31
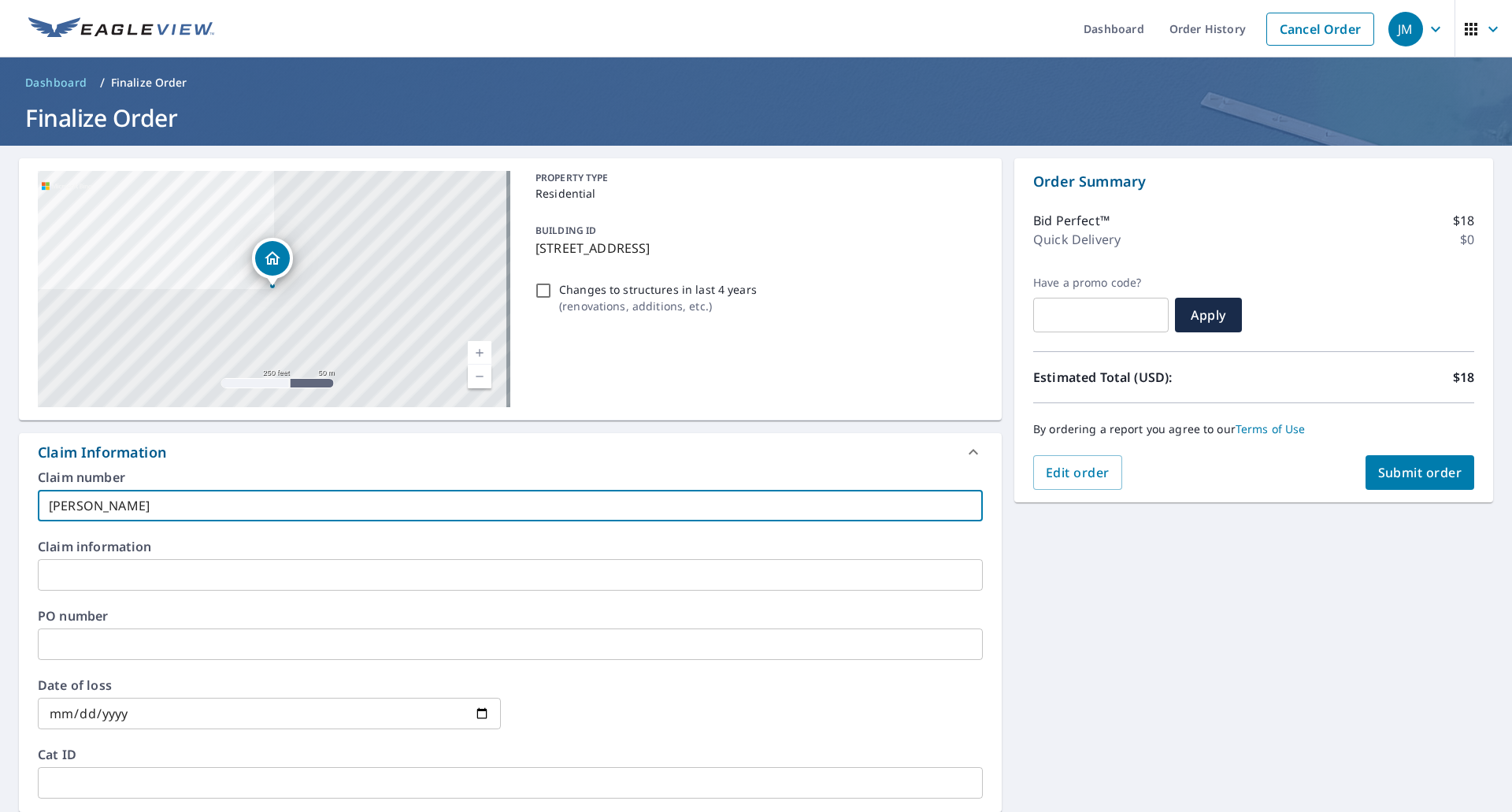
type input "Kuschner EV"
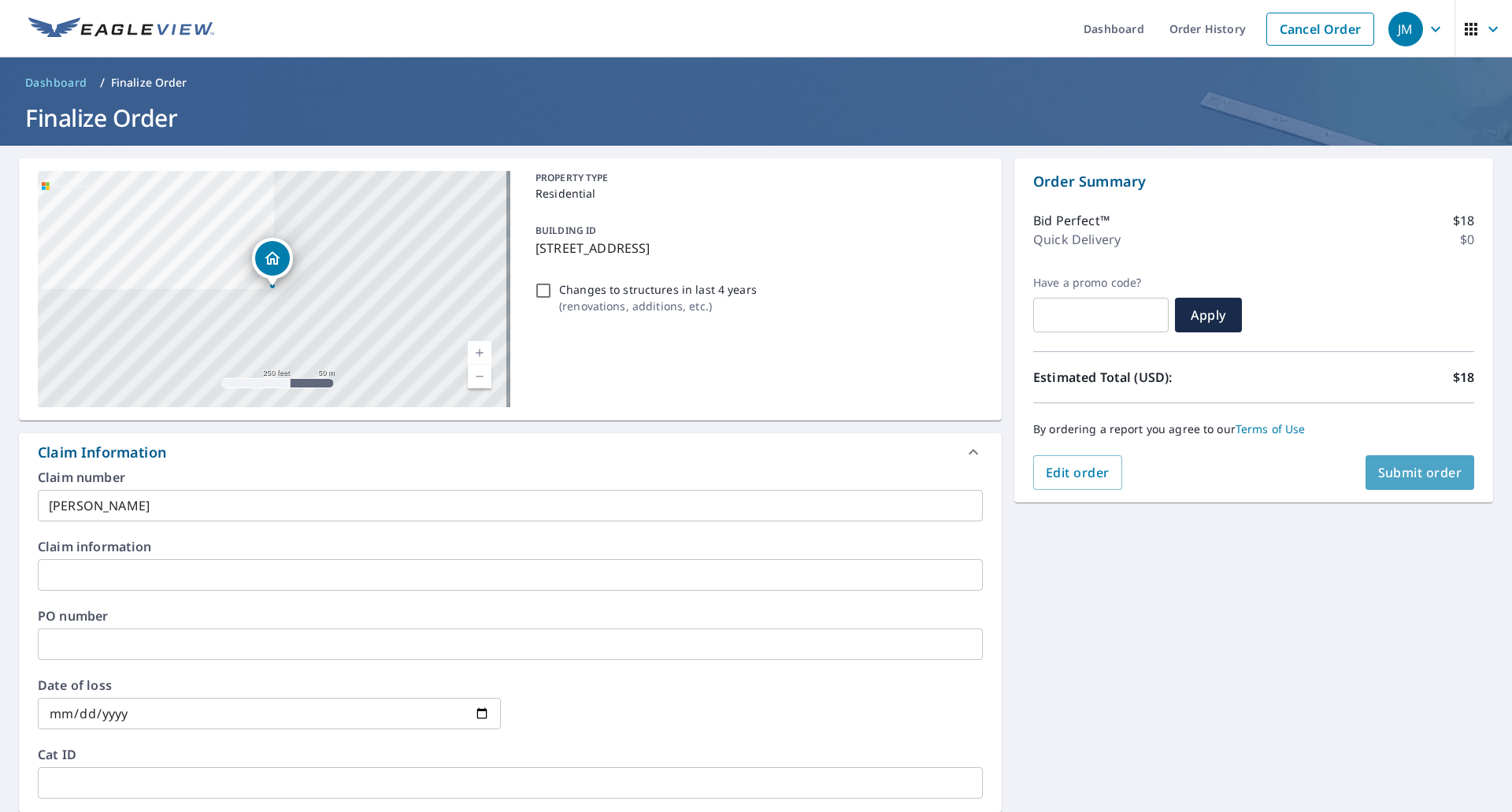
click at [1435, 482] on button "Submit order" at bounding box center [1420, 473] width 109 height 35
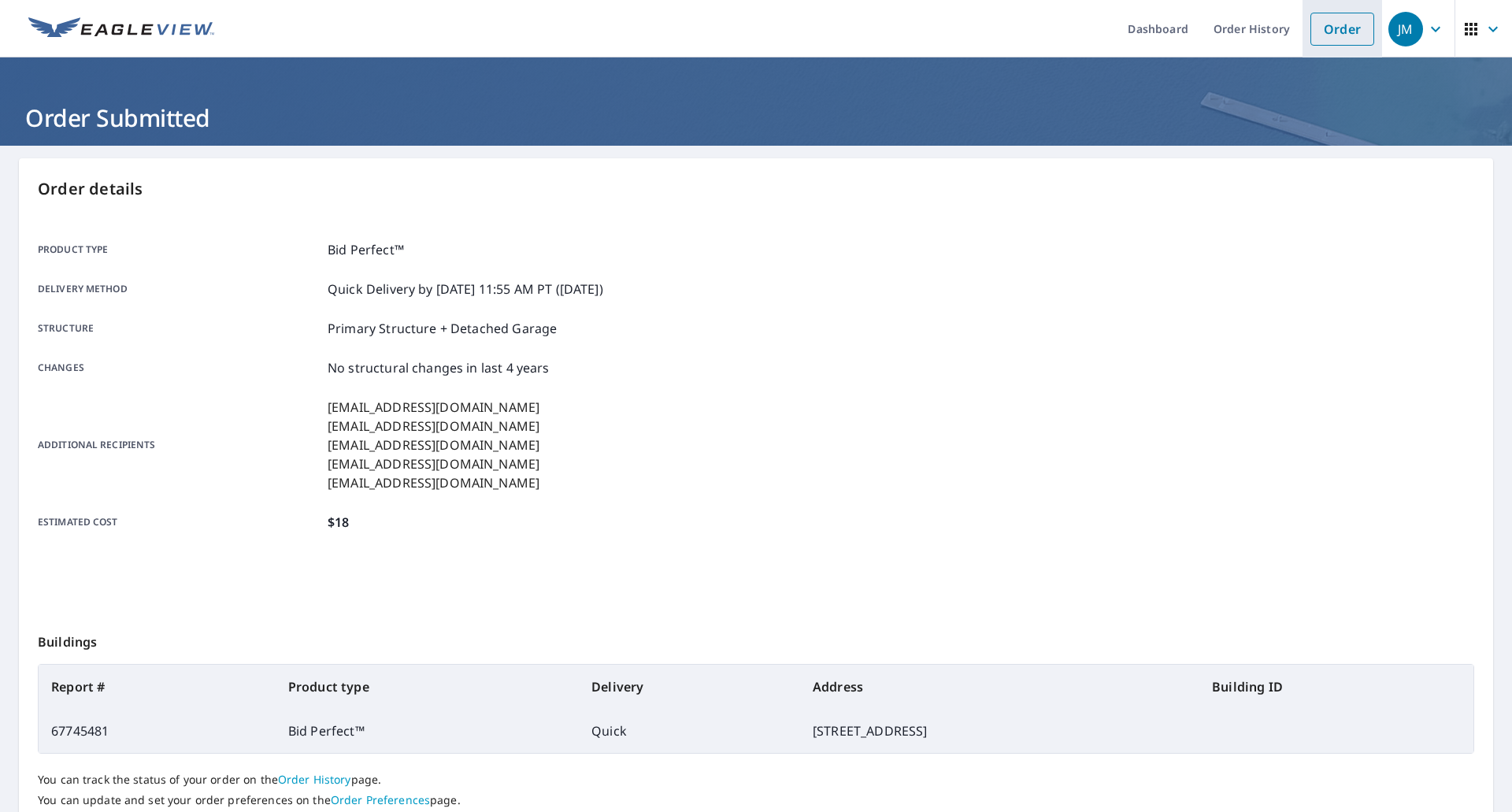
click at [1333, 28] on link "Order" at bounding box center [1342, 29] width 63 height 33
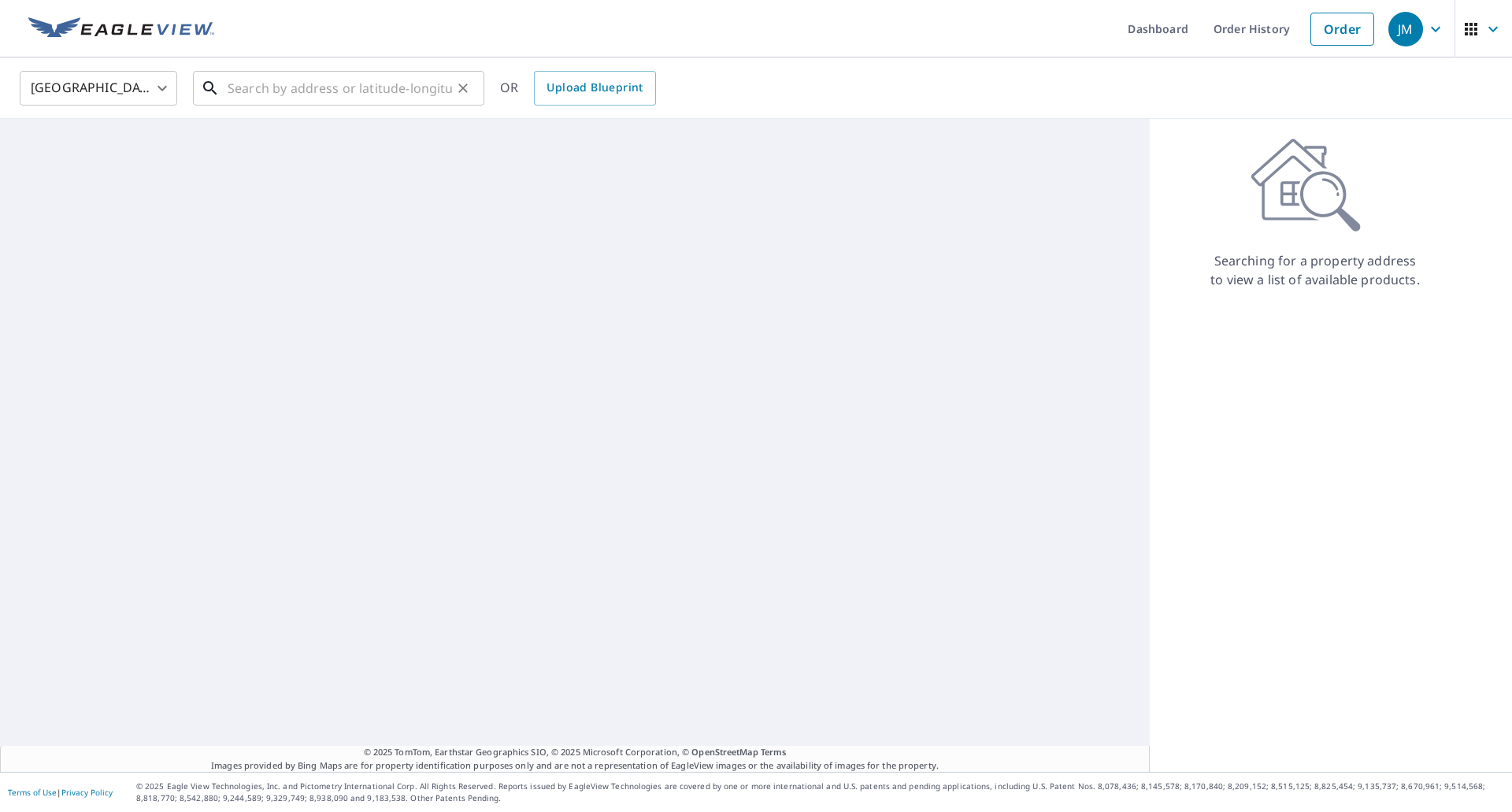
click at [315, 96] on input "text" at bounding box center [340, 88] width 224 height 44
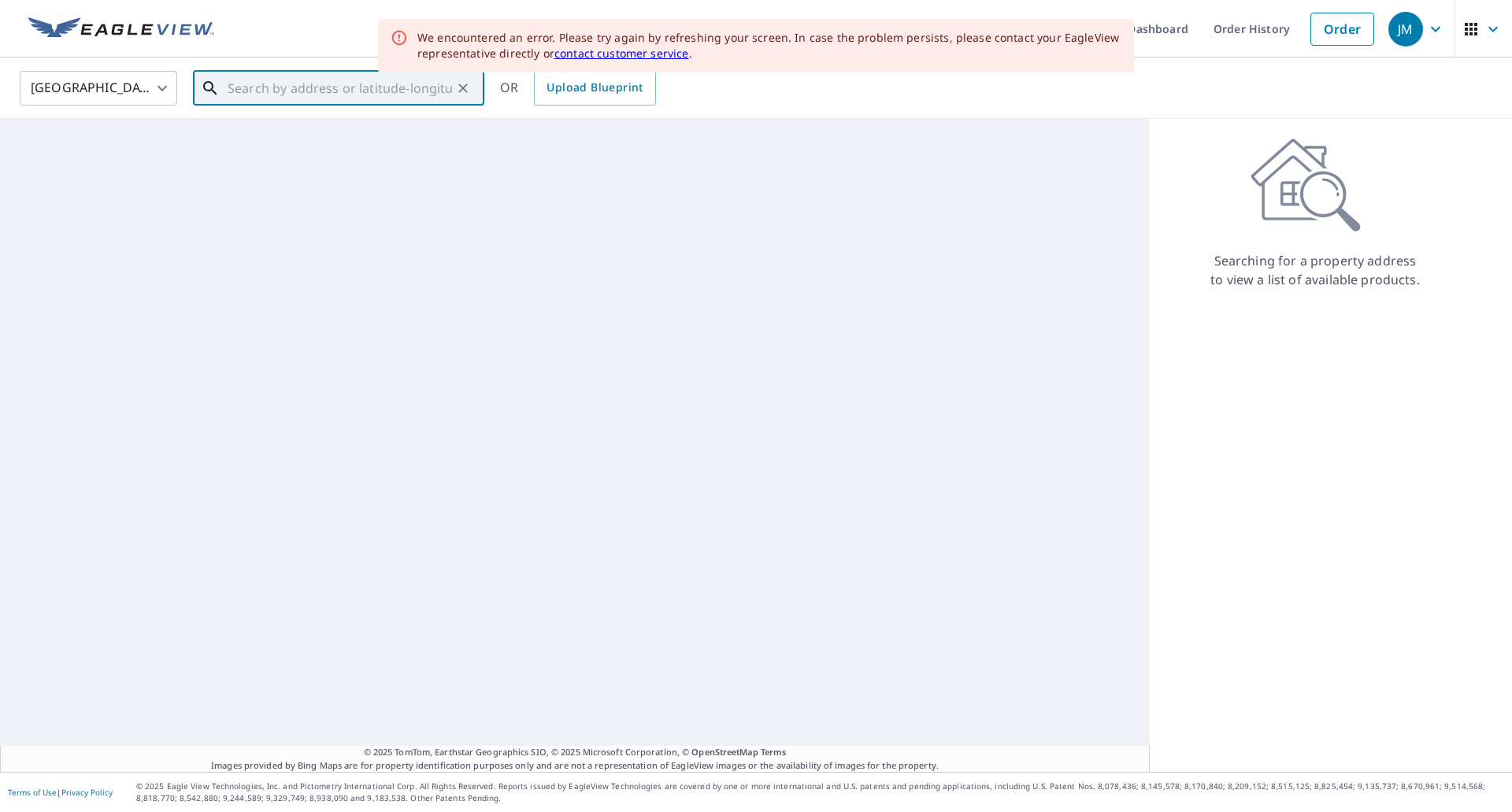
paste input "3096 Clague Rd, North Olmsted OH, 44070"
click at [303, 125] on span "3096 Clague Rd" at bounding box center [347, 134] width 247 height 19
type input "3096 Clague Rd North Olmsted, OH 44070"
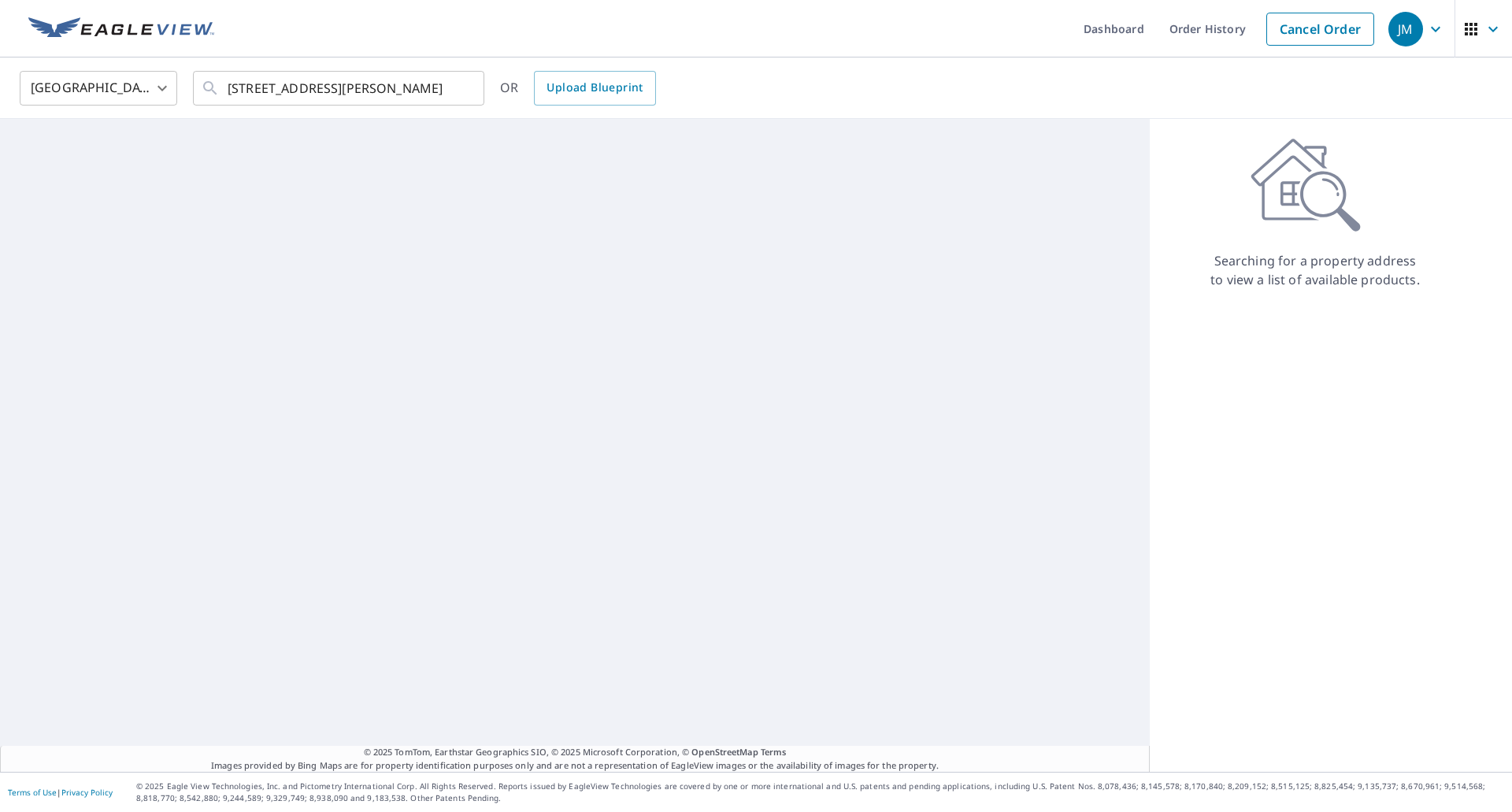
scroll to position [0, 0]
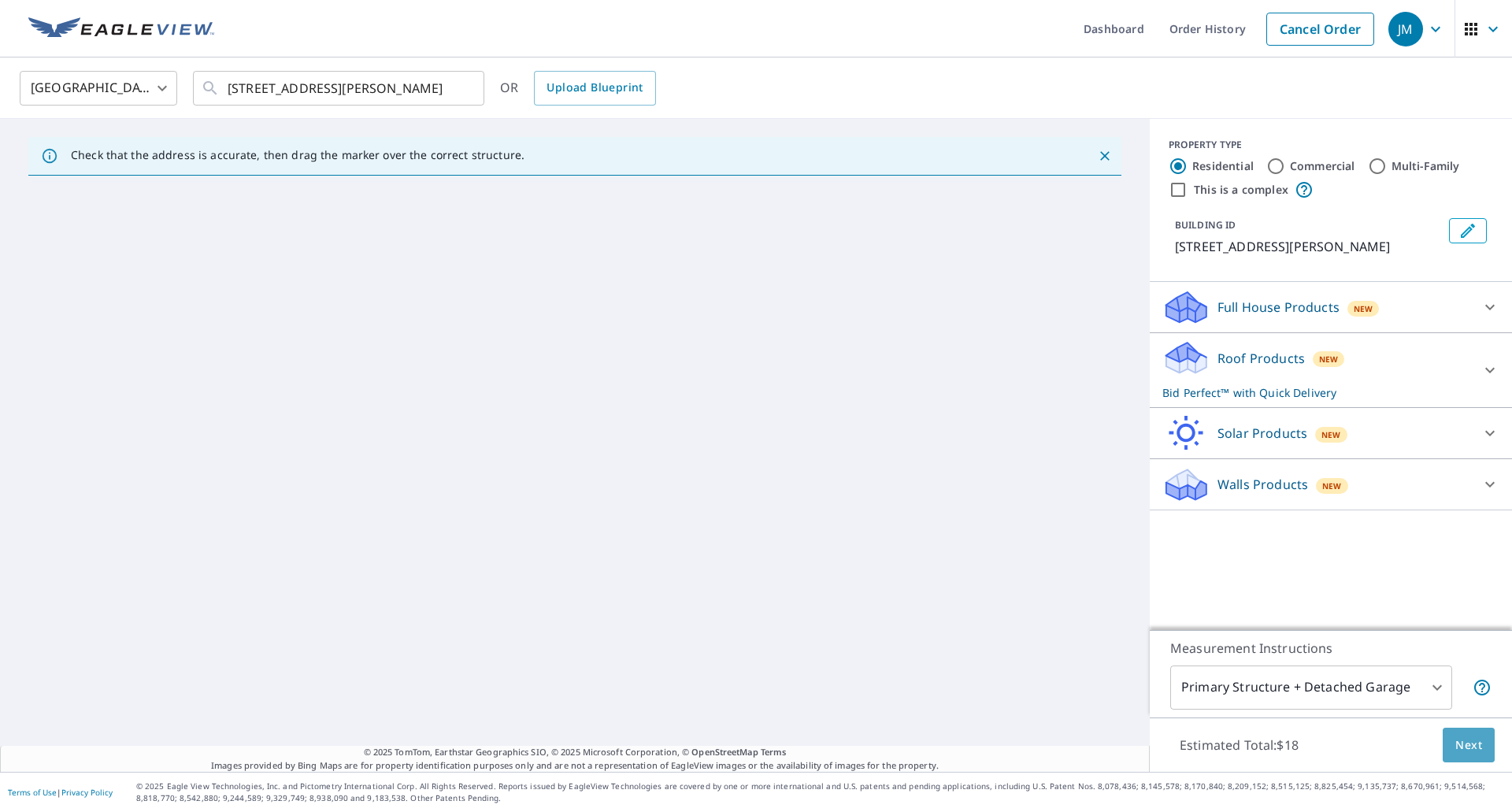
click at [1455, 737] on span "Next" at bounding box center [1468, 745] width 27 height 19
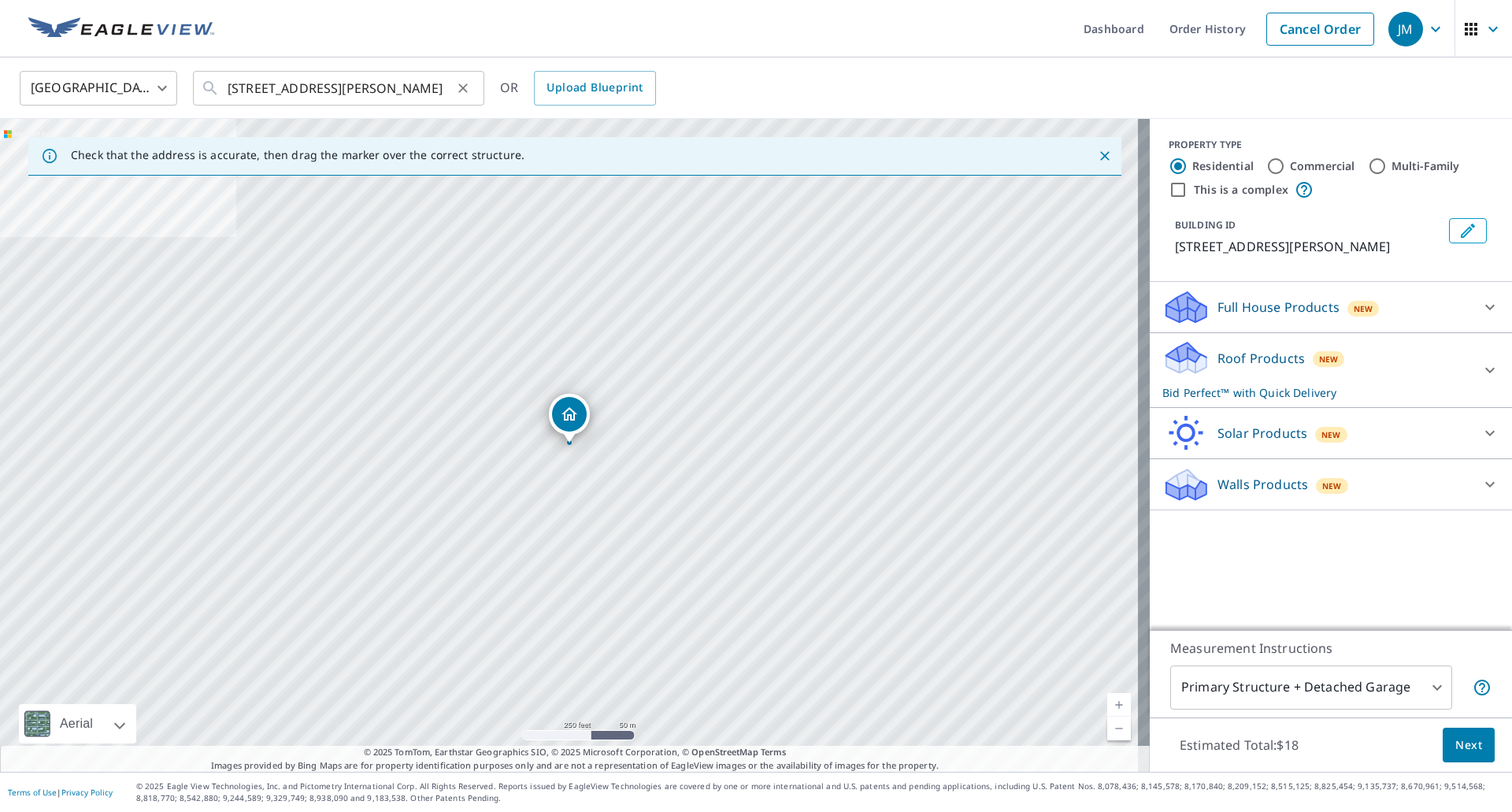
click at [461, 88] on icon "Clear" at bounding box center [463, 88] width 16 height 16
click at [360, 96] on input "text" at bounding box center [340, 88] width 224 height 44
paste input "3096 Clague Rd, North Olmsted OH, 44070"
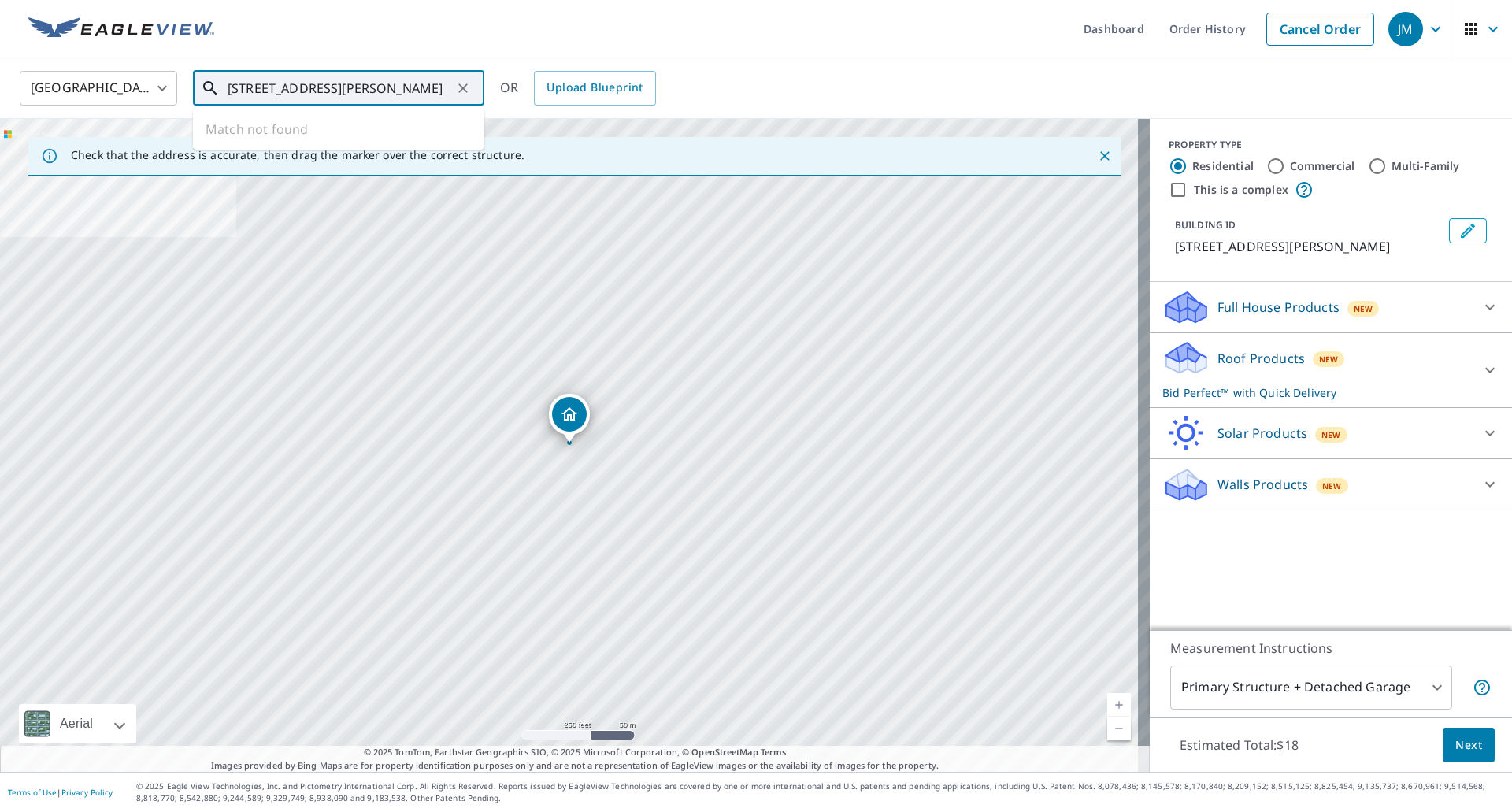
scroll to position [0, 31]
type input "3096 Clague Rd, North Olmsted OH, 44070"
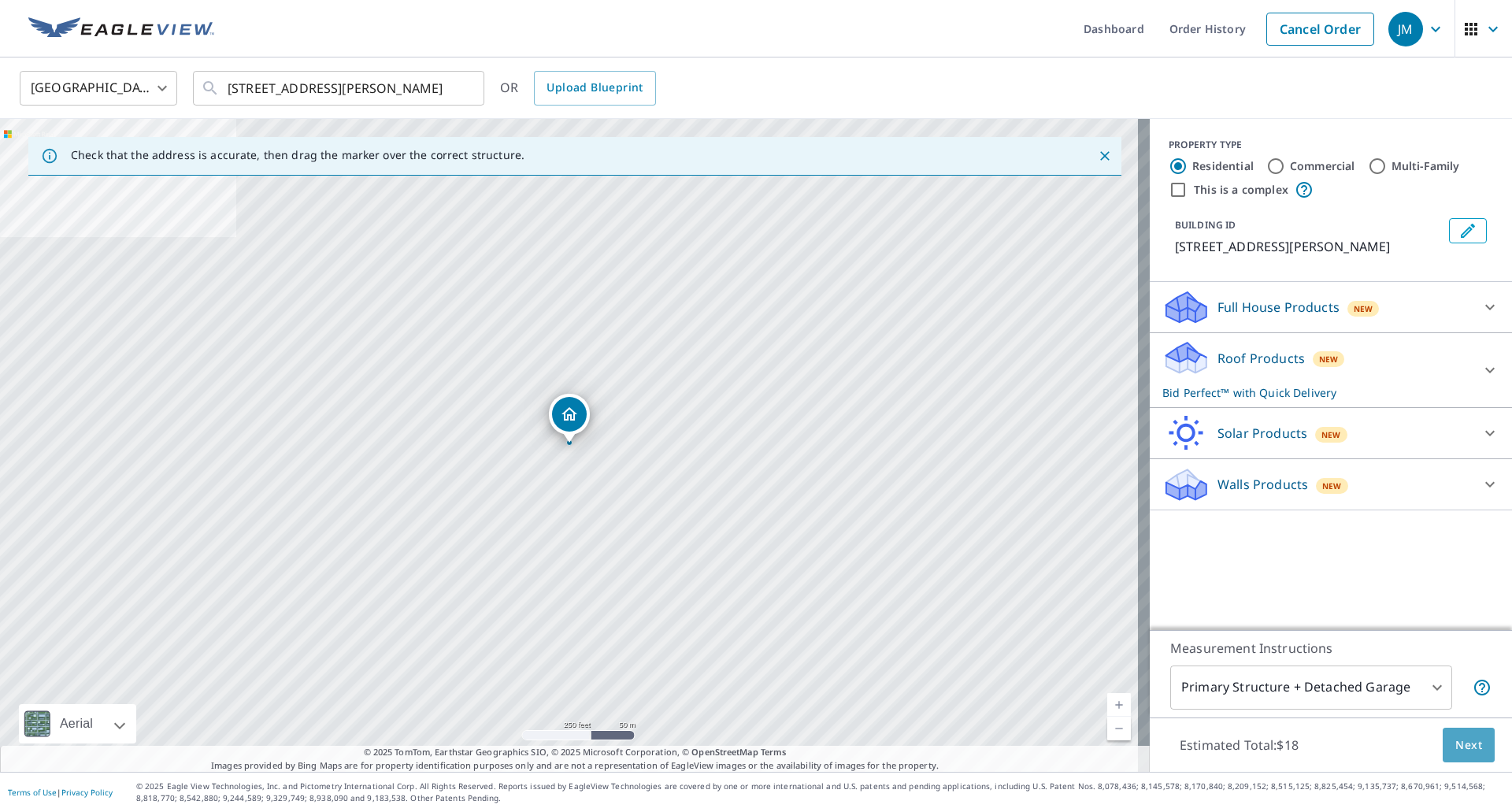
click at [1455, 738] on span "Next" at bounding box center [1468, 745] width 27 height 19
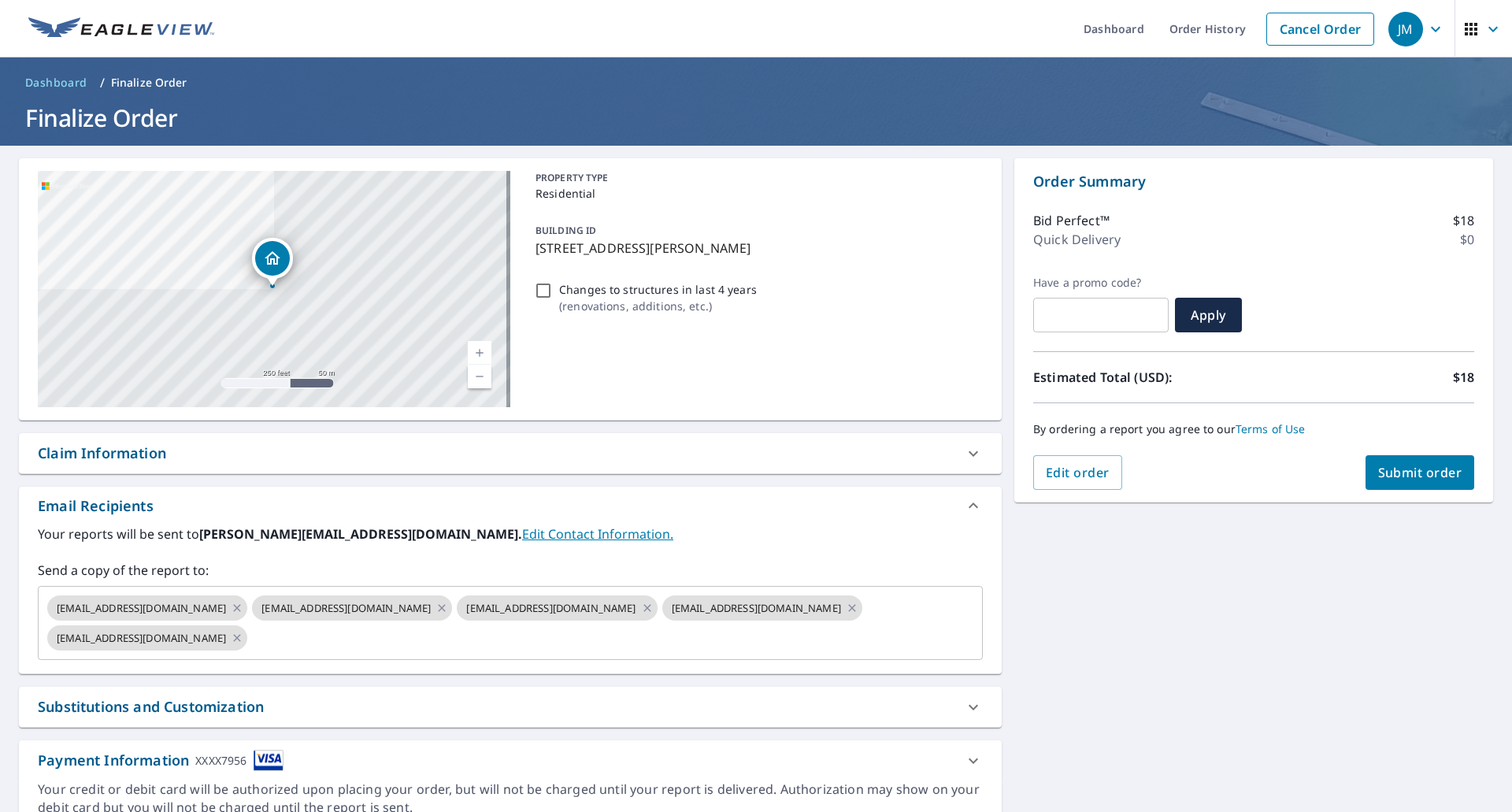
click at [122, 454] on div "Claim Information" at bounding box center [102, 453] width 129 height 21
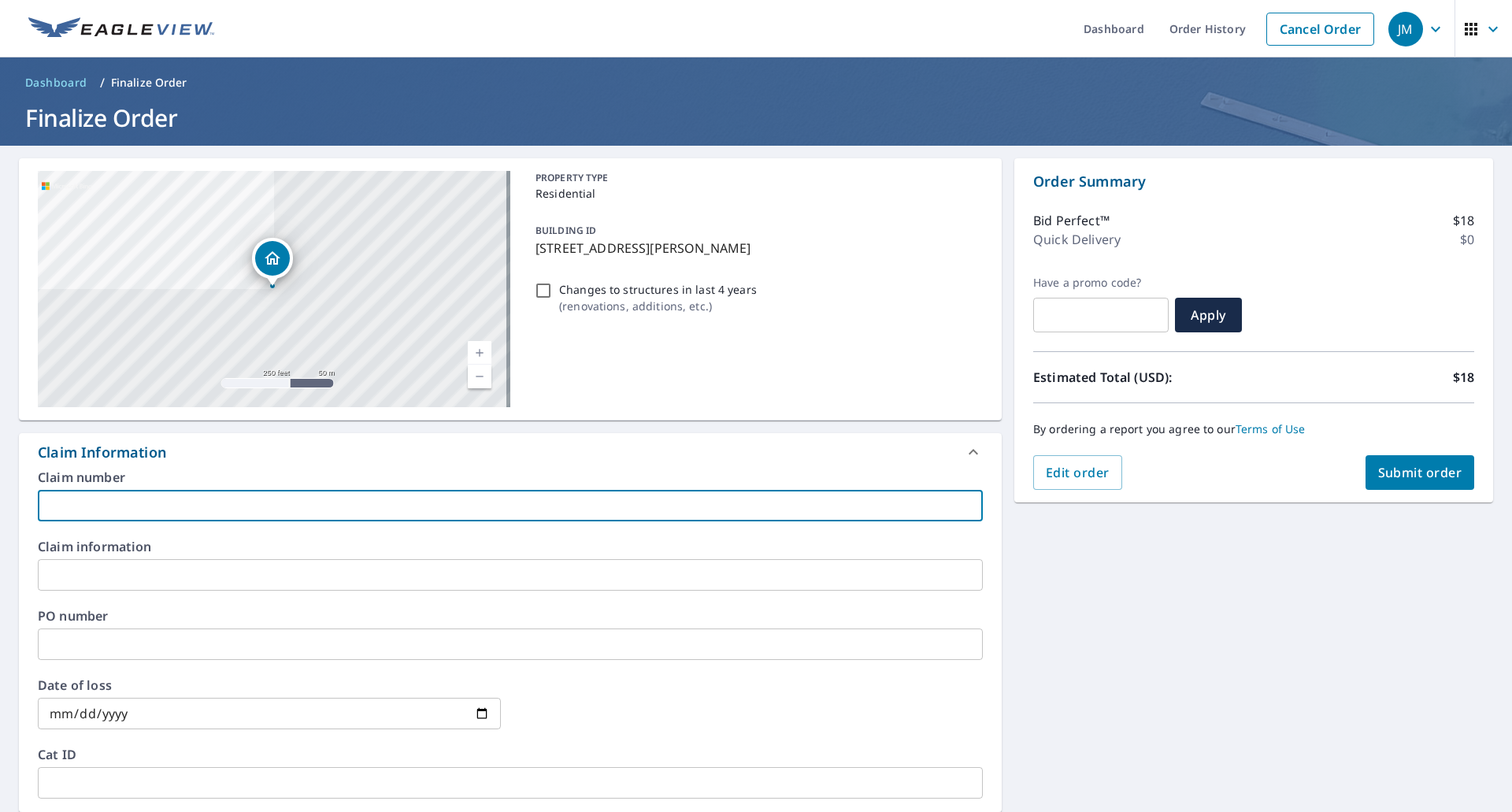
click at [135, 495] on input "text" at bounding box center [510, 506] width 945 height 31
type input "Copeland EV"
click at [1401, 474] on span "Submit order" at bounding box center [1420, 472] width 84 height 17
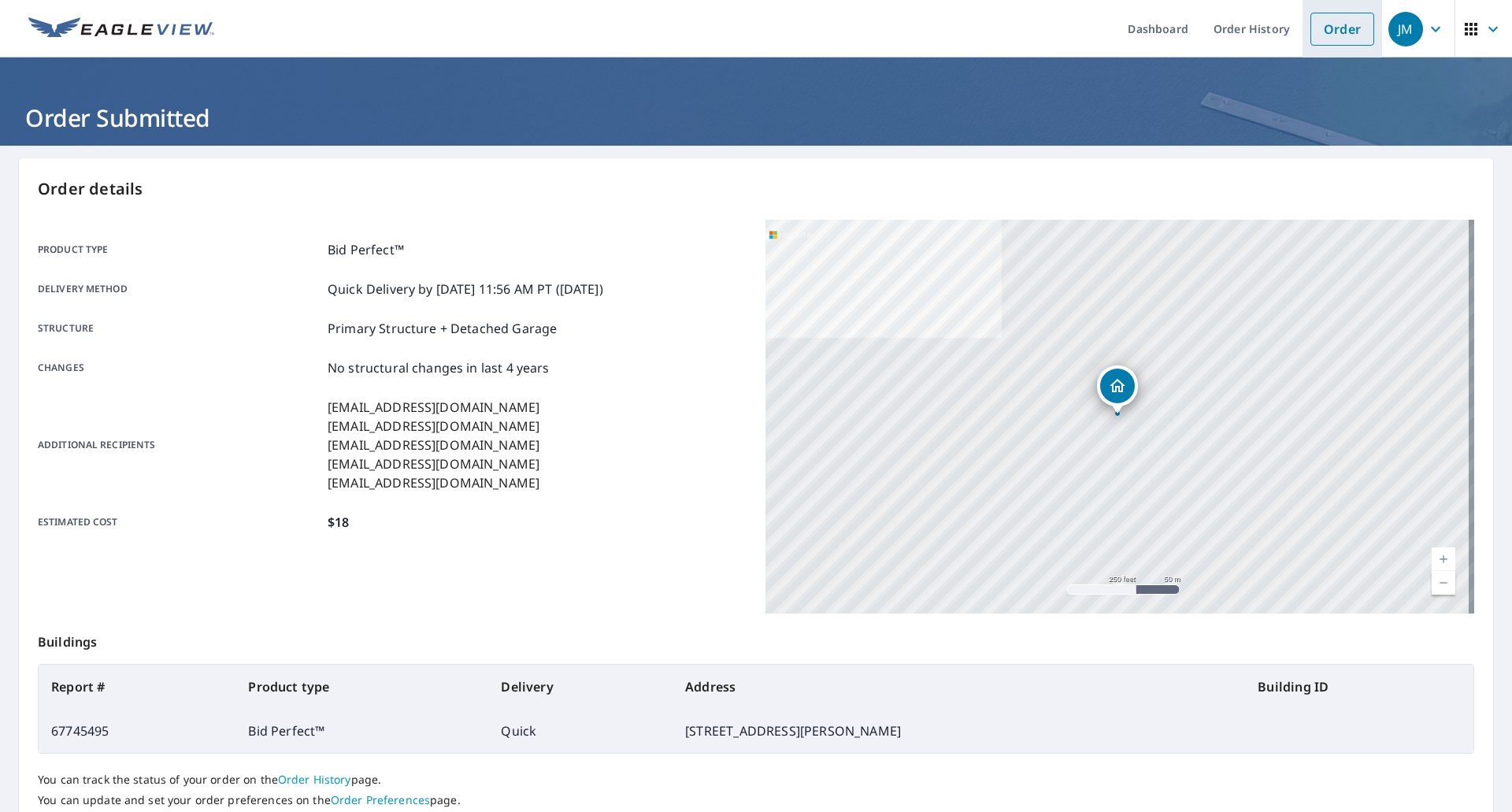
drag, startPoint x: 1327, startPoint y: 25, endPoint x: 1311, endPoint y: 23, distance: 16.1
click at [1327, 25] on link "Order" at bounding box center [1342, 29] width 63 height 33
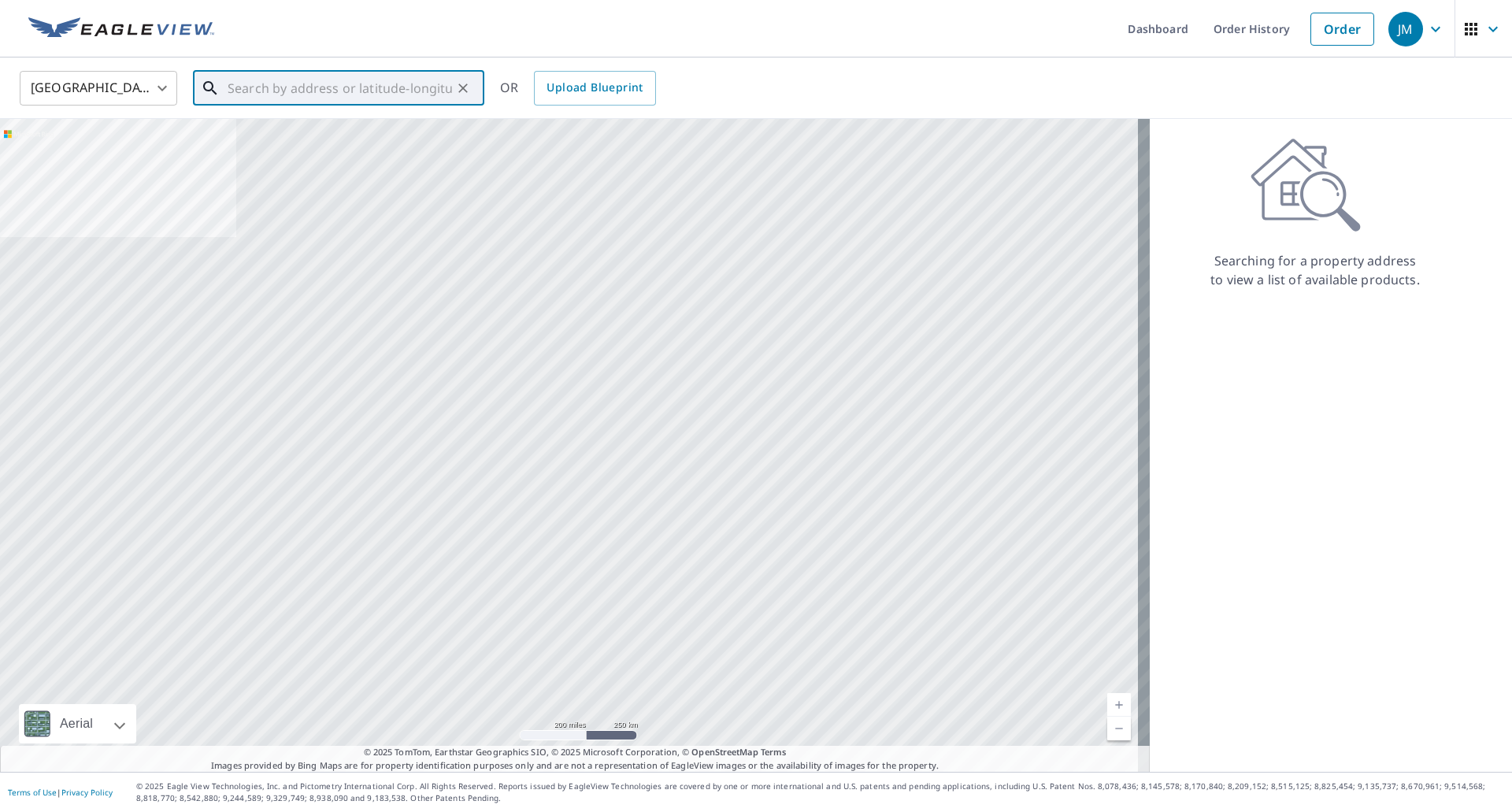
click at [364, 97] on input "text" at bounding box center [340, 88] width 224 height 44
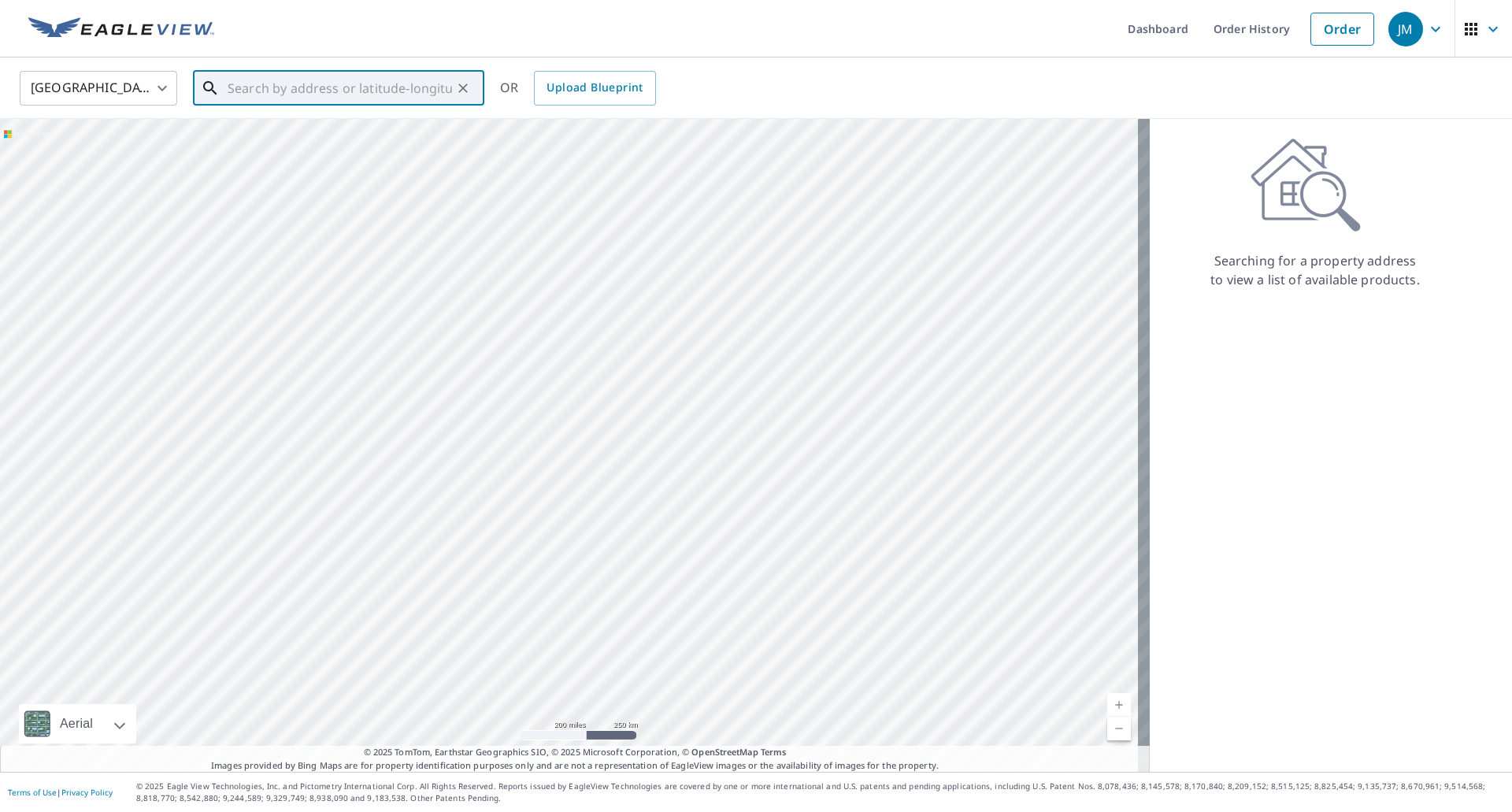
paste input "766 Hemlock Drive, Euclid OH, 44132"
click at [323, 132] on span "766 Hemlock Dr" at bounding box center [347, 134] width 247 height 19
type input "766 Hemlock Dr Euclid, OH 44132"
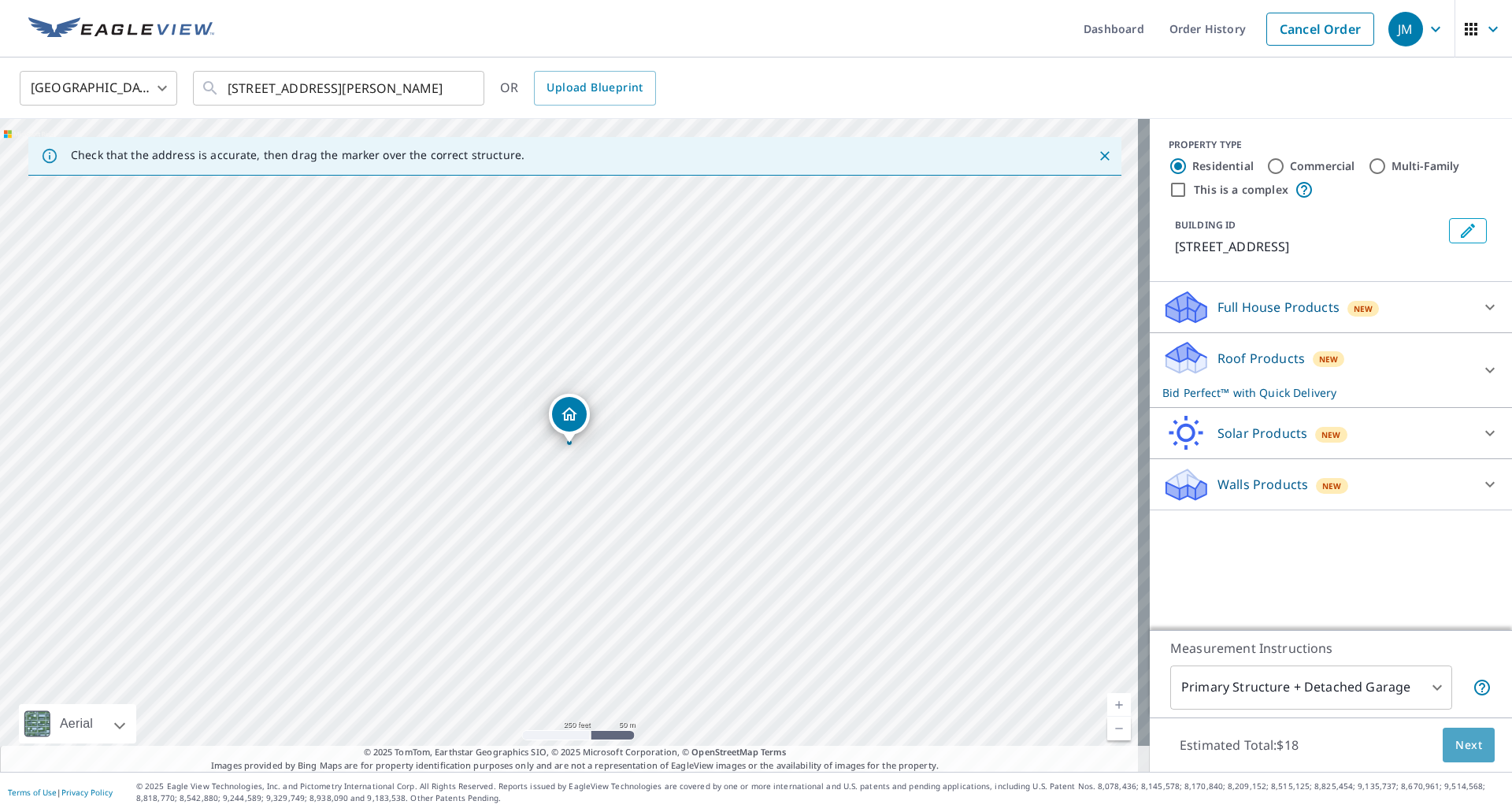
click at [1455, 747] on span "Next" at bounding box center [1468, 745] width 27 height 19
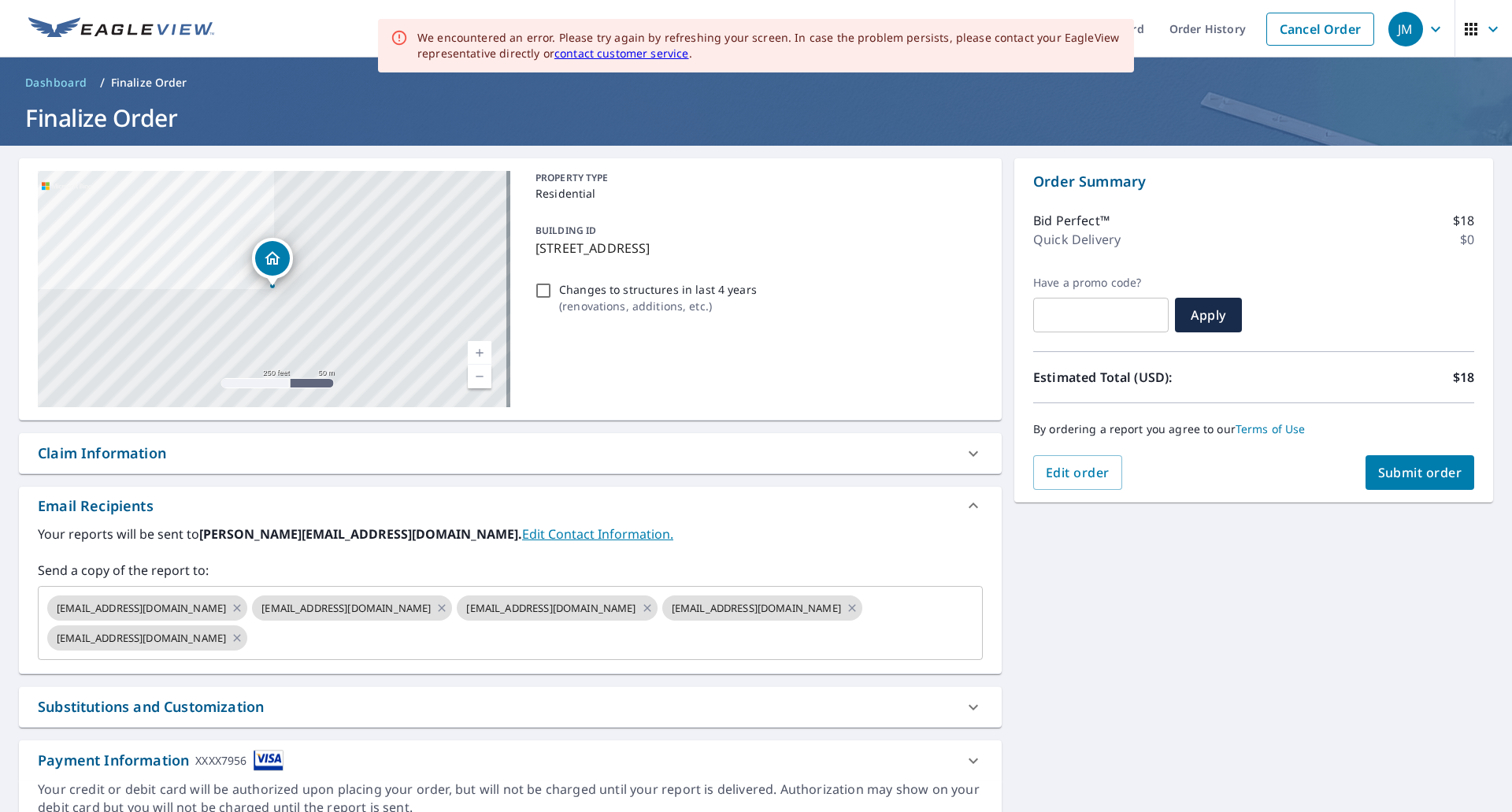
click at [95, 441] on div "Claim Information" at bounding box center [510, 454] width 983 height 40
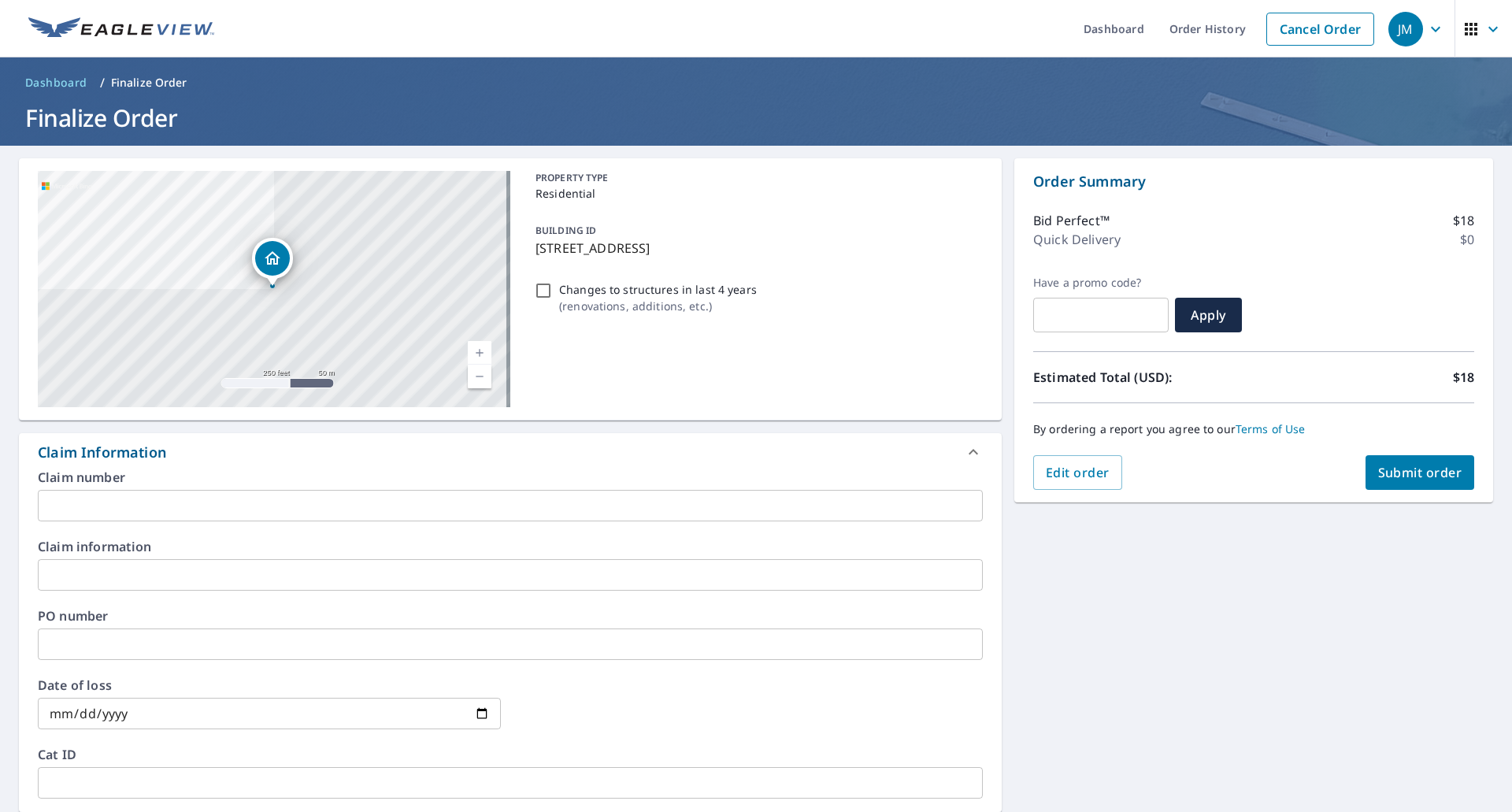
click at [147, 509] on input "text" at bounding box center [510, 506] width 945 height 31
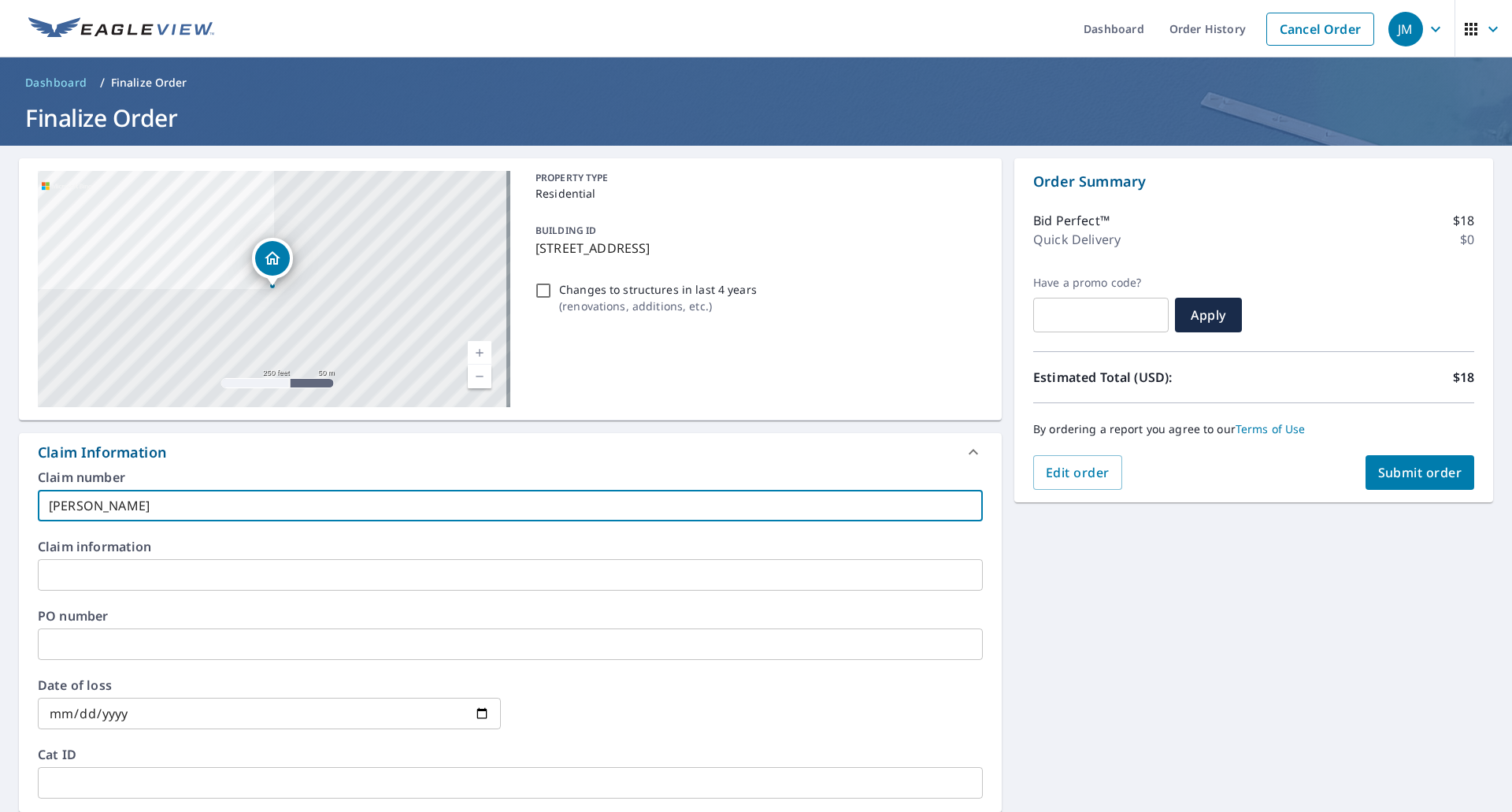
type input "Lewin EV"
click at [1417, 477] on span "Submit order" at bounding box center [1420, 472] width 84 height 17
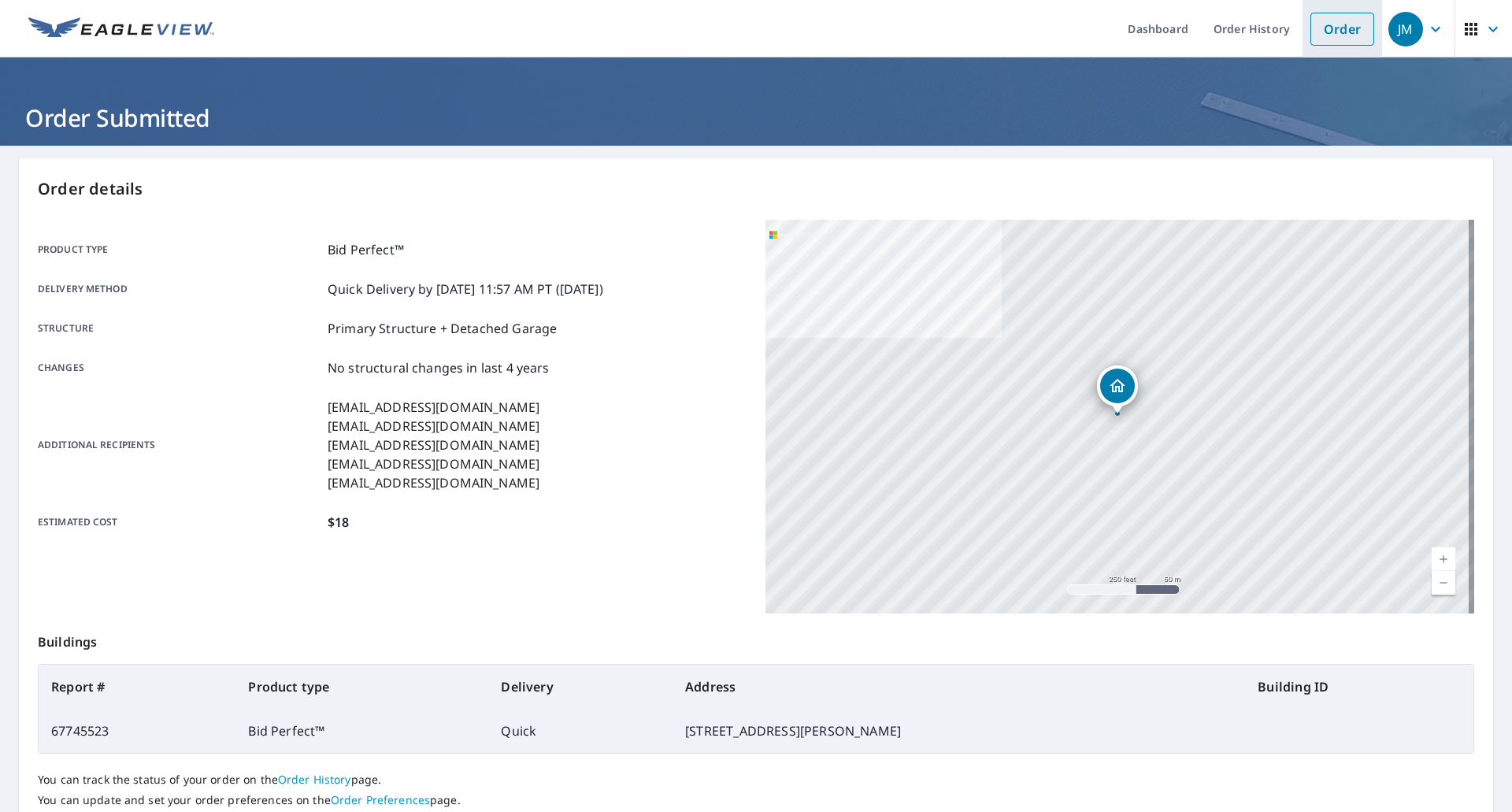
drag, startPoint x: 1338, startPoint y: 28, endPoint x: 1328, endPoint y: 27, distance: 10.0
click at [1339, 28] on link "Order" at bounding box center [1342, 29] width 63 height 33
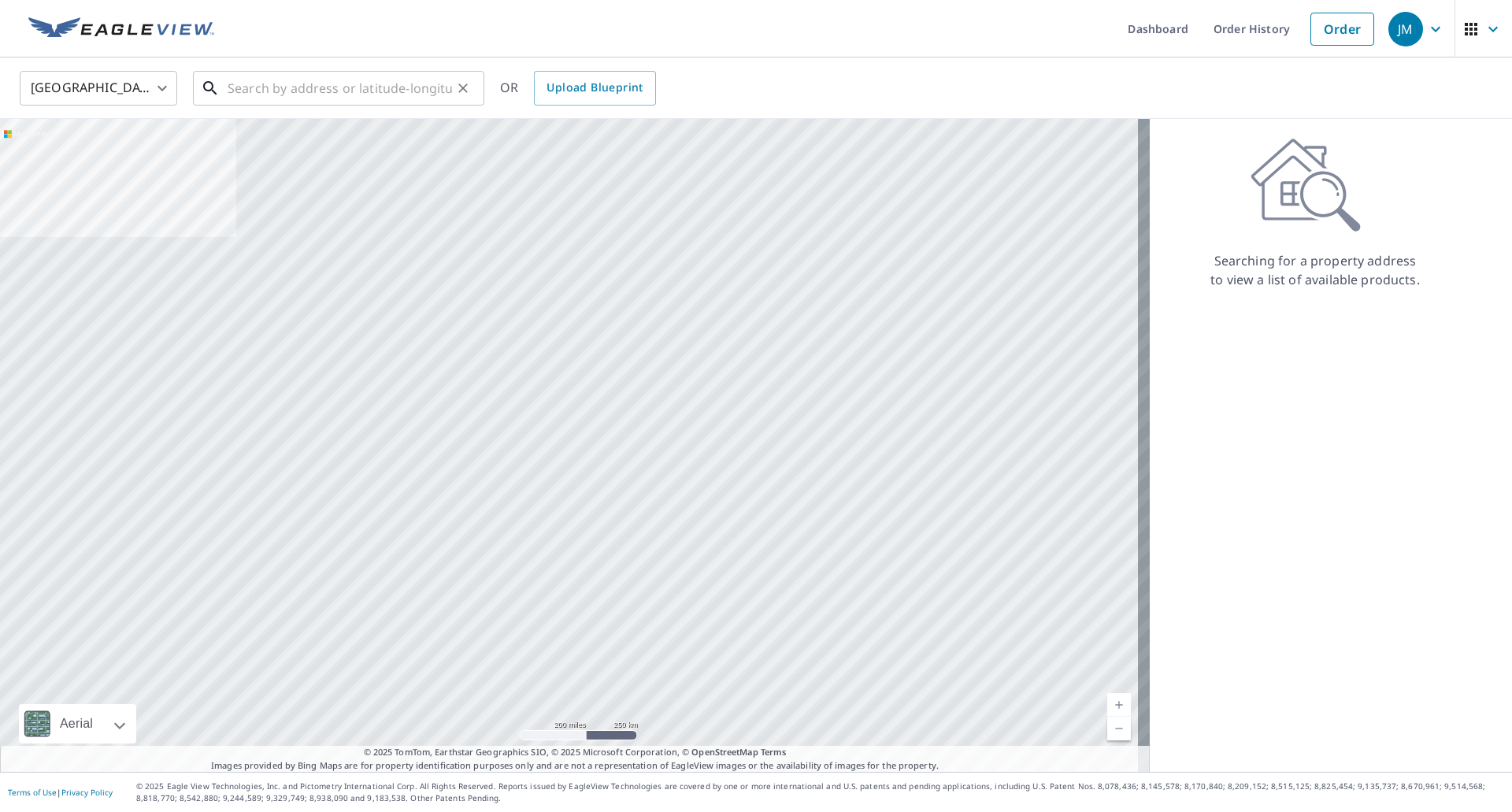
click at [386, 85] on input "text" at bounding box center [340, 88] width 224 height 44
paste input "10295 Brian Drive, Painesville OH, 44077"
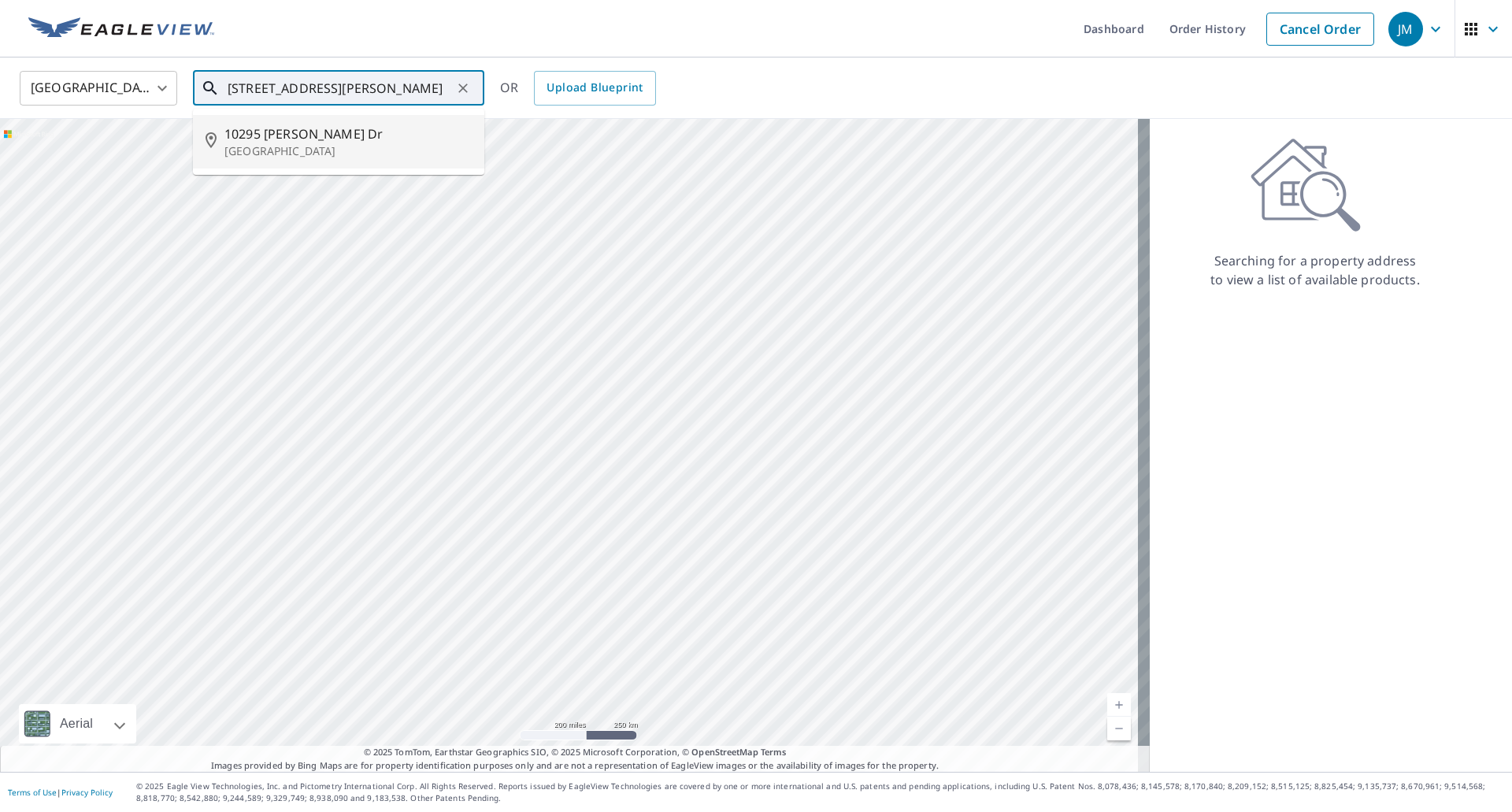
click at [317, 136] on span "10295 [PERSON_NAME] Dr" at bounding box center [347, 134] width 247 height 19
type input "10295 Brian Dr Painesville, OH 44077"
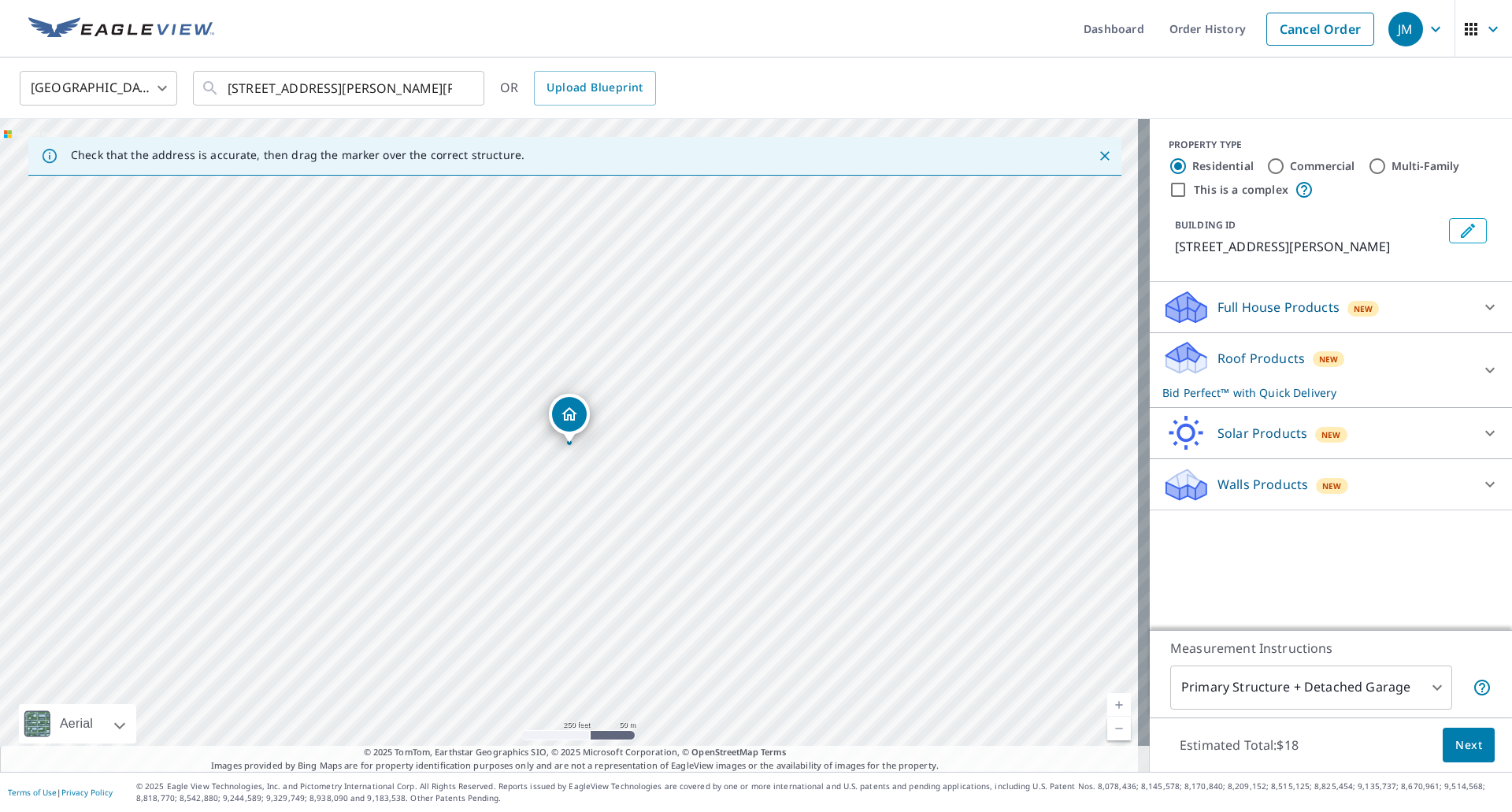
click at [1462, 741] on span "Next" at bounding box center [1468, 745] width 27 height 19
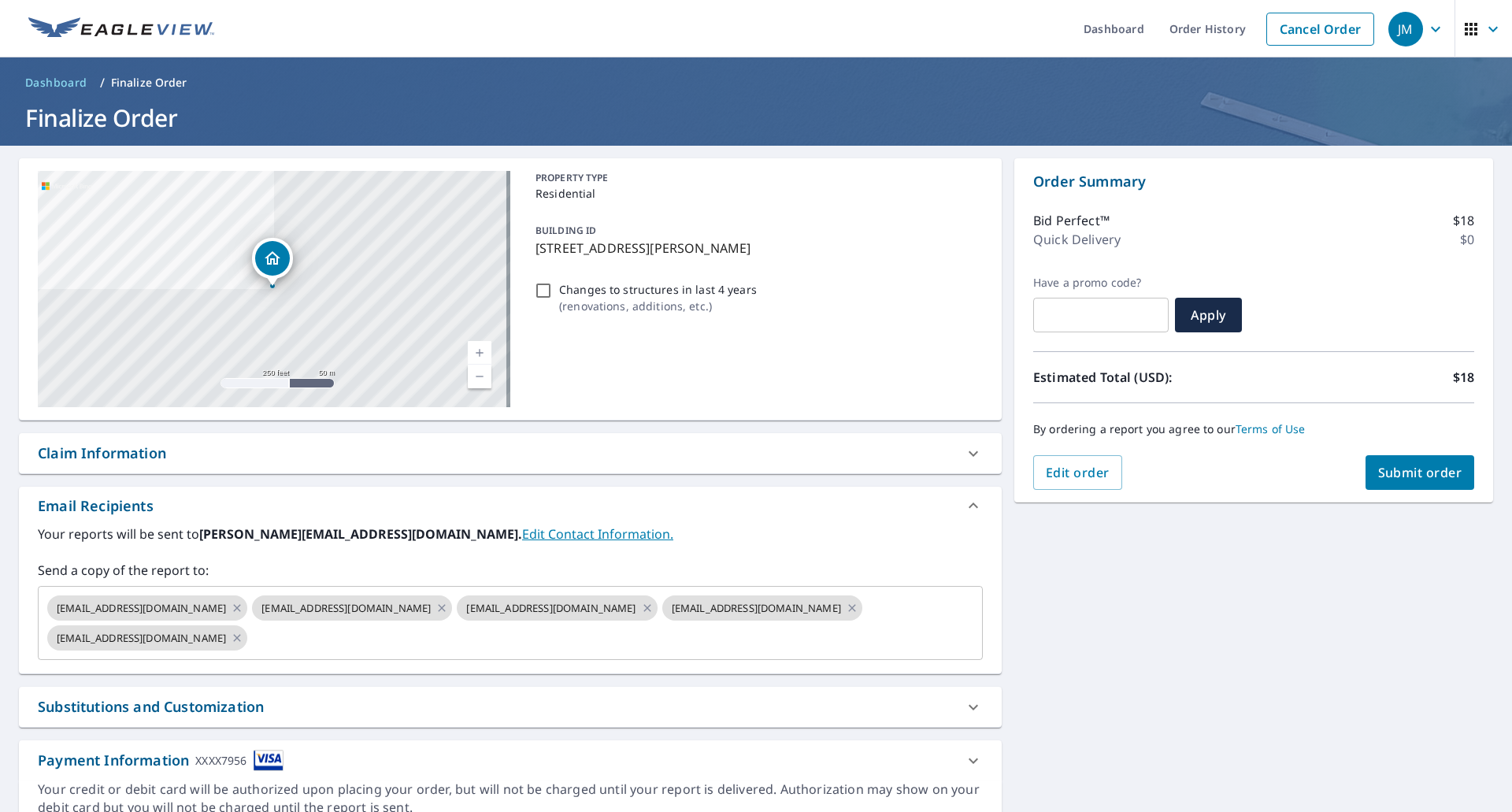
click at [104, 450] on div "Claim Information" at bounding box center [102, 453] width 129 height 21
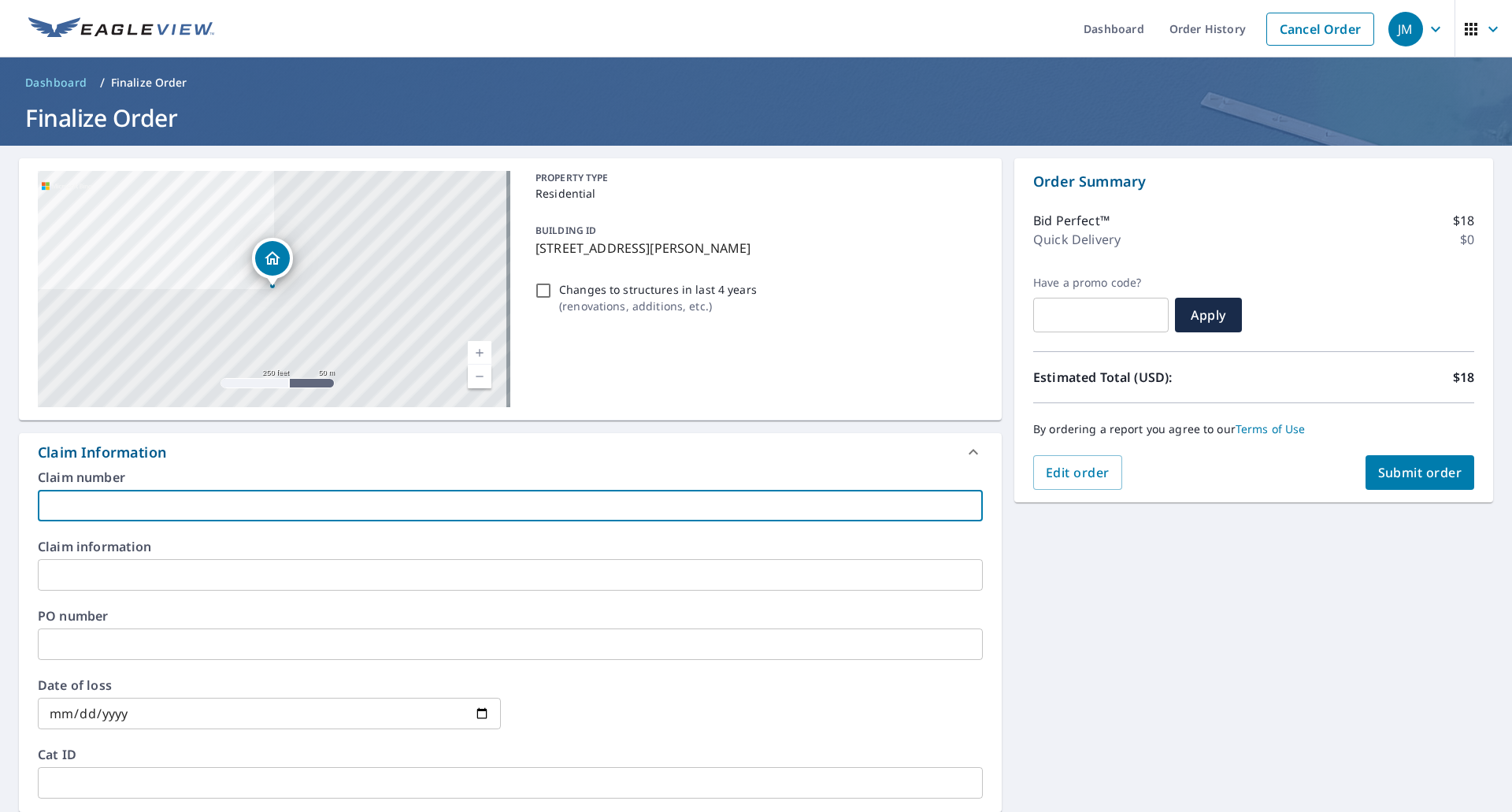
click at [100, 504] on input "text" at bounding box center [510, 506] width 945 height 31
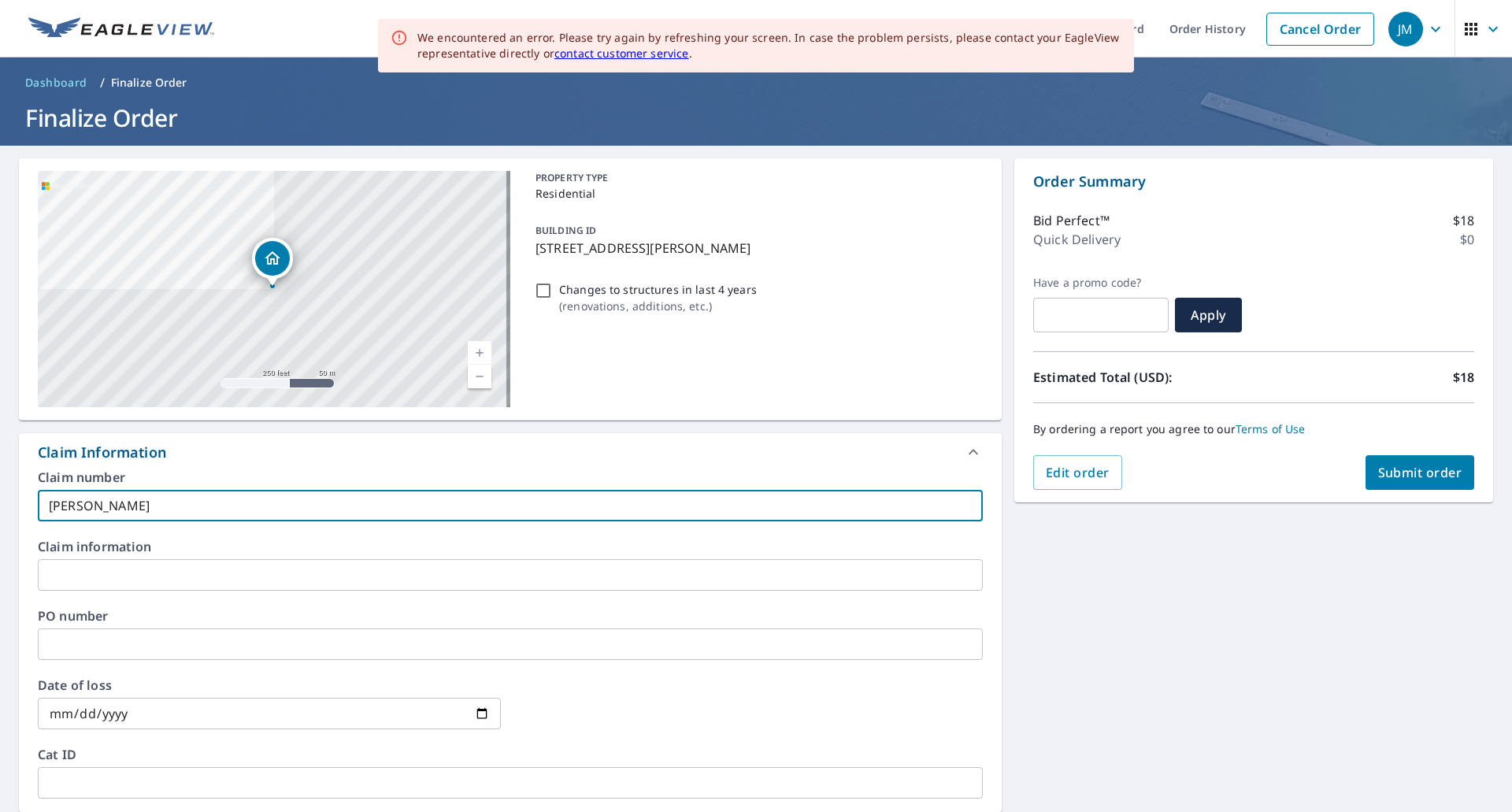
type input "Gazso EV"
click at [1403, 474] on span "Submit order" at bounding box center [1420, 472] width 84 height 17
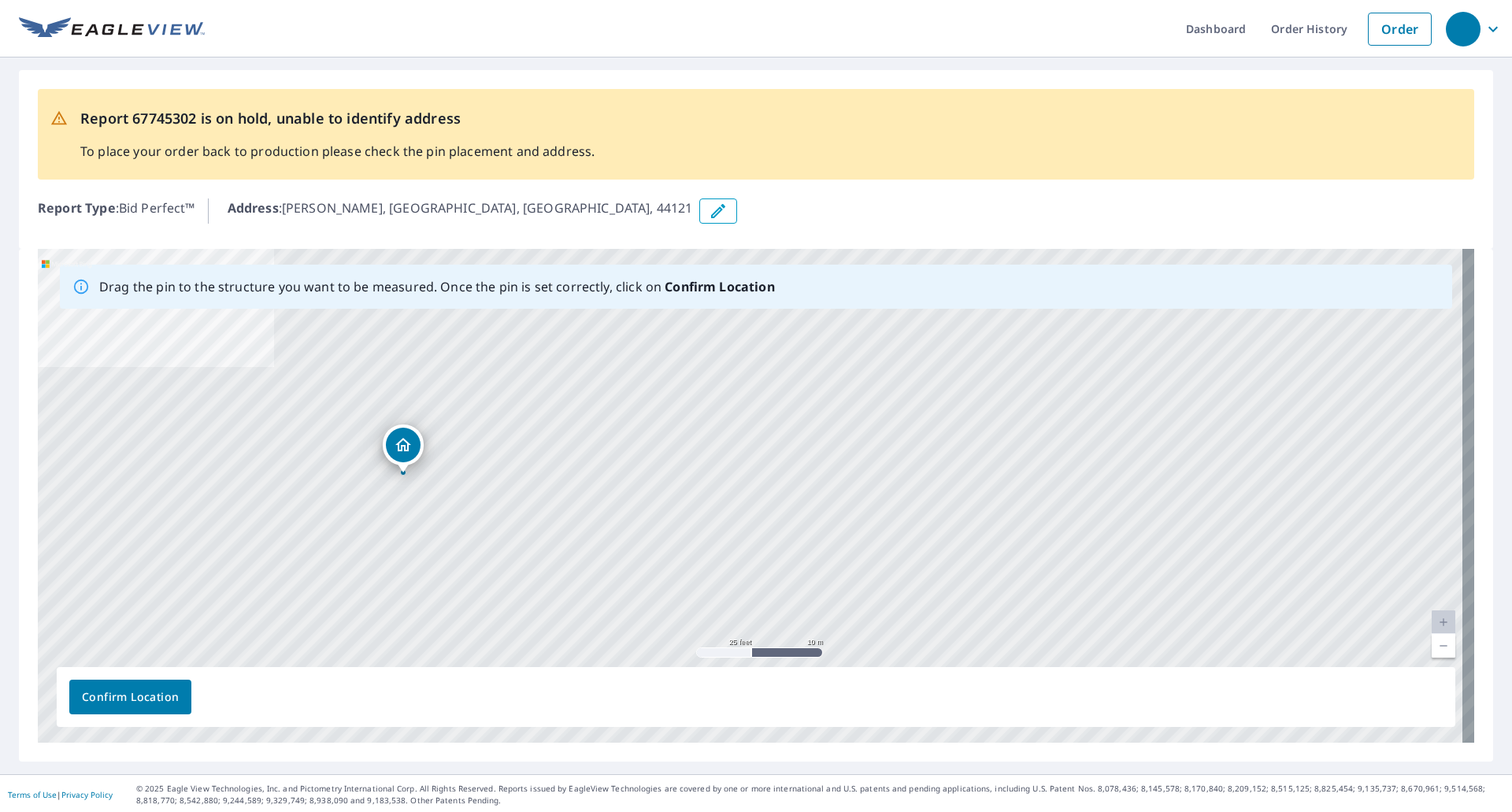
drag, startPoint x: 754, startPoint y: 470, endPoint x: 407, endPoint y: 450, distance: 347.6
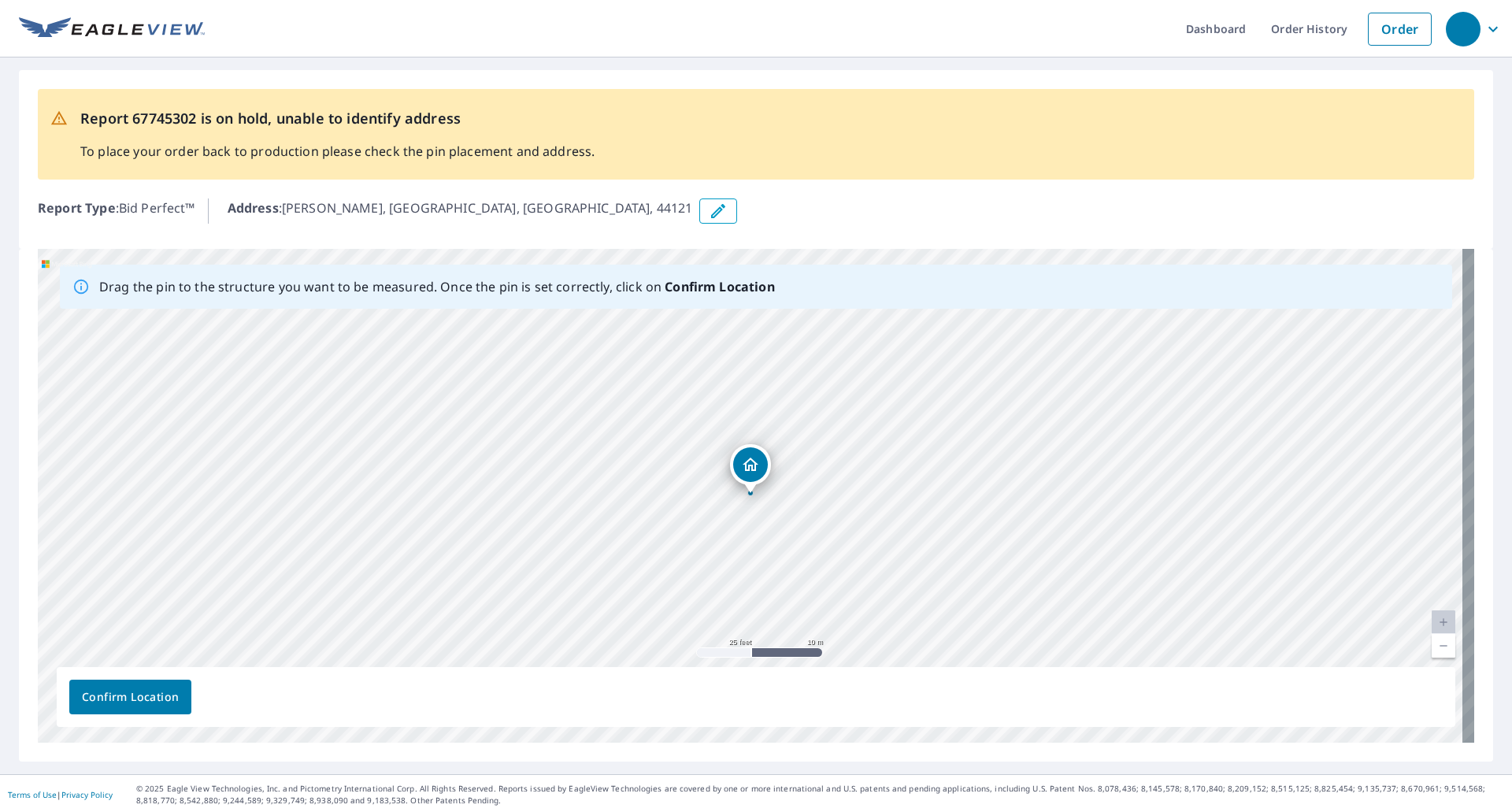
click at [116, 693] on span "Confirm Location" at bounding box center [130, 697] width 97 height 19
